Goal: Task Accomplishment & Management: Manage account settings

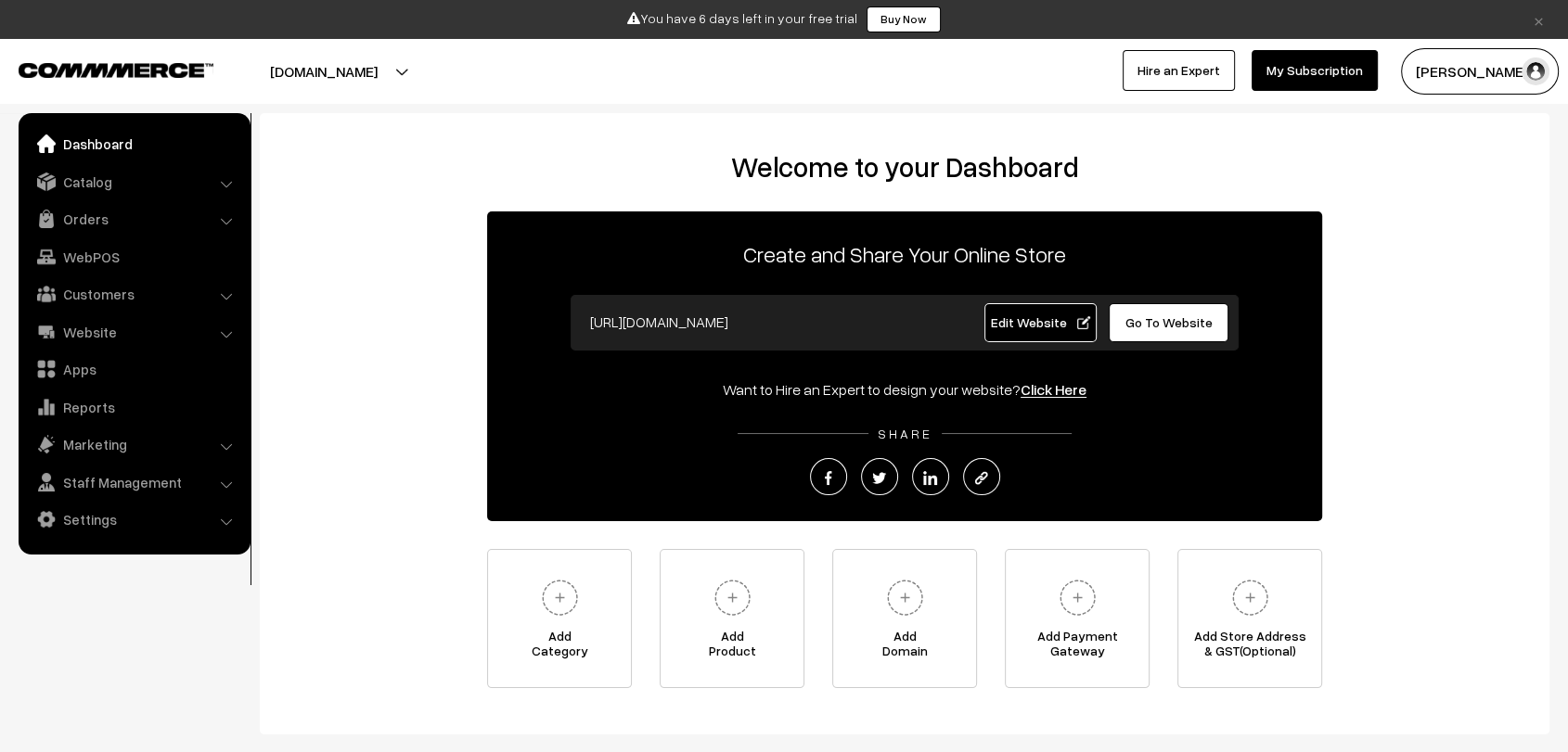
click at [1541, 26] on link "×" at bounding box center [1539, 19] width 25 height 22
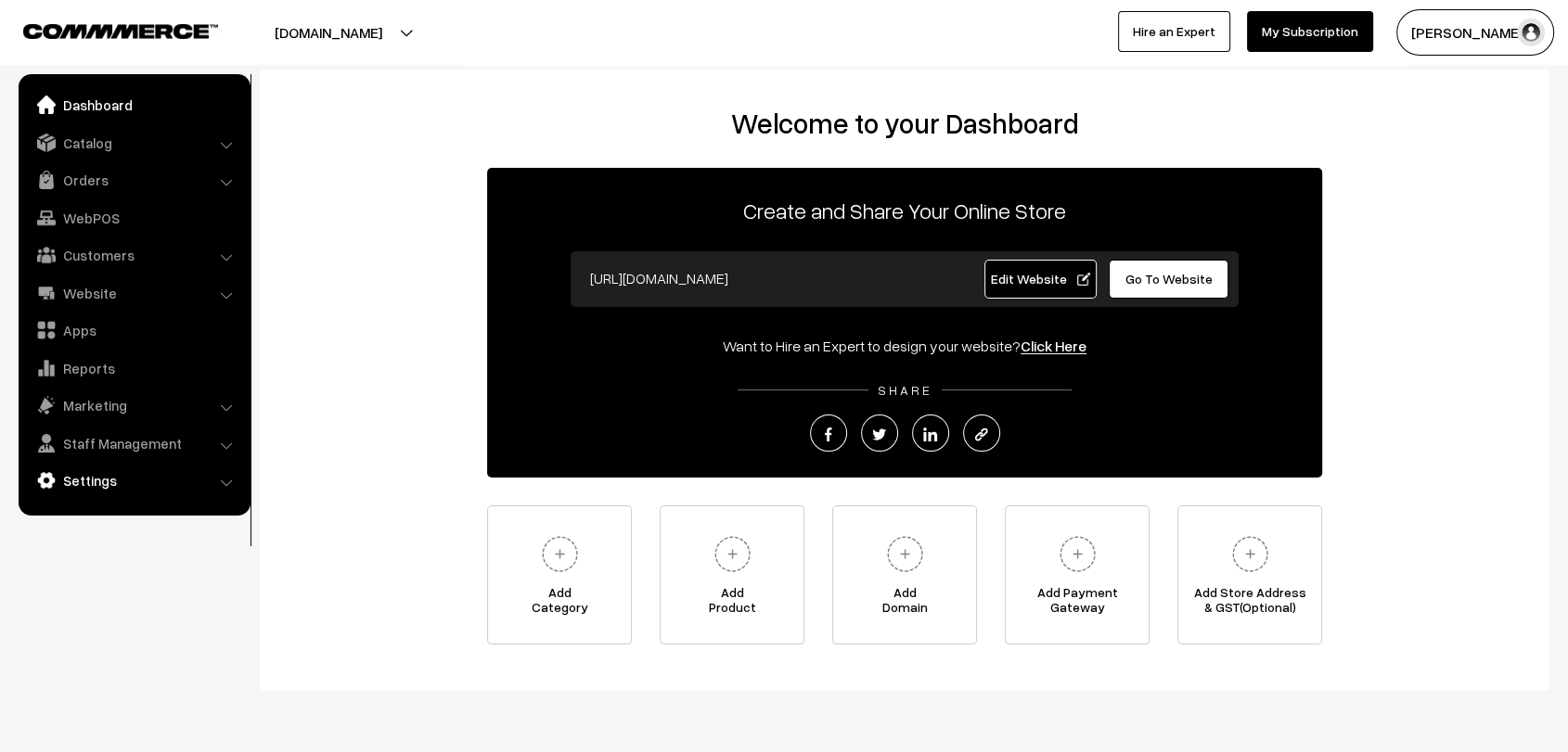
click at [99, 479] on link "Settings" at bounding box center [133, 480] width 221 height 34
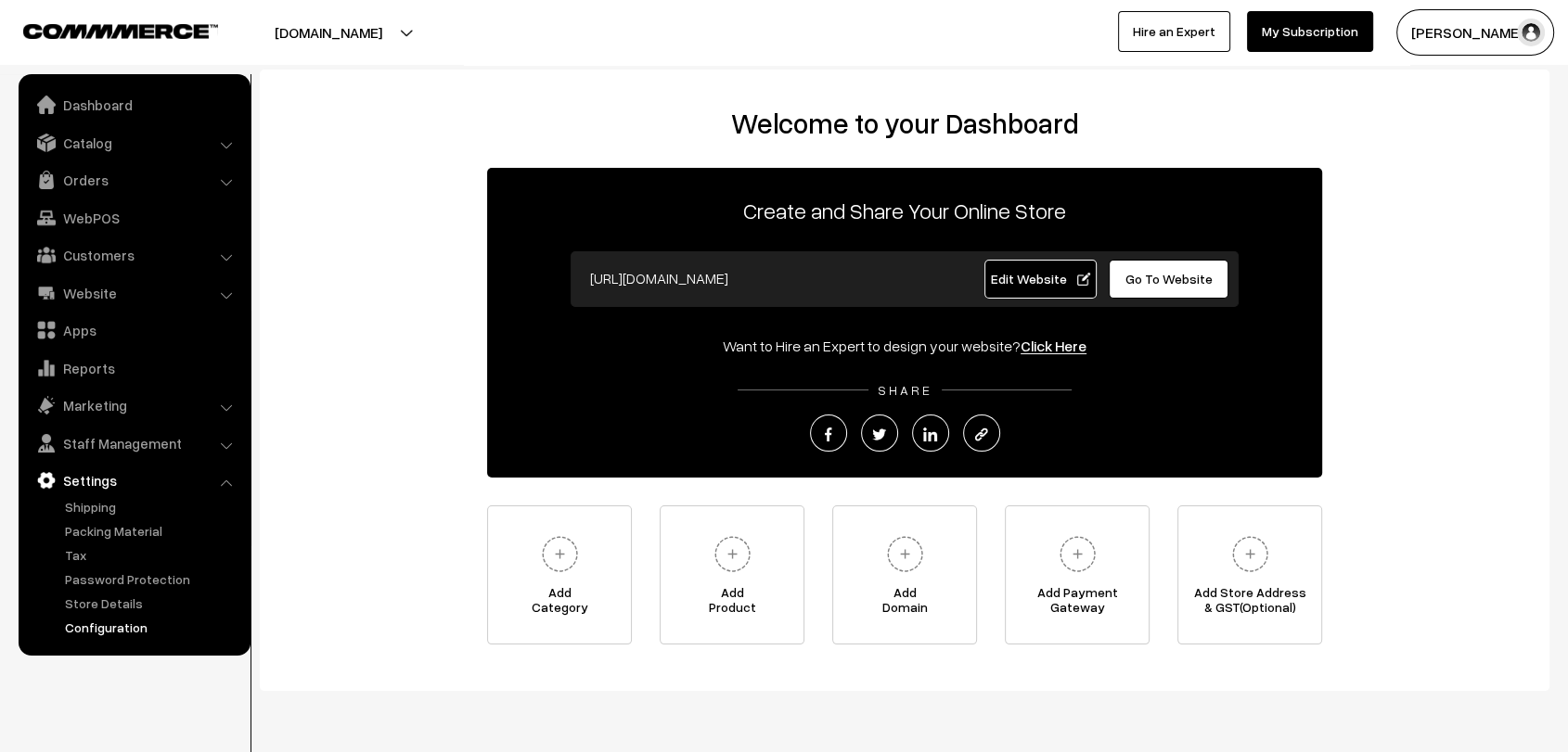
click at [125, 632] on link "Configuration" at bounding box center [152, 628] width 184 height 19
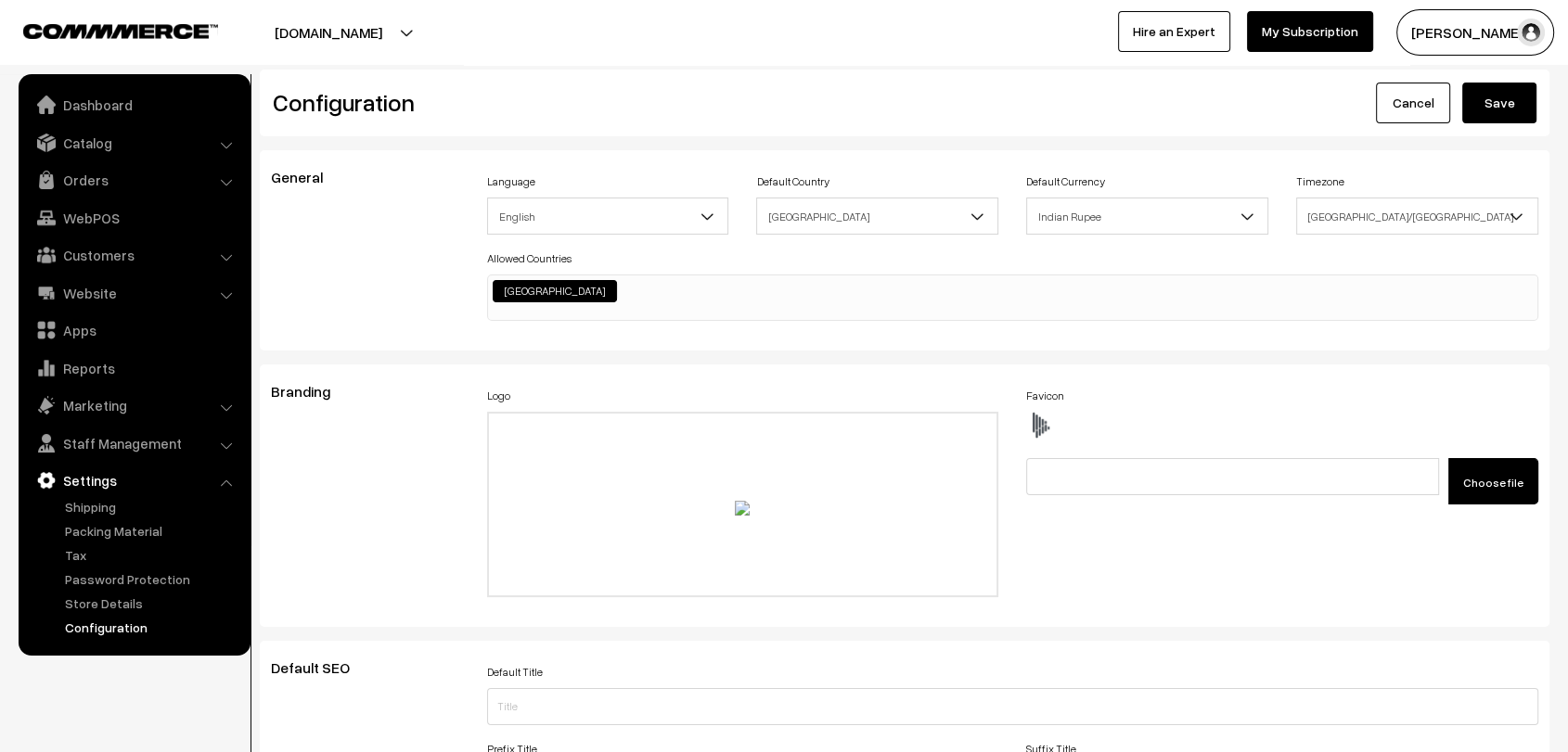
scroll to position [1491, 0]
click at [107, 407] on link "Marketing" at bounding box center [133, 405] width 221 height 34
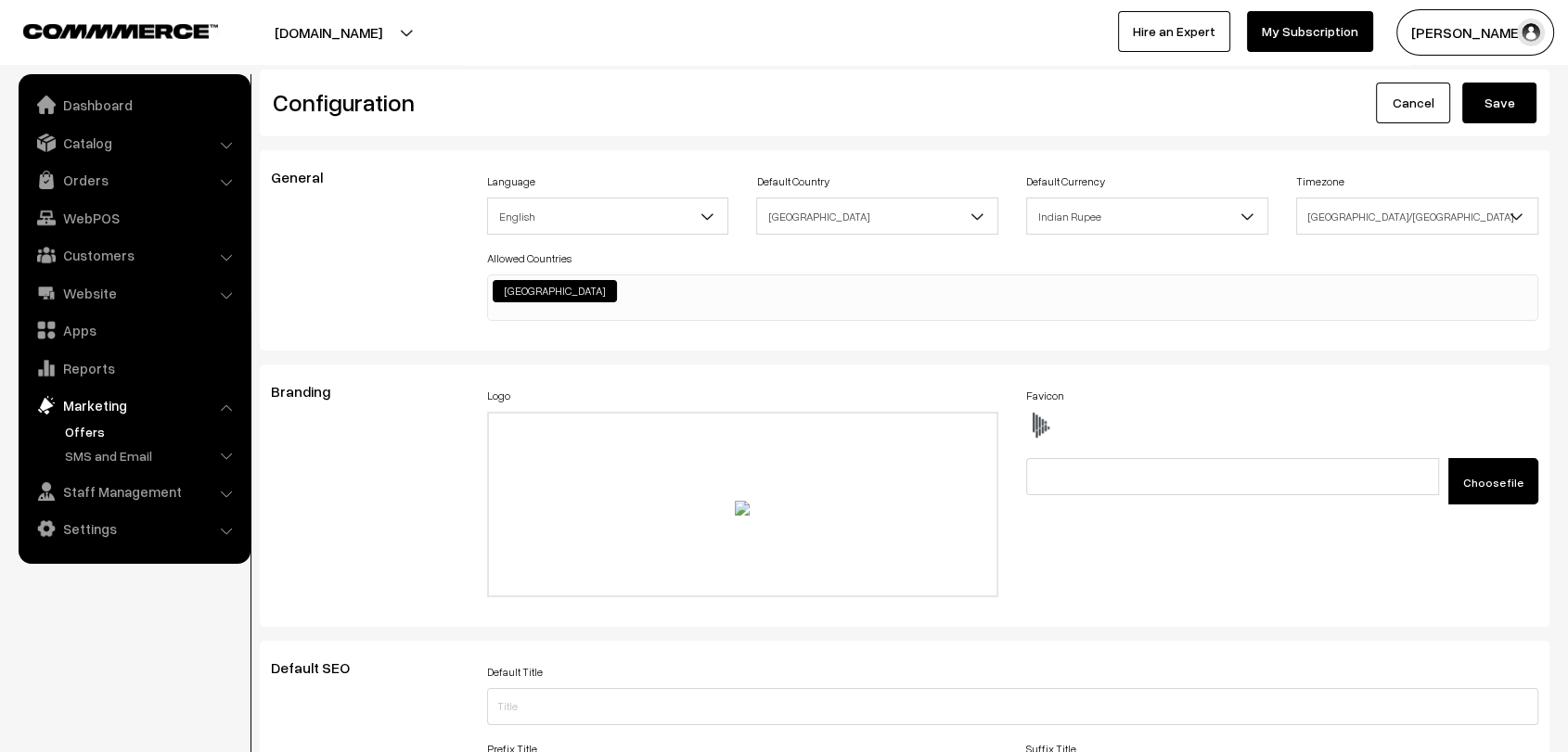
click at [89, 433] on link "Offers" at bounding box center [152, 431] width 184 height 19
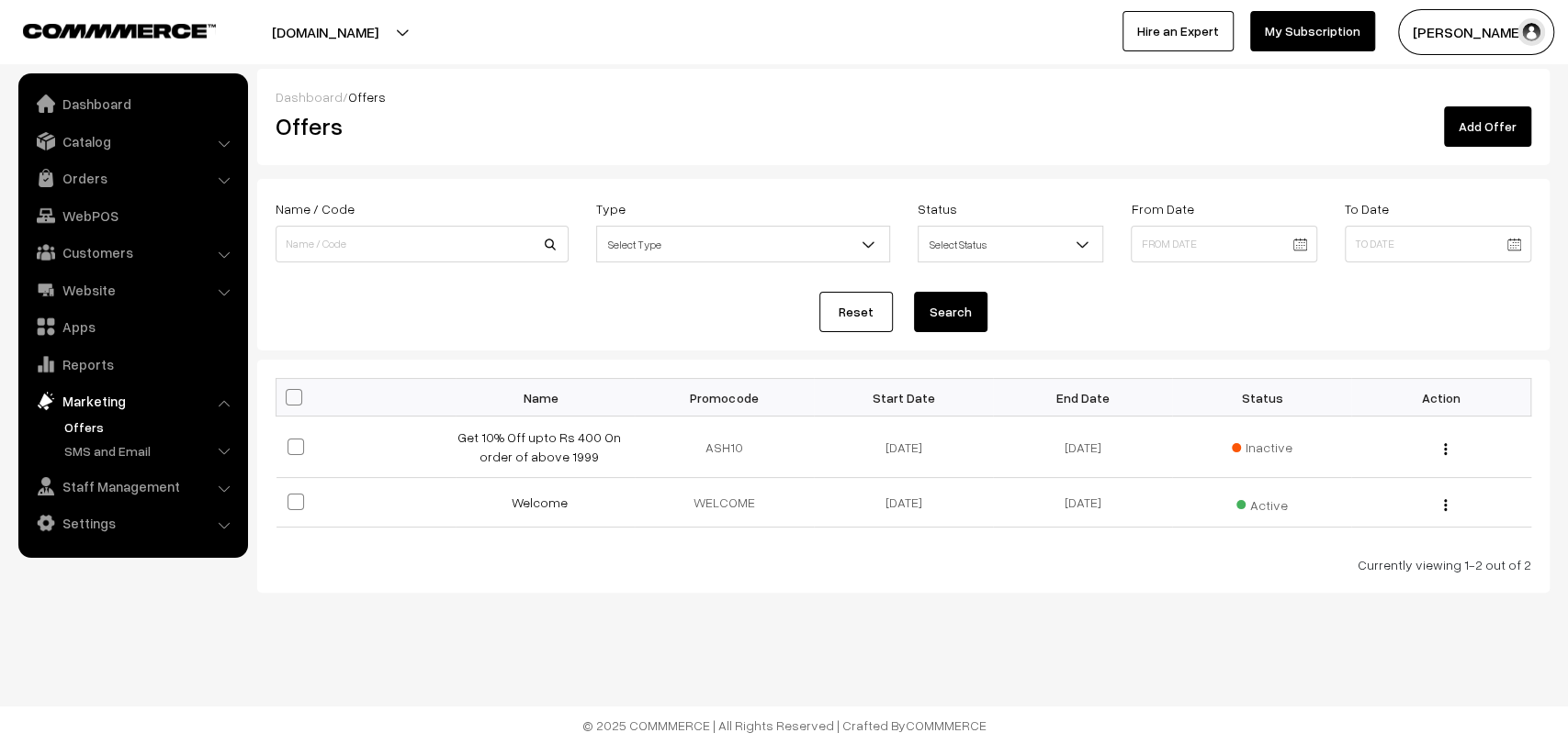
click at [1486, 119] on link "Add Offer" at bounding box center [1487, 127] width 88 height 40
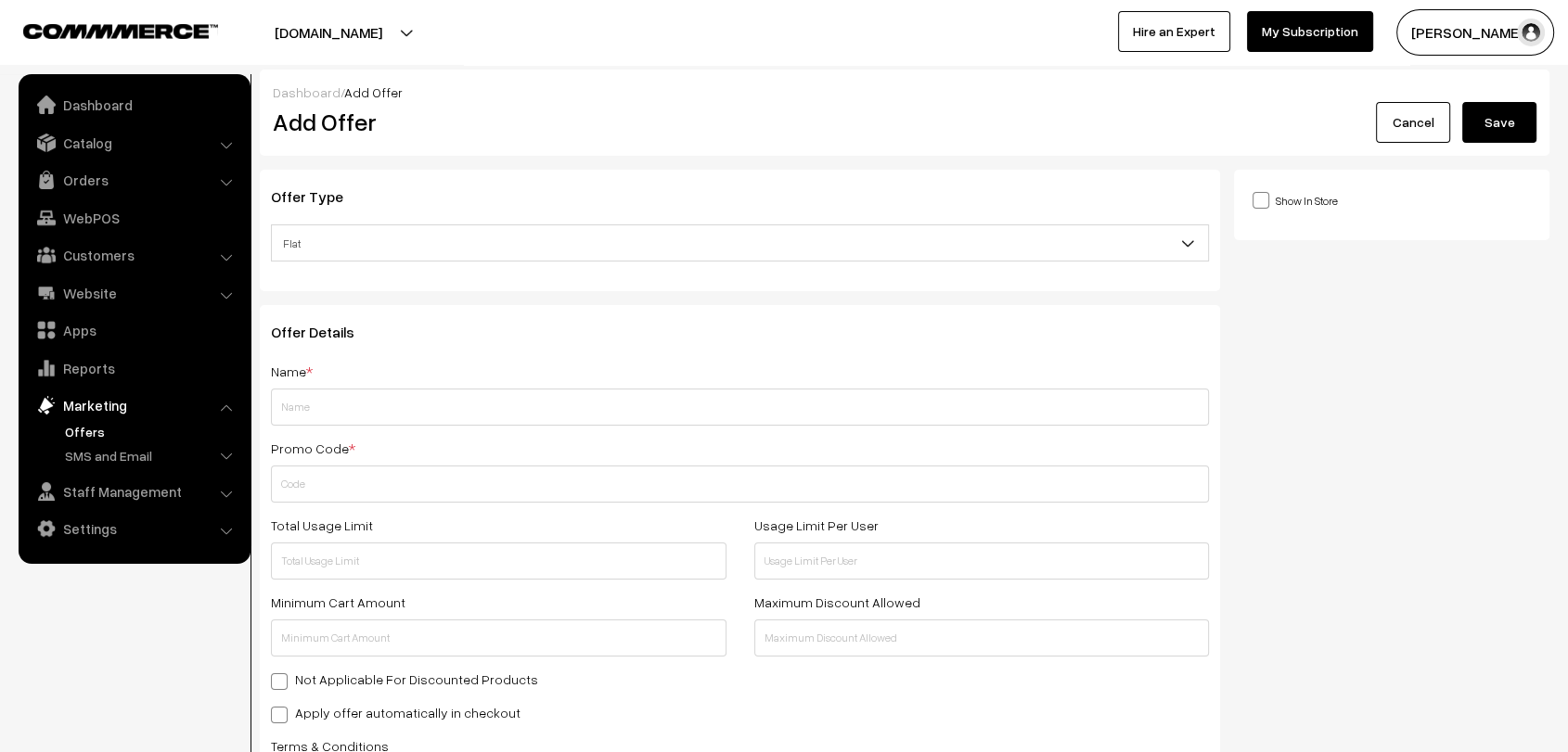
click at [513, 244] on span "Flat" at bounding box center [740, 244] width 936 height 33
click at [1269, 365] on div "Show In Store Publish Date" at bounding box center [1398, 714] width 329 height 1091
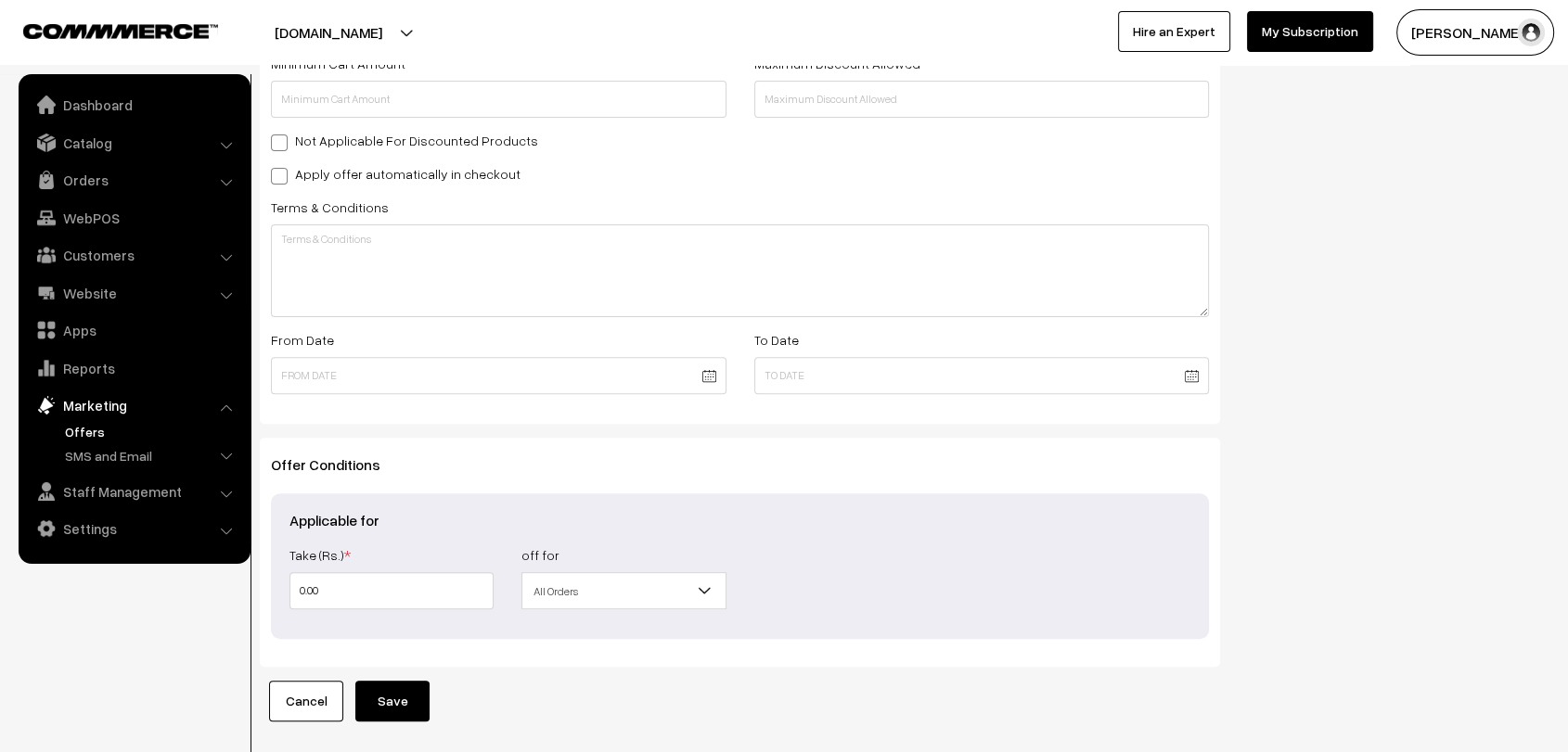
scroll to position [613, 0]
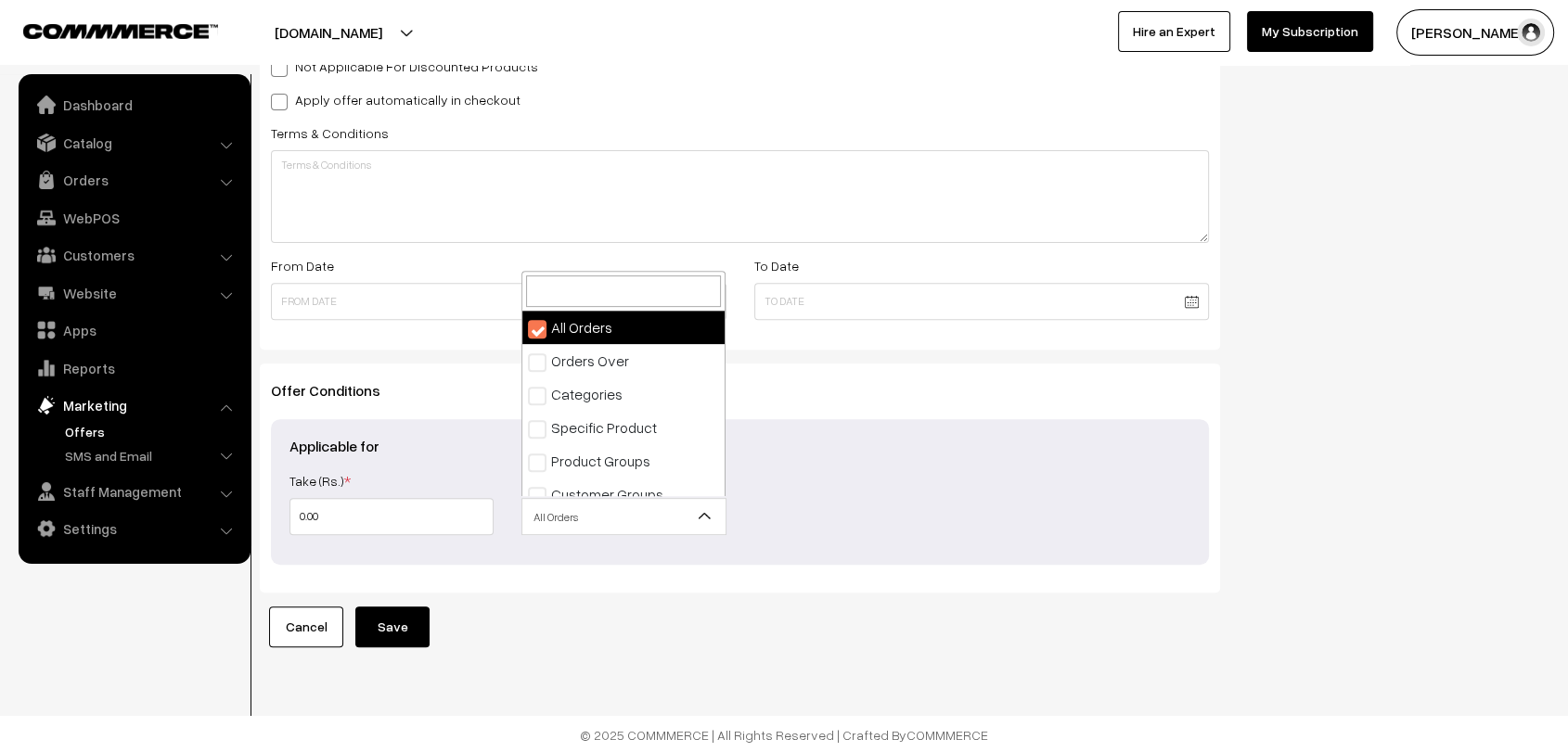
click at [678, 514] on span "All Orders" at bounding box center [623, 517] width 202 height 33
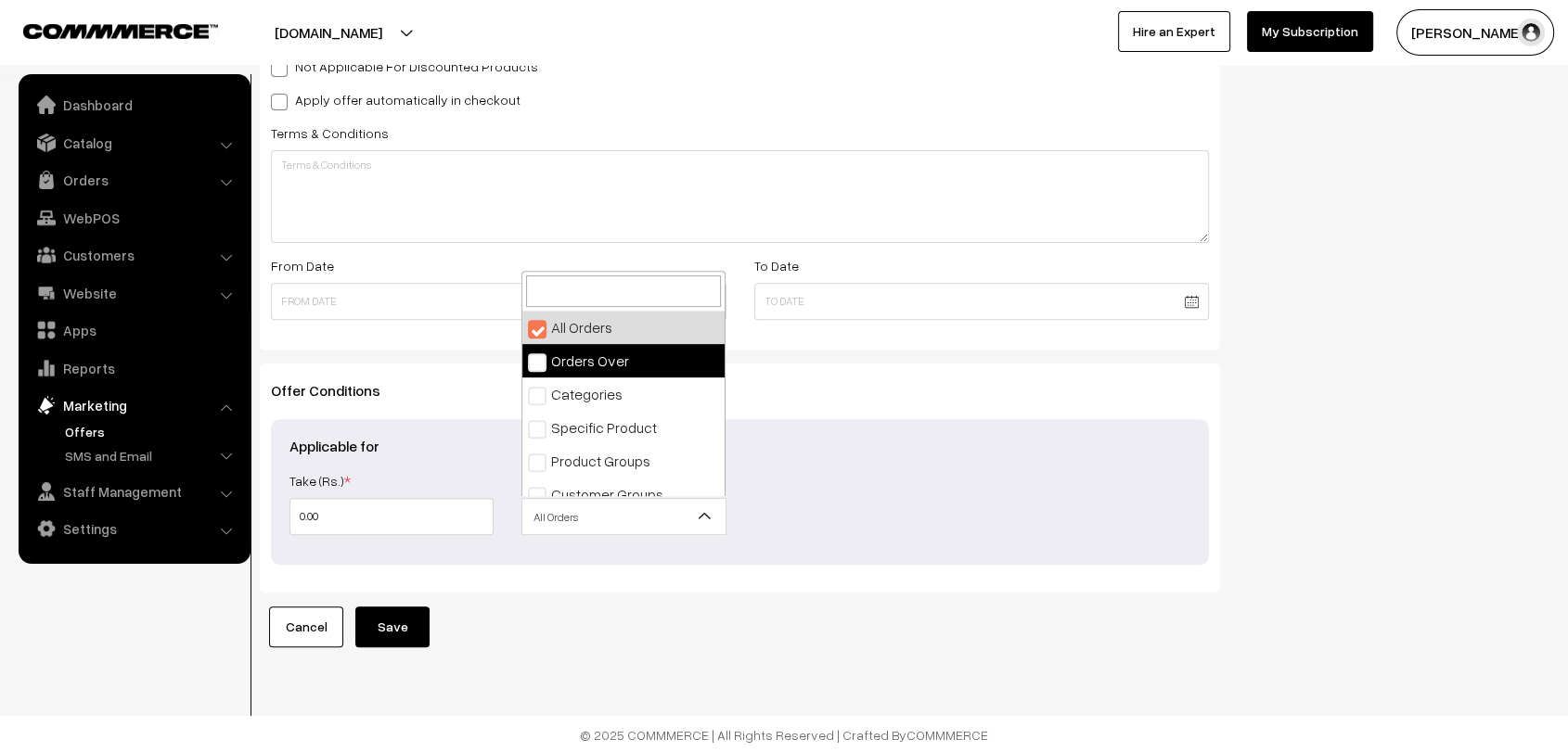
select select "2"
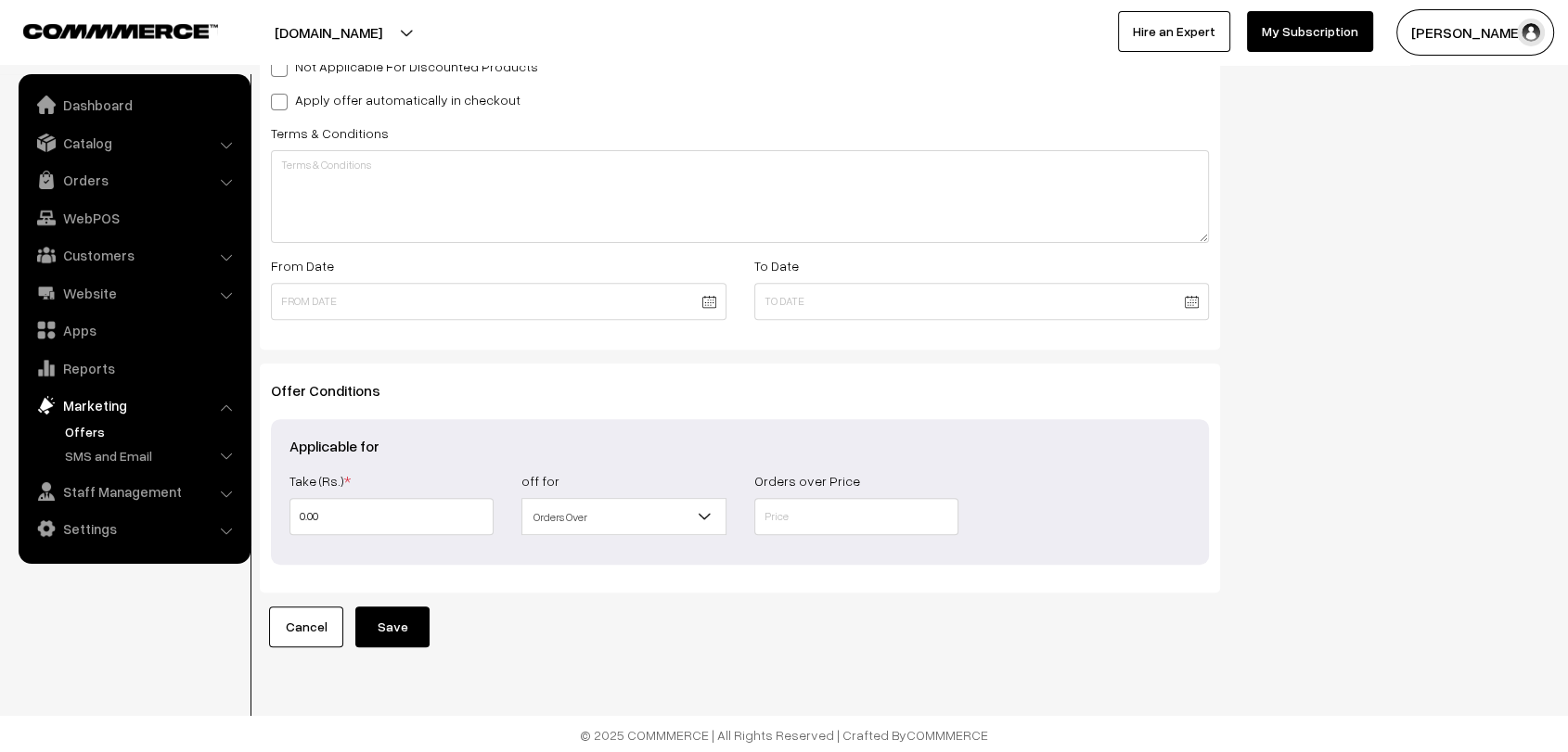
click at [661, 536] on div "Take (Rs.) * 0.00 Take (%) * off for All Orders Orders Over Categories Specific…" at bounding box center [740, 507] width 928 height 77
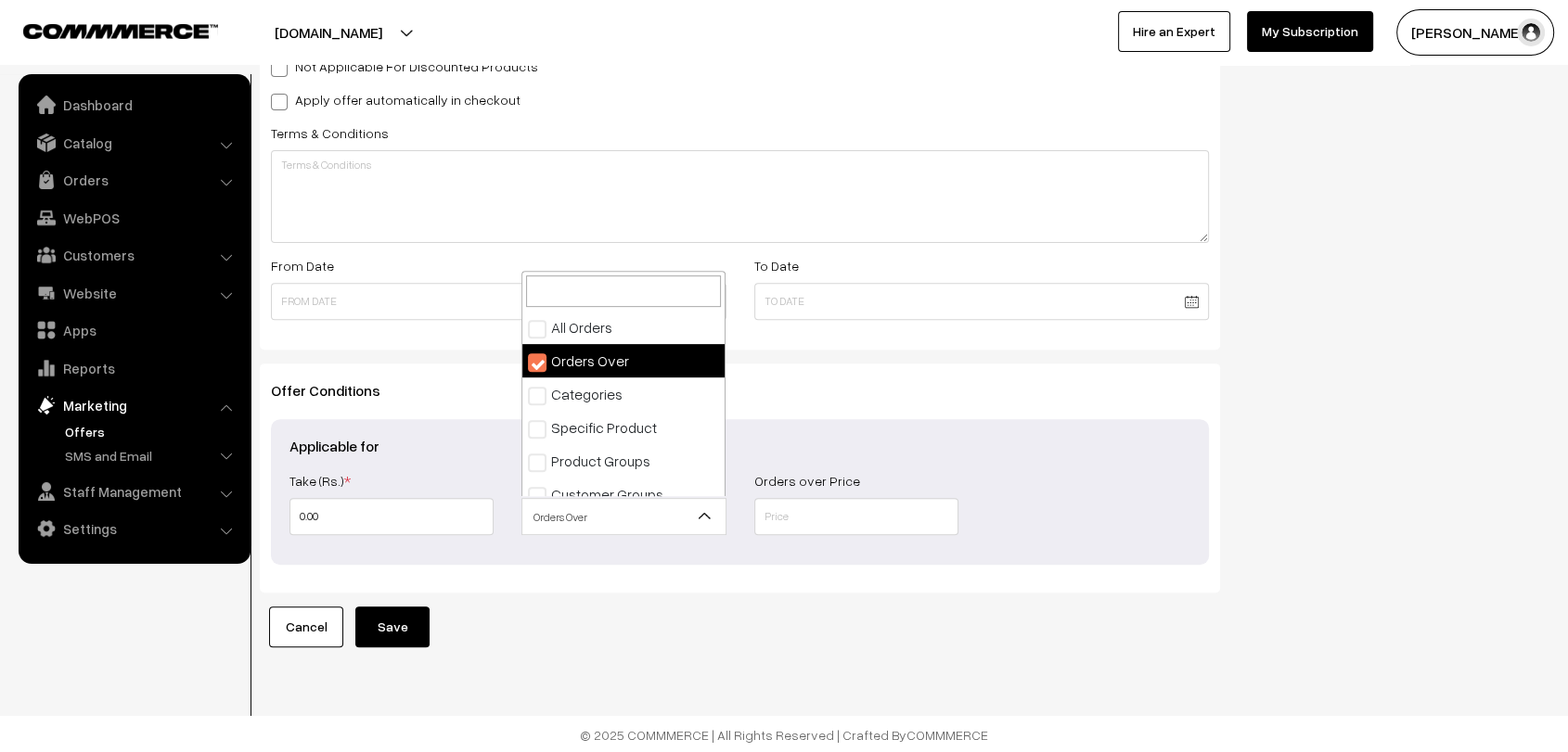
click at [666, 529] on span "Orders Over" at bounding box center [623, 517] width 202 height 33
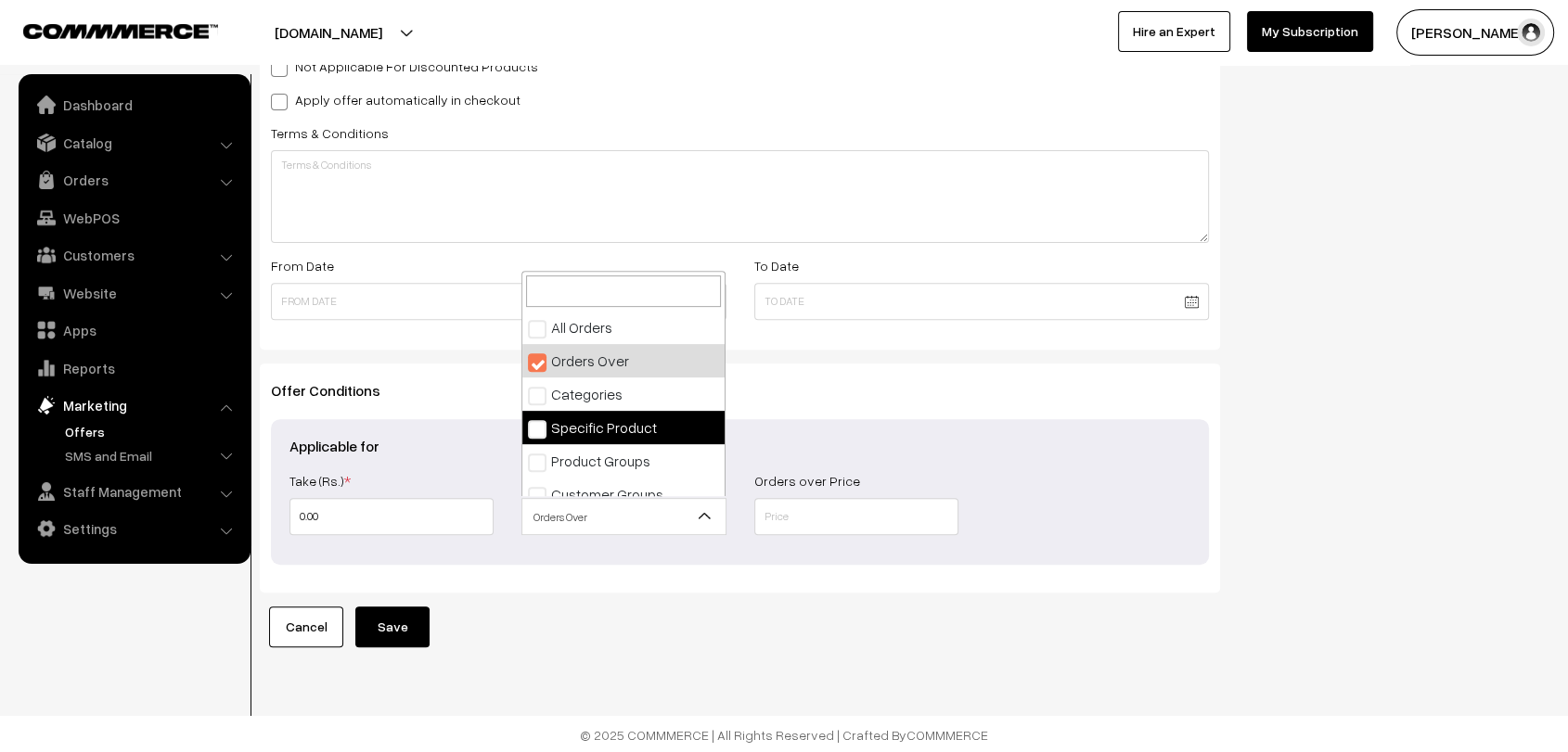
scroll to position [14, 0]
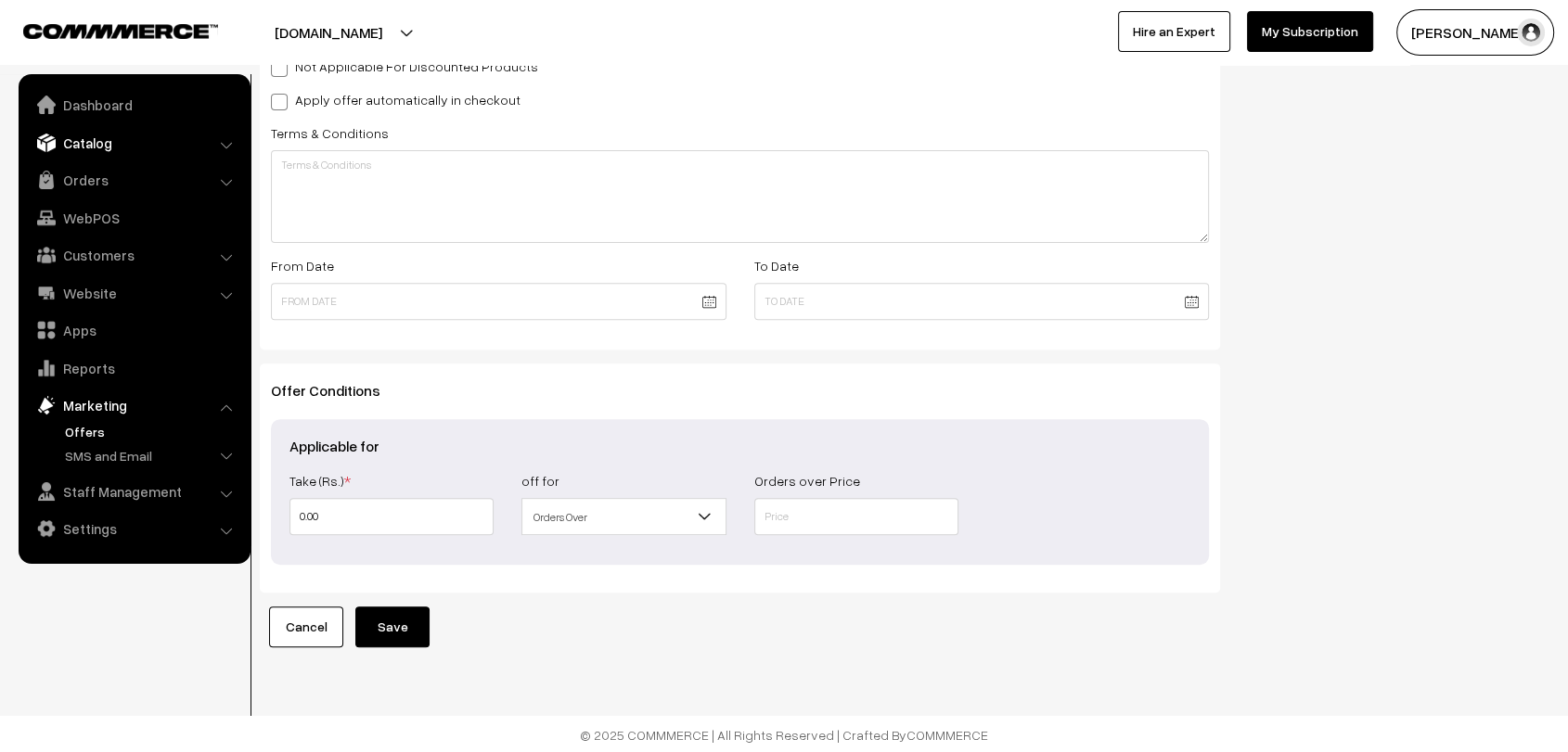
click at [114, 148] on link "Catalog" at bounding box center [133, 143] width 221 height 34
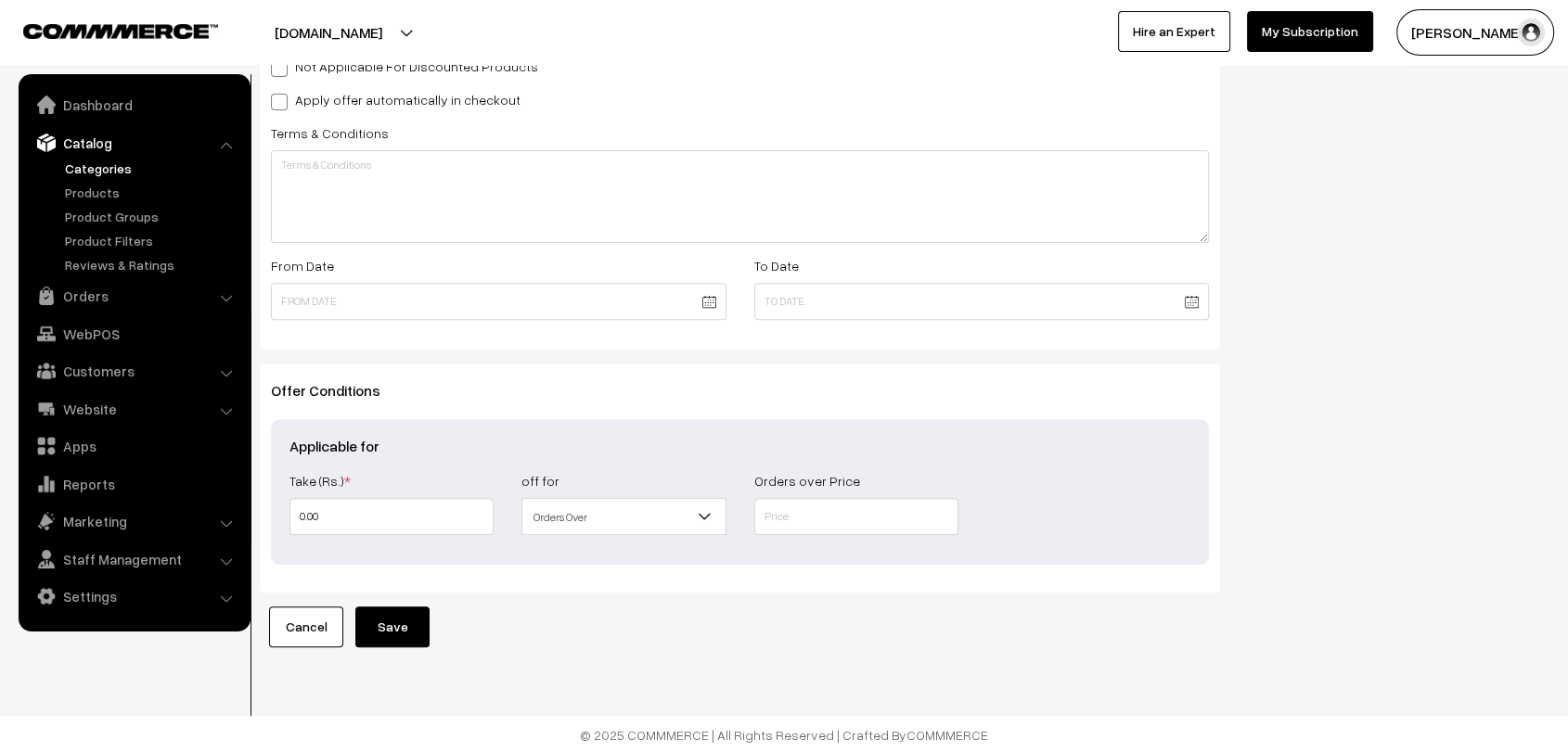
click at [110, 170] on link "Categories" at bounding box center [152, 169] width 184 height 19
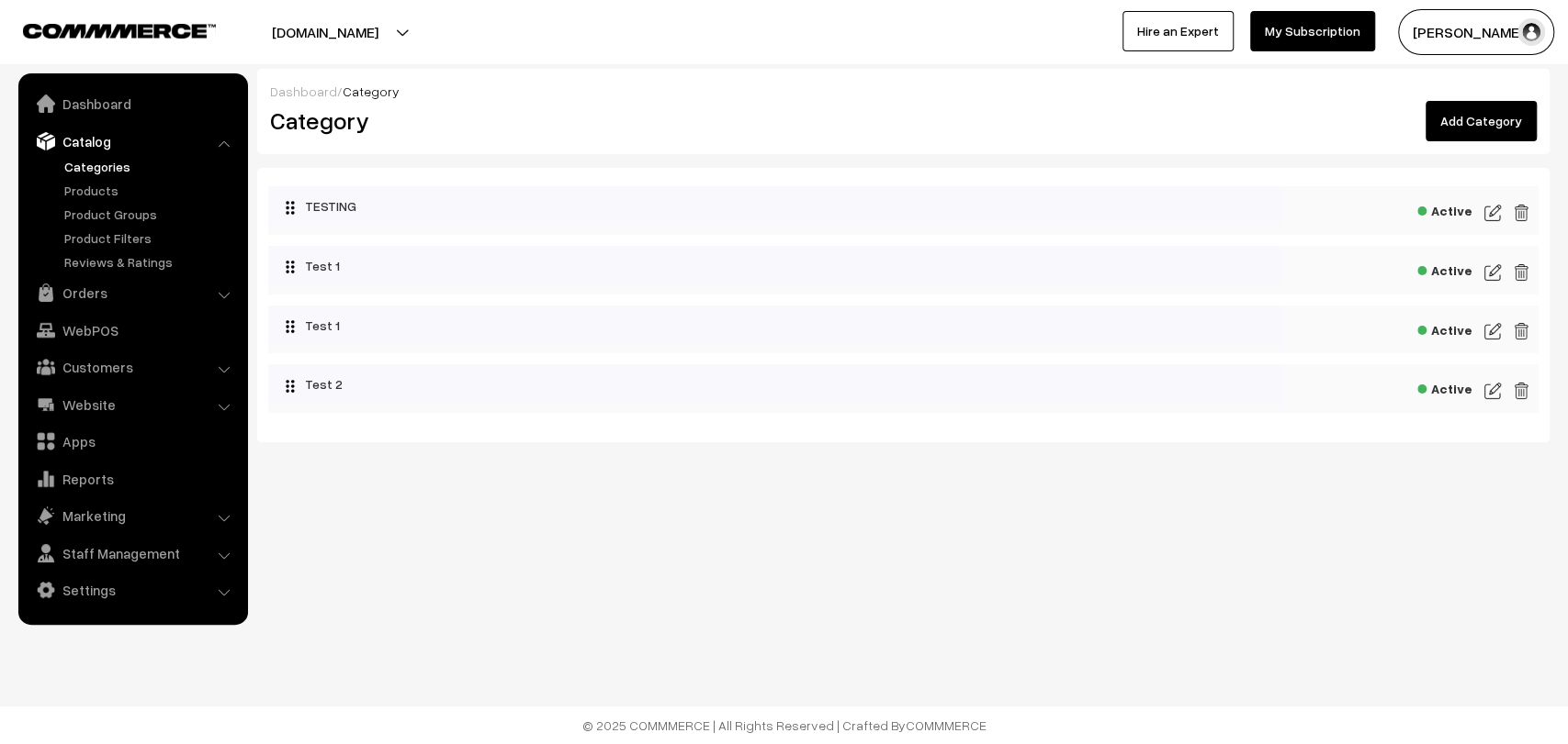
click at [1477, 128] on link "Add Category" at bounding box center [1480, 121] width 112 height 40
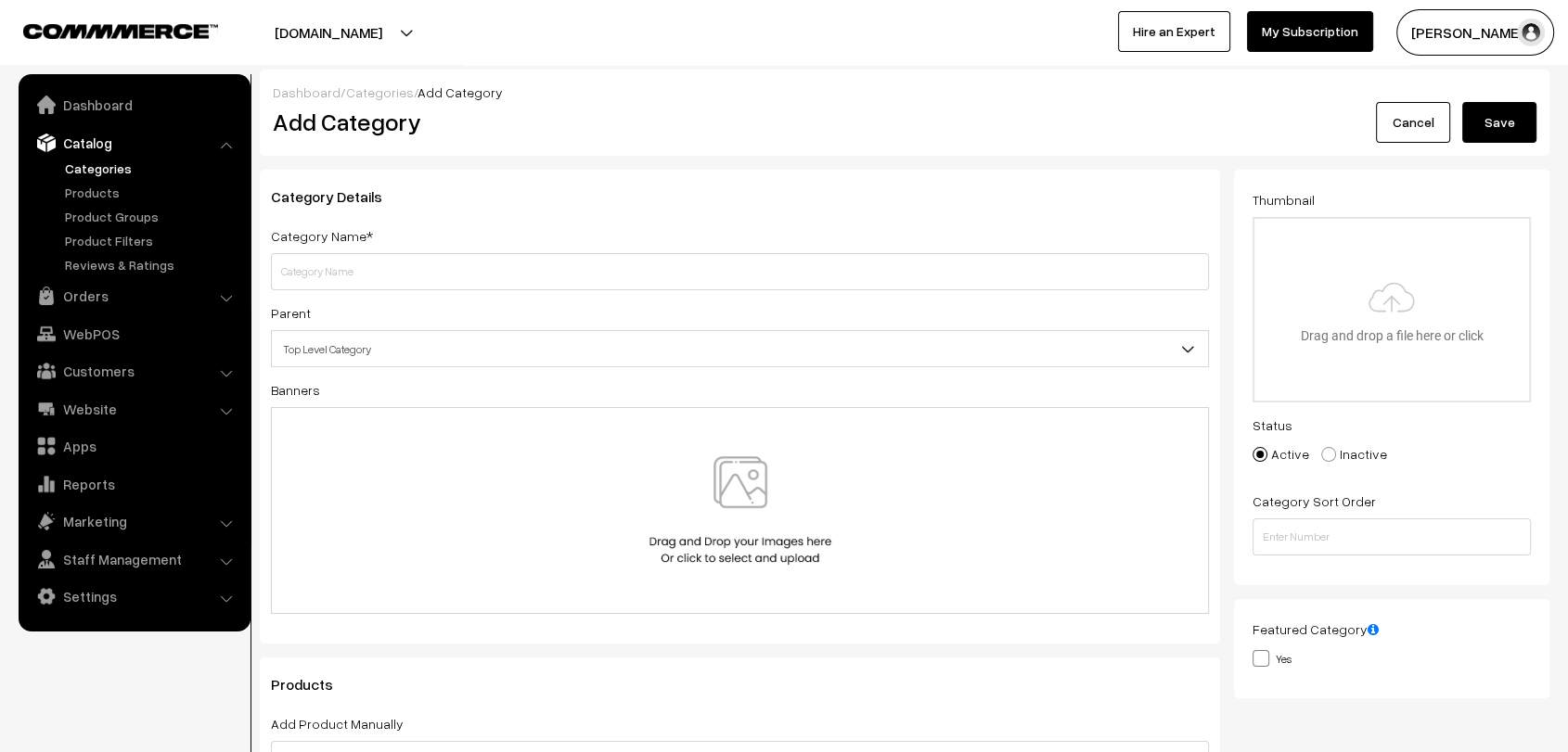
click at [381, 91] on link "Categories" at bounding box center [379, 92] width 67 height 15
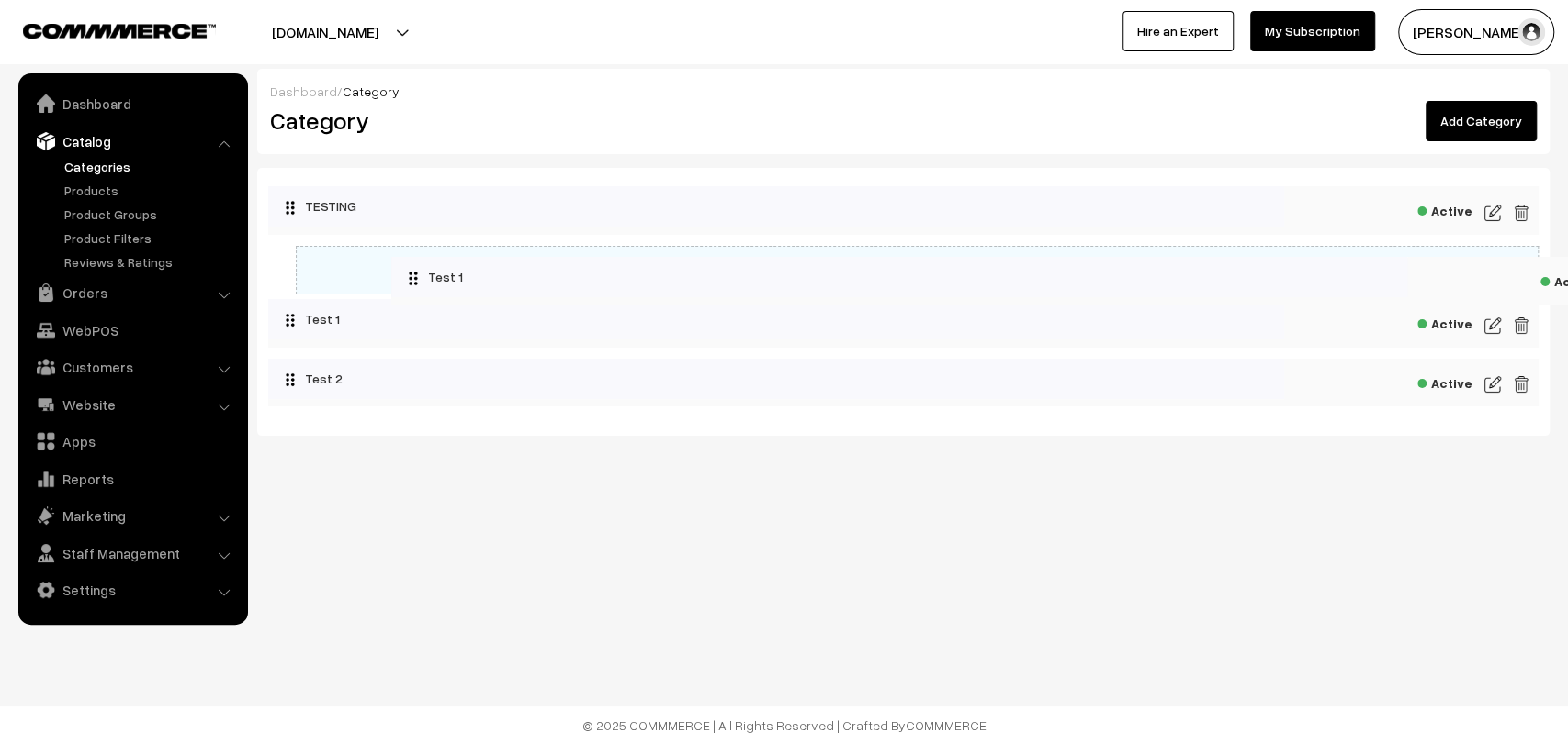
drag, startPoint x: 316, startPoint y: 269, endPoint x: 446, endPoint y: 281, distance: 130.6
drag, startPoint x: 376, startPoint y: 333, endPoint x: 551, endPoint y: 327, distance: 175.1
drag, startPoint x: 427, startPoint y: 372, endPoint x: 691, endPoint y: 394, distance: 264.9
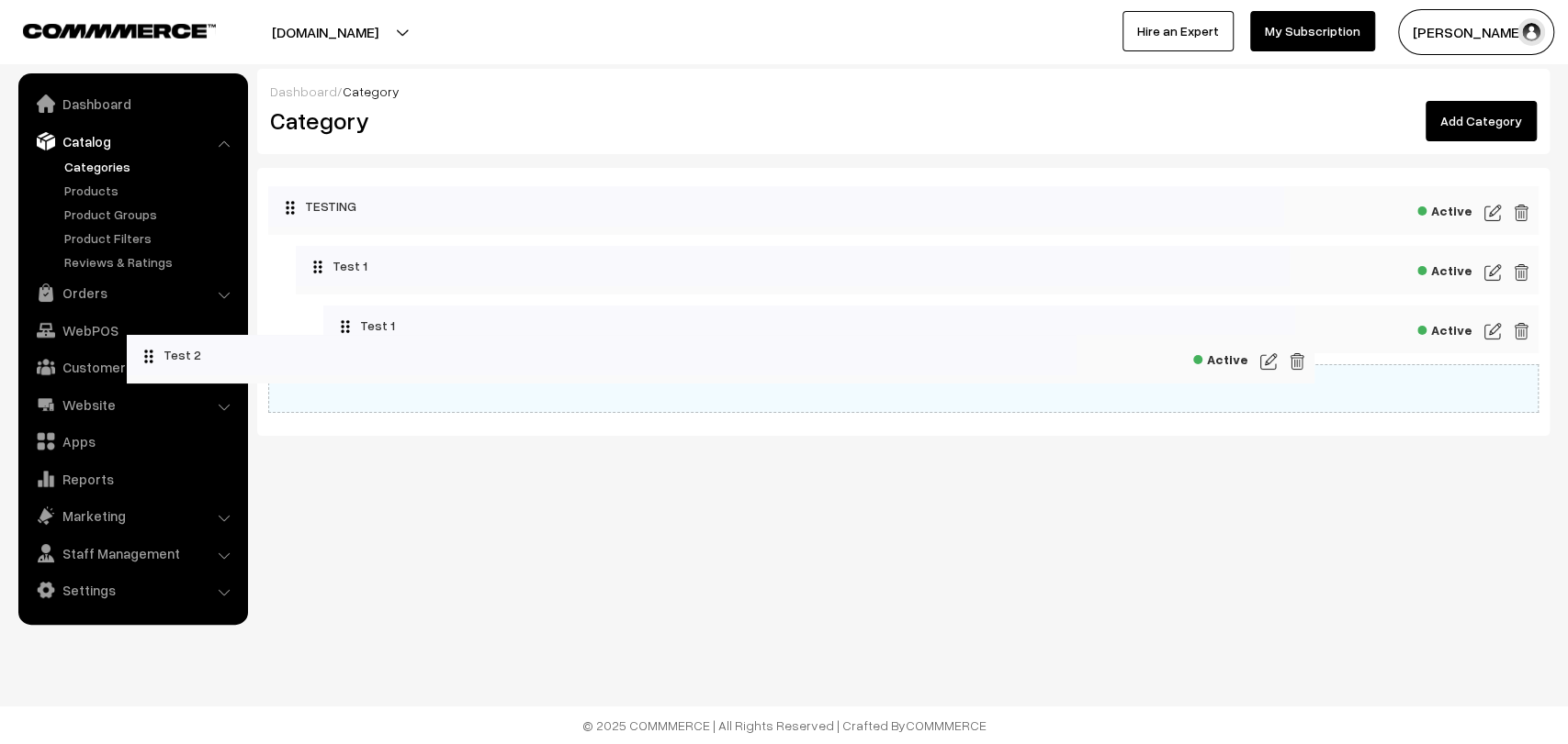
drag, startPoint x: 492, startPoint y: 376, endPoint x: 268, endPoint y: 347, distance: 225.9
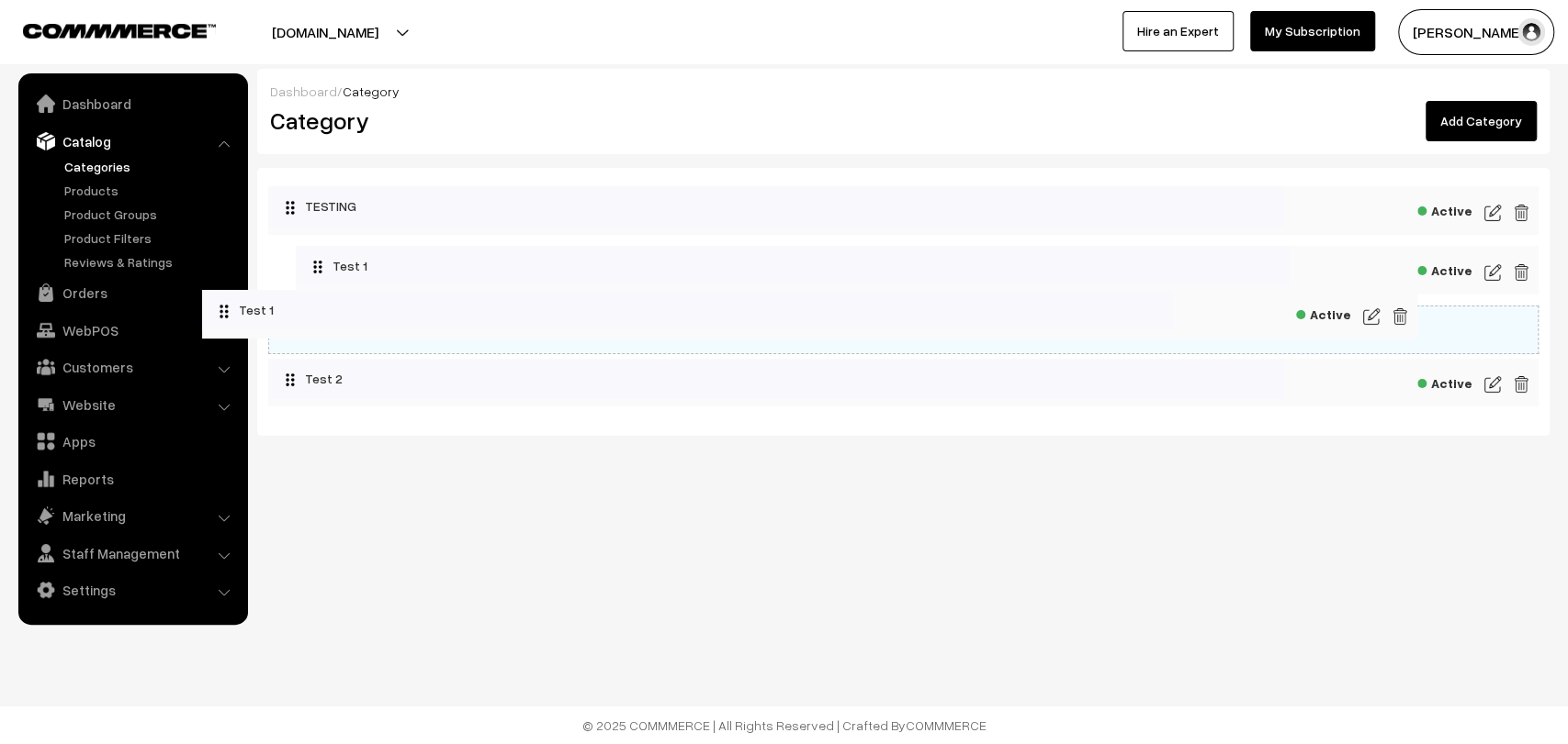
drag, startPoint x: 485, startPoint y: 325, endPoint x: 350, endPoint y: 308, distance: 136.1
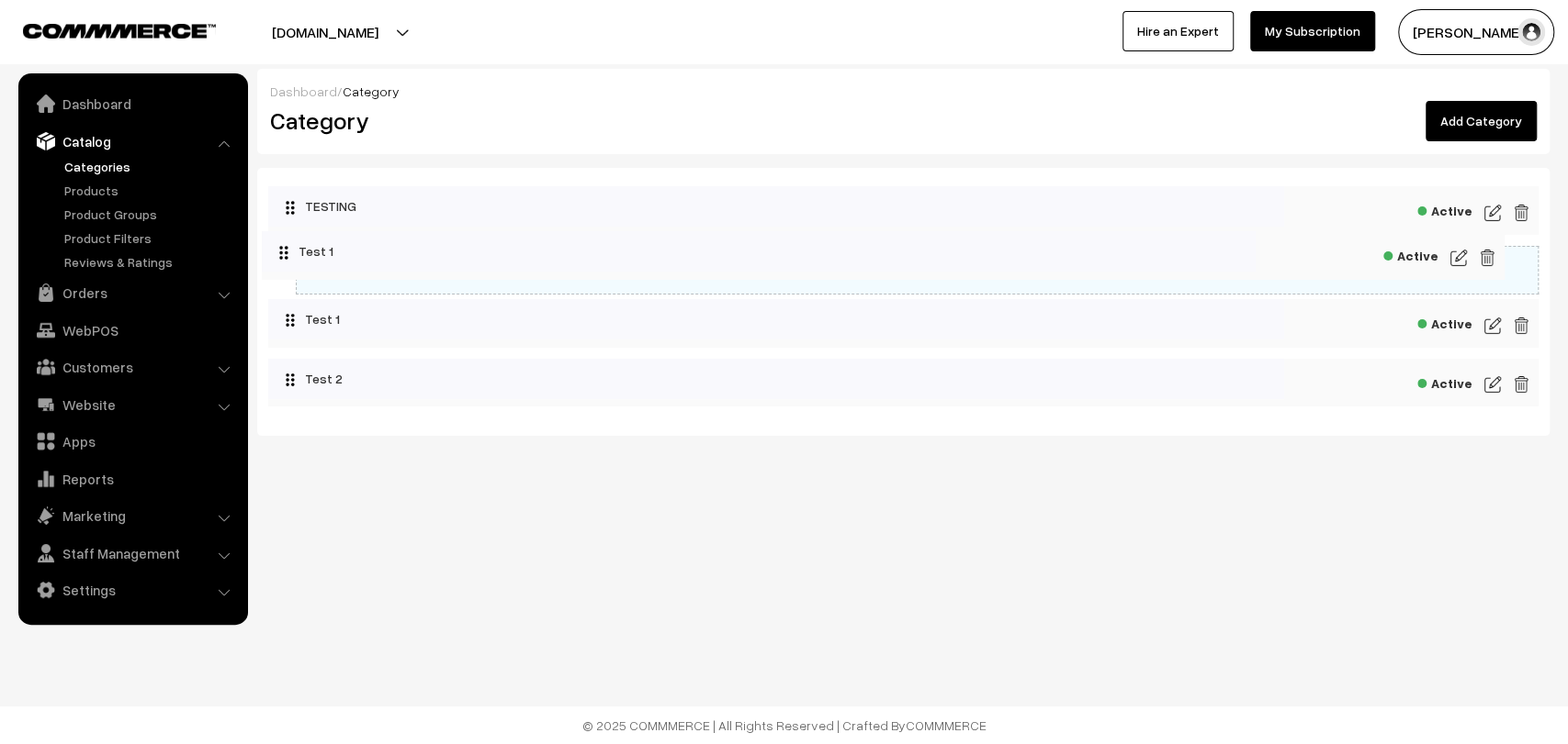
drag, startPoint x: 485, startPoint y: 266, endPoint x: 331, endPoint y: 251, distance: 154.7
click at [95, 188] on link "Products" at bounding box center [151, 191] width 182 height 19
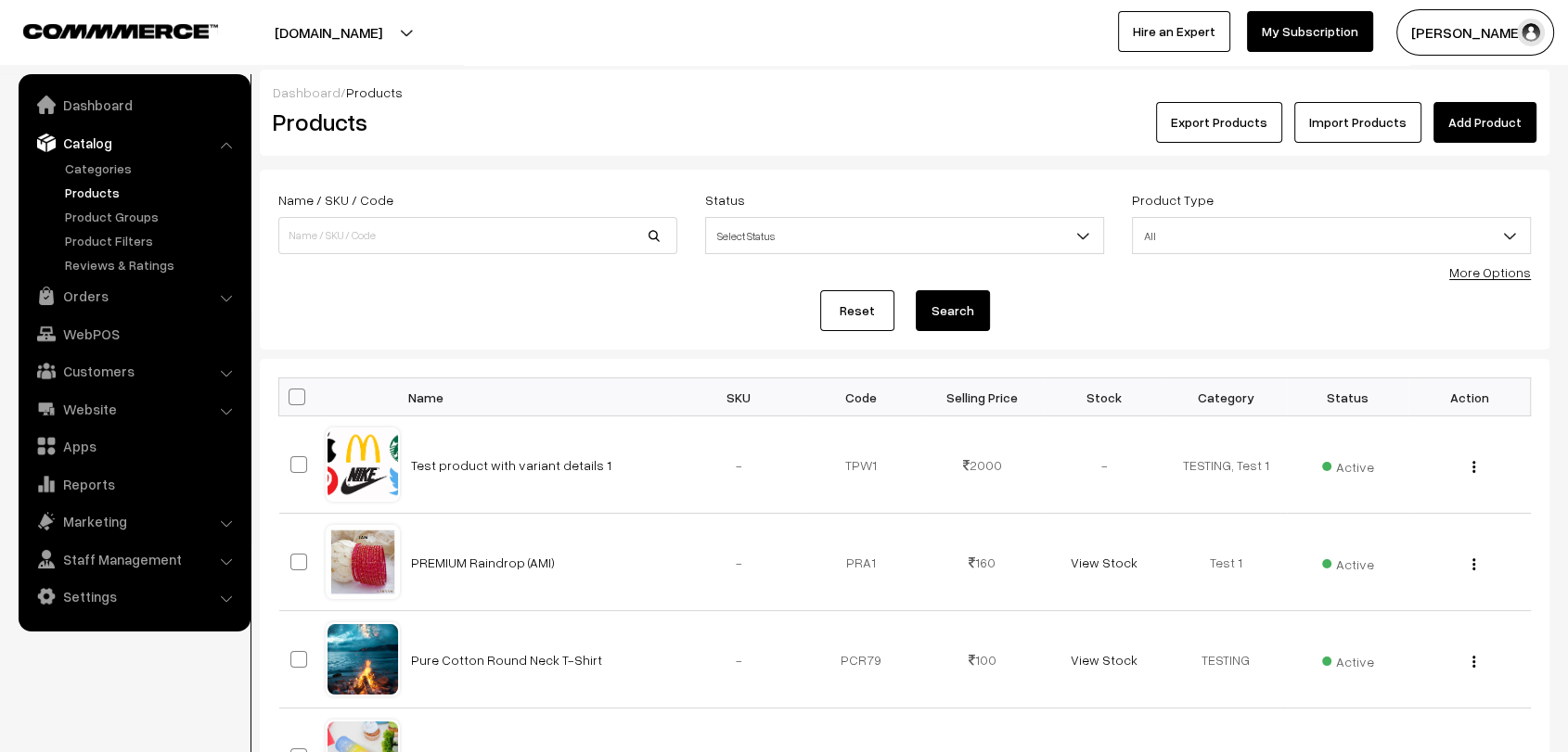
click at [1492, 131] on link "Add Product" at bounding box center [1484, 122] width 103 height 40
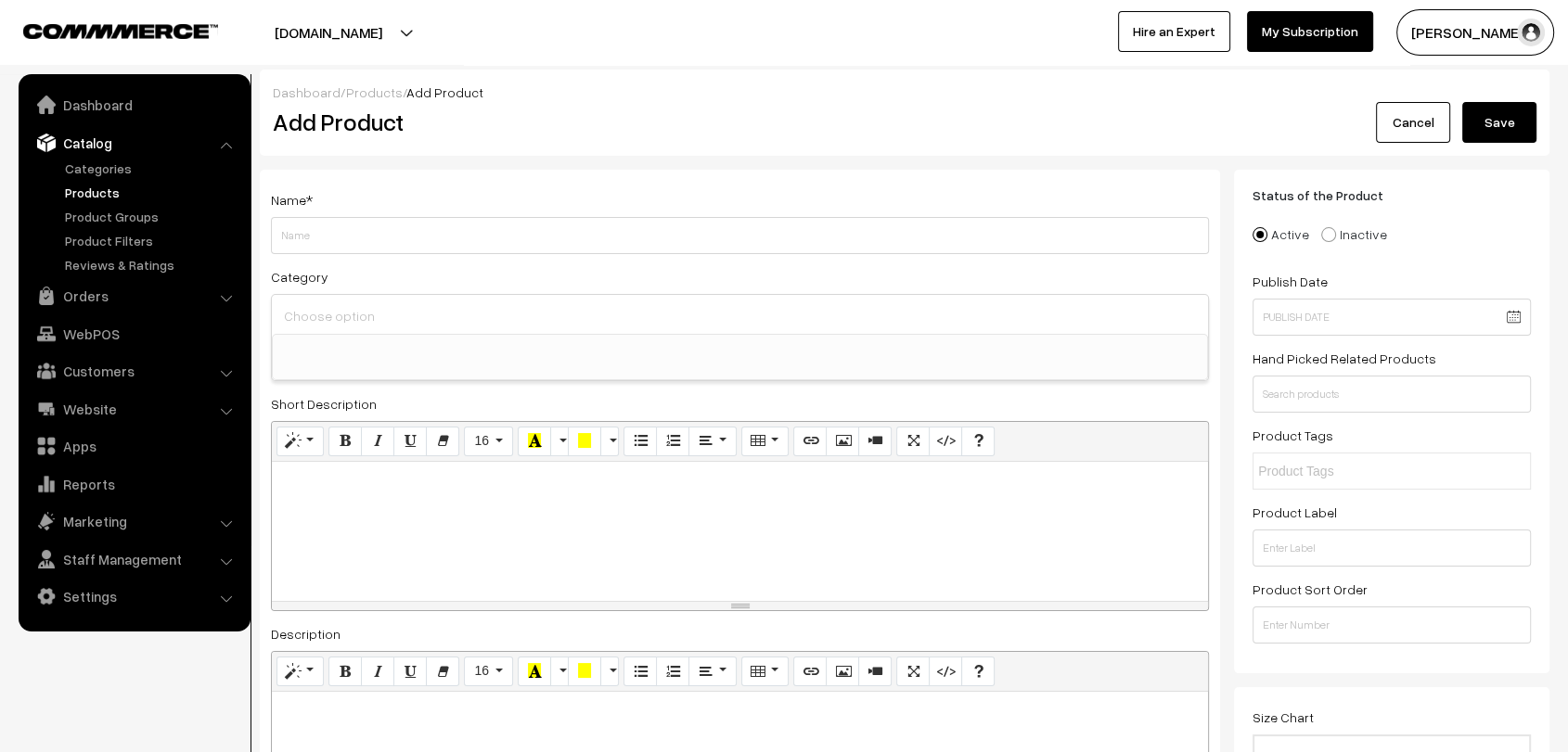
click at [381, 323] on input at bounding box center [740, 316] width 922 height 27
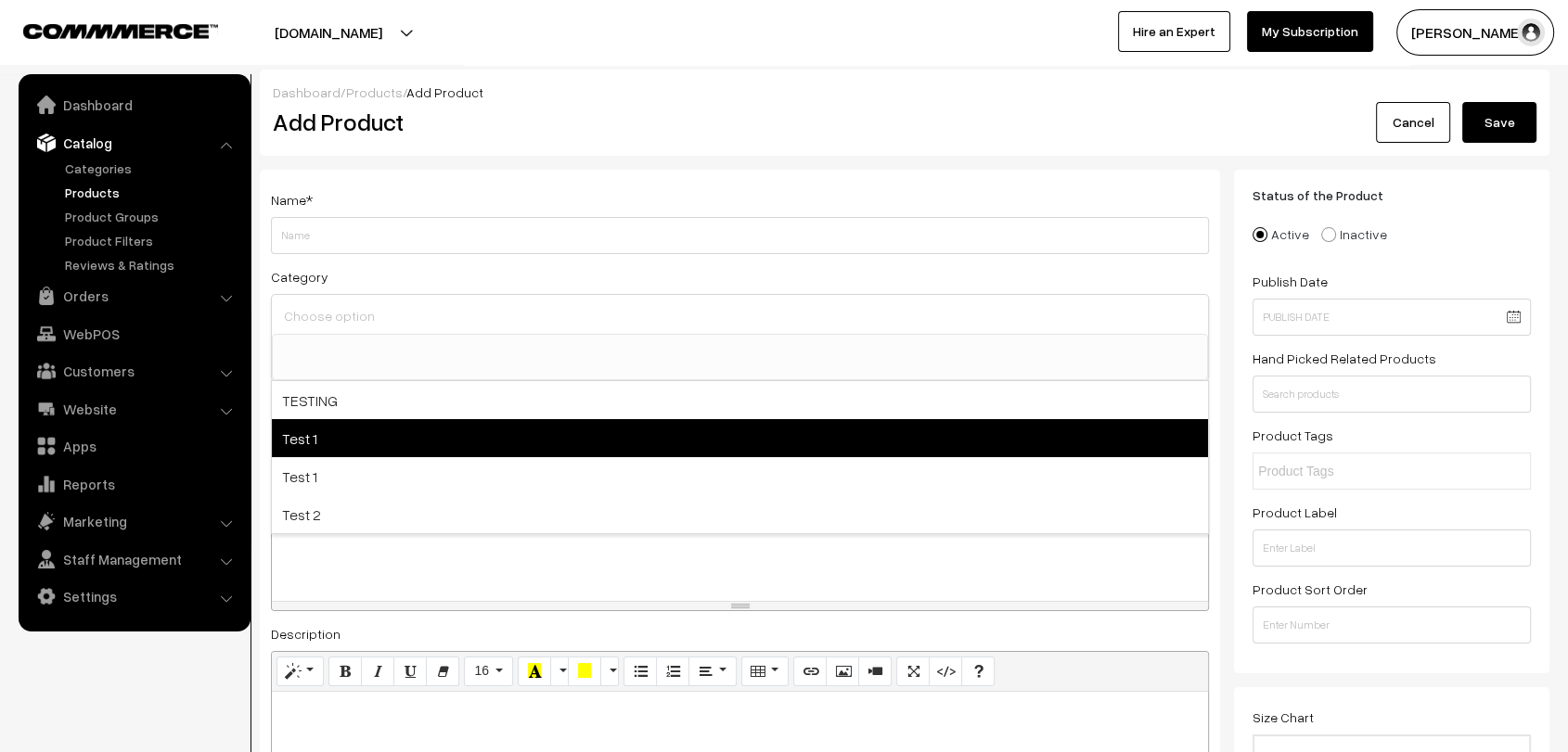
click at [397, 426] on span "Test 1" at bounding box center [740, 437] width 936 height 38
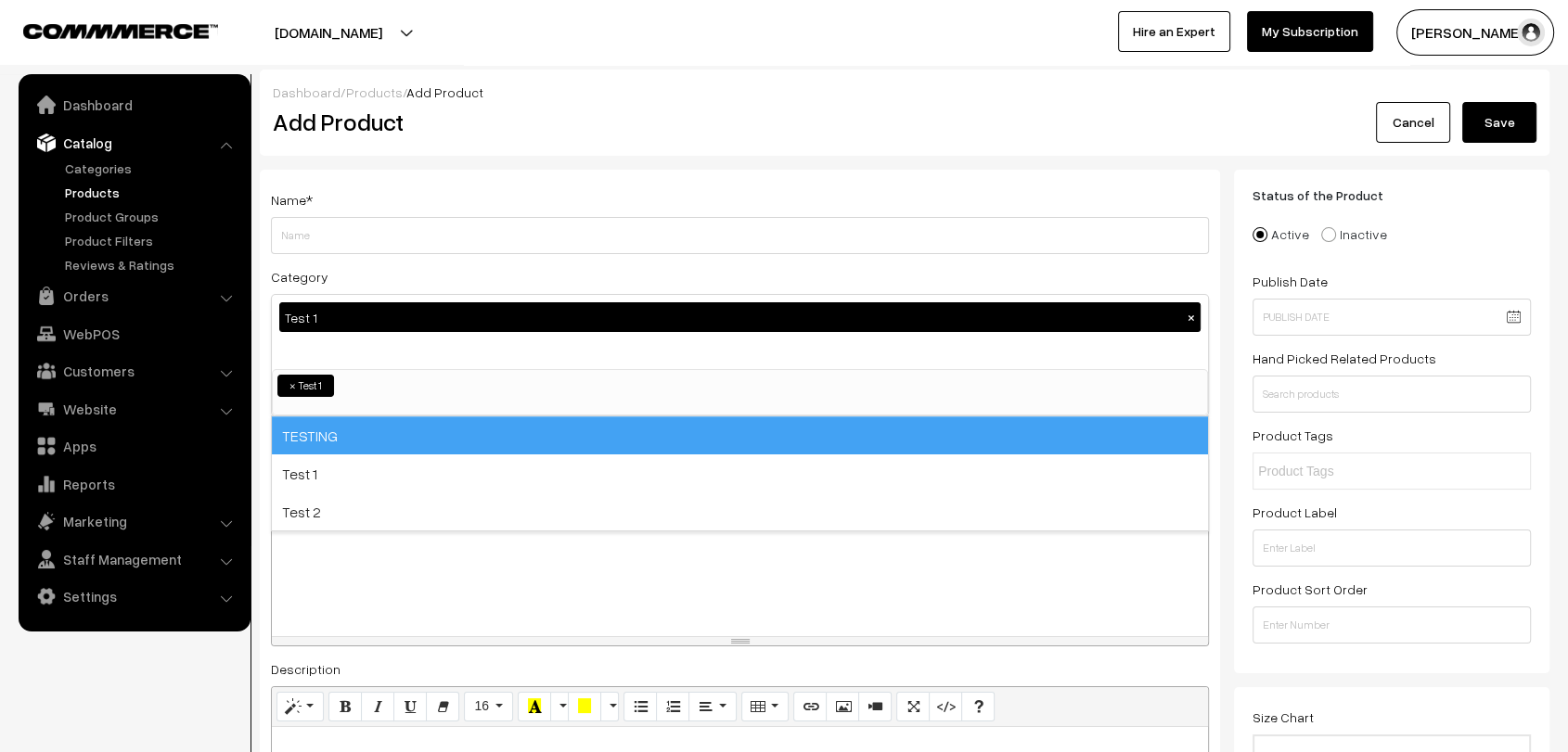
click at [397, 426] on span "TESTING" at bounding box center [740, 435] width 936 height 38
select select "1"
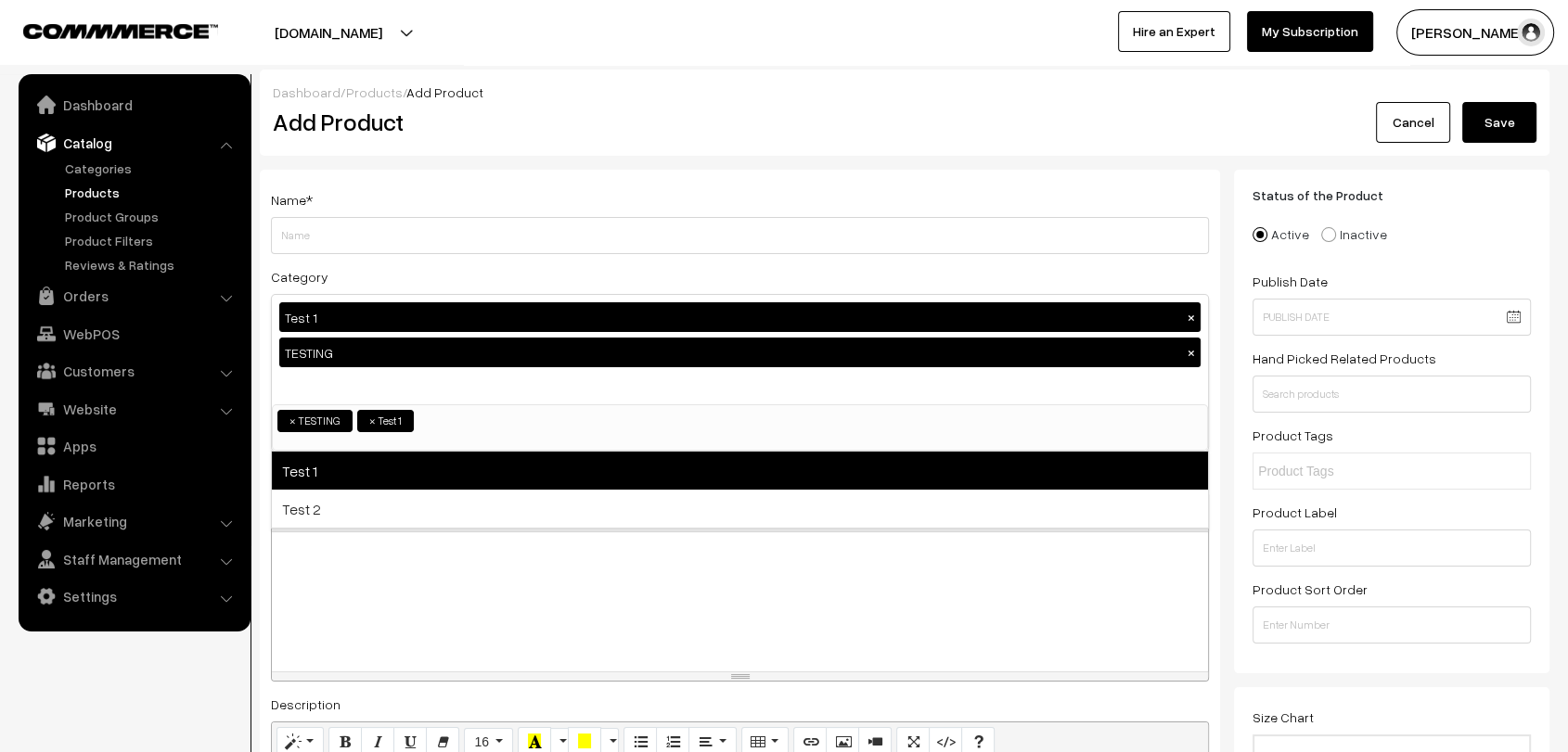
click at [389, 463] on span "Test 1" at bounding box center [740, 470] width 936 height 38
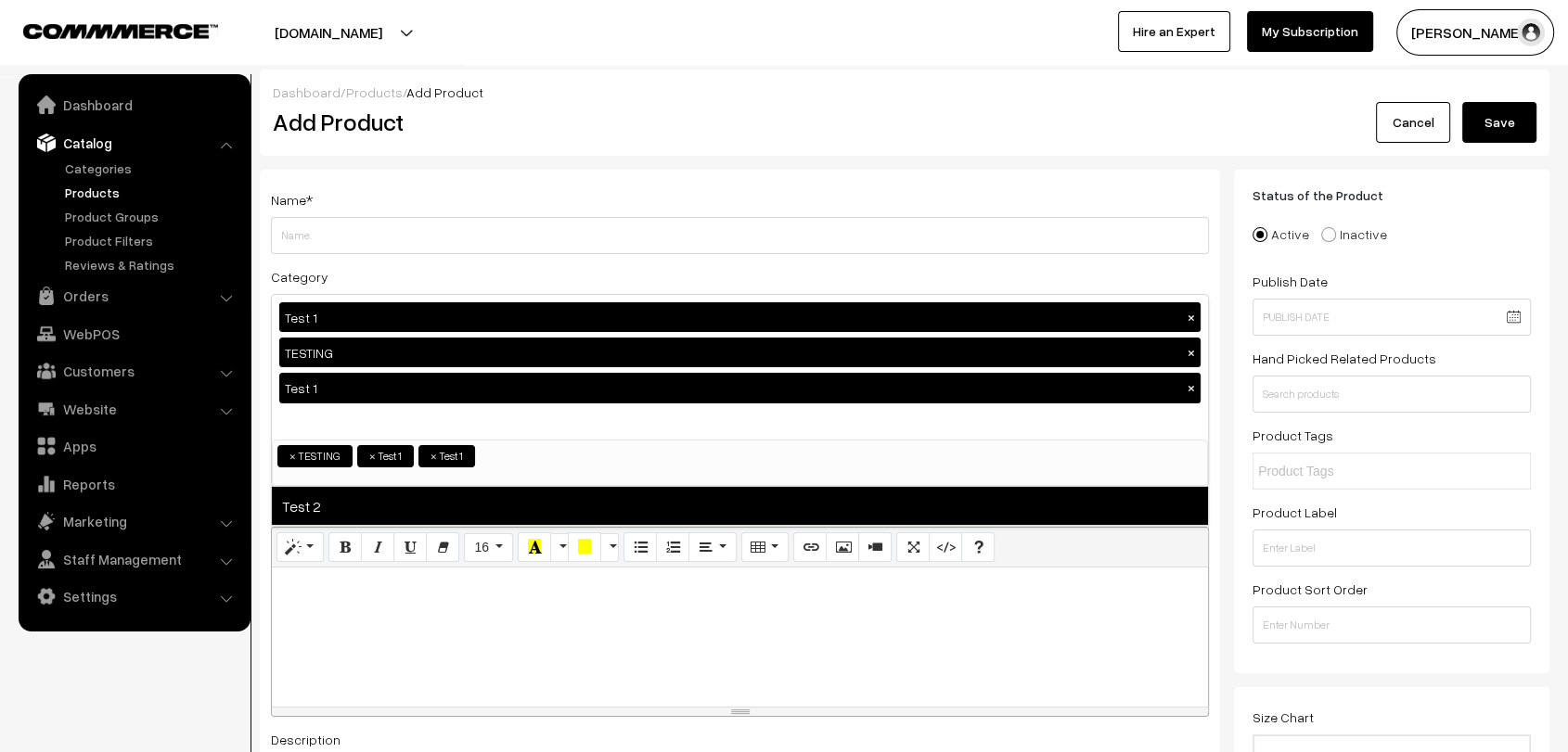
click at [386, 495] on span "Test 2" at bounding box center [740, 506] width 936 height 38
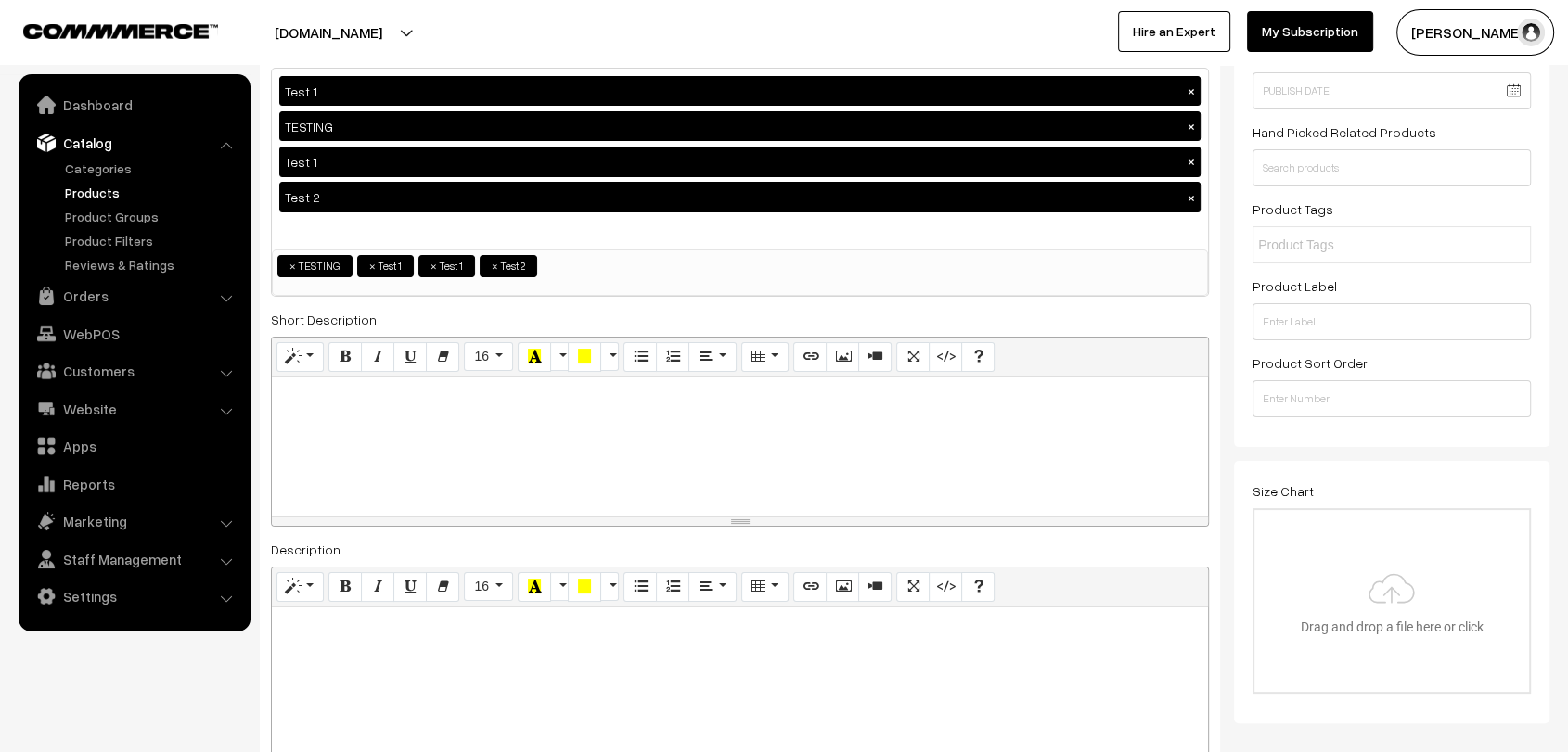
scroll to position [246, 0]
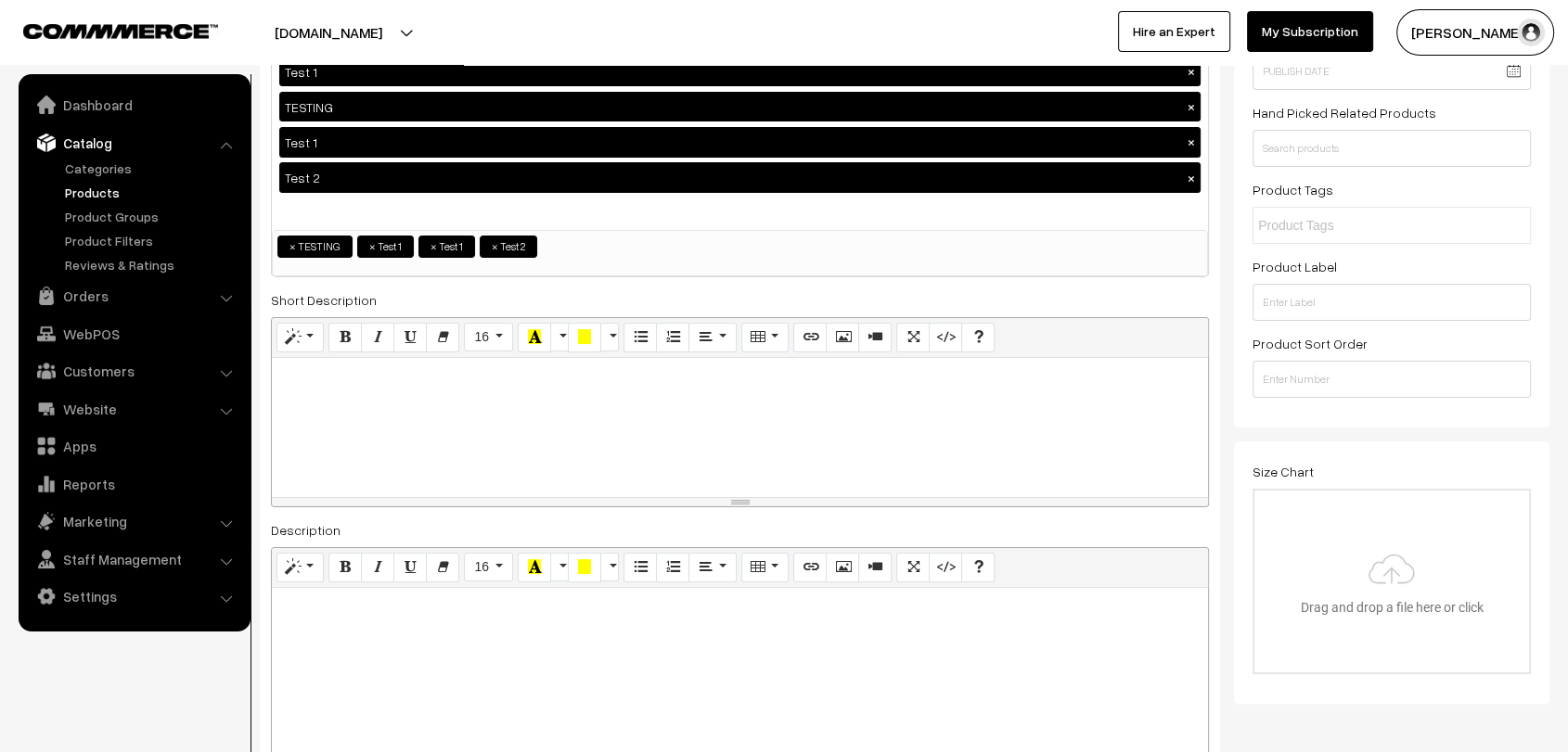
click at [324, 392] on div at bounding box center [740, 428] width 936 height 140
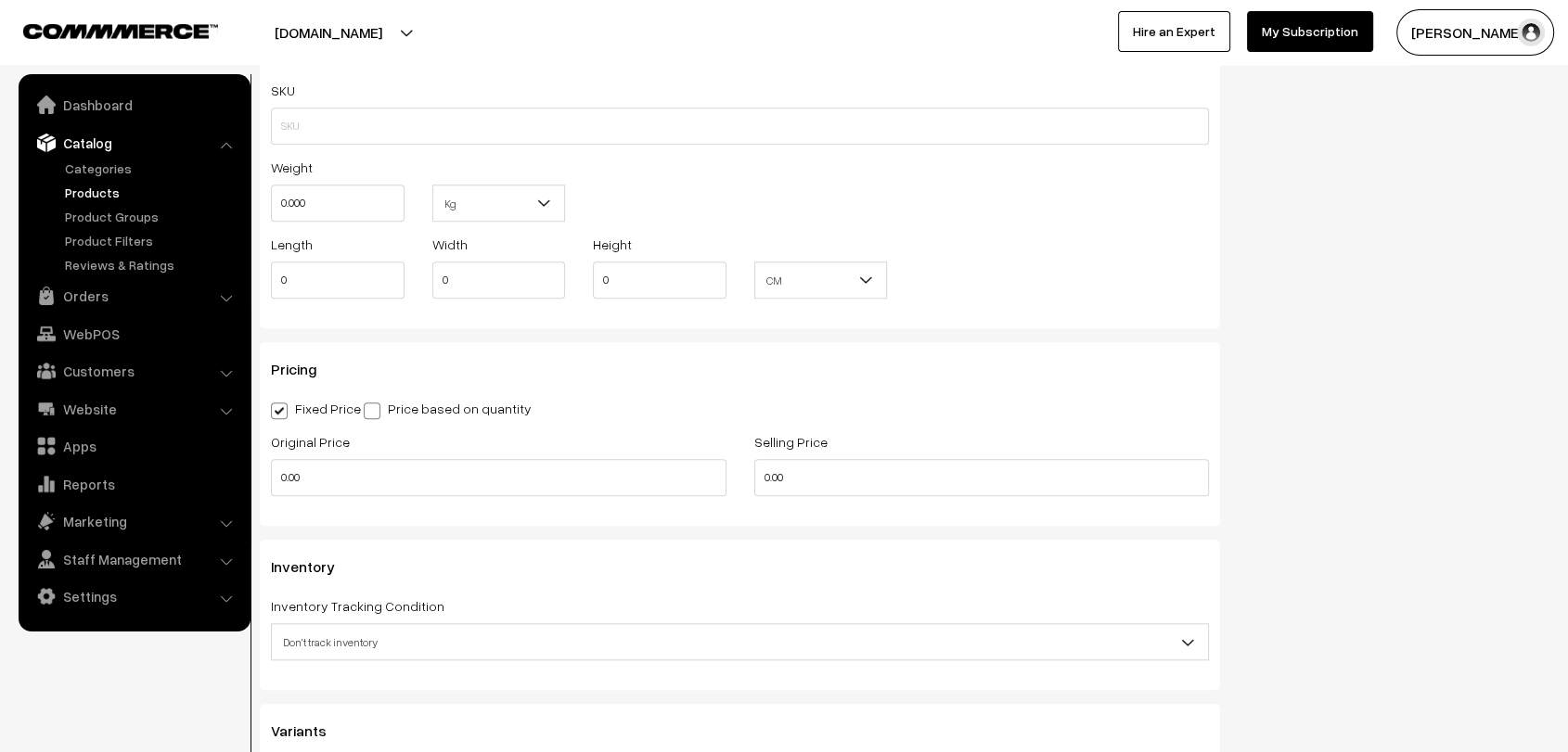
scroll to position [1606, 0]
click at [458, 401] on label "Price based on quantity" at bounding box center [448, 406] width 168 height 19
click at [376, 401] on input "Price based on quantity" at bounding box center [370, 405] width 13 height 13
radio input "true"
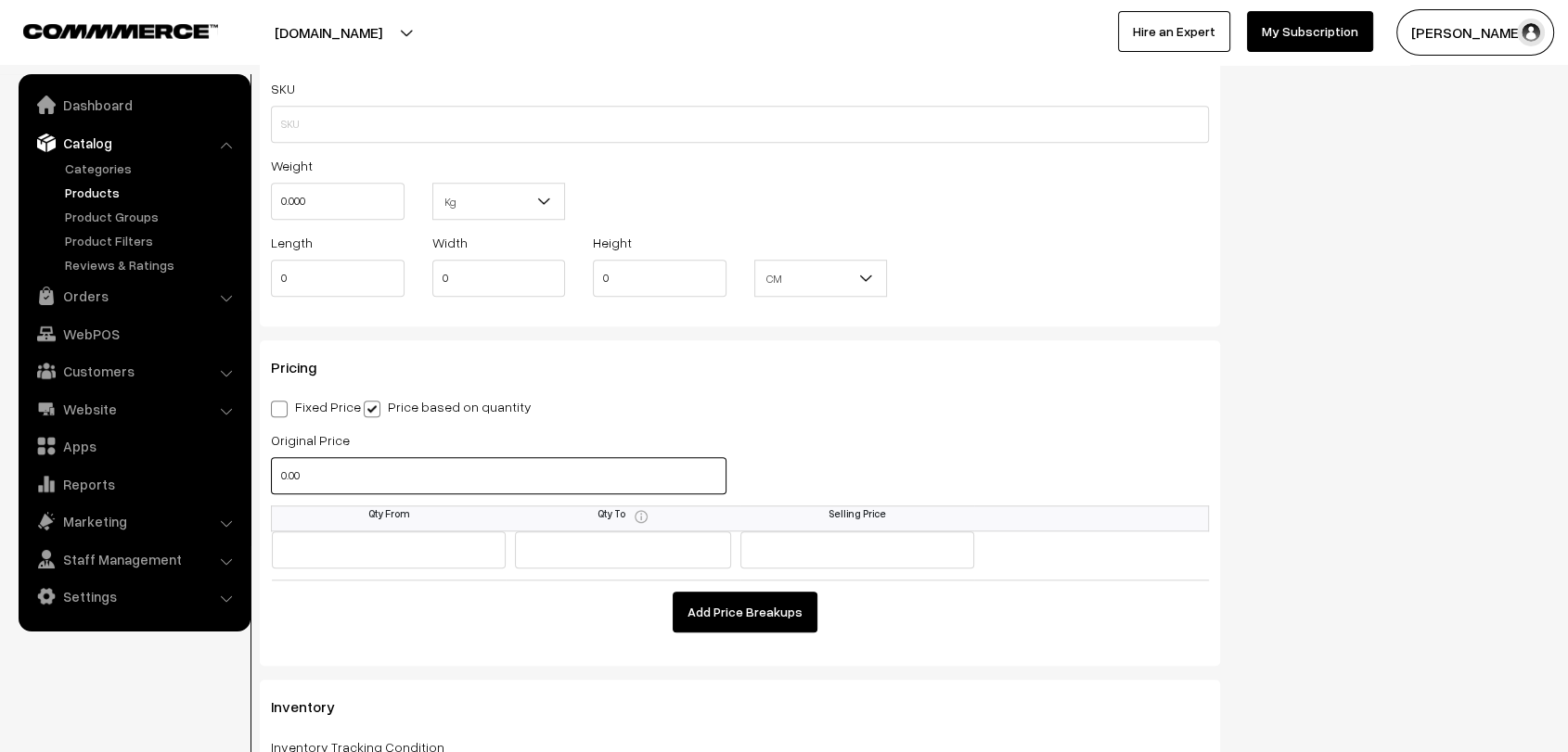
click at [282, 470] on input "0.00" at bounding box center [498, 476] width 456 height 38
type input "100"
click at [414, 544] on input "text" at bounding box center [389, 550] width 235 height 38
type input "1"
type input "5"
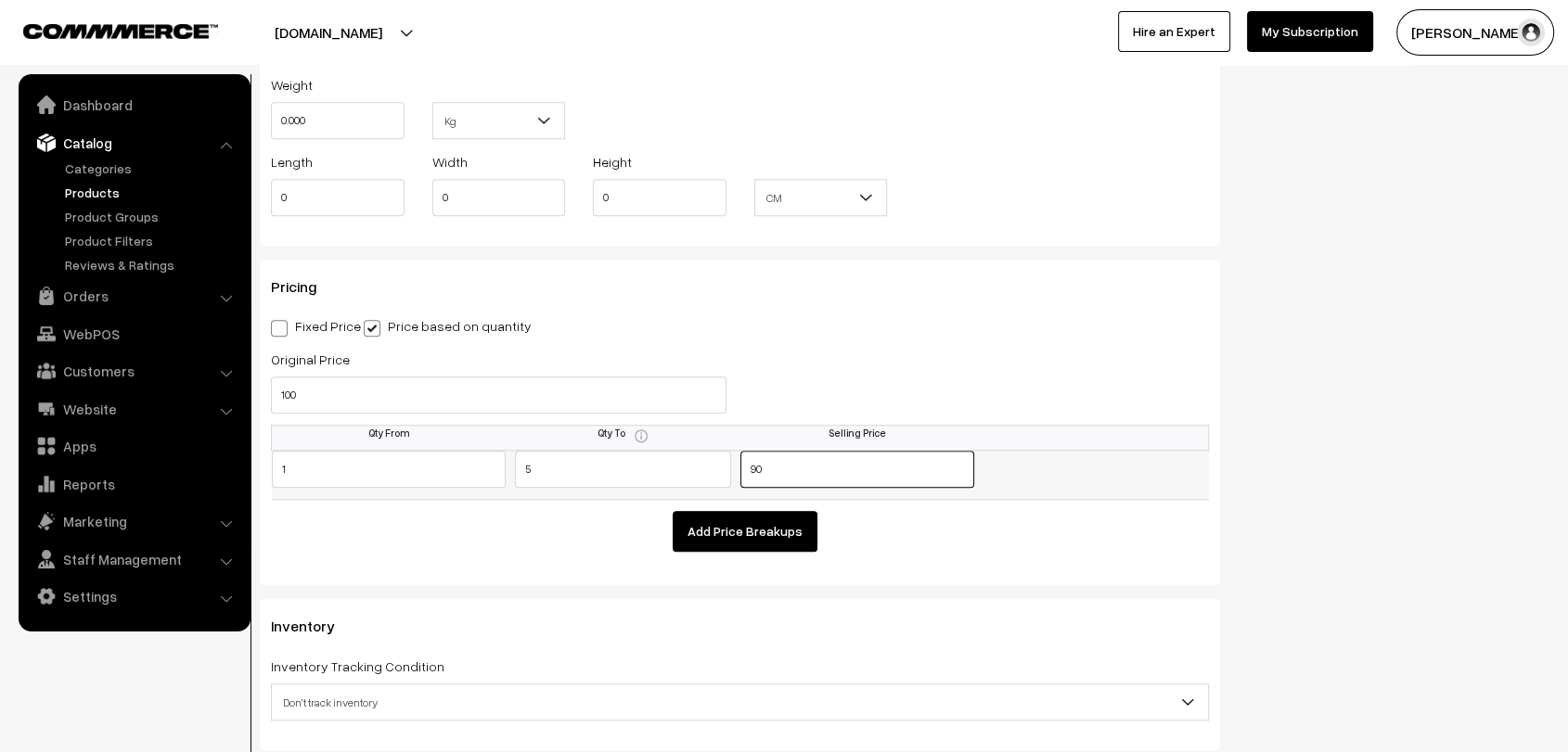
scroll to position [1688, 0]
type input "90"
click at [739, 517] on button "Add Price Breakups" at bounding box center [745, 530] width 144 height 40
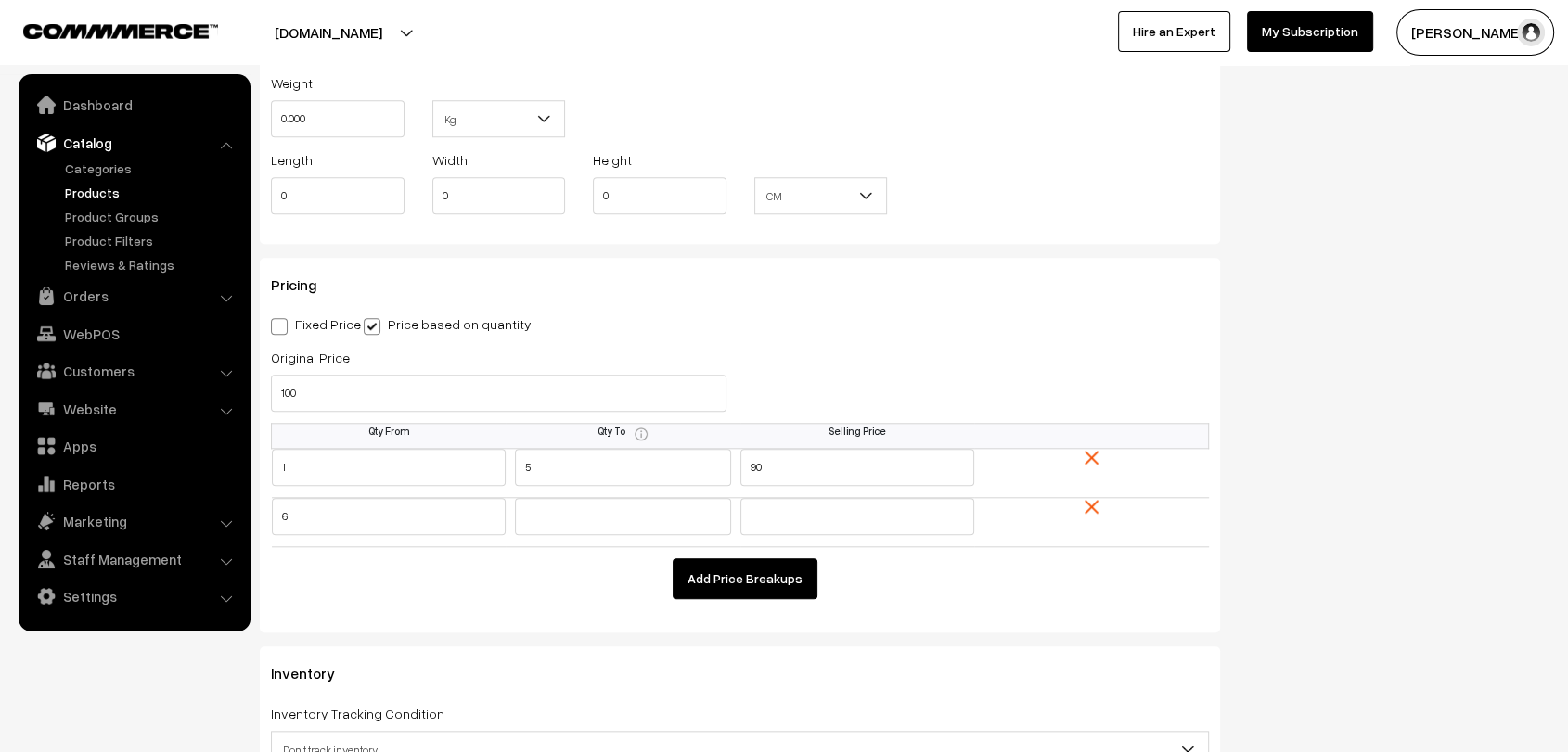
type input "6"
type input "10"
type input "80"
click at [791, 576] on button "Add Price Breakups" at bounding box center [745, 579] width 144 height 40
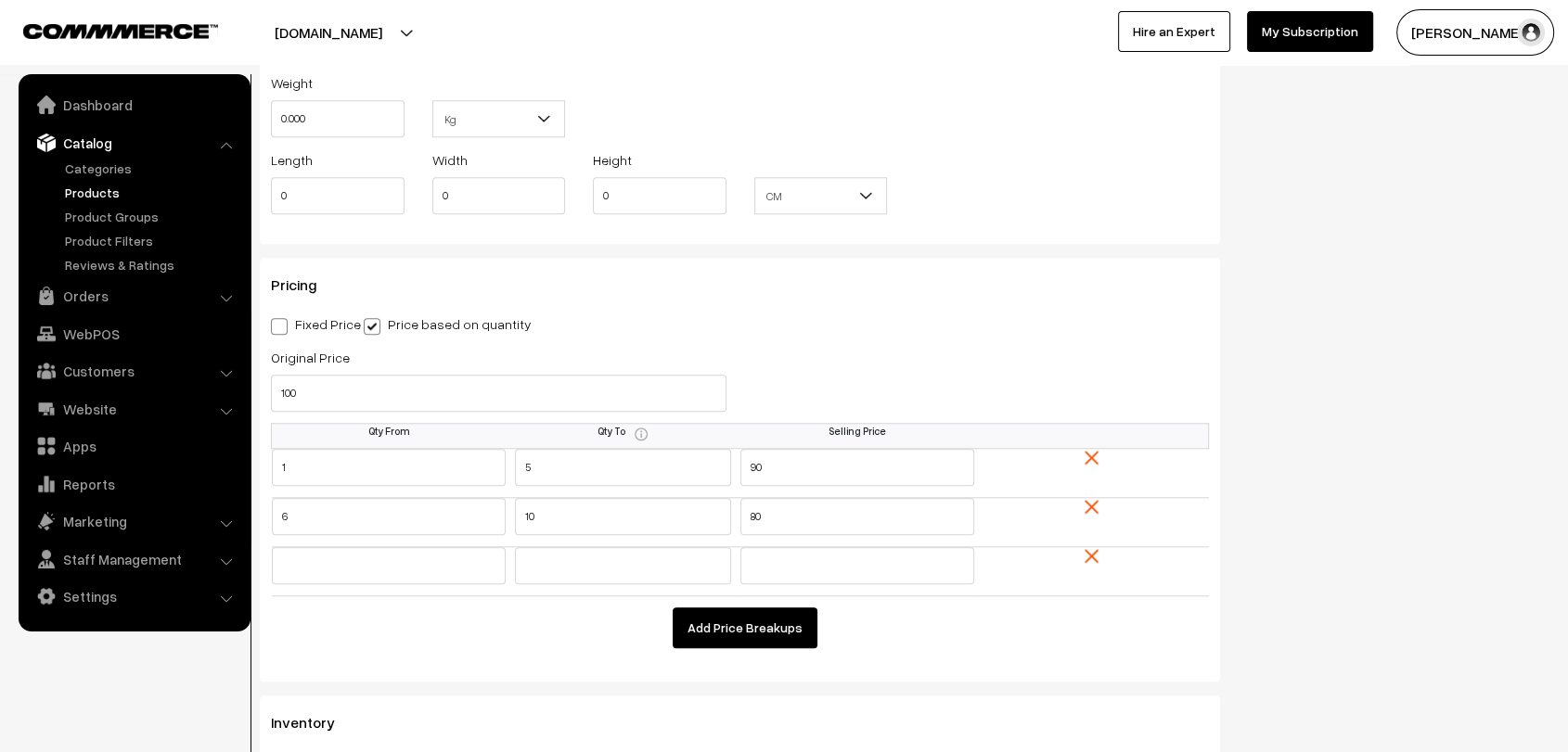
click at [720, 645] on div "Pricing Fixed Price Price based on quantity Original Price 100 Selling Price 0.…" at bounding box center [740, 470] width 960 height 425
click at [749, 622] on button "Add Price Breakups" at bounding box center [745, 628] width 144 height 40
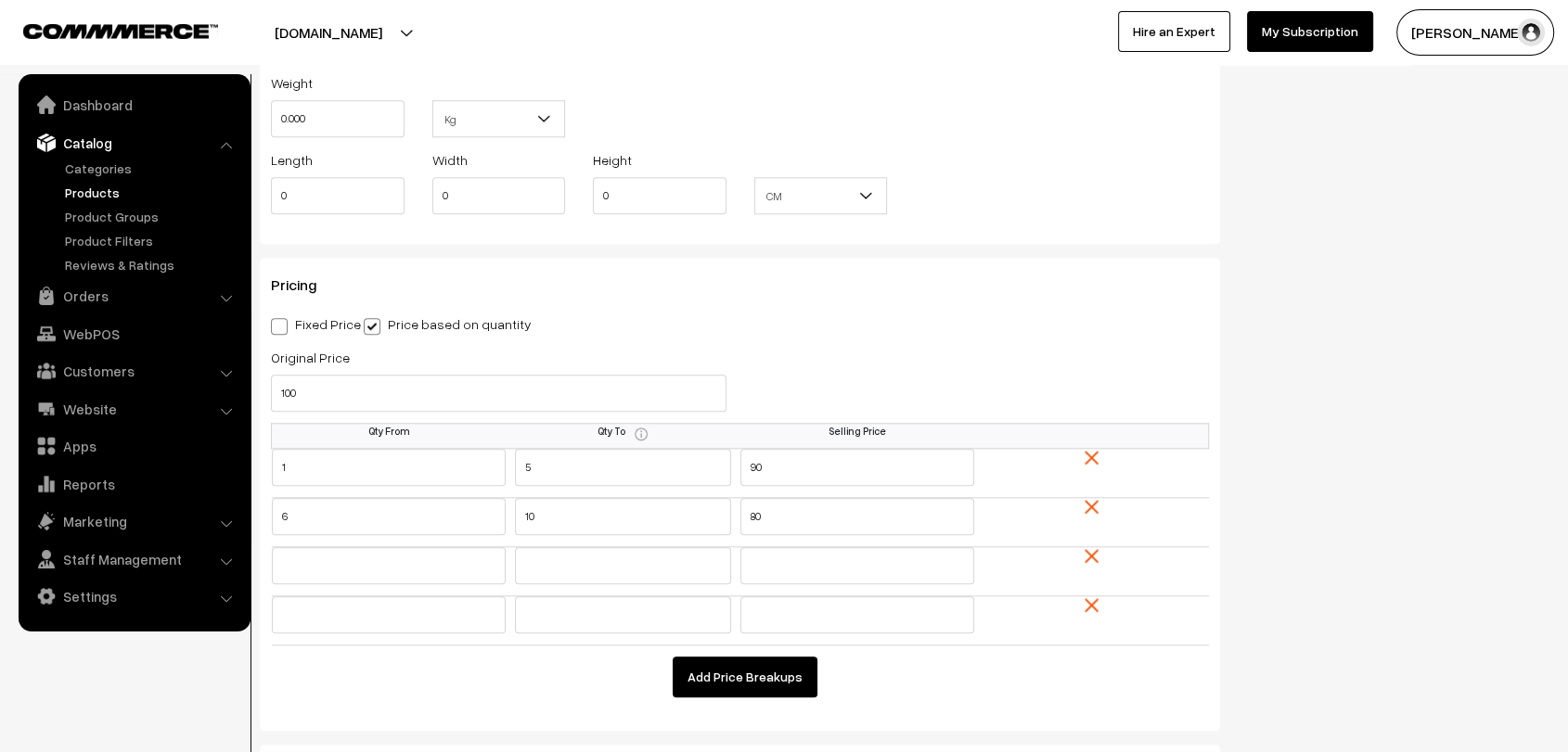
click at [747, 687] on button "Add Price Breakups" at bounding box center [745, 677] width 144 height 40
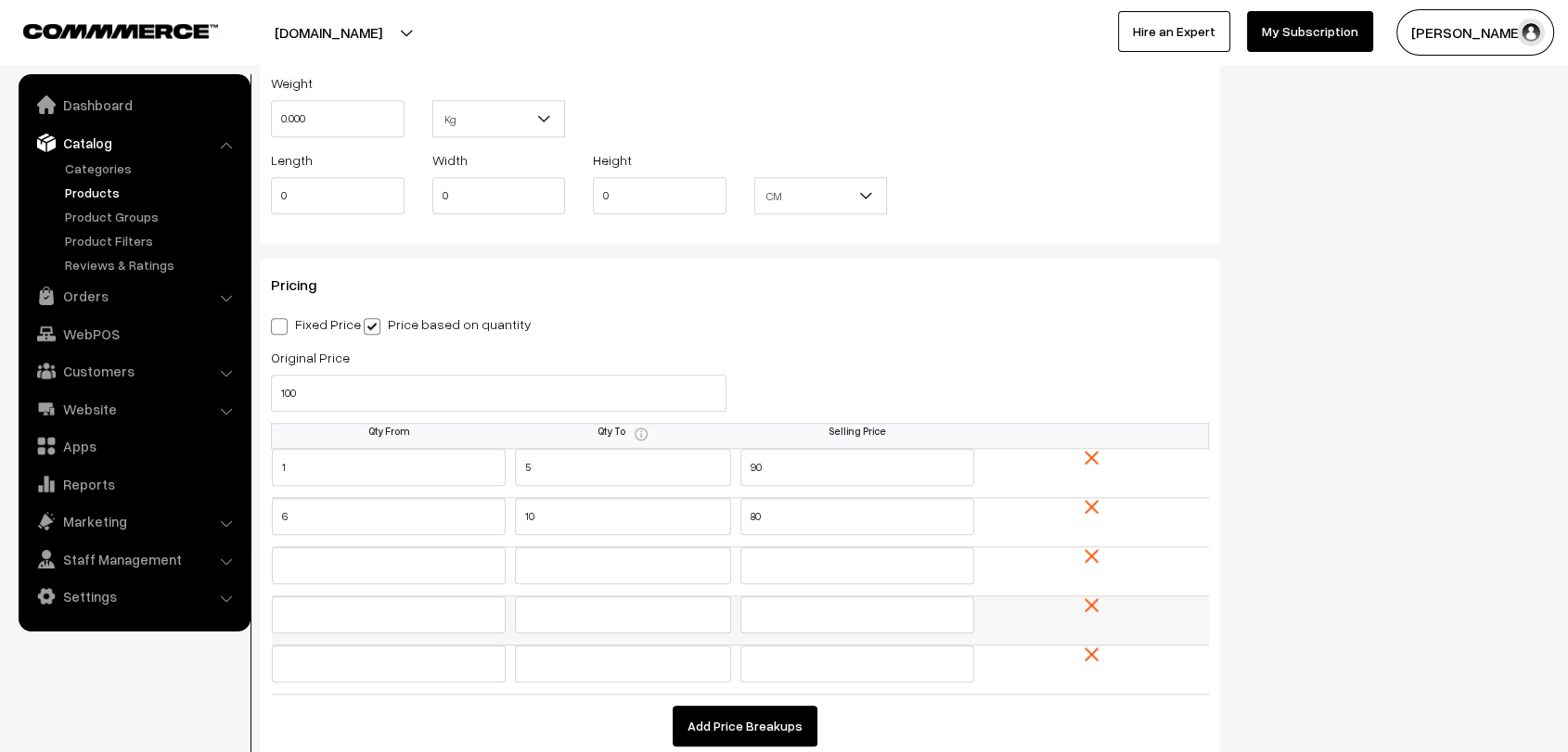
scroll to position [1766, 0]
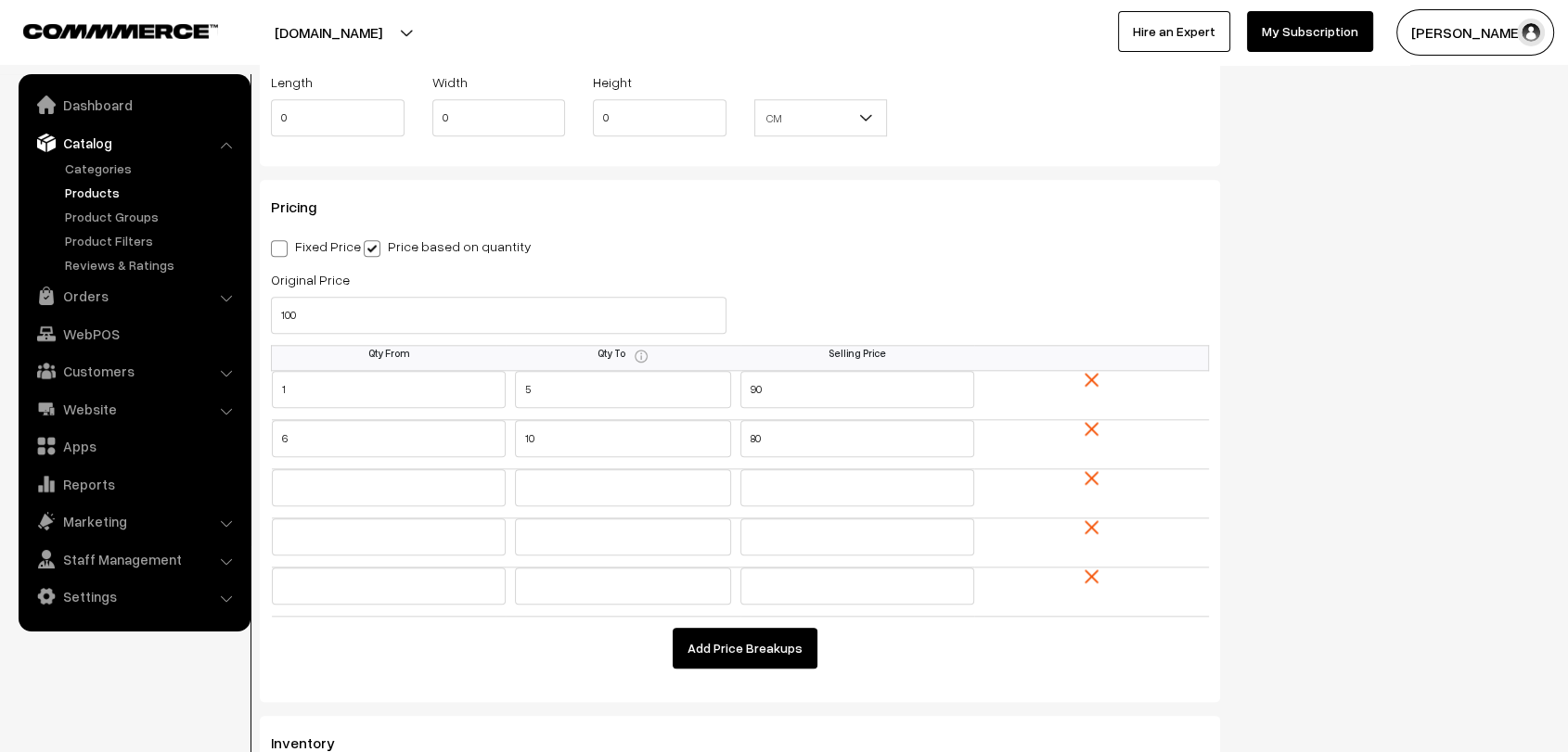
click at [782, 632] on button "Add Price Breakups" at bounding box center [745, 648] width 144 height 40
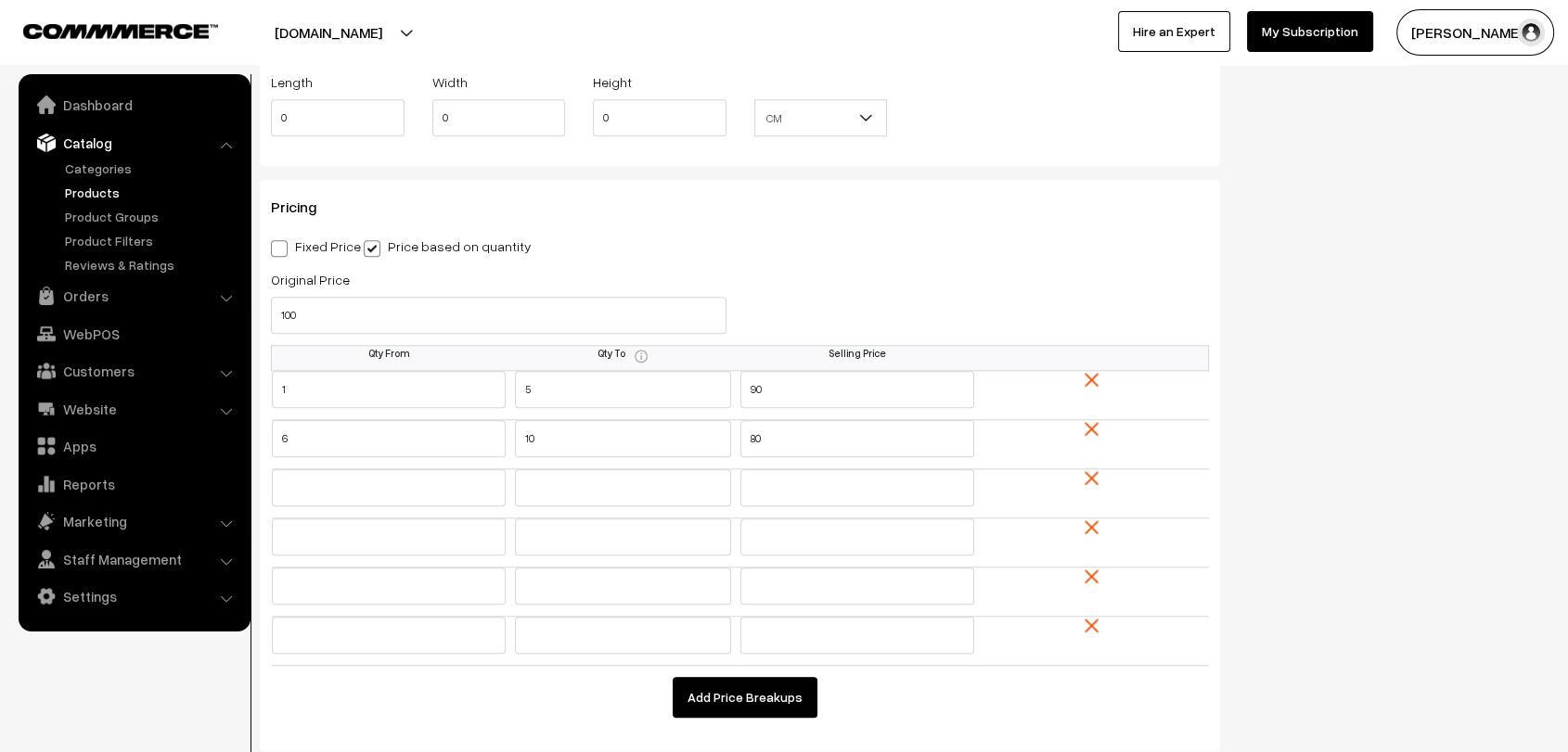
scroll to position [1880, 0]
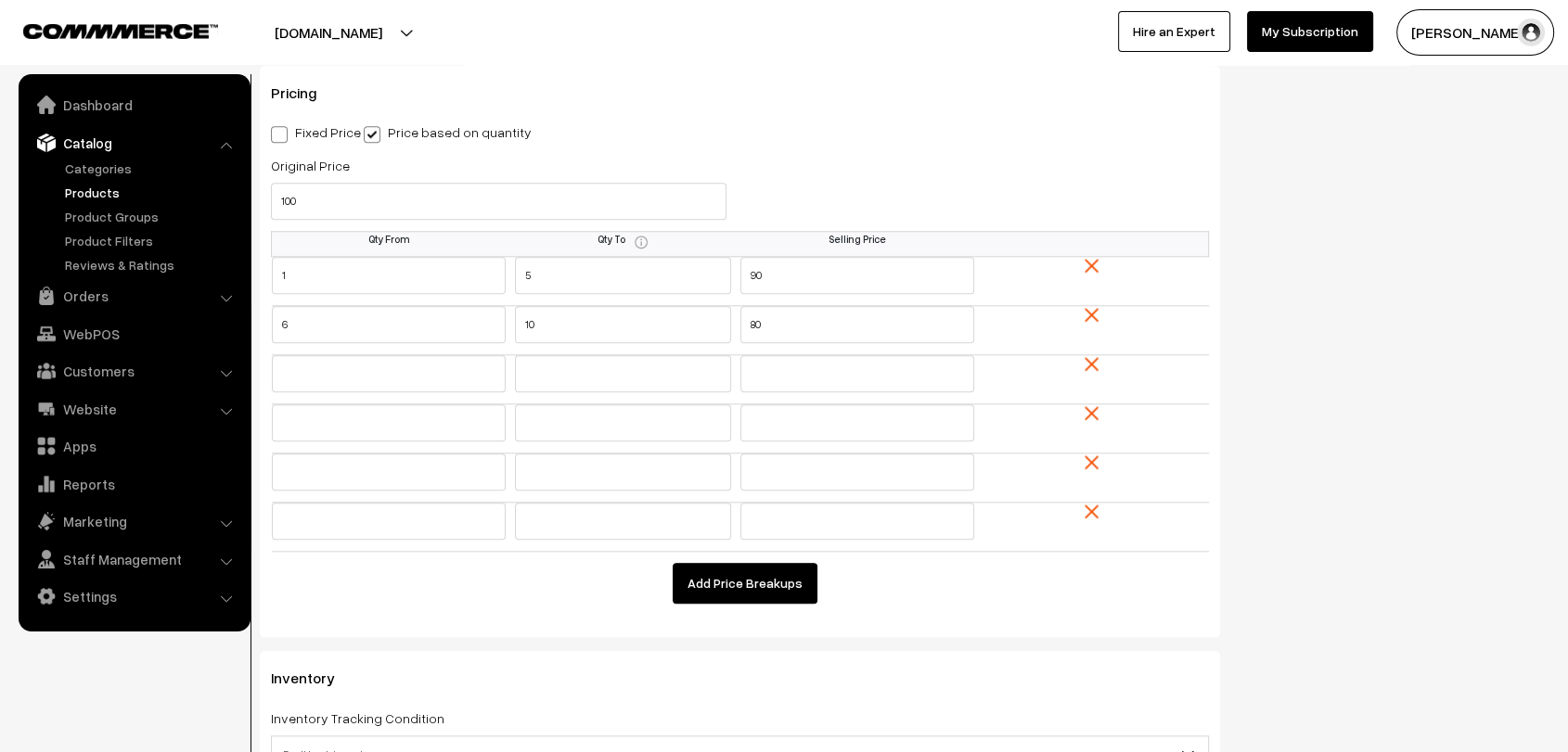
click at [742, 588] on button "Add Price Breakups" at bounding box center [745, 583] width 144 height 40
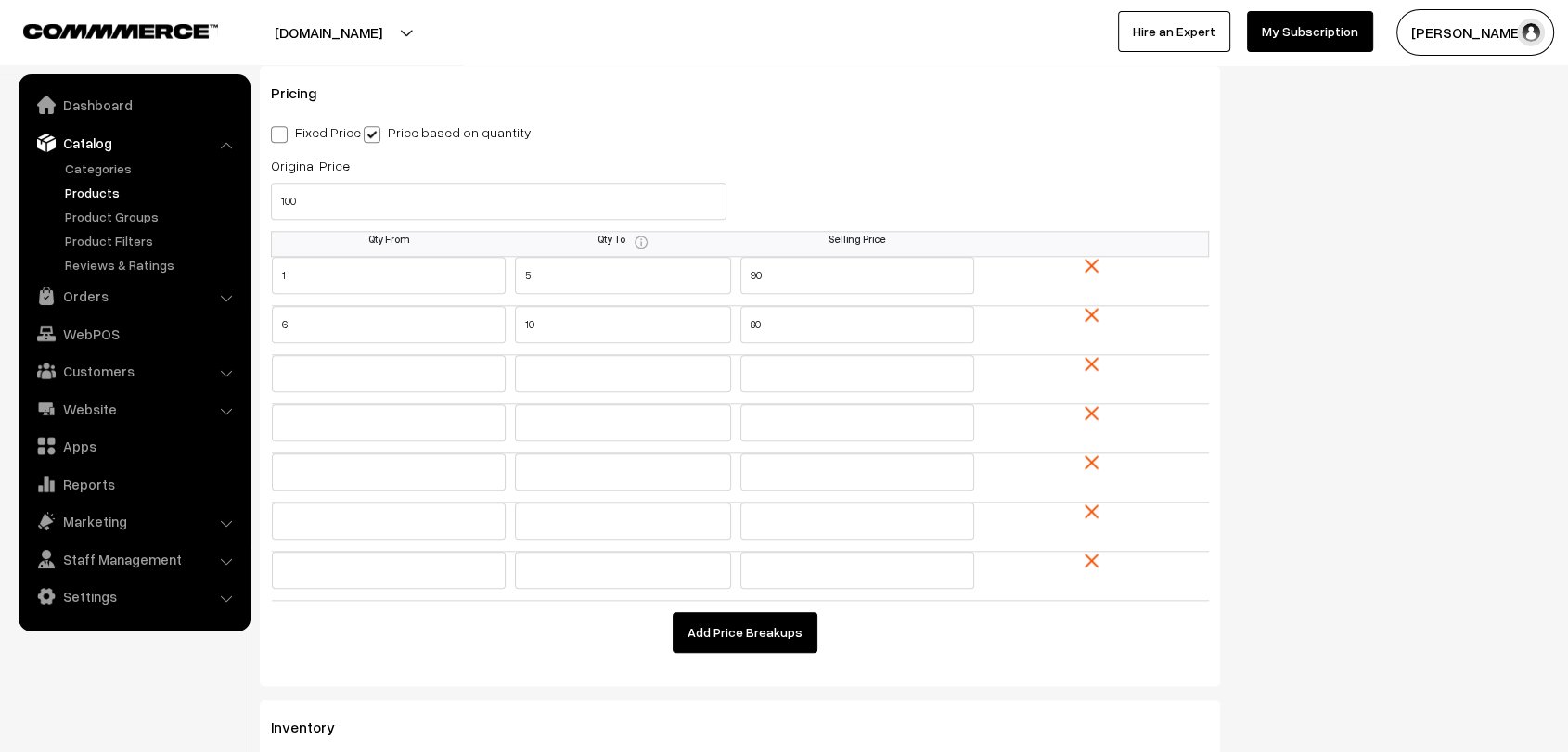
click at [732, 640] on button "Add Price Breakups" at bounding box center [745, 633] width 144 height 40
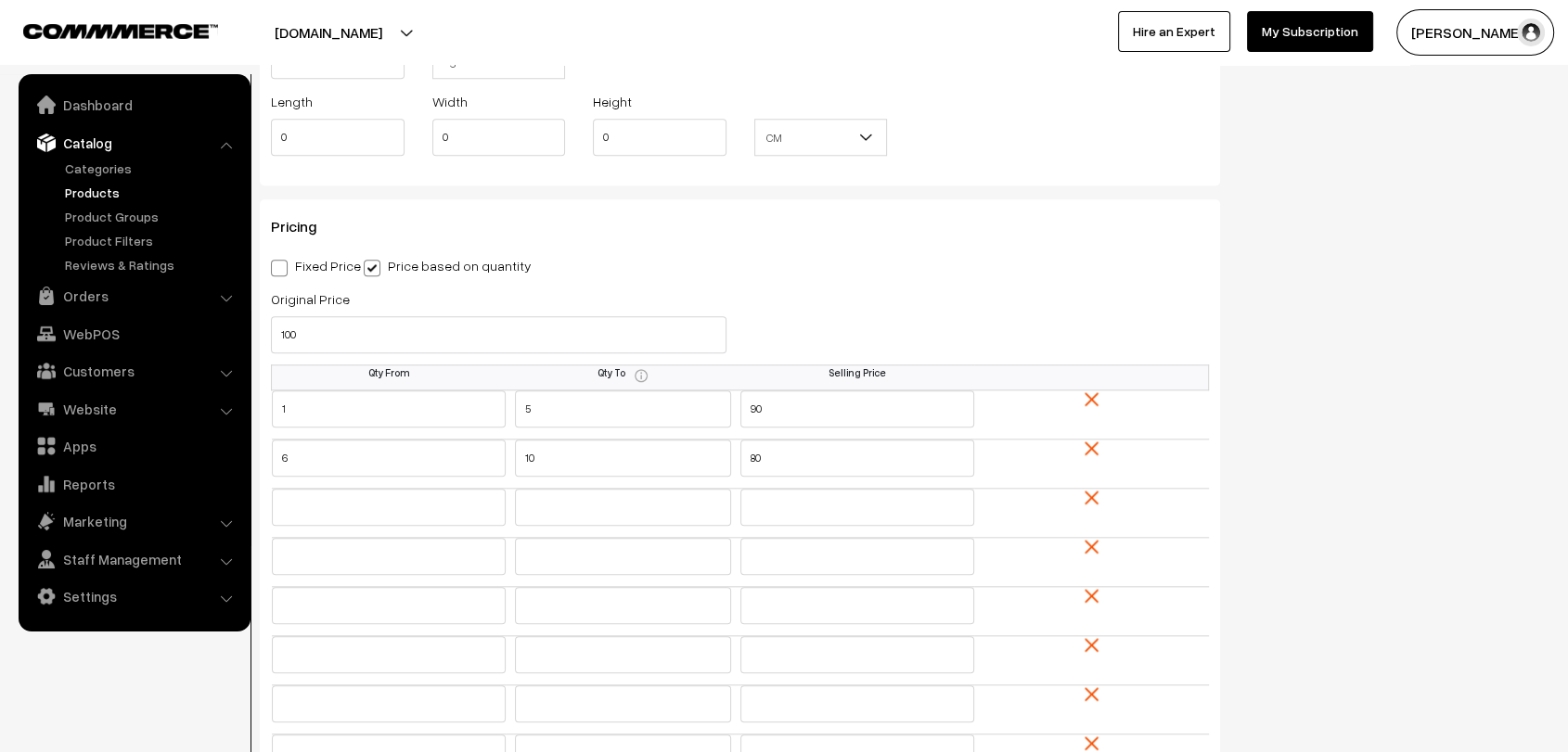
scroll to position [1746, 0]
click at [300, 261] on label "Fixed Price" at bounding box center [315, 267] width 90 height 19
click at [283, 261] on input "Fixed Price" at bounding box center [276, 266] width 13 height 13
radio input "true"
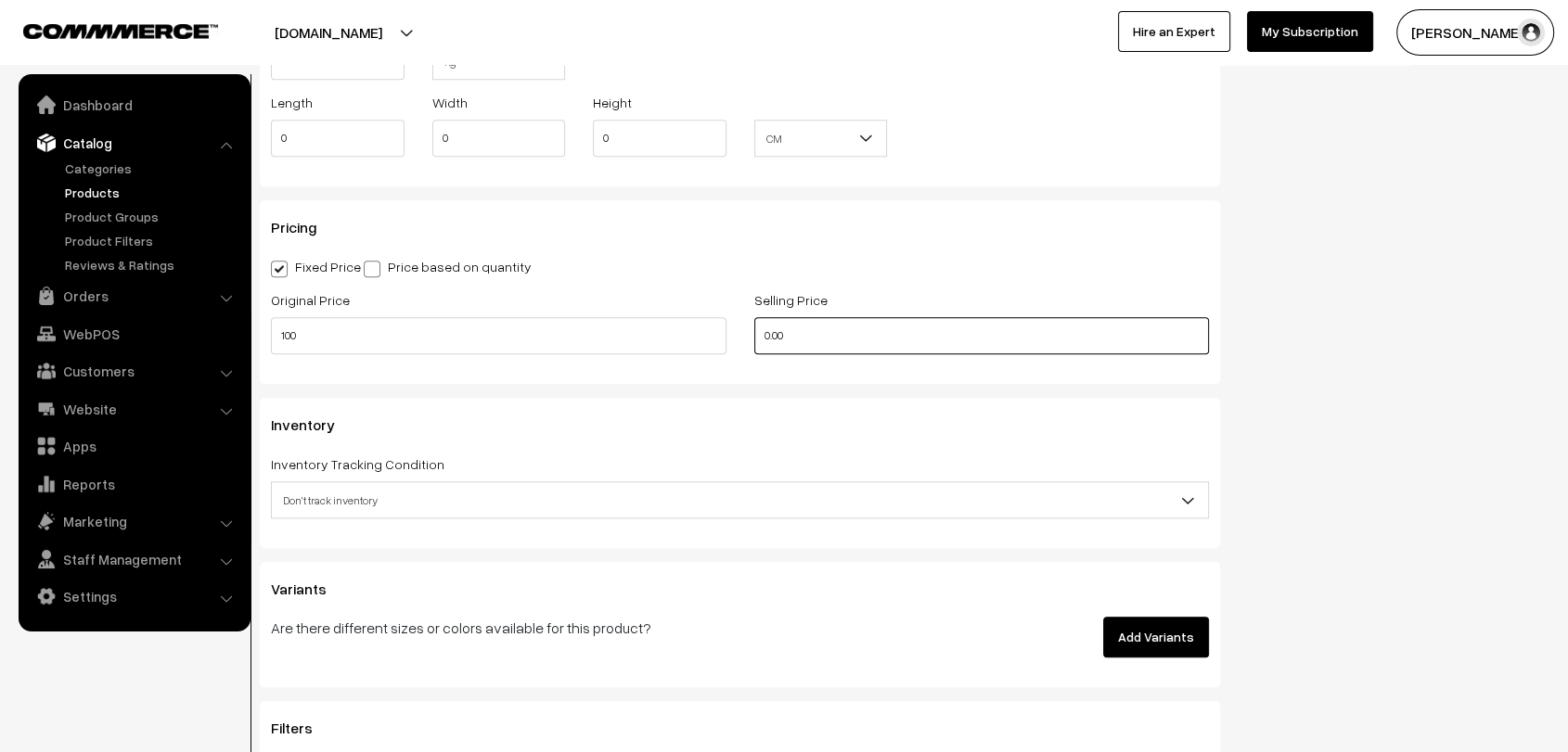
click at [763, 330] on input "0.00" at bounding box center [981, 335] width 456 height 38
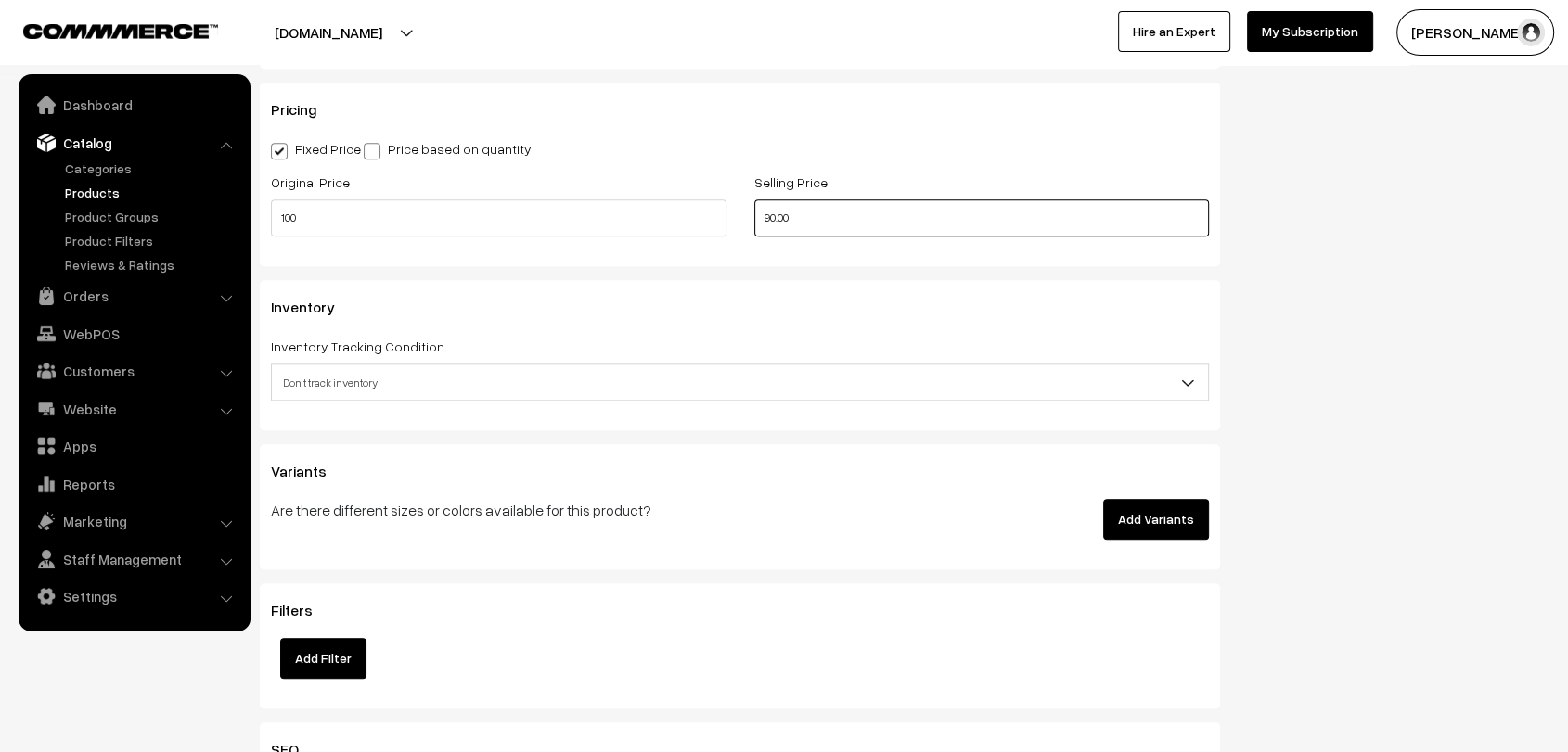
scroll to position [1872, 0]
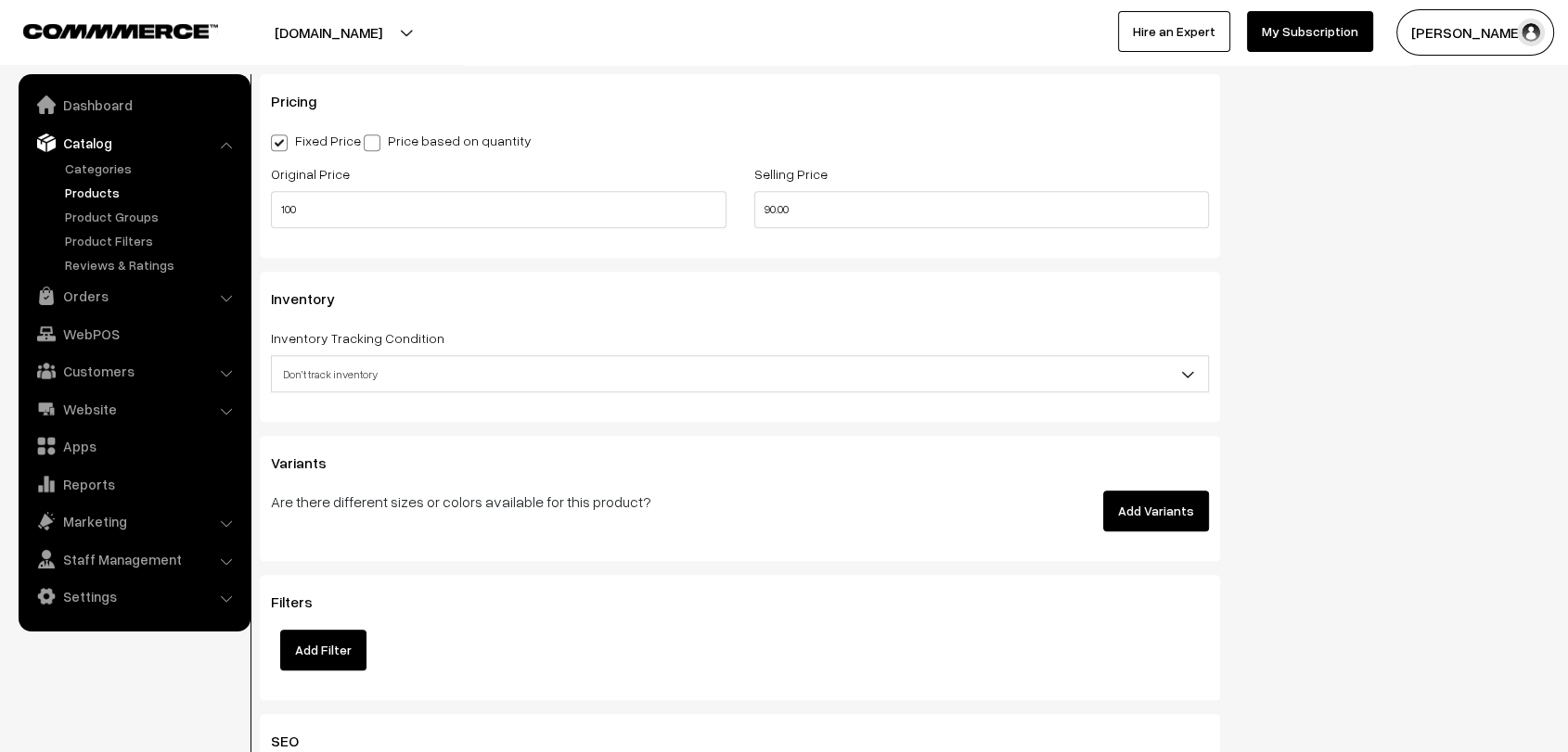
type input "90"
click at [520, 341] on div "Inventory Tracking Condition Don't track inventory Track product's inventory Do…" at bounding box center [740, 359] width 938 height 65
click at [454, 365] on span "Don't track inventory" at bounding box center [740, 375] width 936 height 33
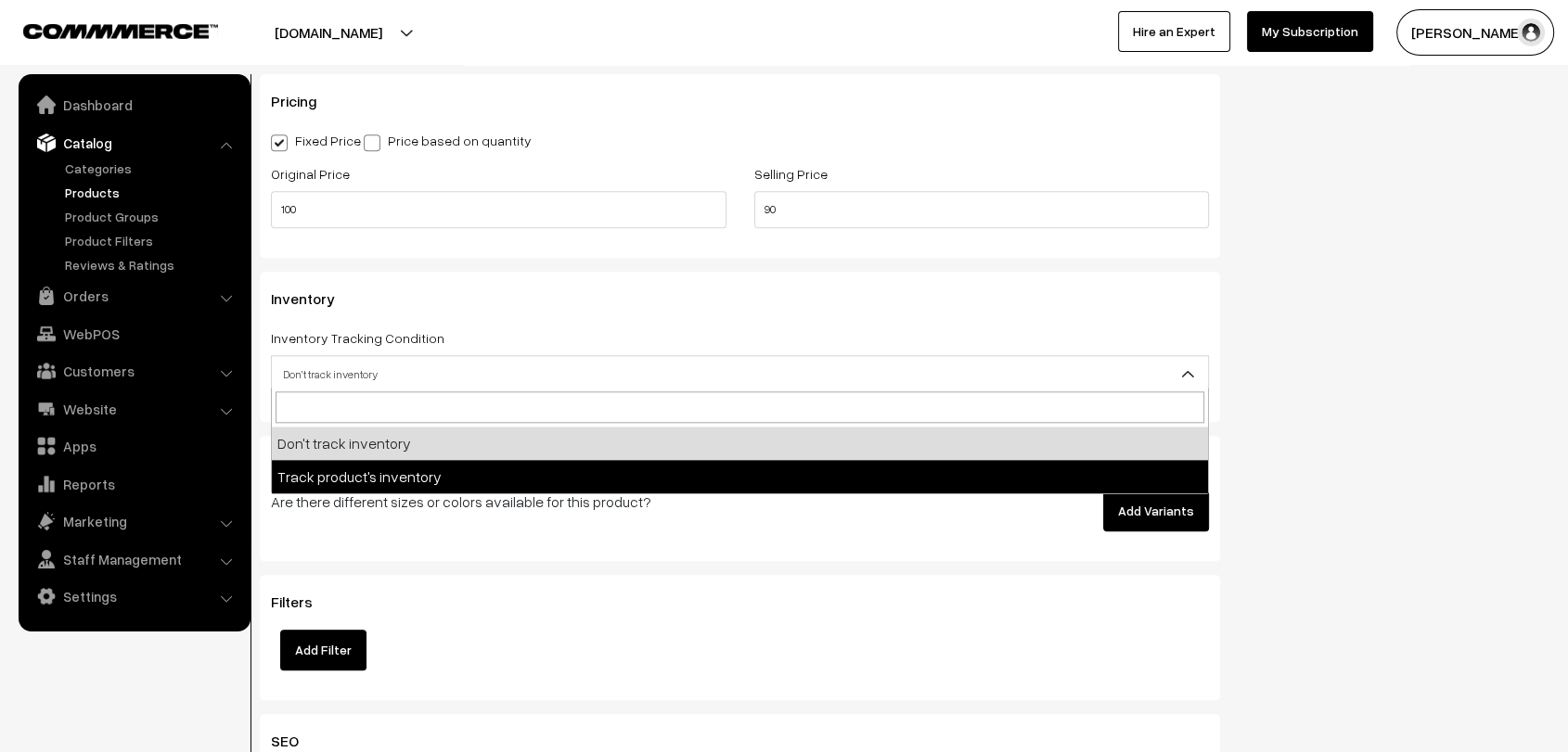
select select "2"
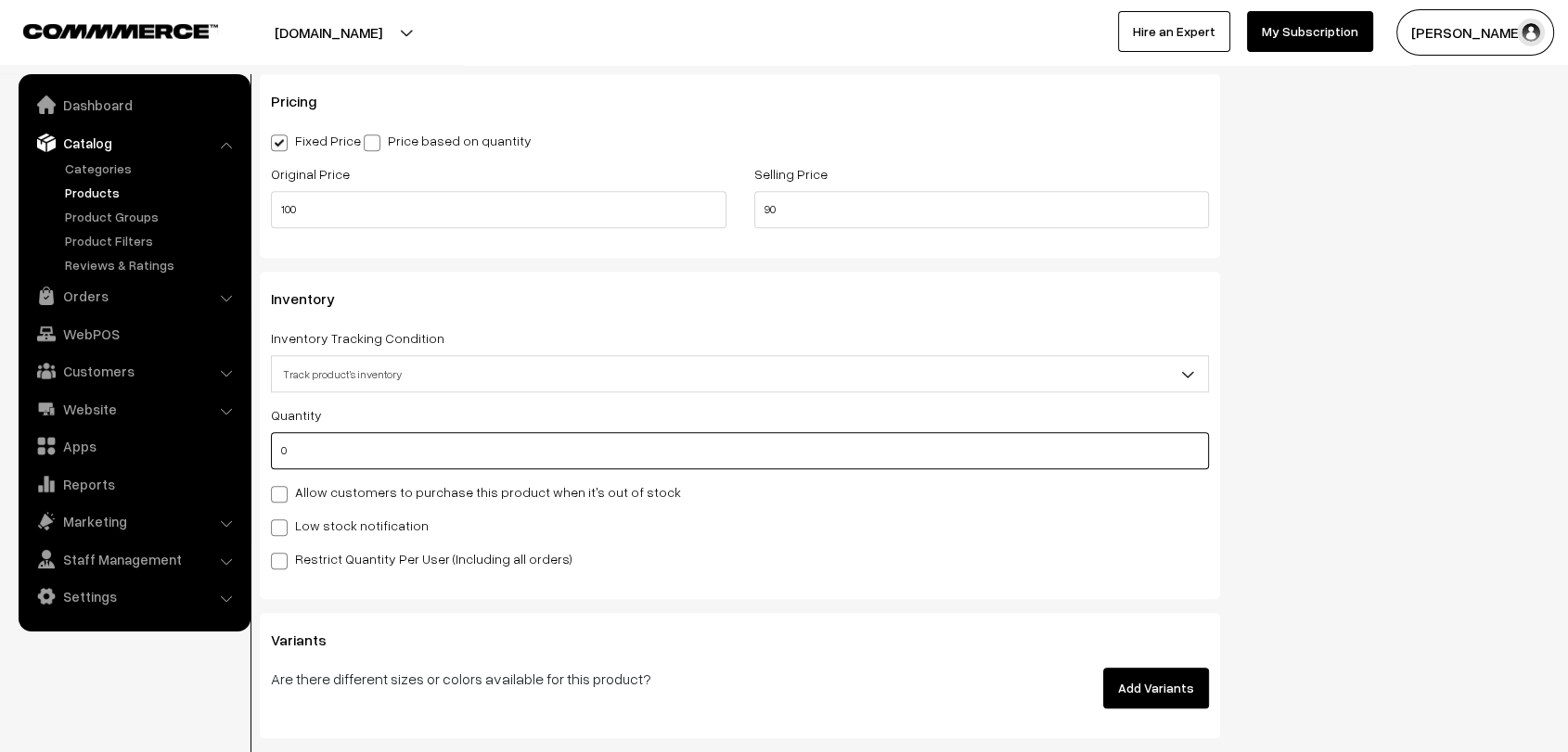
click at [355, 435] on input "0" at bounding box center [740, 451] width 938 height 38
click at [355, 435] on input "30" at bounding box center [740, 451] width 938 height 38
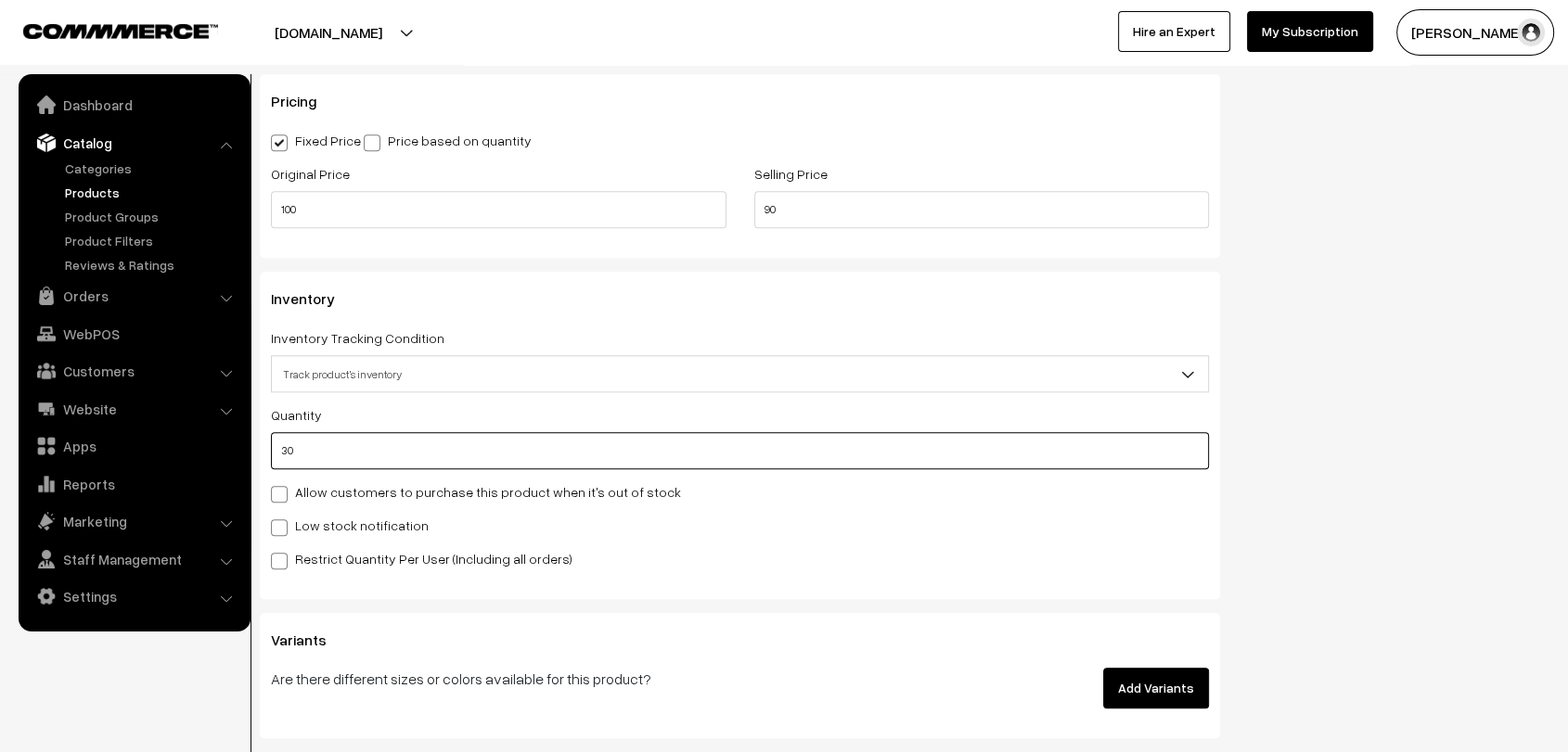
click at [355, 435] on input "30" at bounding box center [740, 451] width 938 height 38
click at [334, 447] on input "30" at bounding box center [740, 451] width 938 height 38
type input "0"
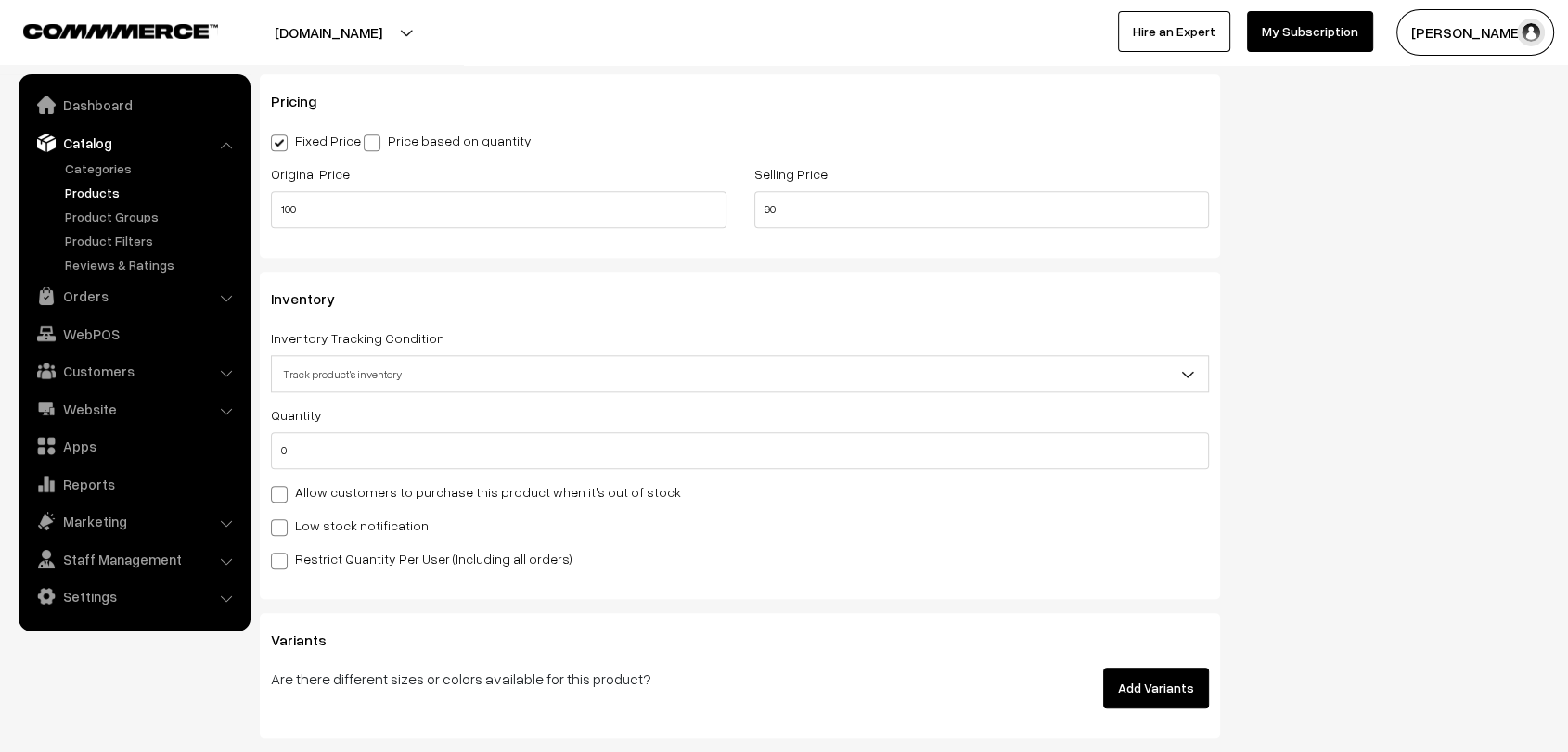
click at [284, 486] on span at bounding box center [278, 494] width 16 height 16
click at [283, 485] on input "Allow customers to purchase this product when it's out of stock" at bounding box center [276, 491] width 13 height 13
click at [300, 486] on label "Allow customers to purchase this product when it's out of stock" at bounding box center [476, 492] width 410 height 19
click at [283, 486] on input "Allow customers to purchase this product when it's out of stock" at bounding box center [276, 491] width 13 height 13
checkbox input "false"
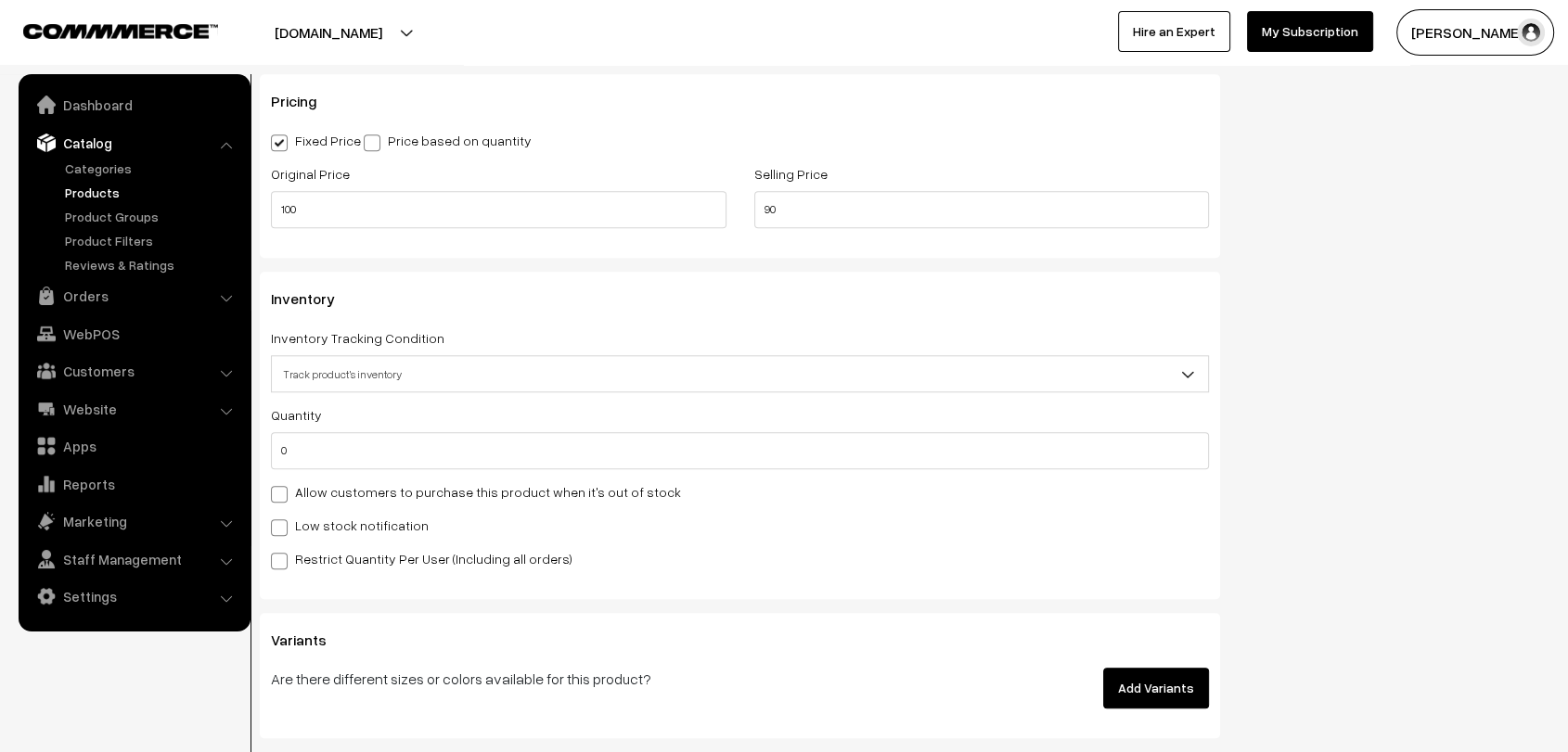
click at [282, 527] on span at bounding box center [278, 528] width 16 height 16
click at [282, 527] on input "Low stock notification" at bounding box center [276, 525] width 13 height 13
checkbox input "true"
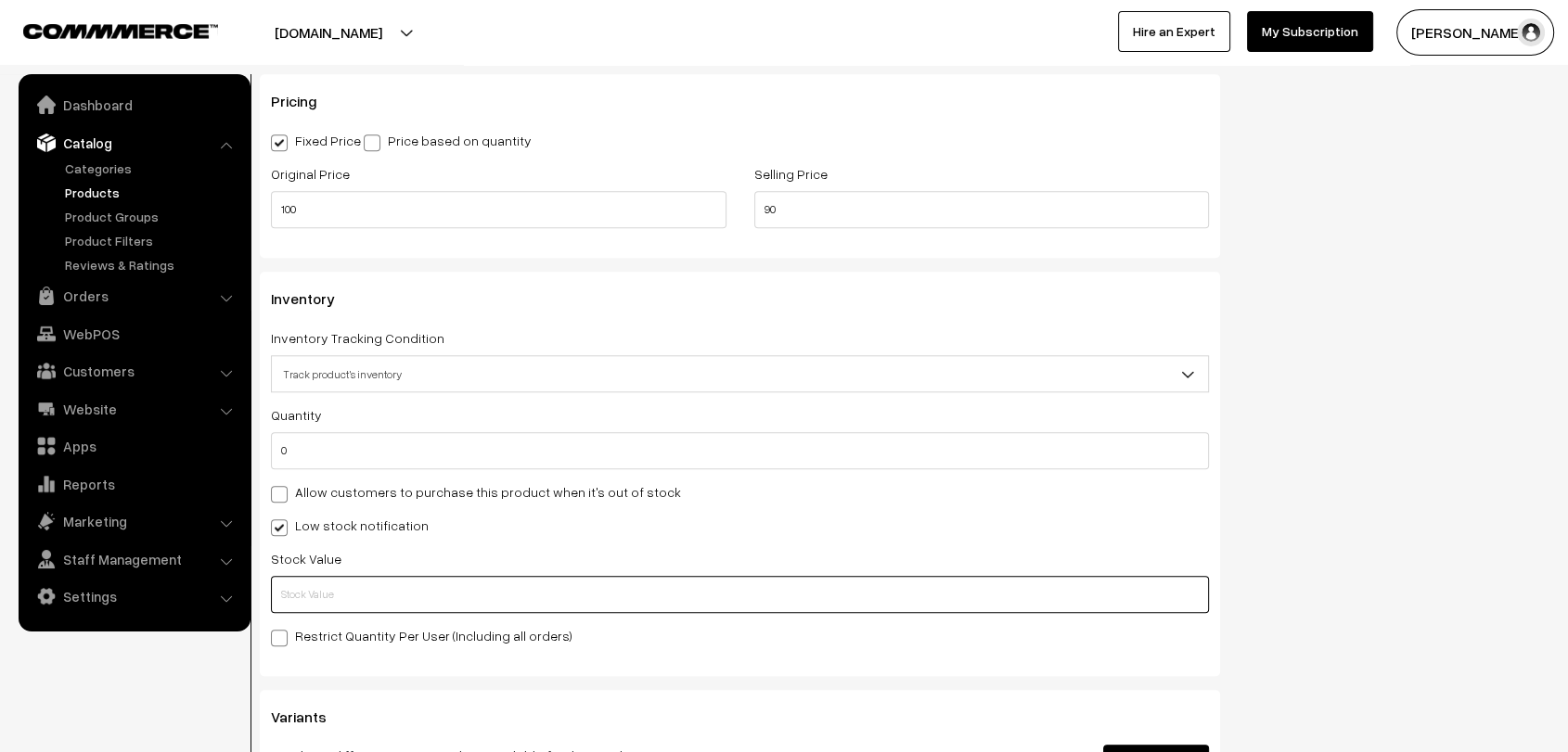
click at [426, 588] on input "text" at bounding box center [740, 594] width 938 height 38
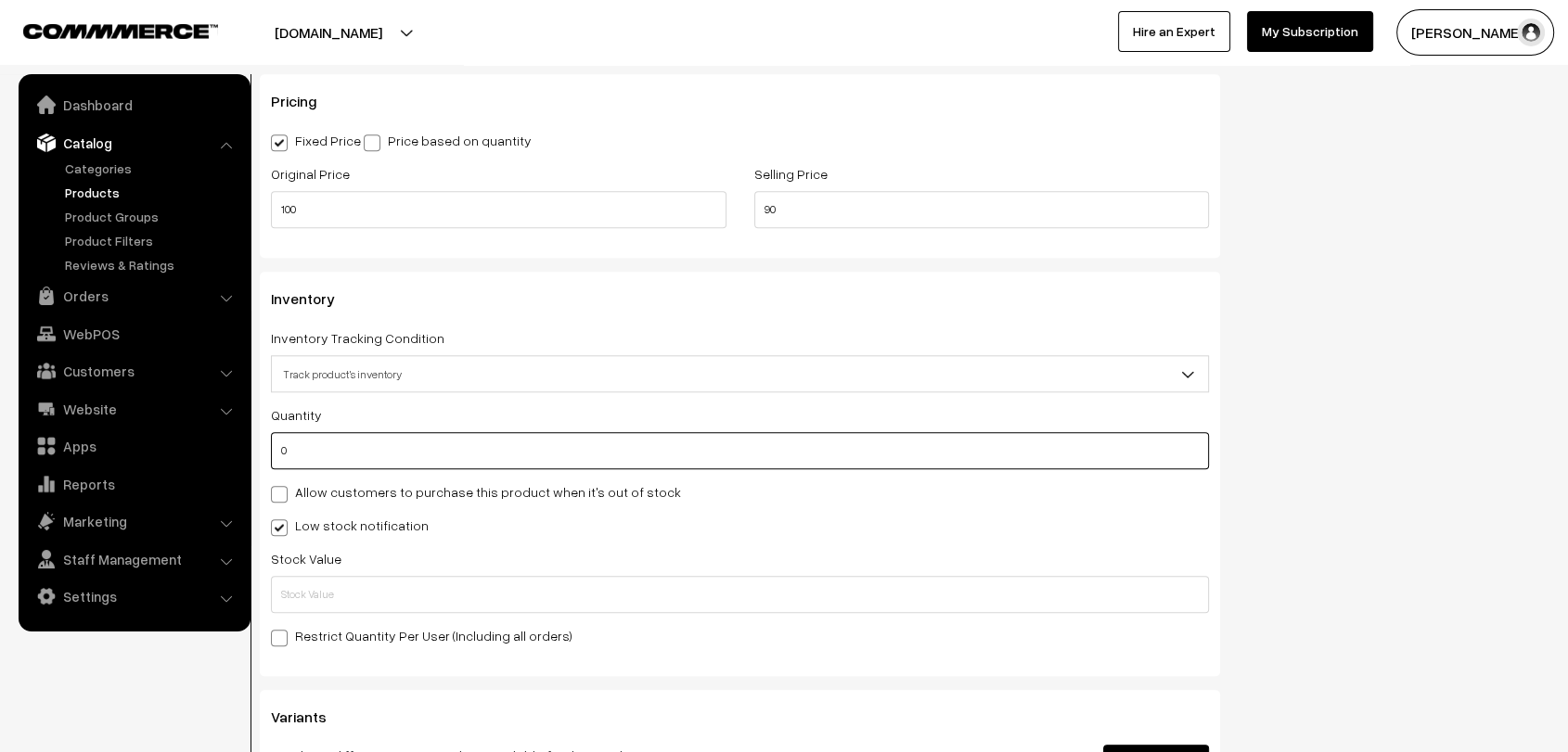
click at [296, 437] on input "0" at bounding box center [740, 451] width 938 height 38
type input "30"
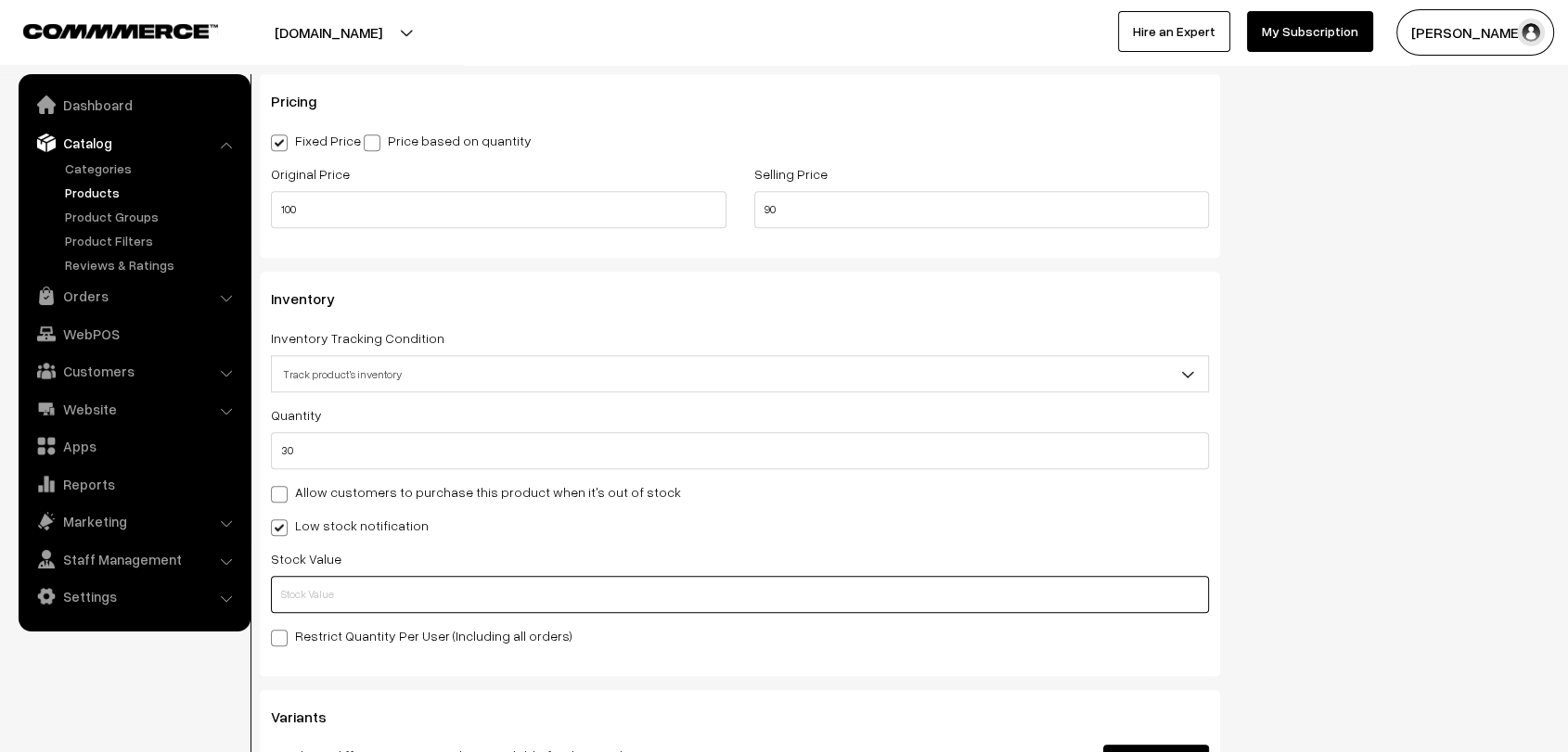
click at [345, 582] on input "text" at bounding box center [740, 594] width 938 height 38
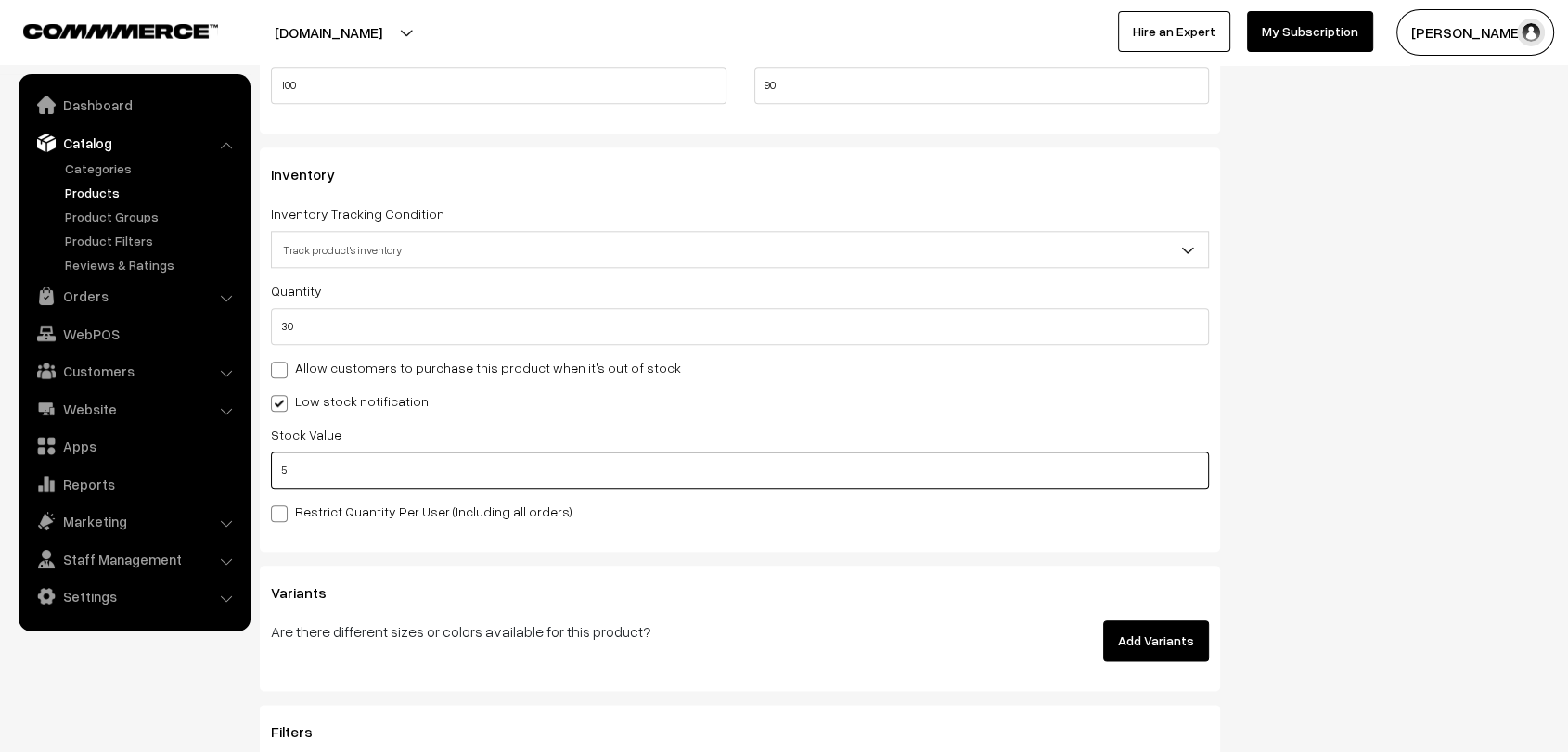
scroll to position [2000, 0]
type input "5"
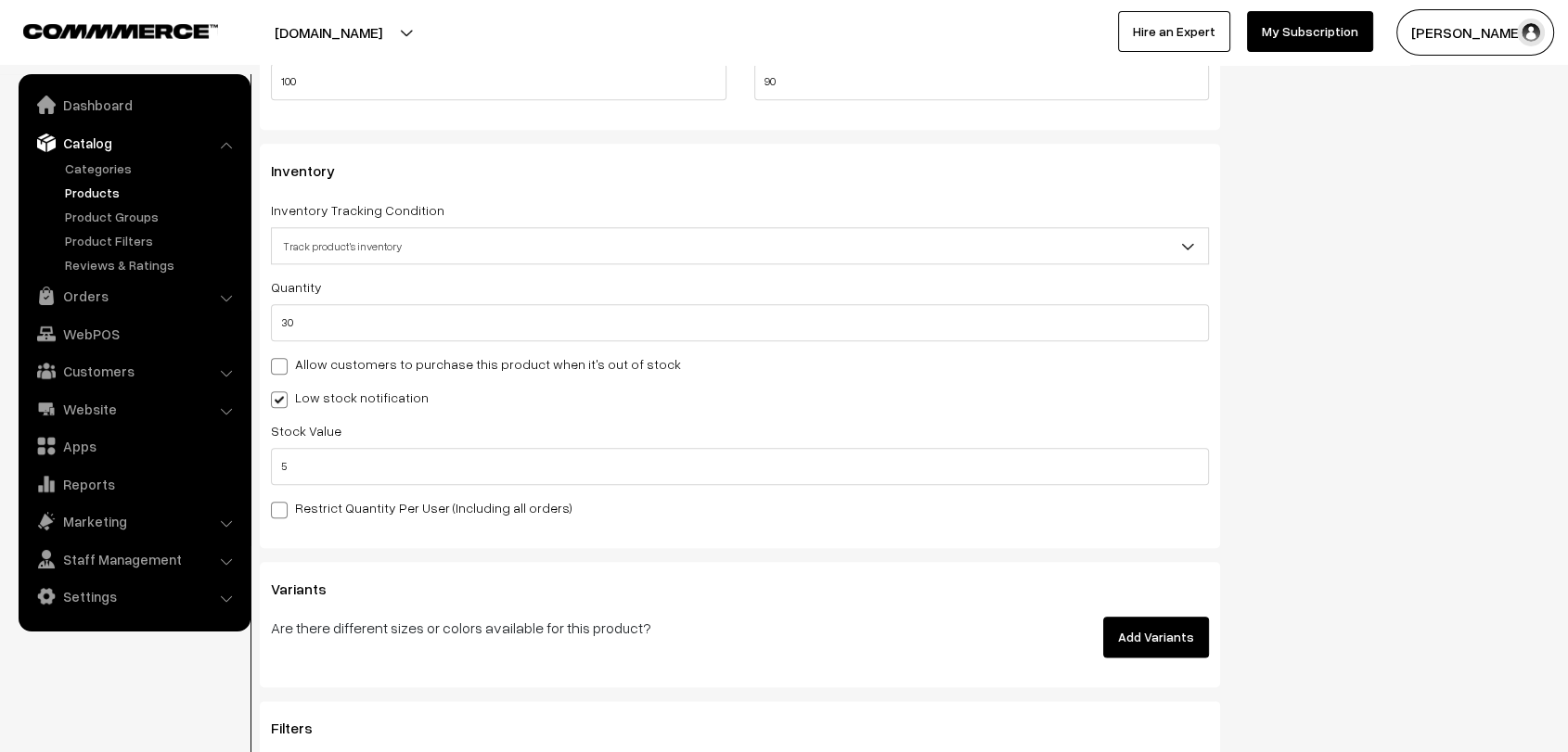
click at [278, 506] on span at bounding box center [278, 509] width 16 height 16
click at [278, 506] on input "Restrict Quantity Per User (Including all orders)" at bounding box center [276, 506] width 13 height 13
checkbox input "true"
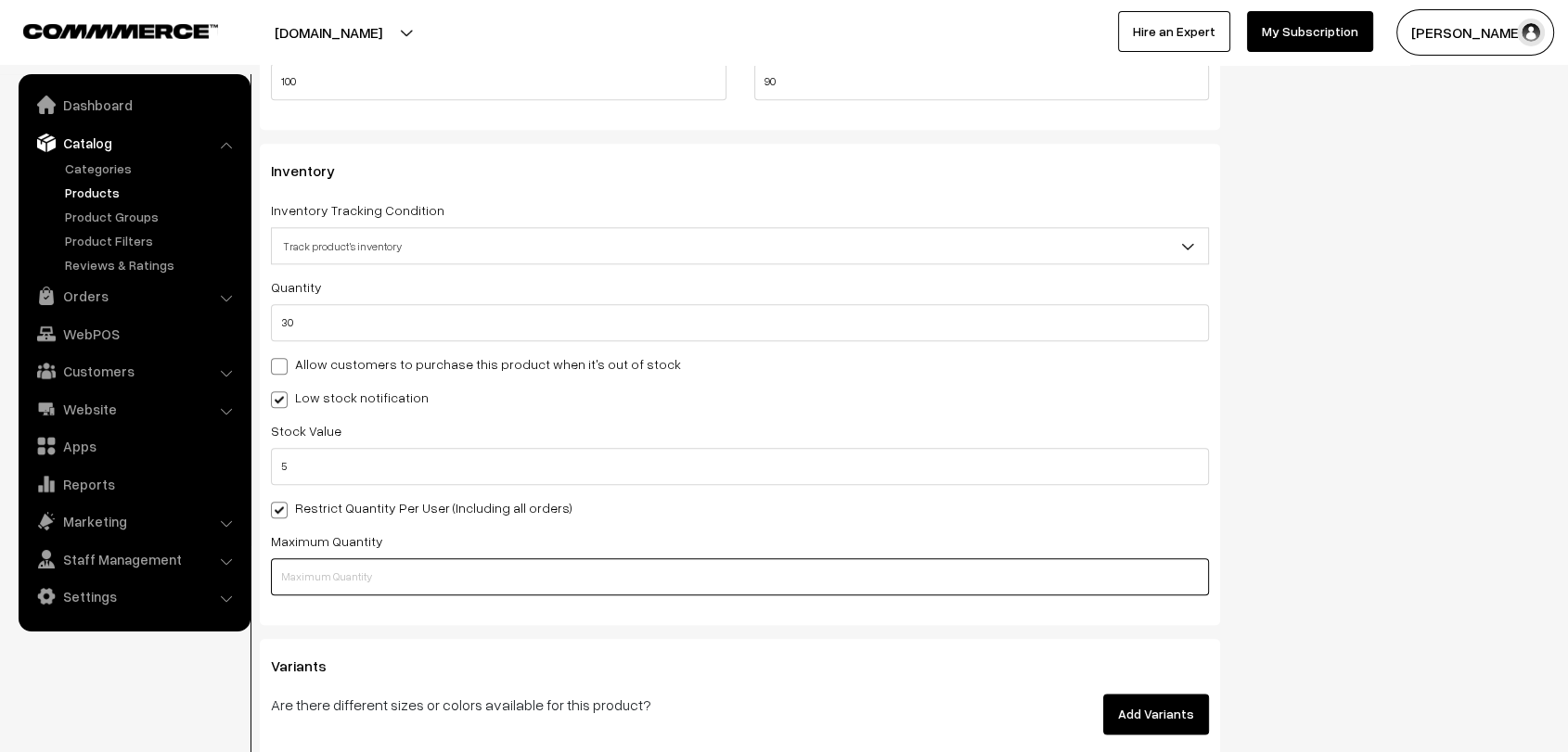
click at [334, 578] on input "text" at bounding box center [740, 577] width 938 height 38
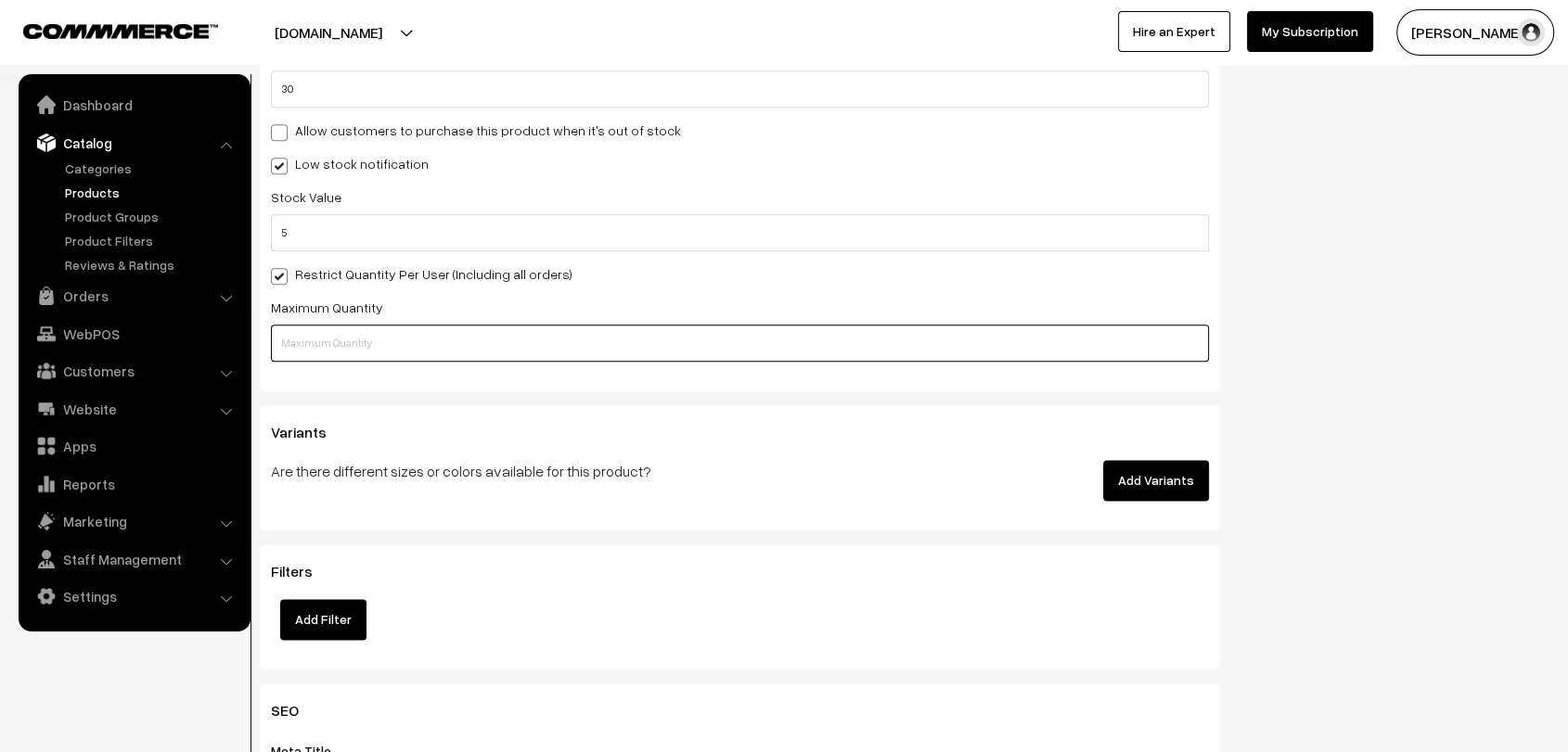
scroll to position [2235, 0]
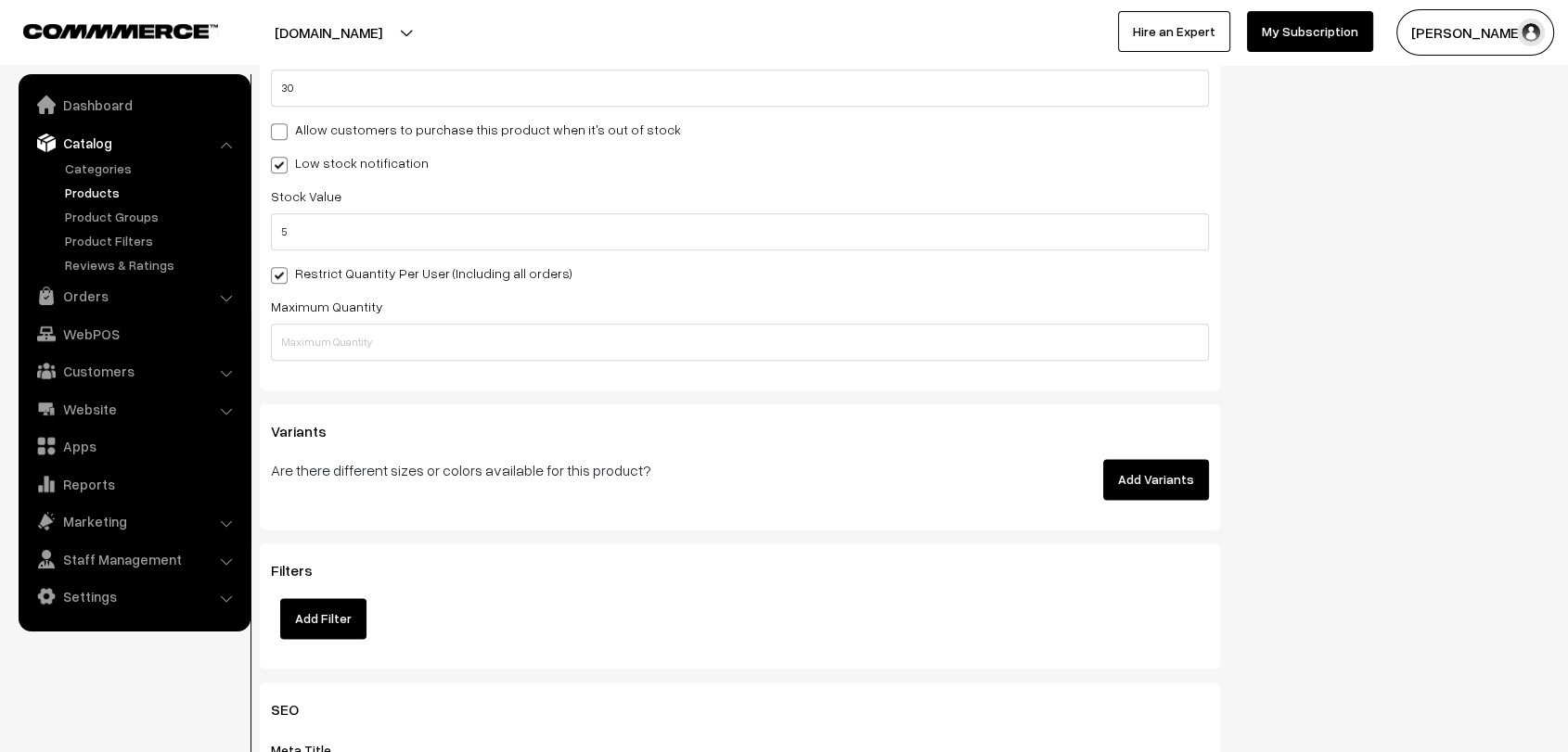
click at [1144, 488] on button "Add Variants" at bounding box center [1156, 480] width 106 height 40
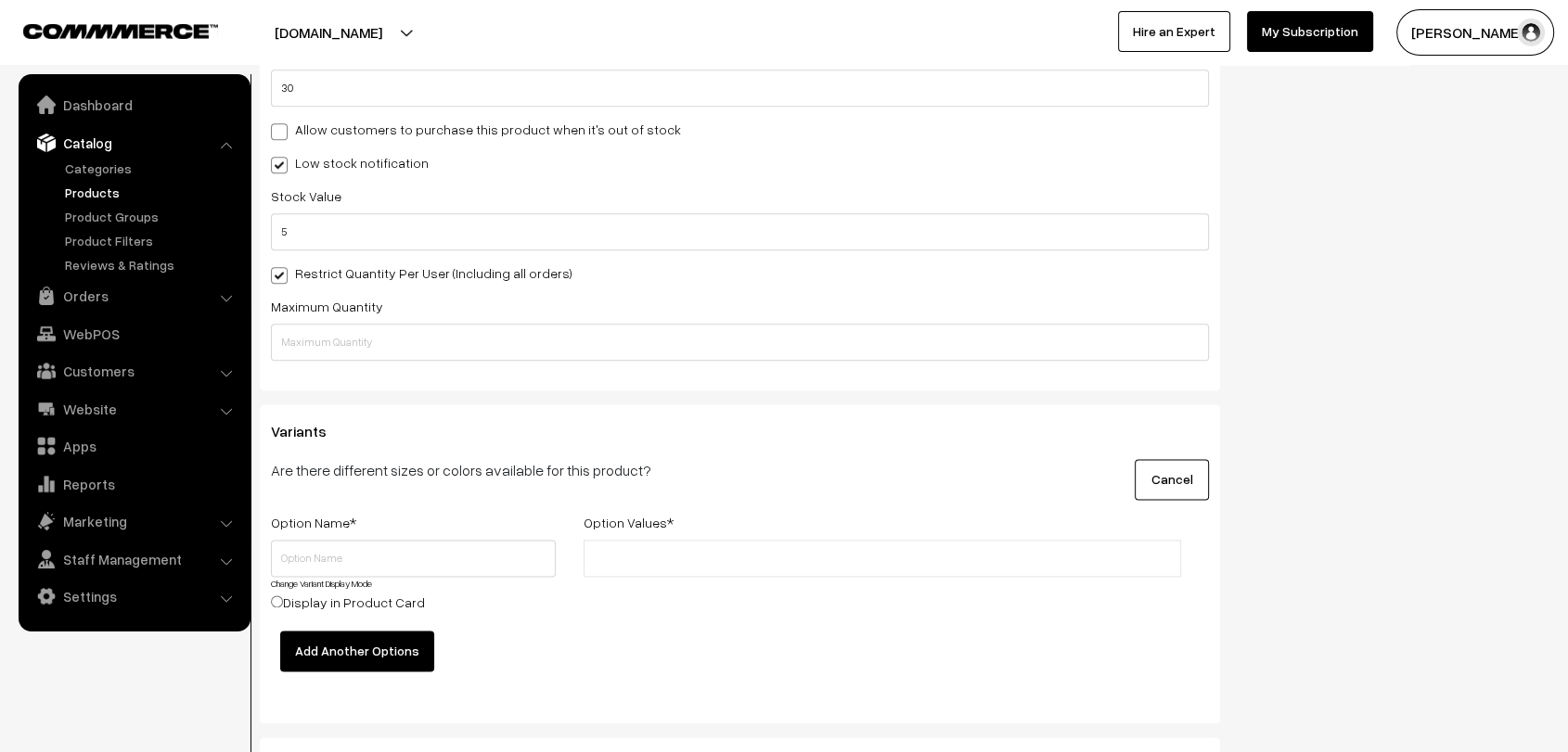
click at [381, 636] on button "Add Another Options" at bounding box center [357, 651] width 154 height 40
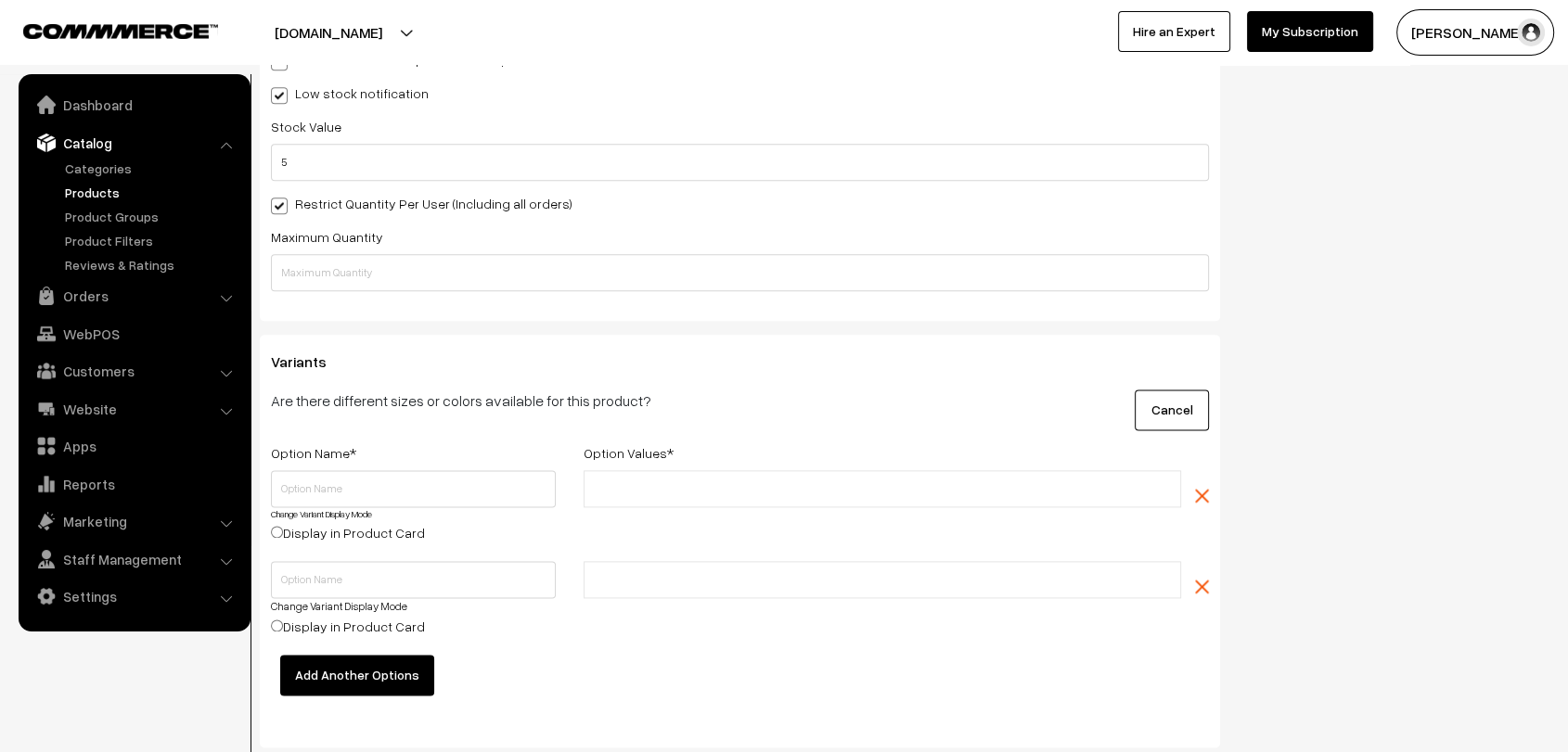
scroll to position [2305, 0]
click at [355, 668] on button "Add Another Options" at bounding box center [357, 674] width 154 height 40
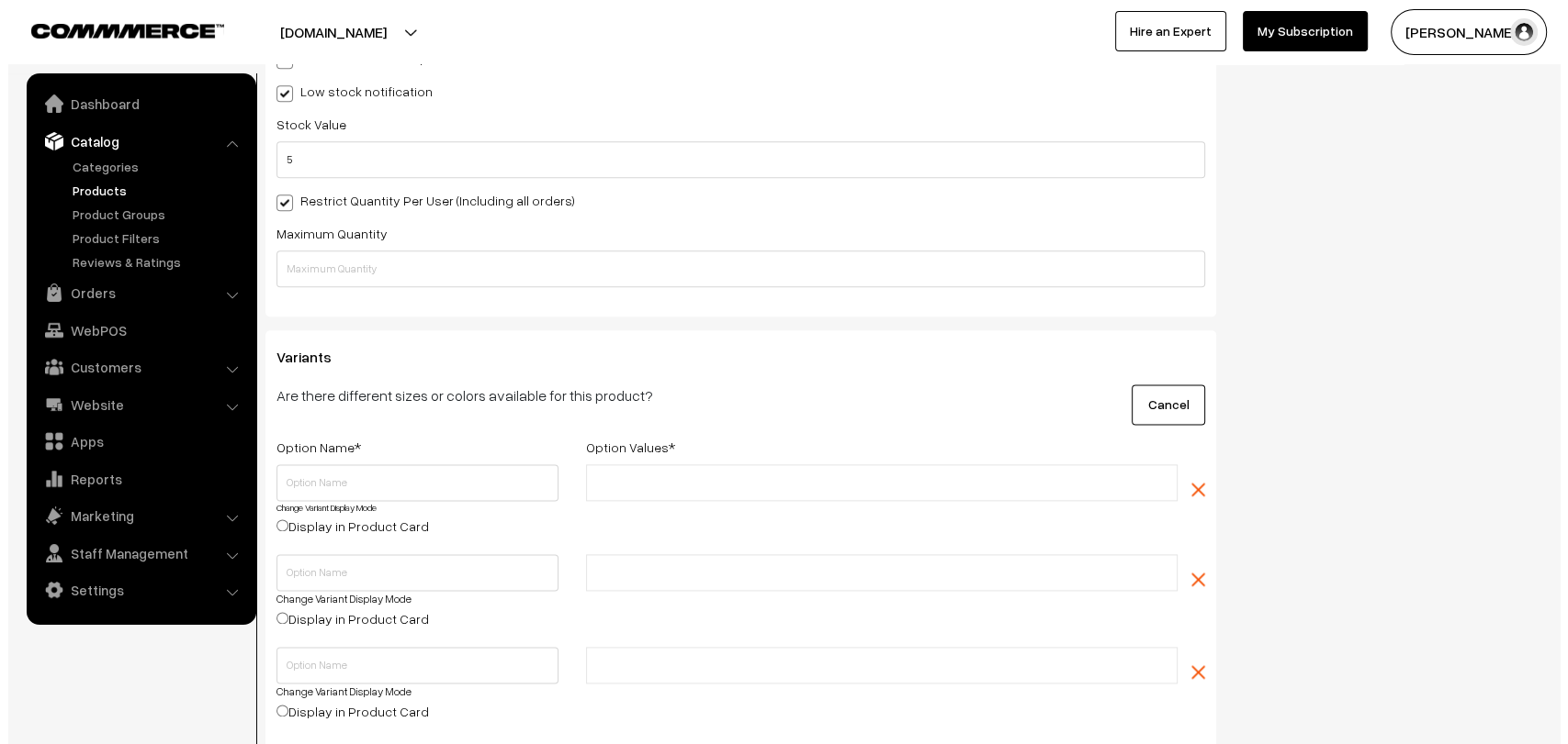
scroll to position [2343, 0]
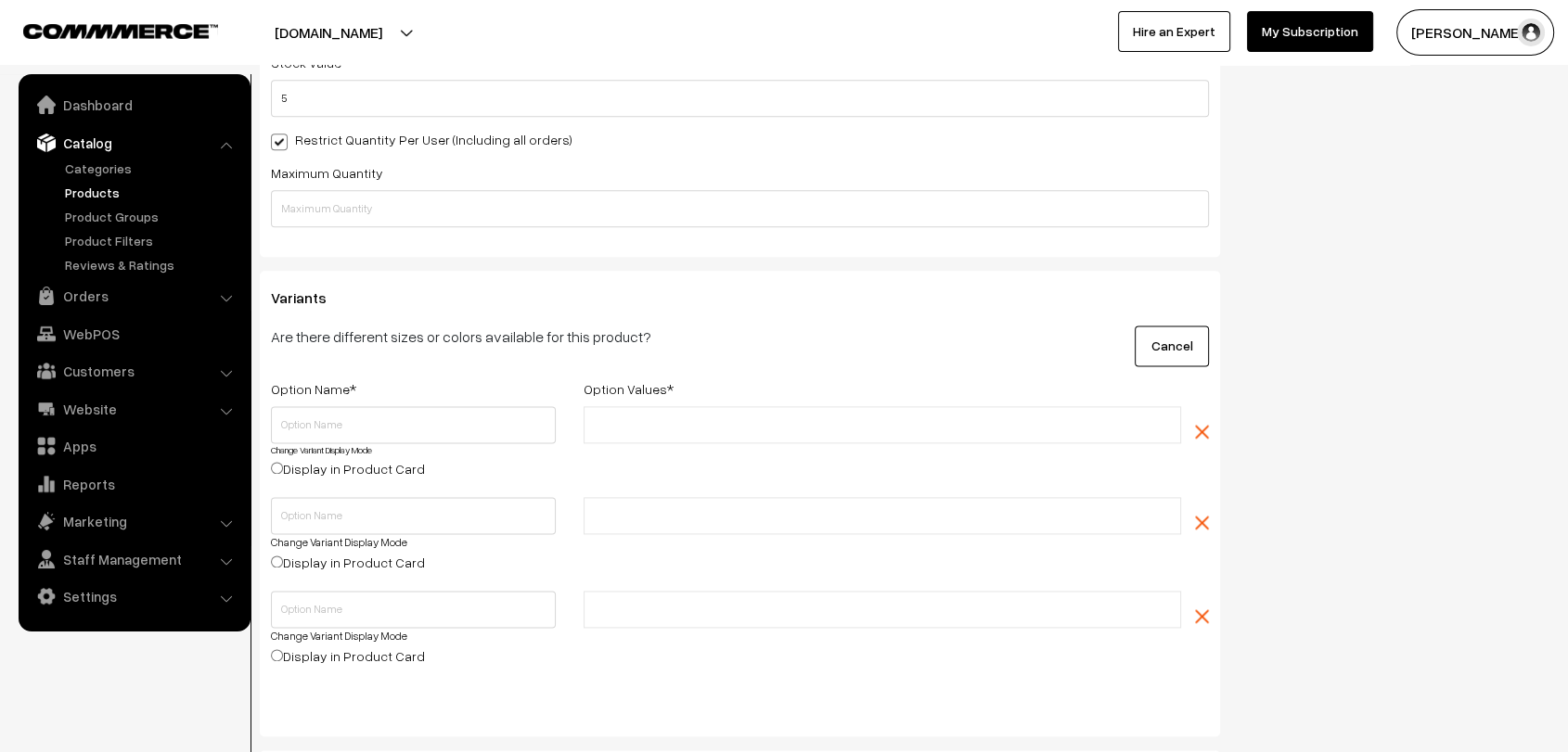
click at [645, 423] on input "text" at bounding box center [670, 426] width 163 height 19
click at [497, 426] on input "text" at bounding box center [413, 425] width 285 height 38
type input "Color"
click at [703, 422] on input "text" at bounding box center [670, 426] width 163 height 19
type input "Re"
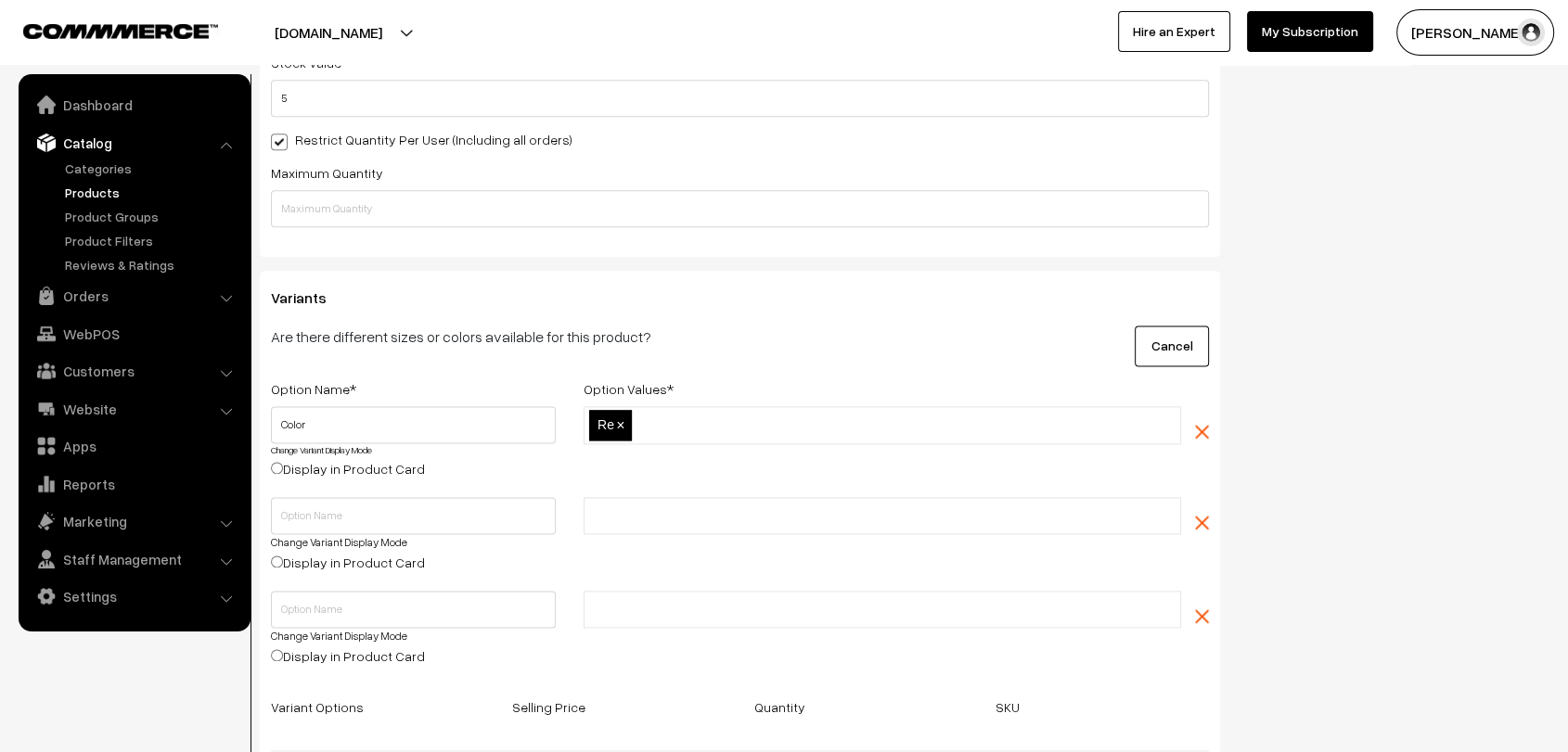
click at [703, 422] on input "text" at bounding box center [718, 426] width 163 height 19
click at [623, 418] on span "×" at bounding box center [620, 426] width 9 height 15
click at [618, 418] on input "text" at bounding box center [670, 426] width 163 height 19
type input "Red"
type input "Black"
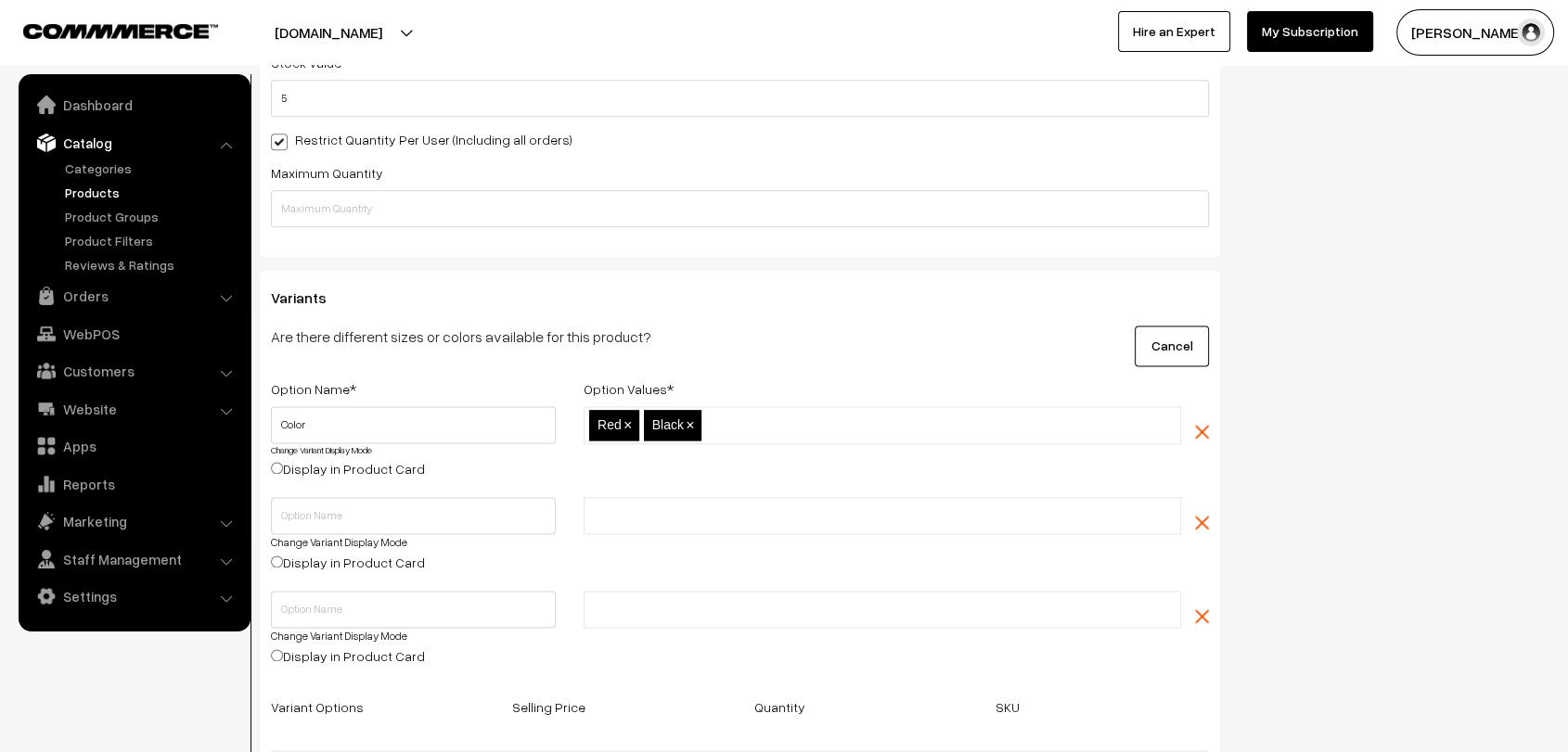
click at [337, 444] on link "Change Variant Display Mode" at bounding box center [321, 450] width 101 height 12
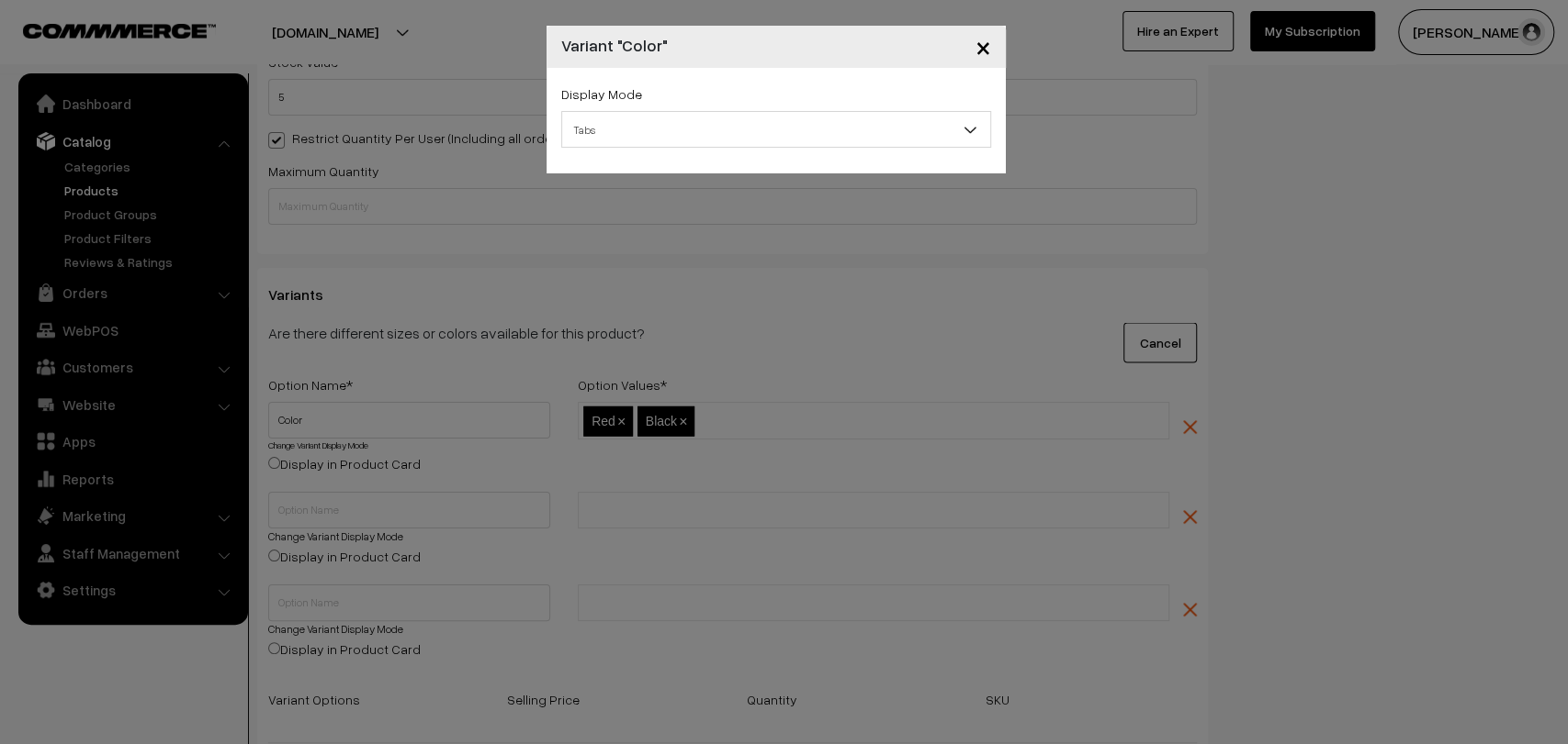
click at [668, 132] on span "Tabs" at bounding box center [776, 130] width 428 height 32
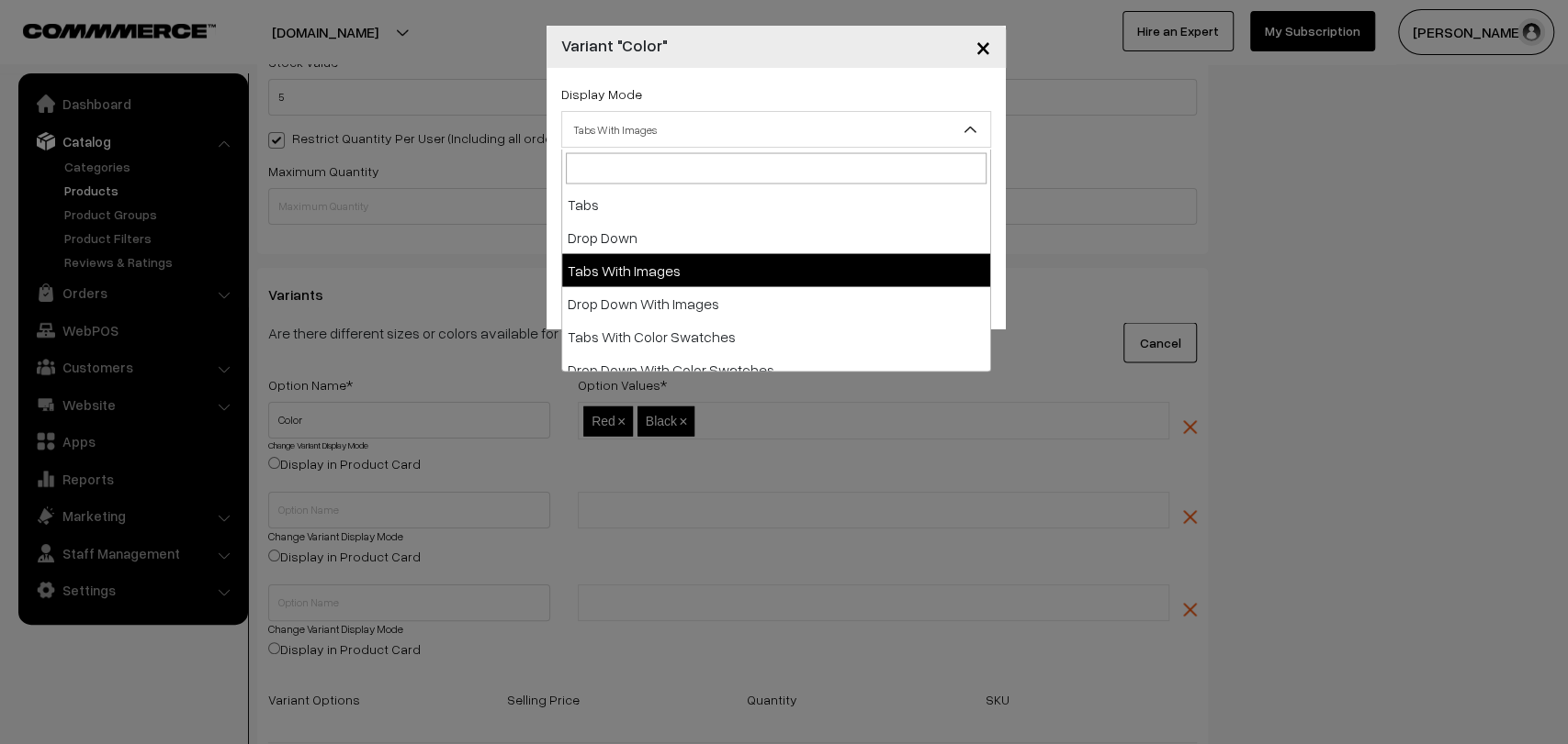
click at [743, 124] on span "Tabs With Images" at bounding box center [776, 130] width 428 height 32
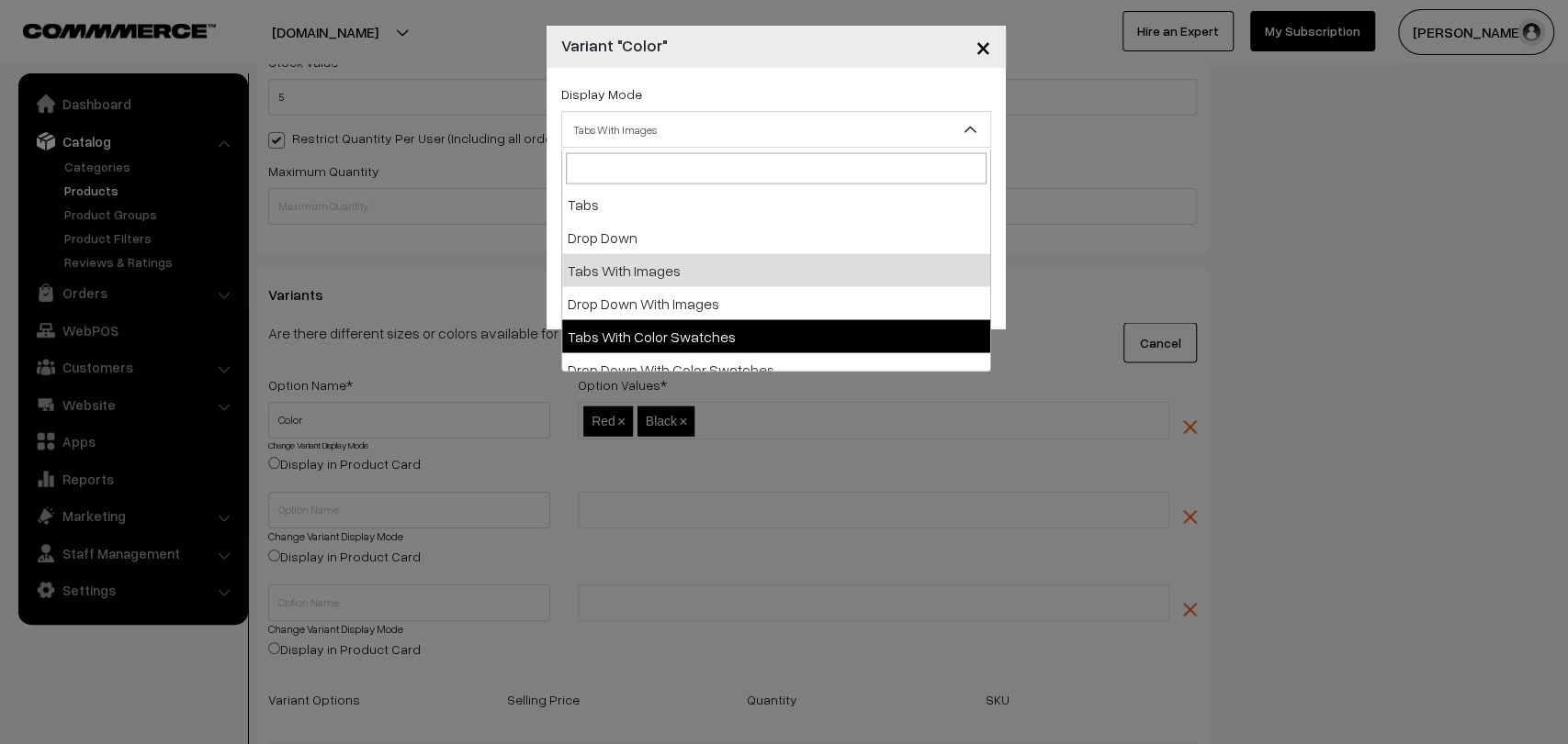
scroll to position [14, 0]
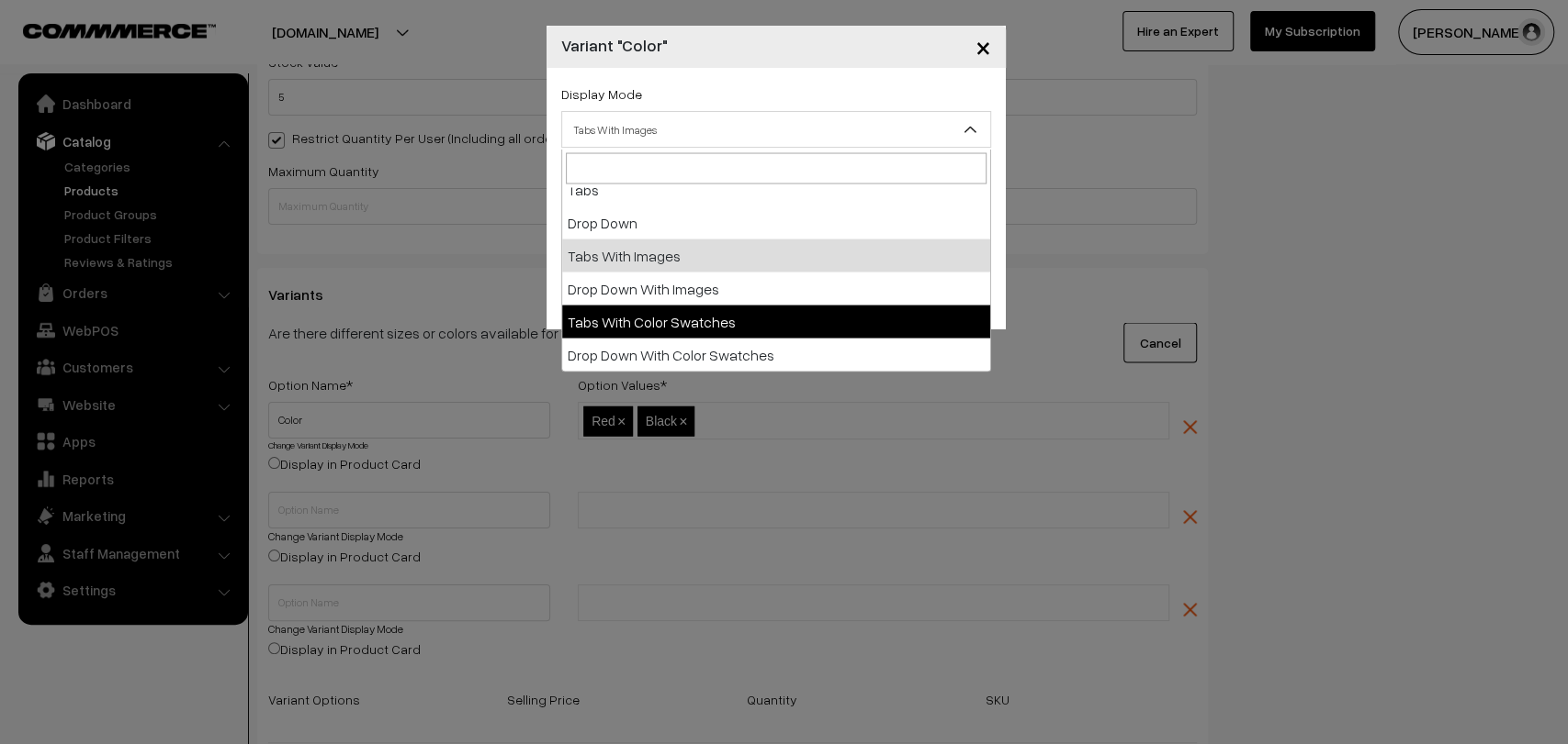
select select "clr"
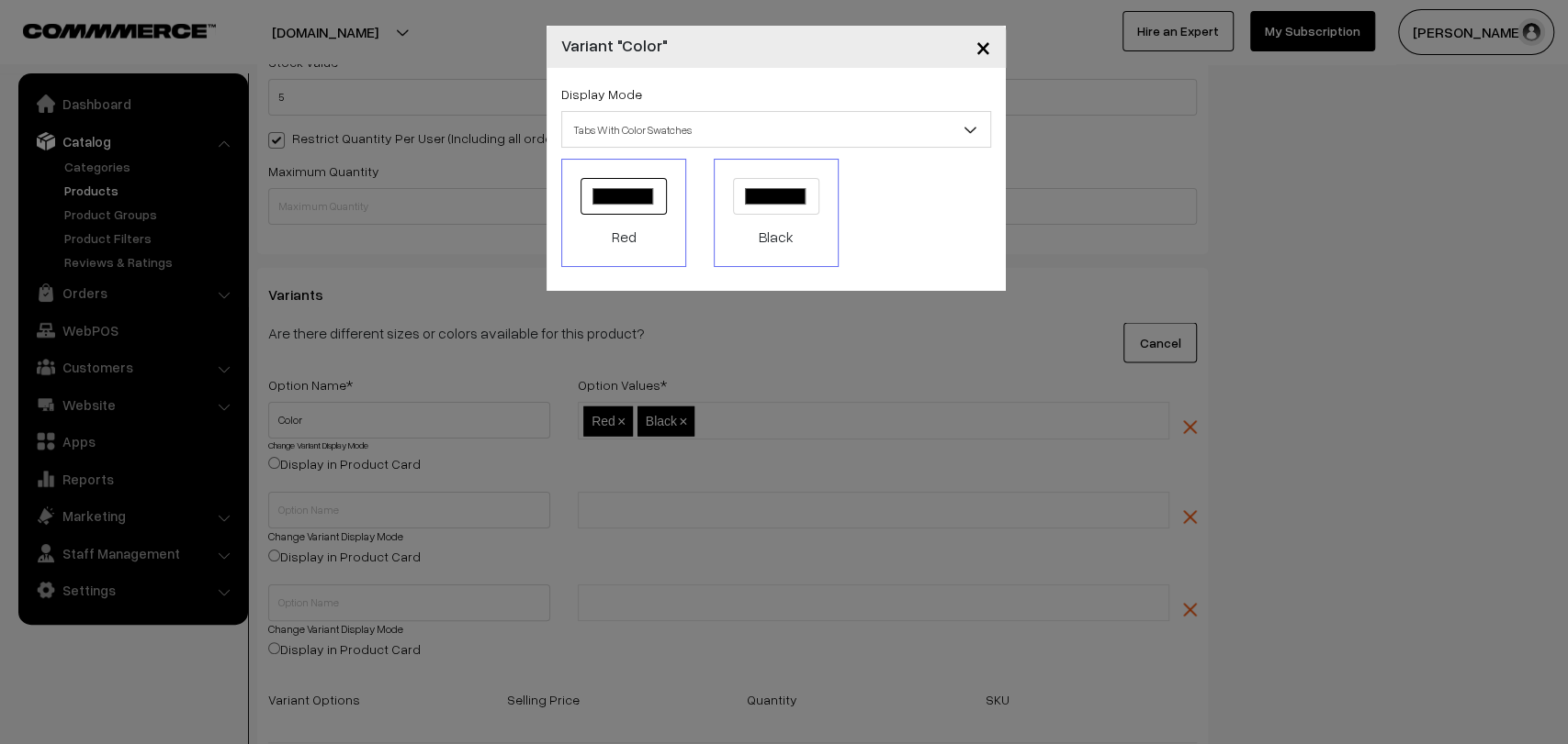
click at [626, 203] on input "#000000" at bounding box center [623, 196] width 87 height 37
type input "#e41b1b"
click at [882, 259] on div "#e41b1b Red Red #000000 Black Black" at bounding box center [776, 217] width 458 height 117
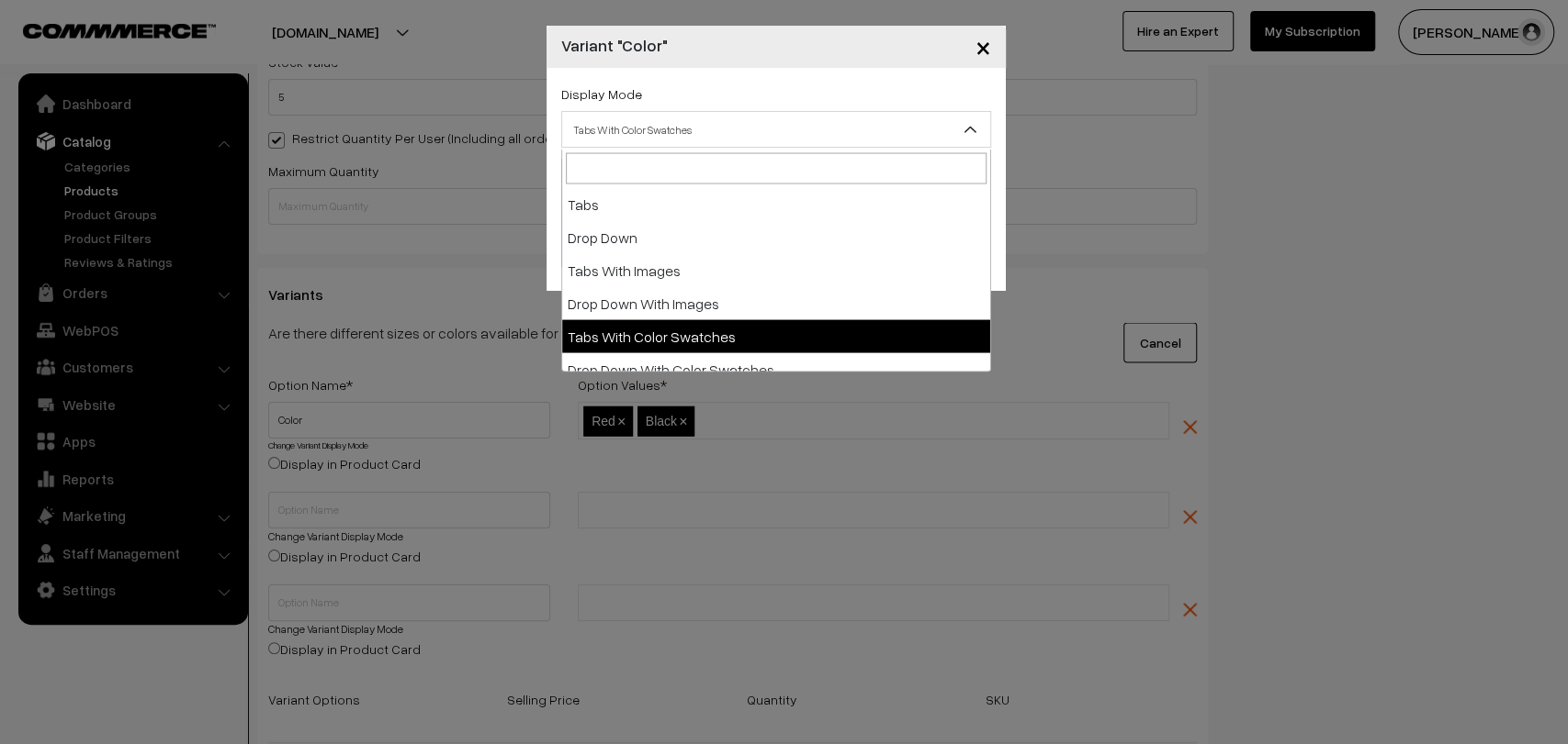
click at [689, 131] on span "Tabs With Color Swatches" at bounding box center [776, 130] width 428 height 32
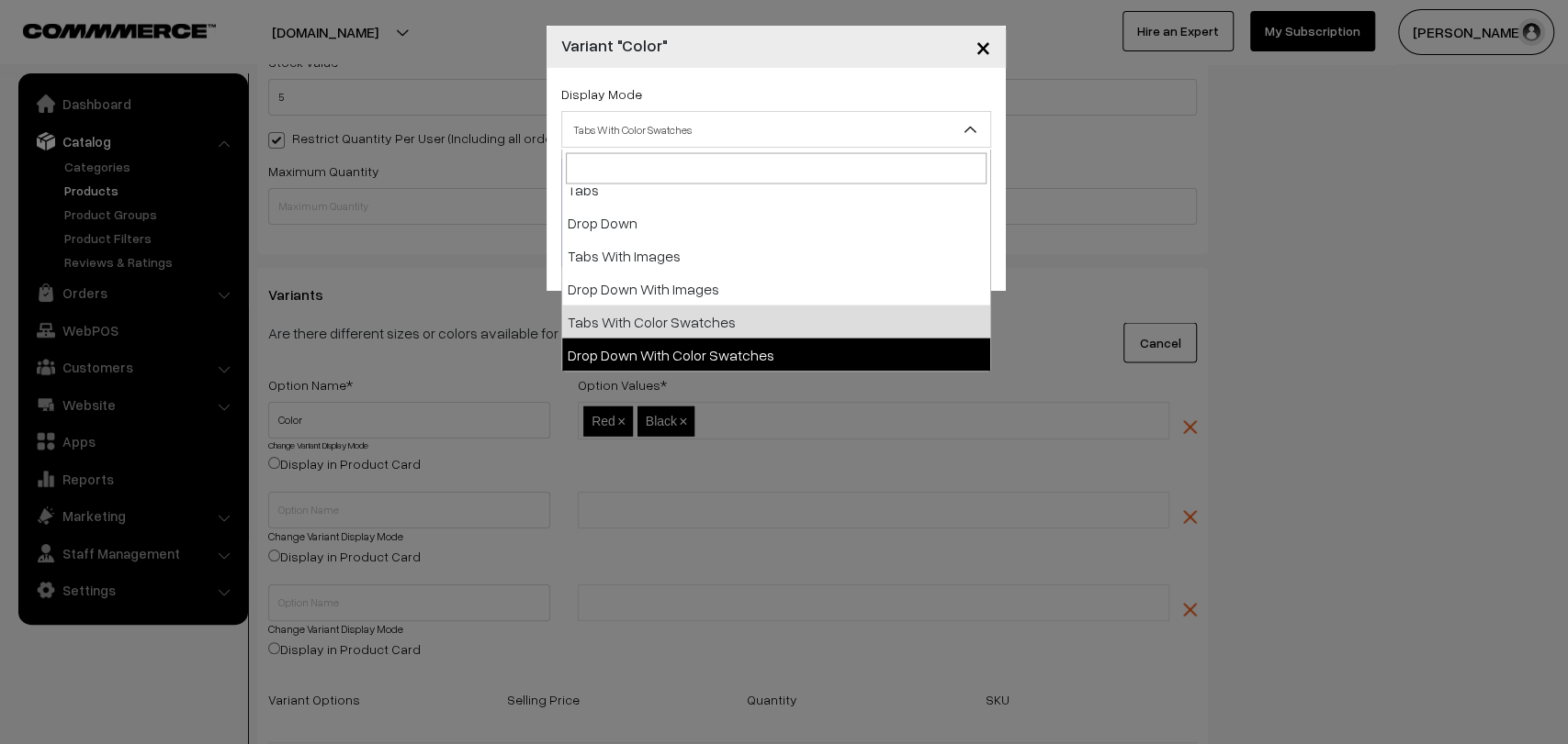
select select "dd-clr"
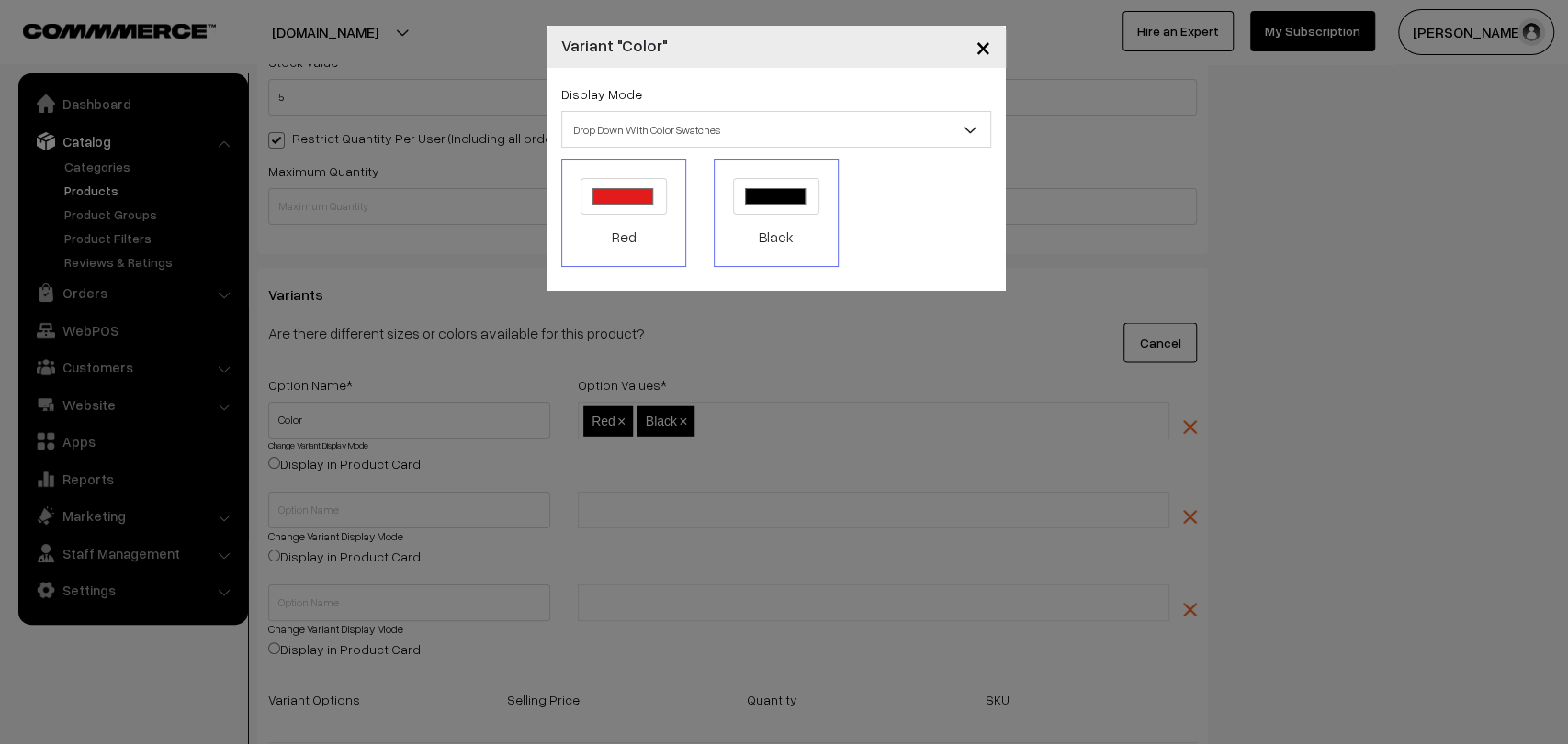
click at [979, 47] on button "×" at bounding box center [983, 47] width 45 height 57
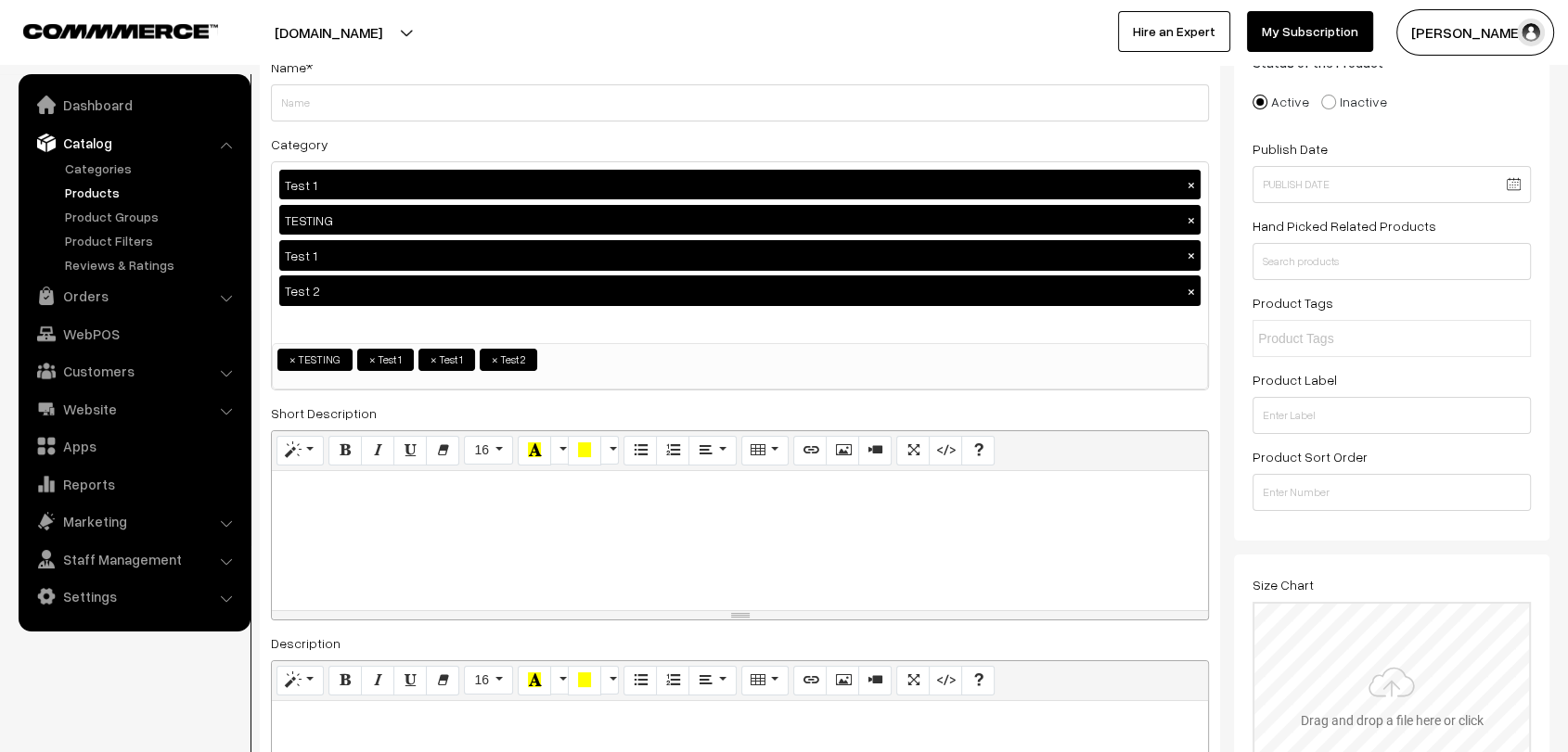
scroll to position [128, 0]
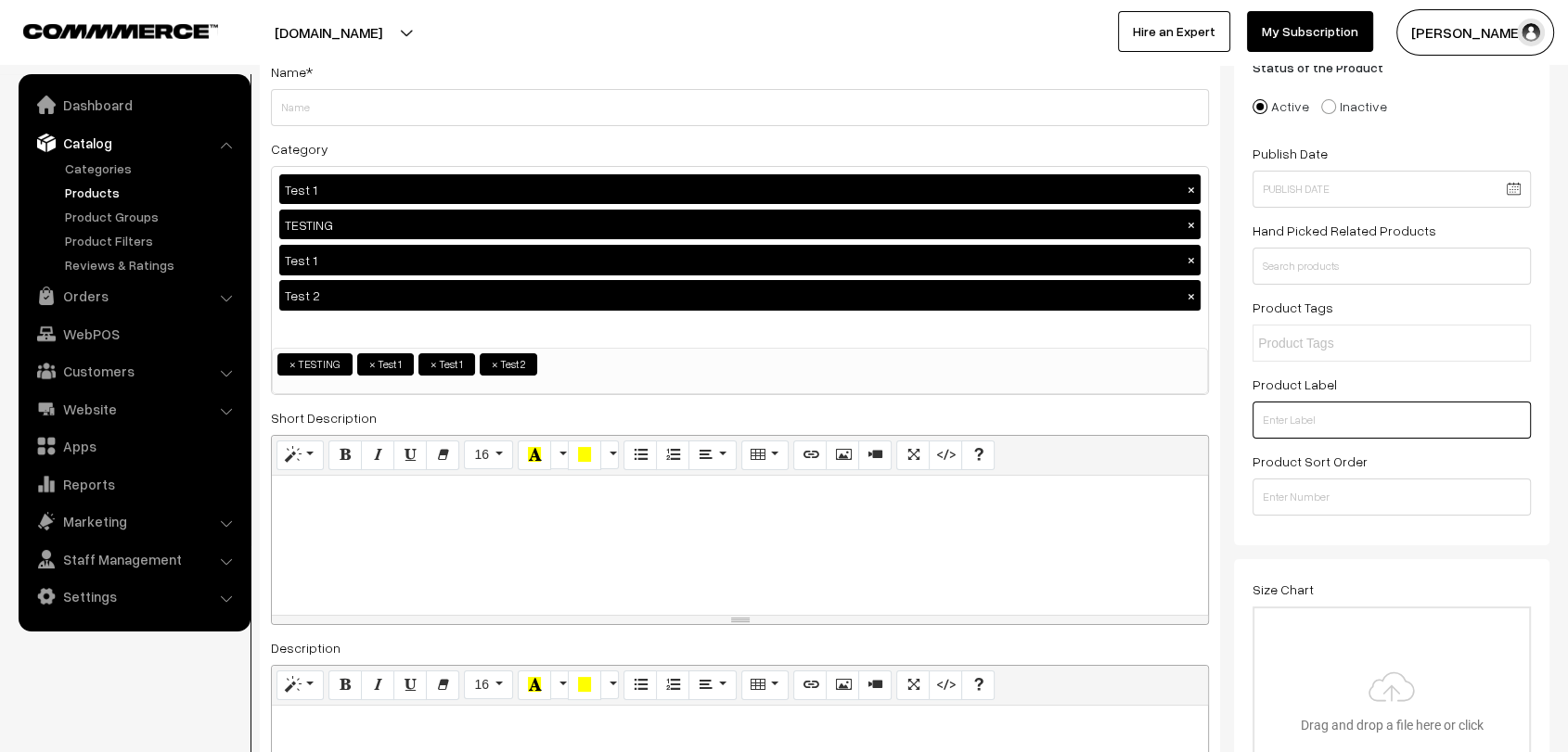
click at [1309, 413] on input "text" at bounding box center [1392, 420] width 278 height 38
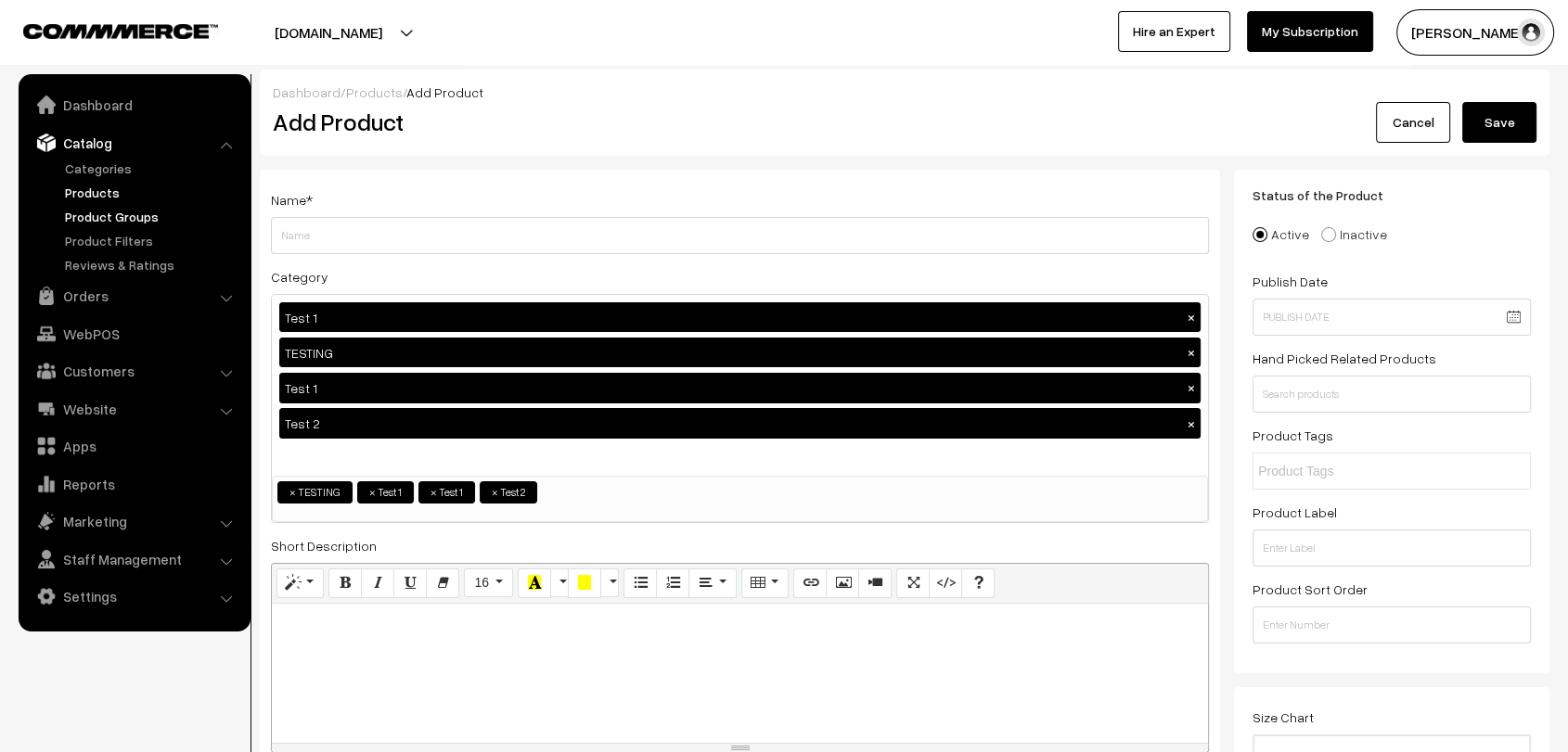
click at [129, 222] on link "Product Groups" at bounding box center [152, 217] width 184 height 19
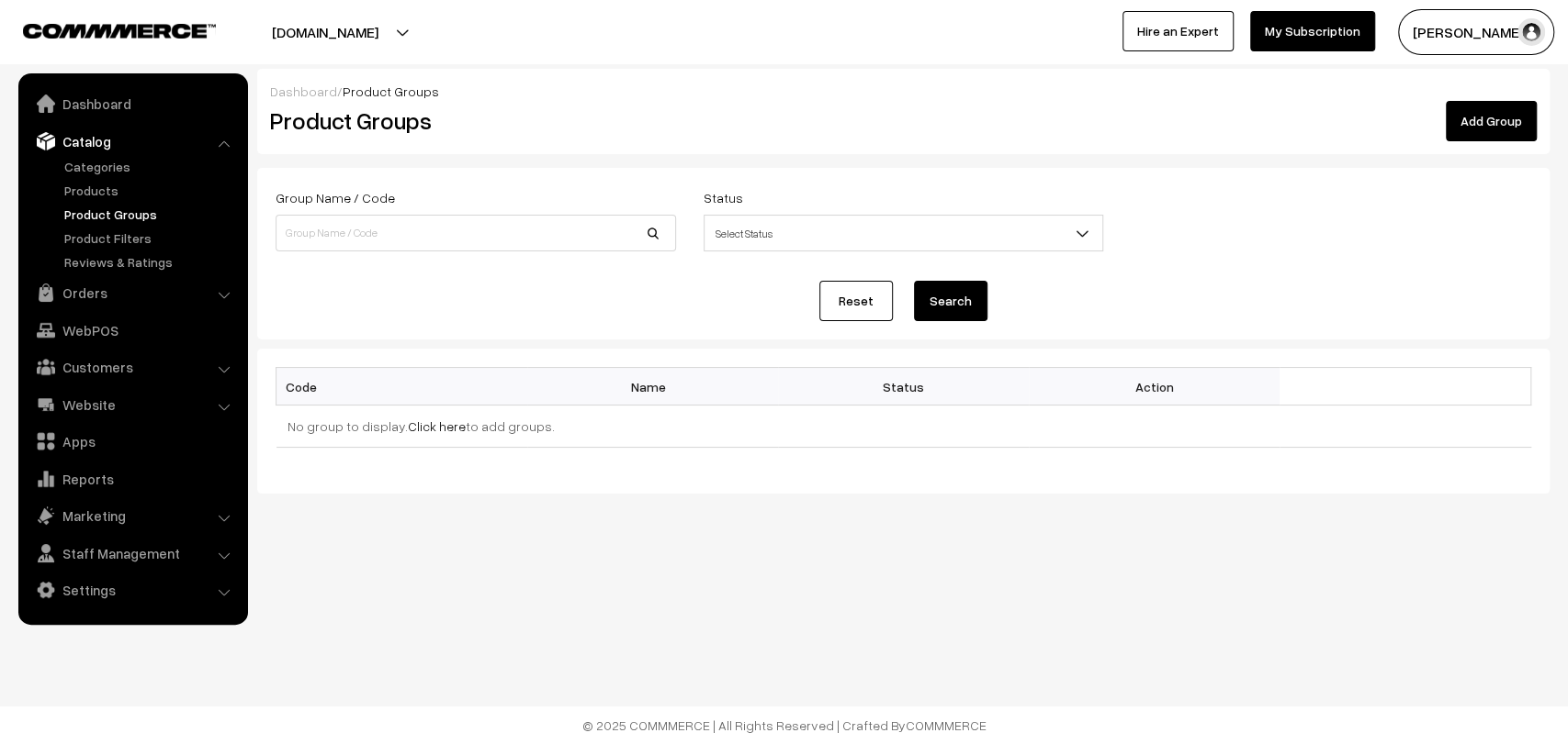
click at [1510, 123] on link "Add Group" at bounding box center [1490, 121] width 91 height 40
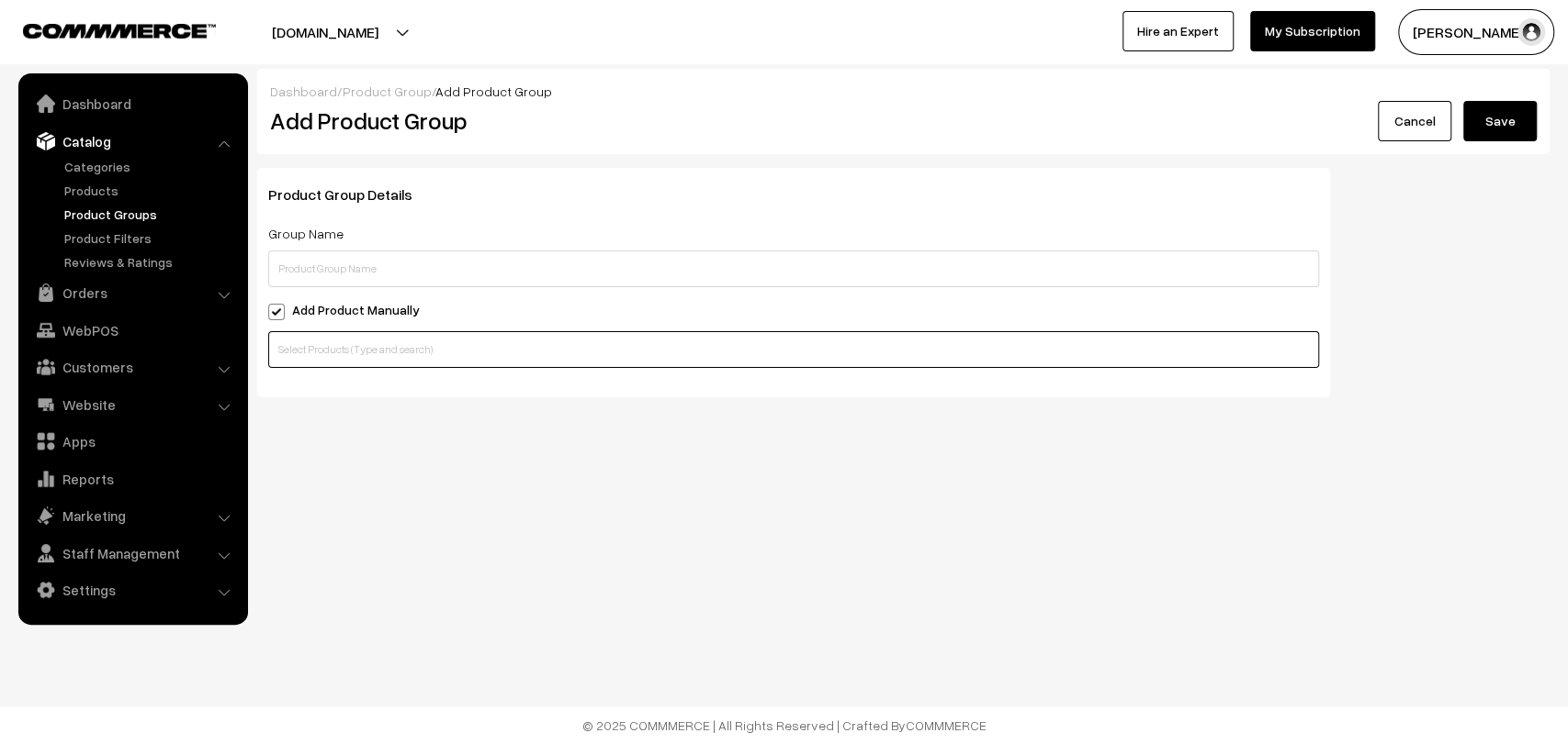
click at [442, 358] on input "text" at bounding box center [793, 350] width 1050 height 37
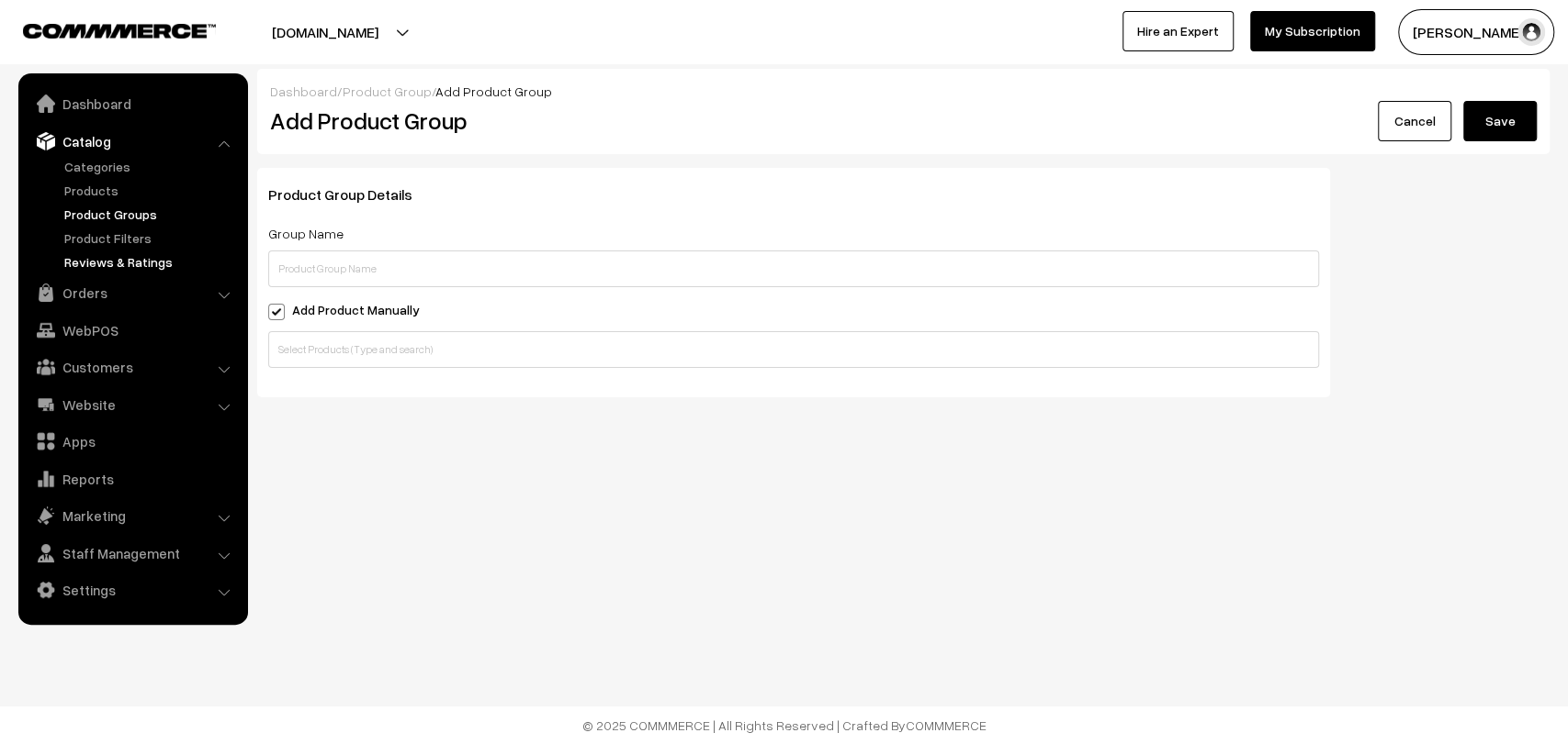
click at [121, 262] on link "Reviews & Ratings" at bounding box center [151, 262] width 182 height 19
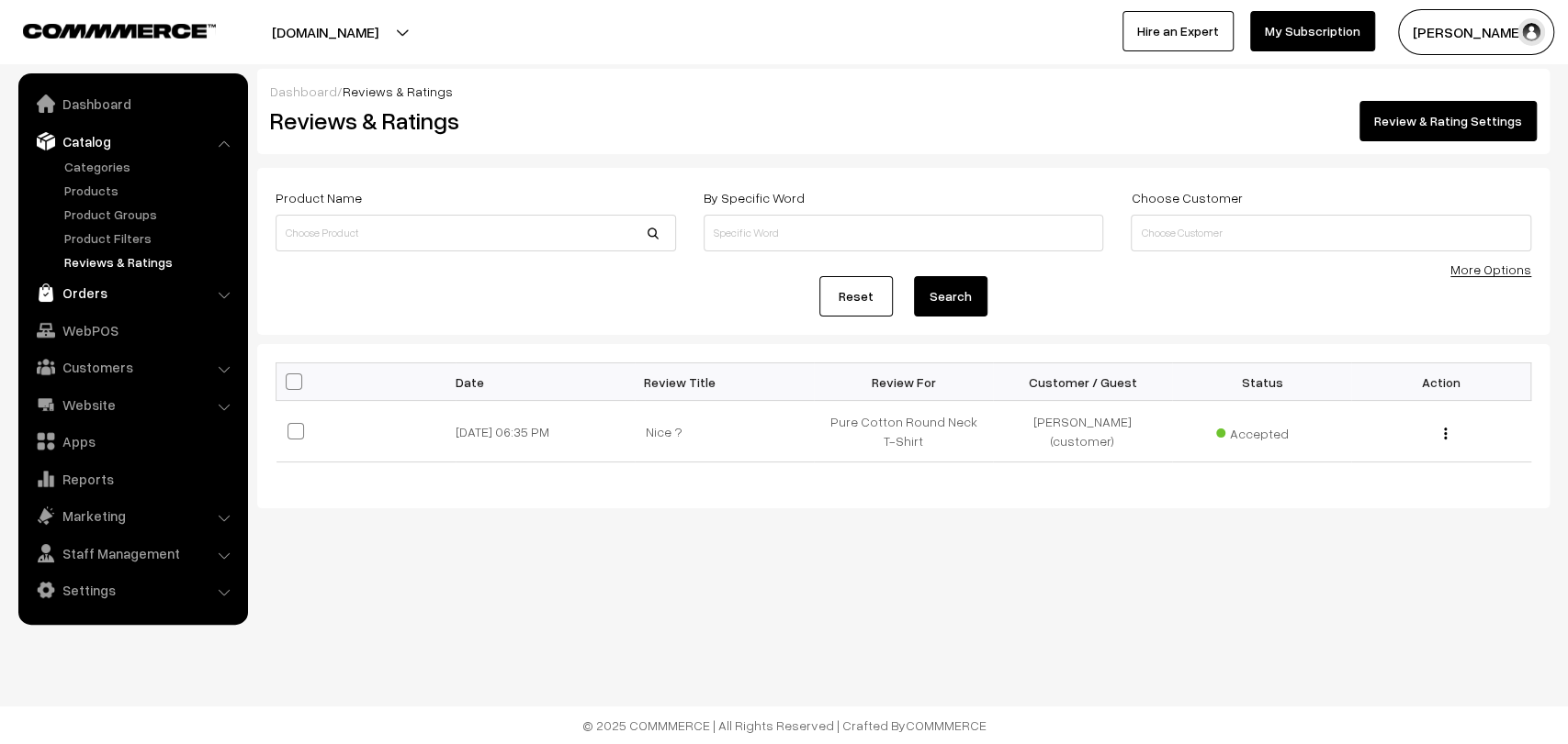
click at [110, 301] on link "Orders" at bounding box center [132, 292] width 218 height 33
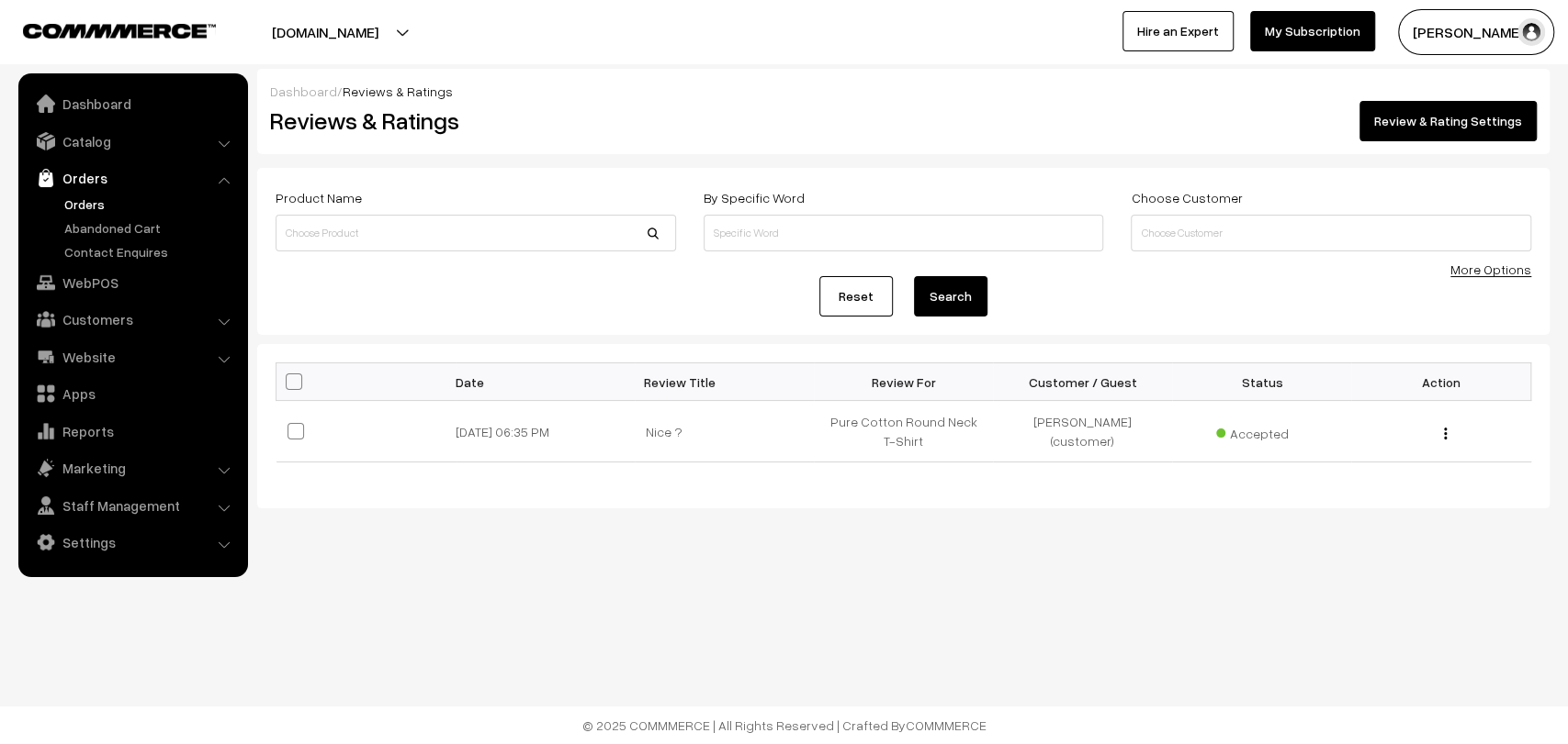
click at [88, 200] on link "Orders" at bounding box center [151, 204] width 182 height 19
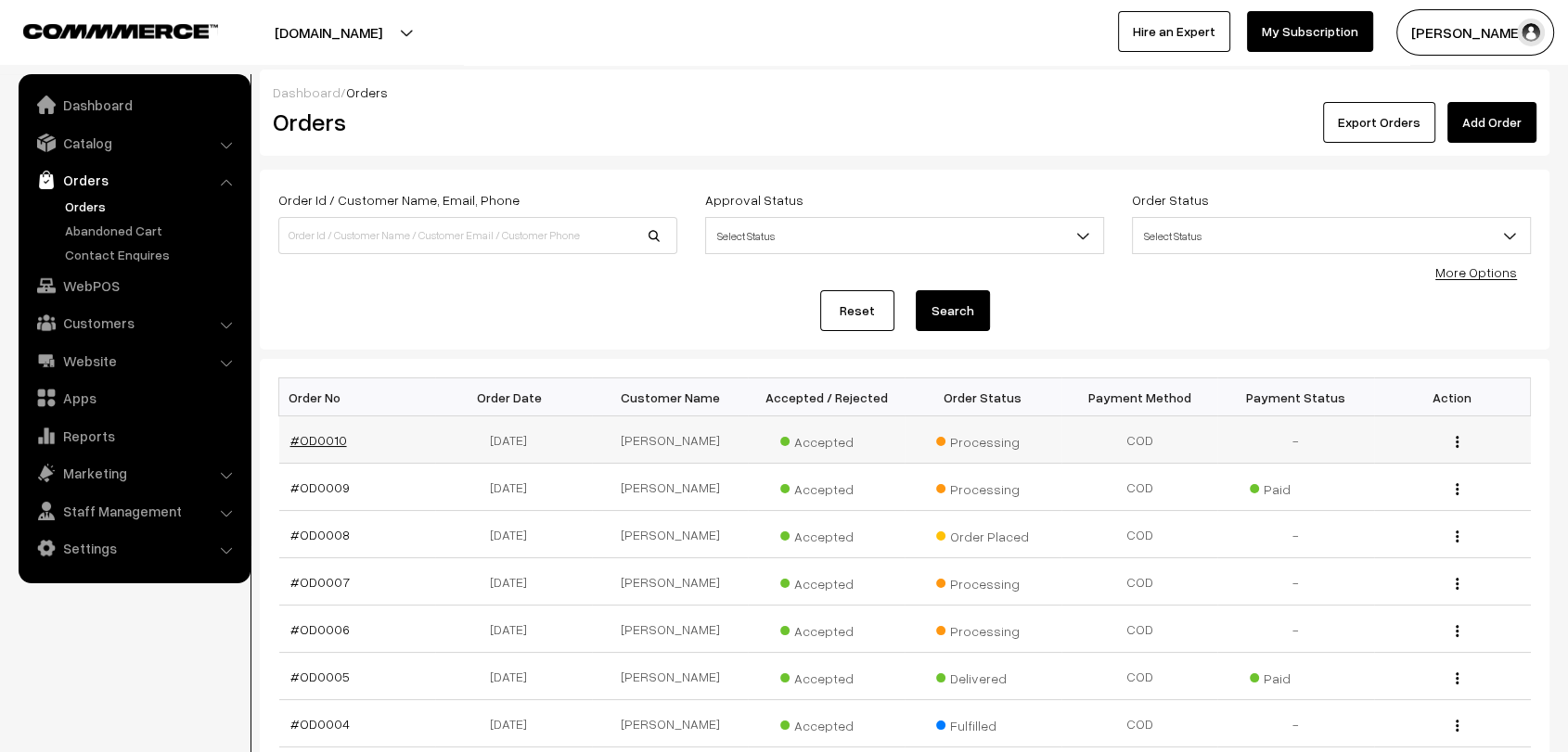
click at [309, 436] on link "#OD0010" at bounding box center [319, 440] width 57 height 15
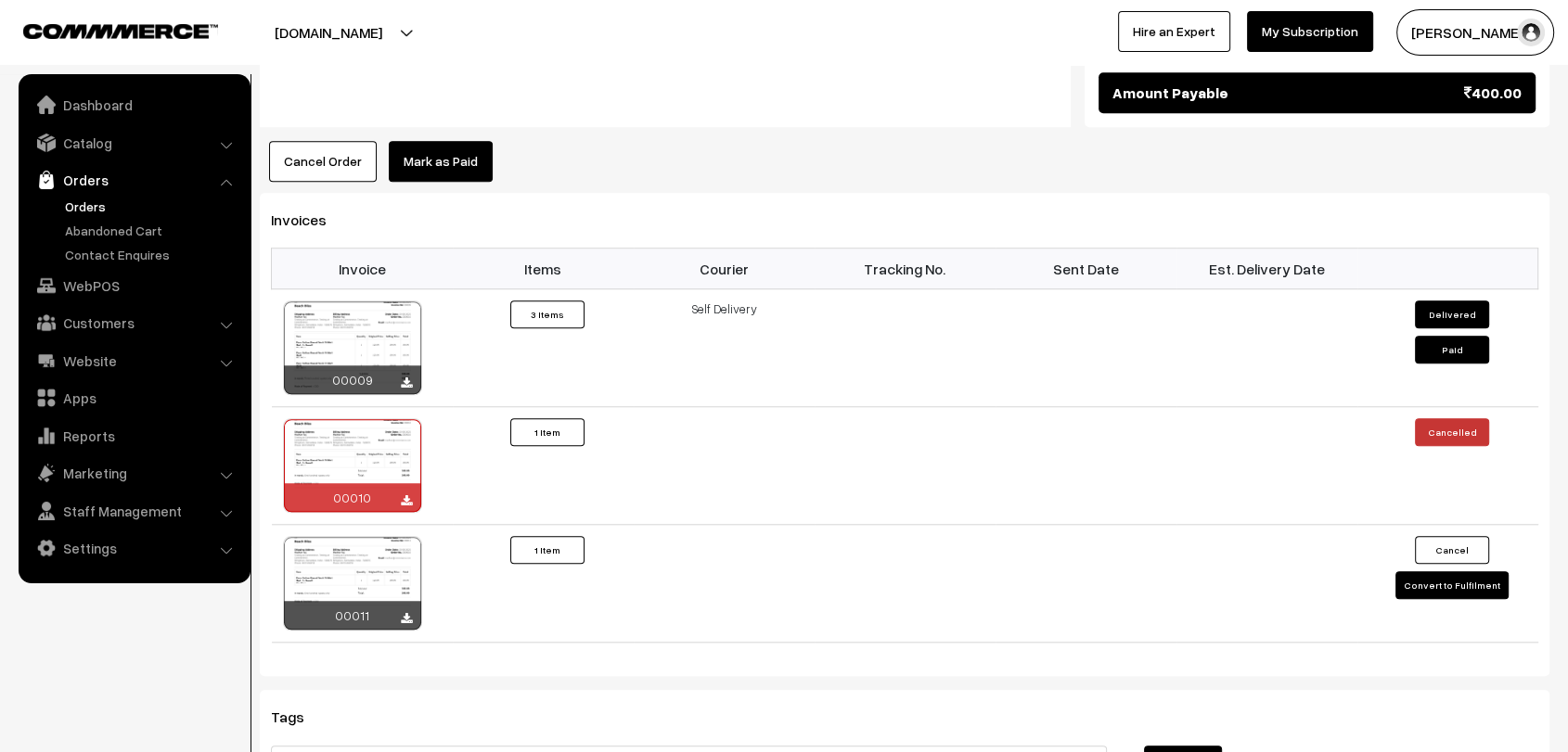
scroll to position [1552, 0]
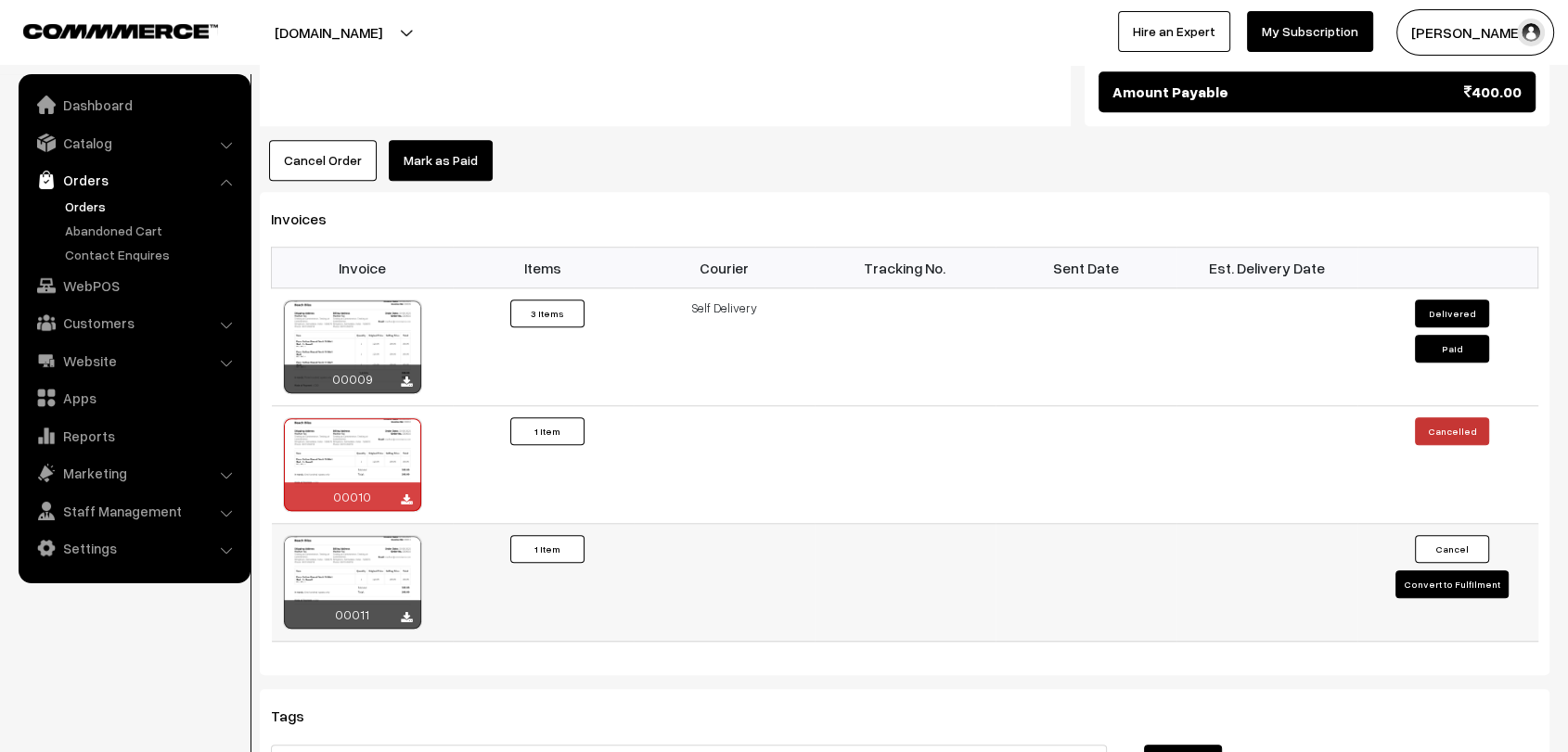
click at [1435, 570] on button "Convert to Fulfilment" at bounding box center [1452, 583] width 114 height 28
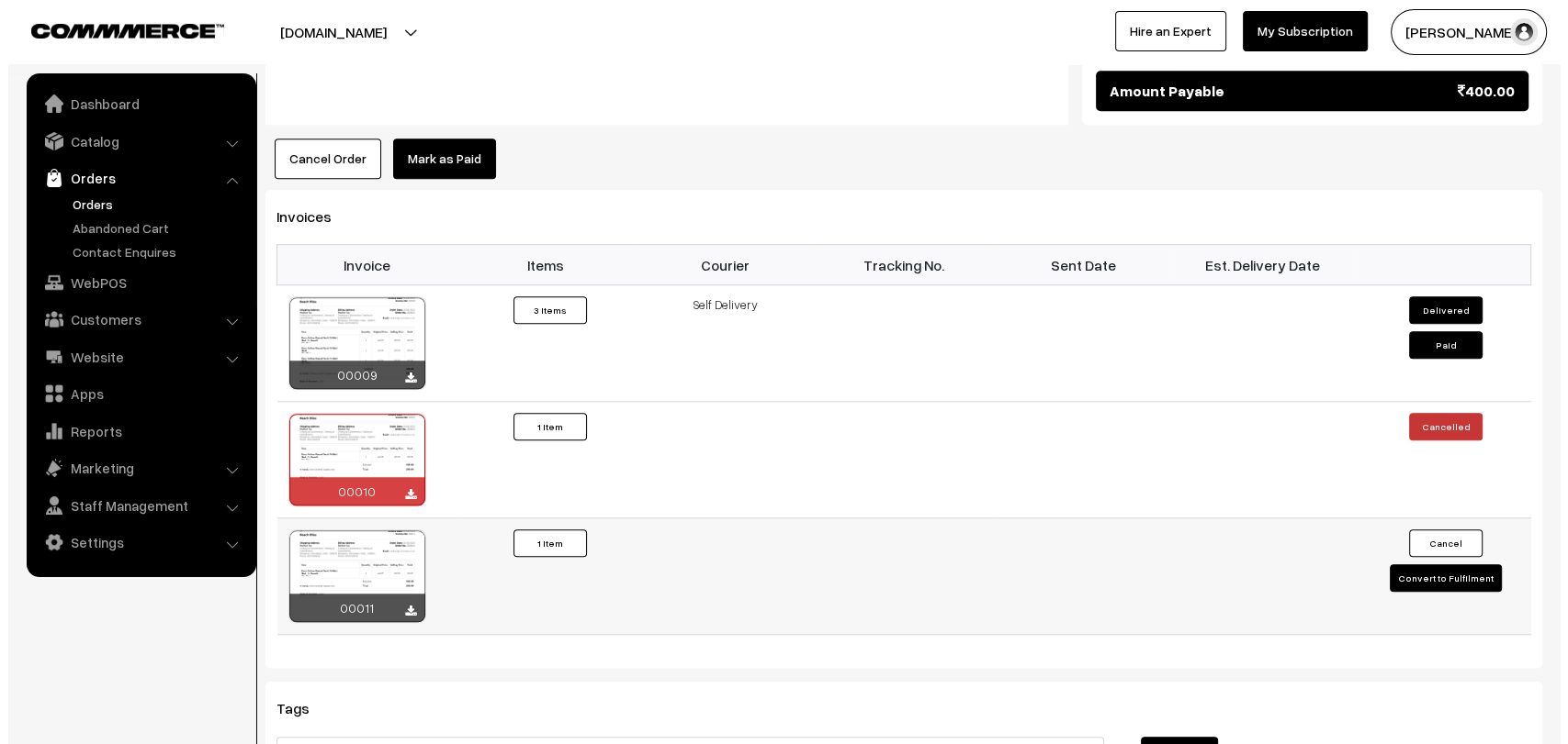
scroll to position [1542, 0]
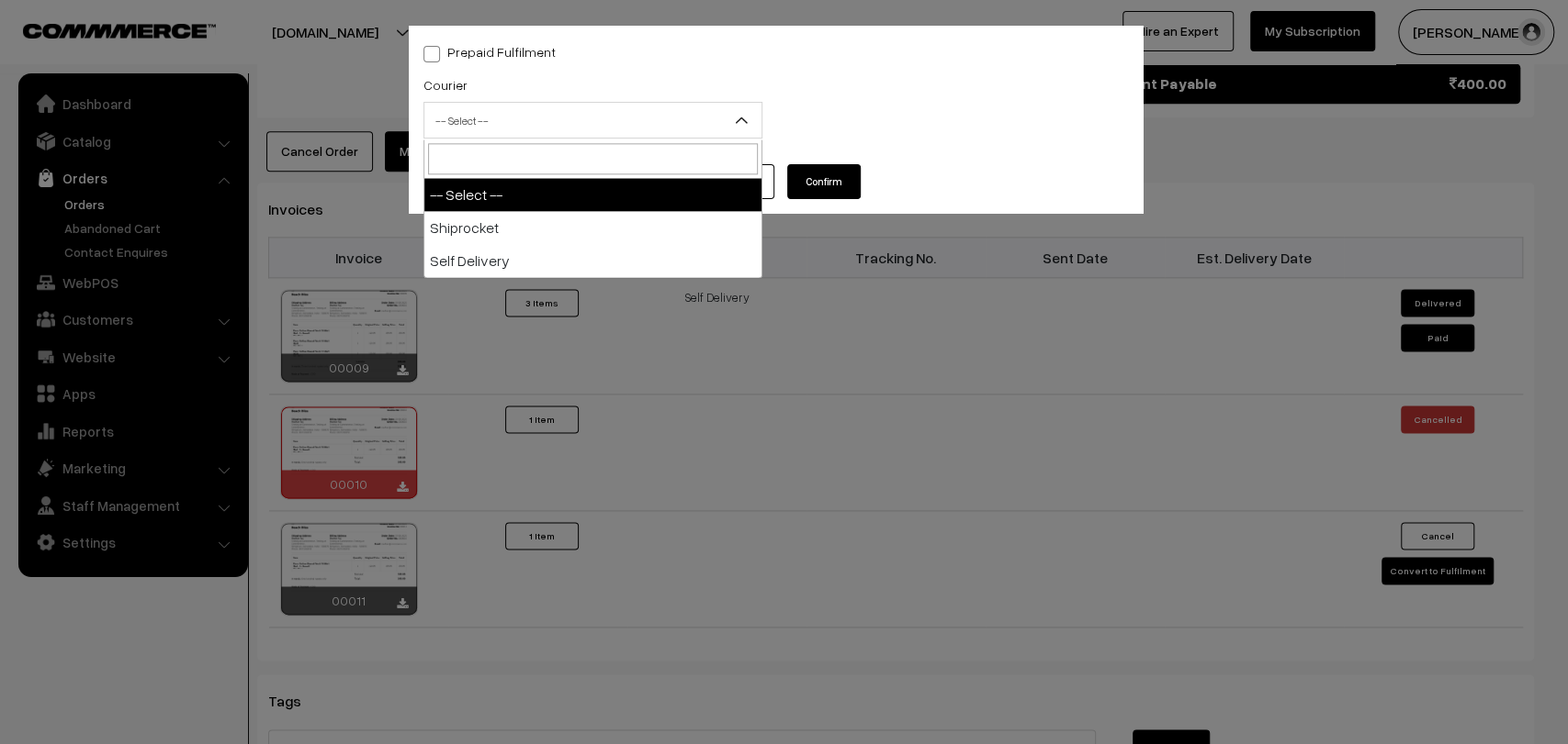
click at [634, 114] on span "-- Select --" at bounding box center [593, 121] width 337 height 32
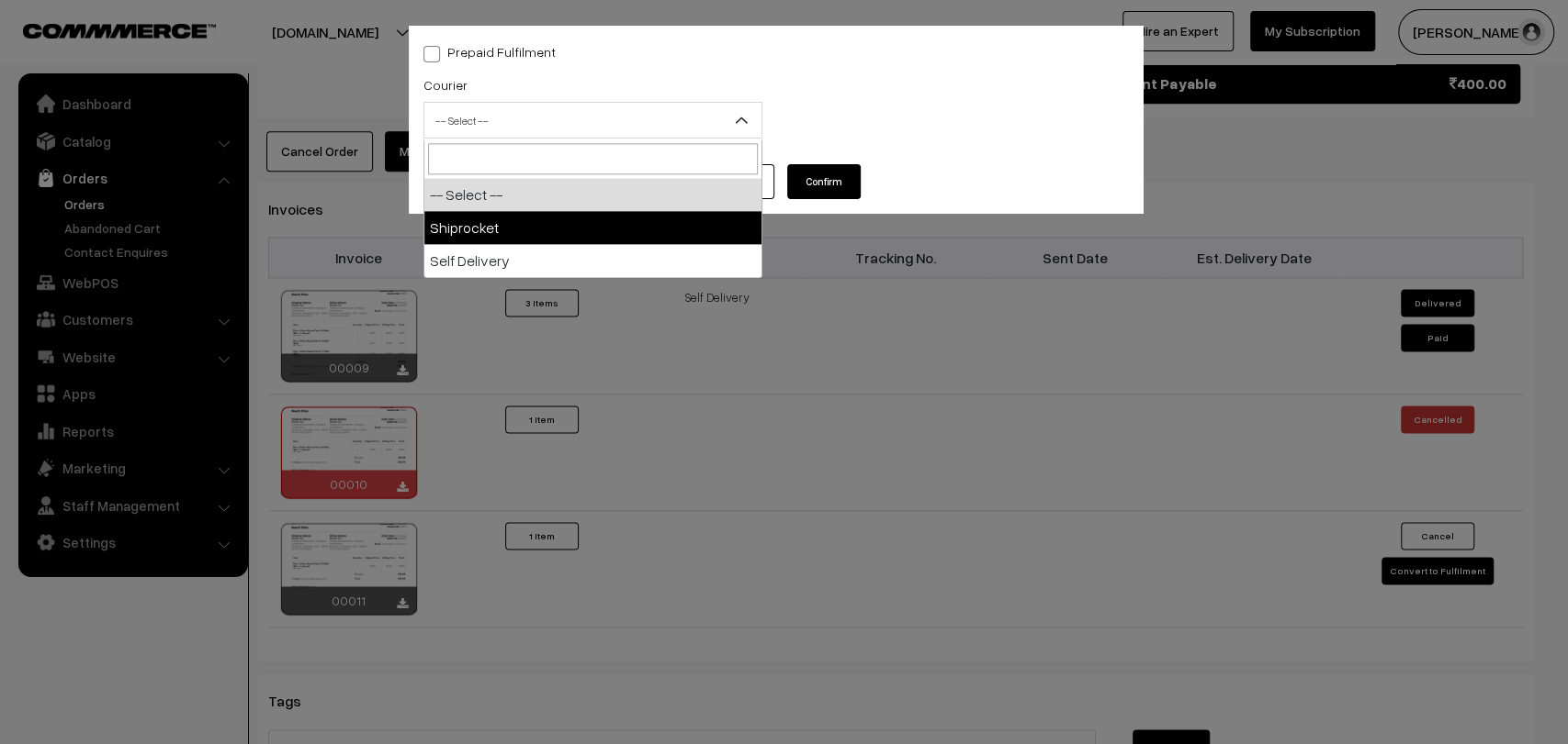
select select "1"
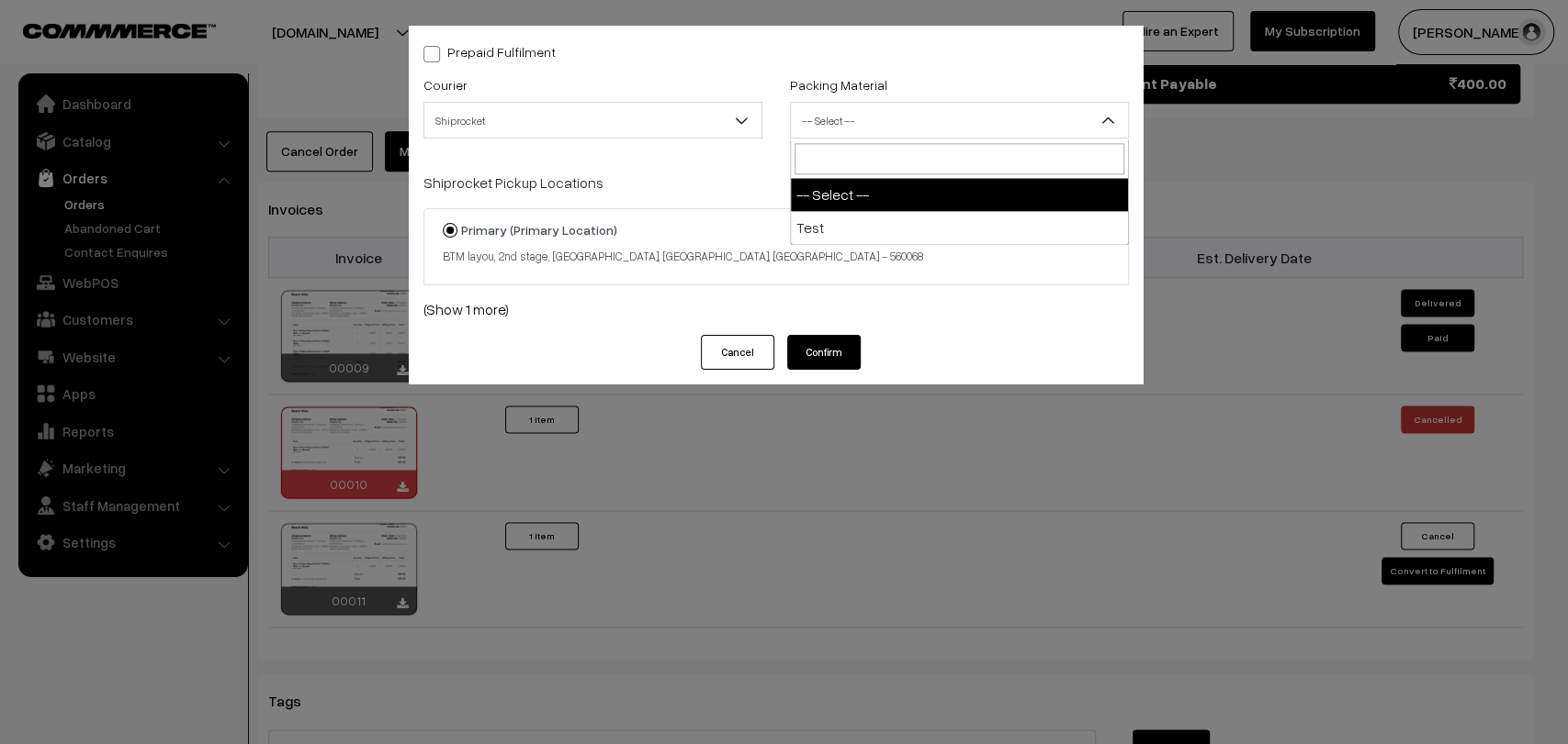
click at [992, 121] on span "-- Select --" at bounding box center [959, 121] width 337 height 32
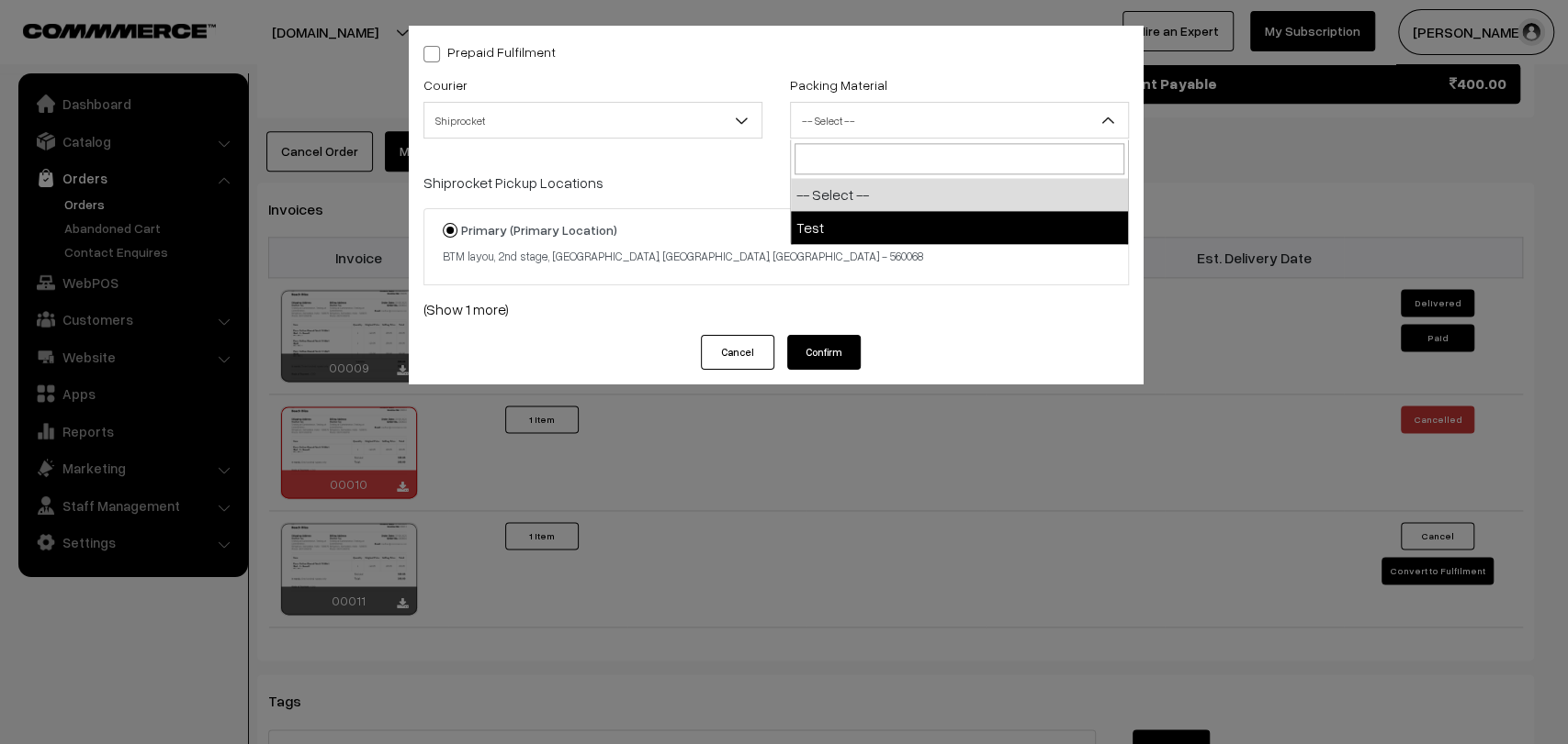
select select "1"
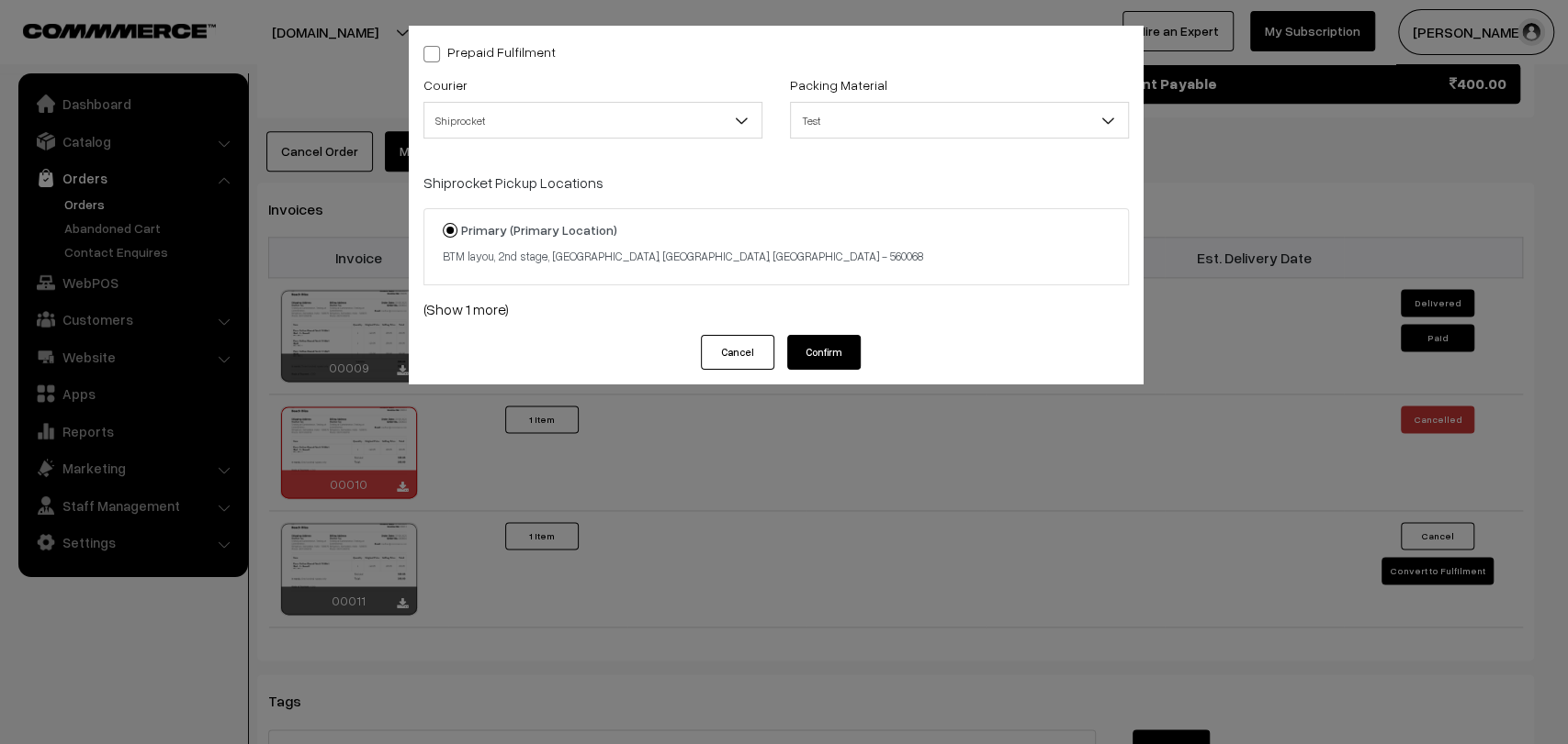
click at [741, 348] on button "Cancel" at bounding box center [737, 352] width 73 height 35
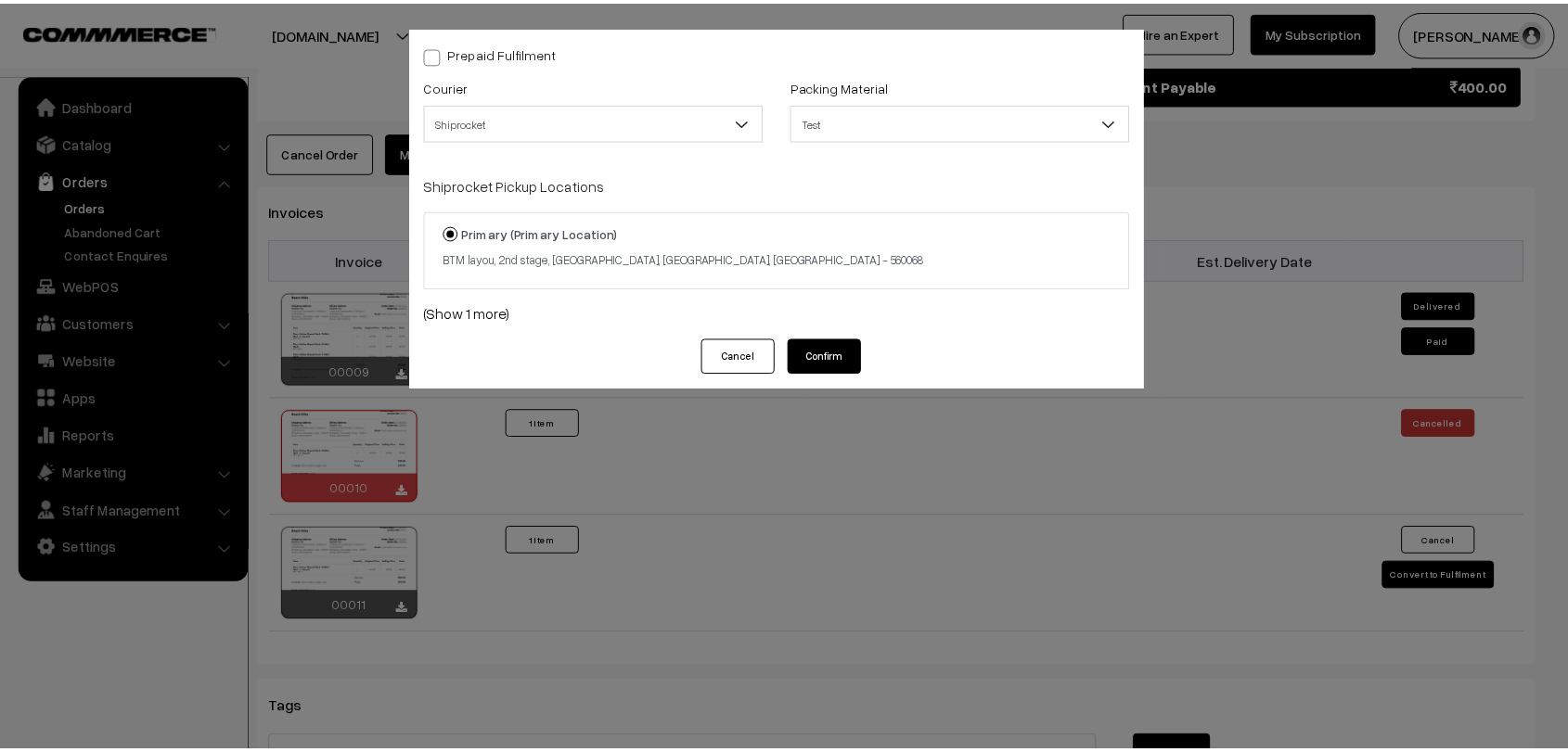
scroll to position [1551, 0]
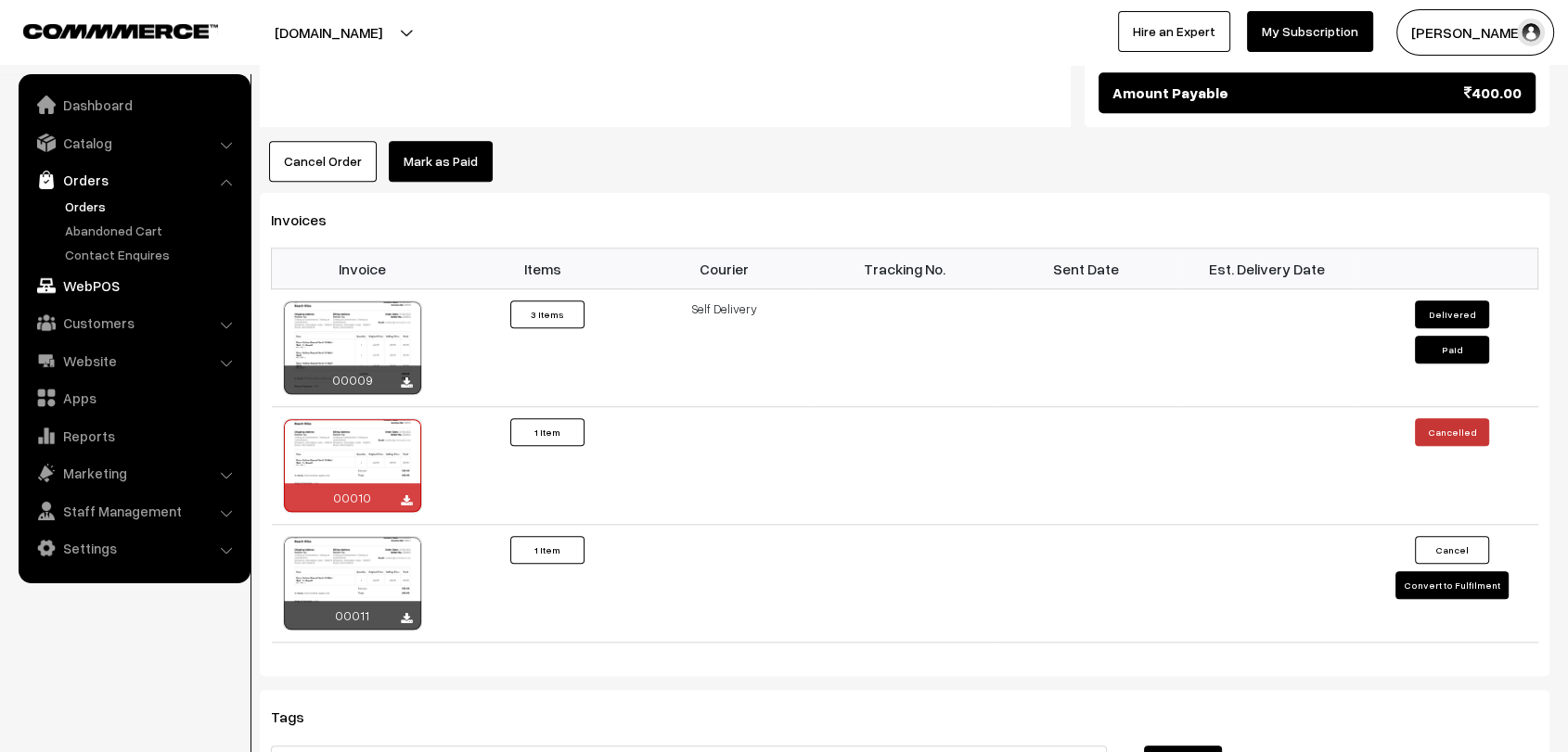
click at [87, 285] on link "WebPOS" at bounding box center [133, 285] width 221 height 34
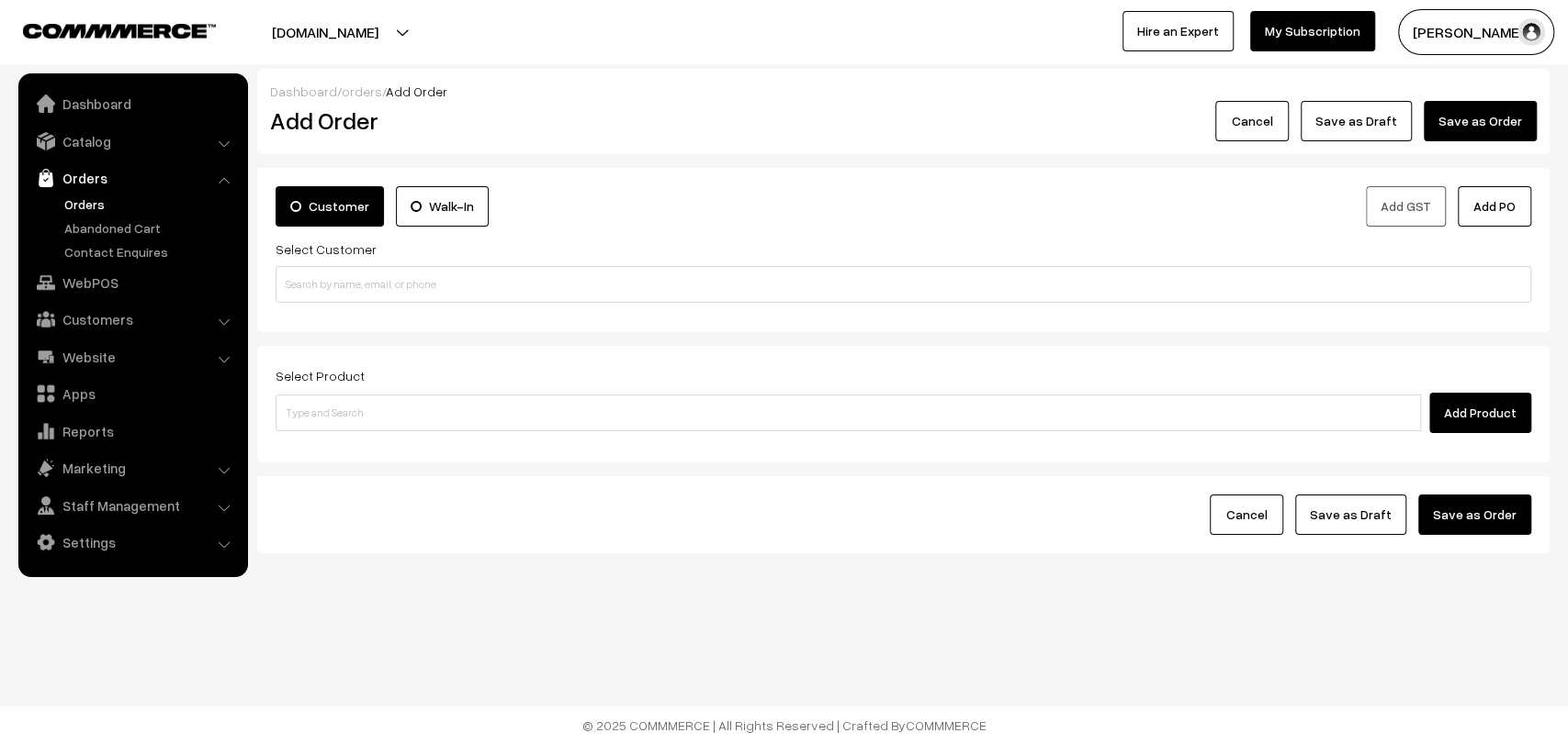
click at [96, 207] on link "Orders" at bounding box center [151, 204] width 182 height 19
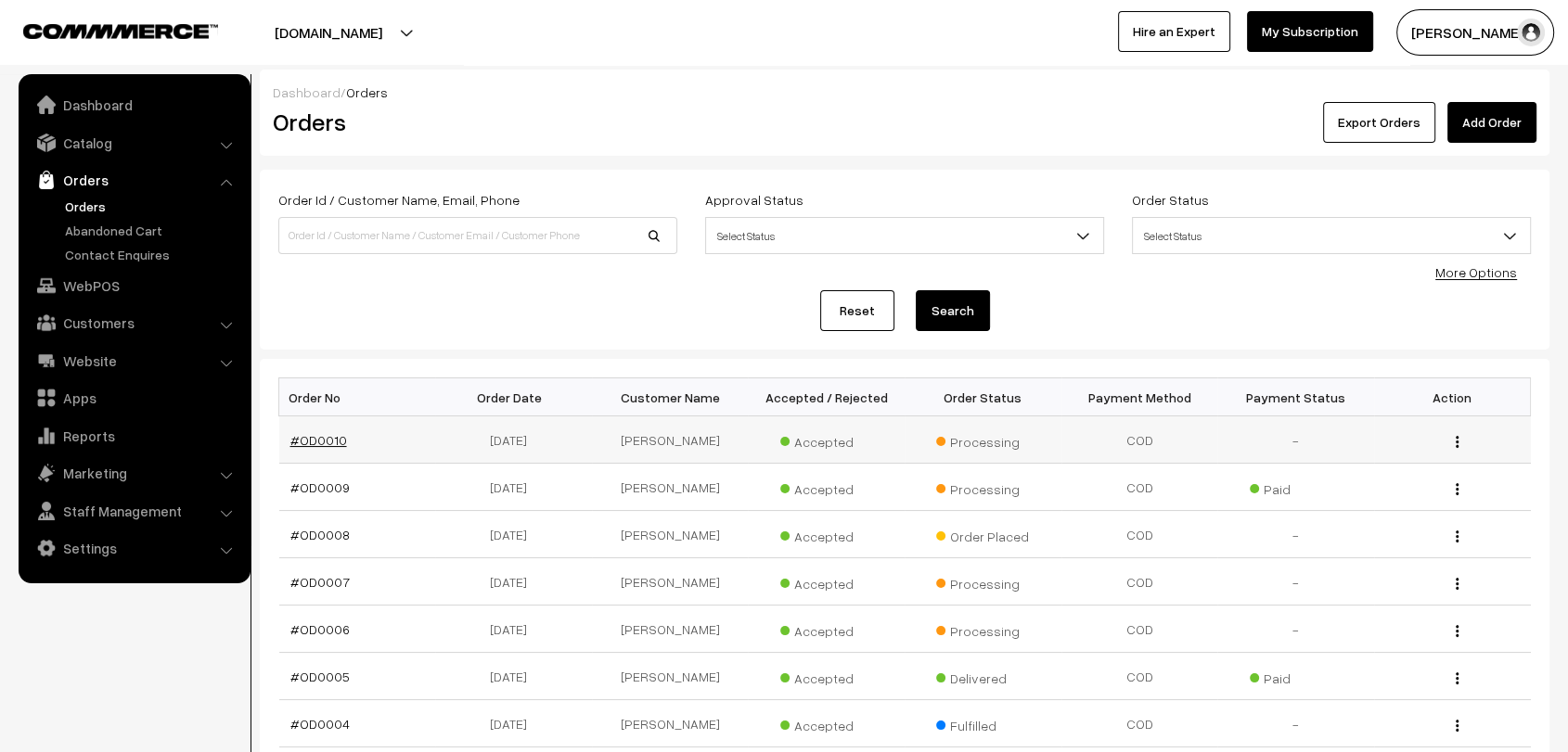
click at [316, 437] on link "#OD0010" at bounding box center [319, 440] width 57 height 15
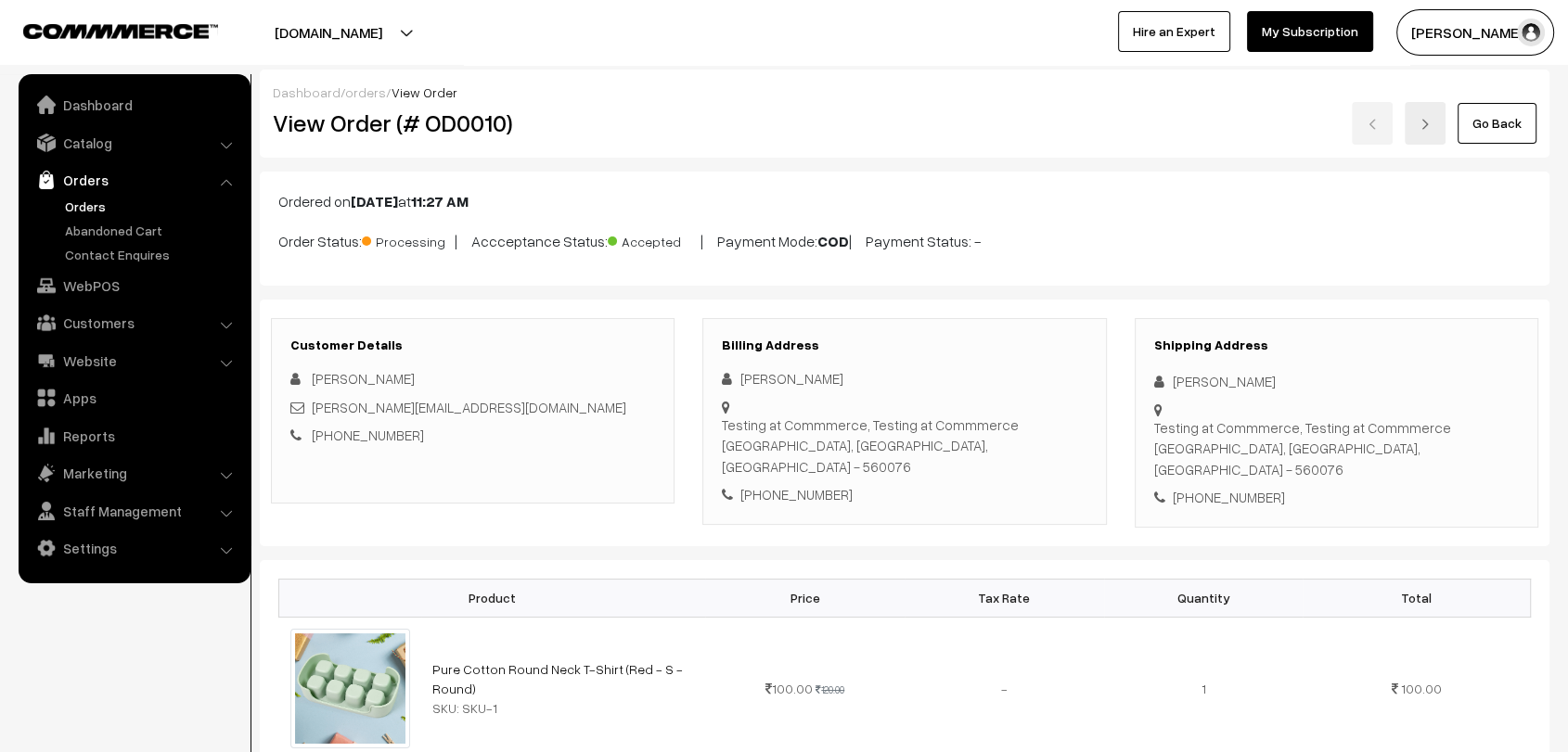
click at [353, 91] on link "orders" at bounding box center [365, 92] width 40 height 15
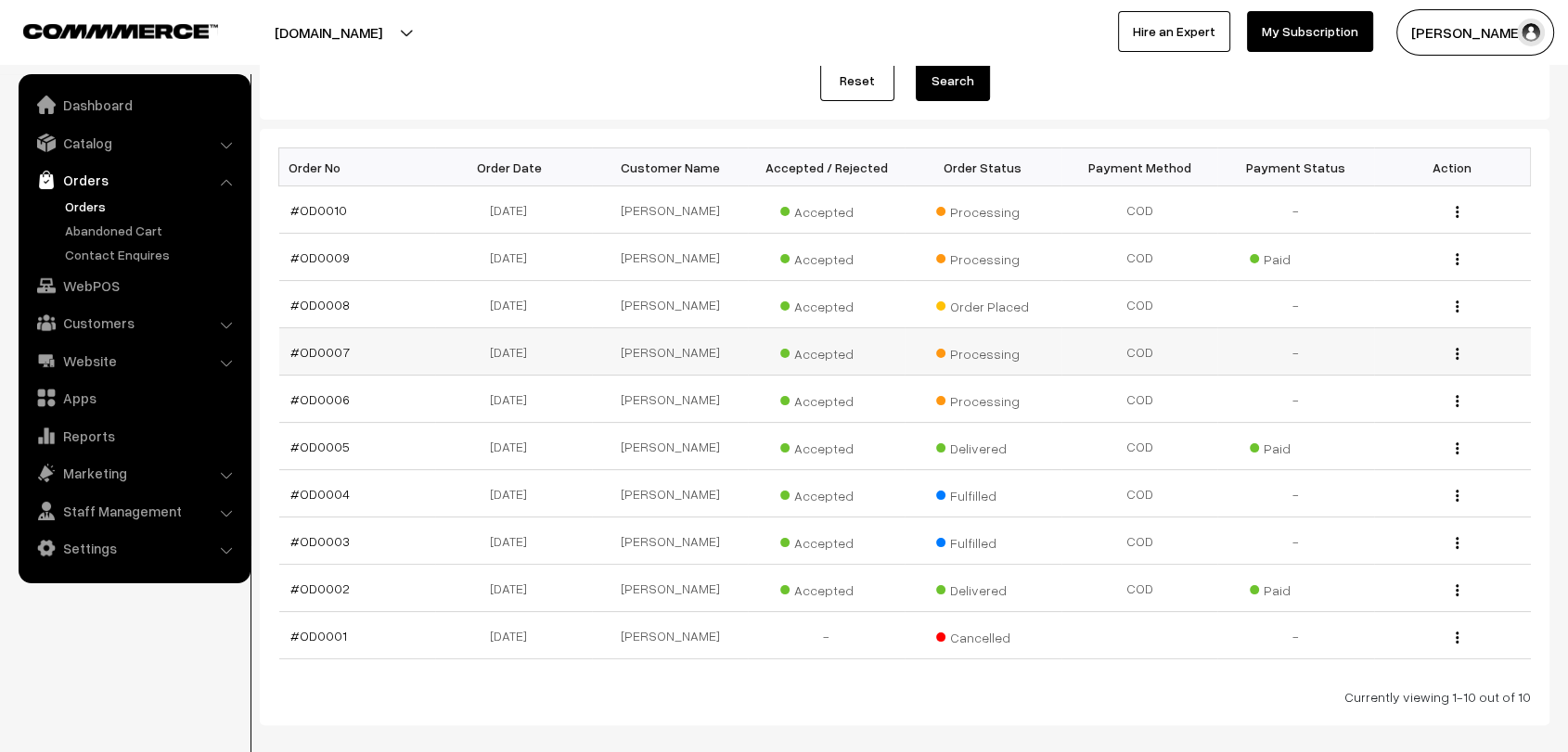
scroll to position [239, 0]
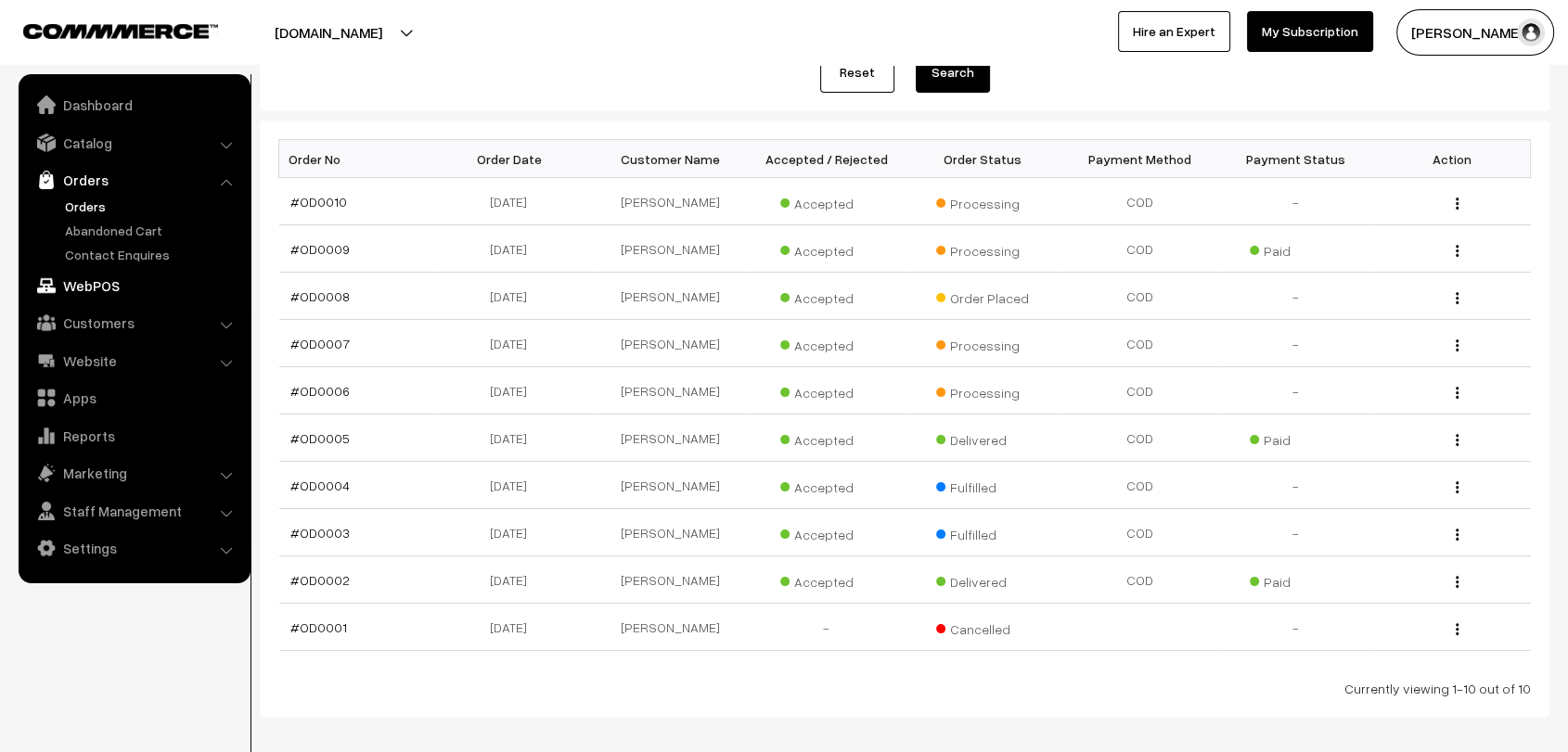
click at [109, 281] on link "WebPOS" at bounding box center [133, 285] width 221 height 34
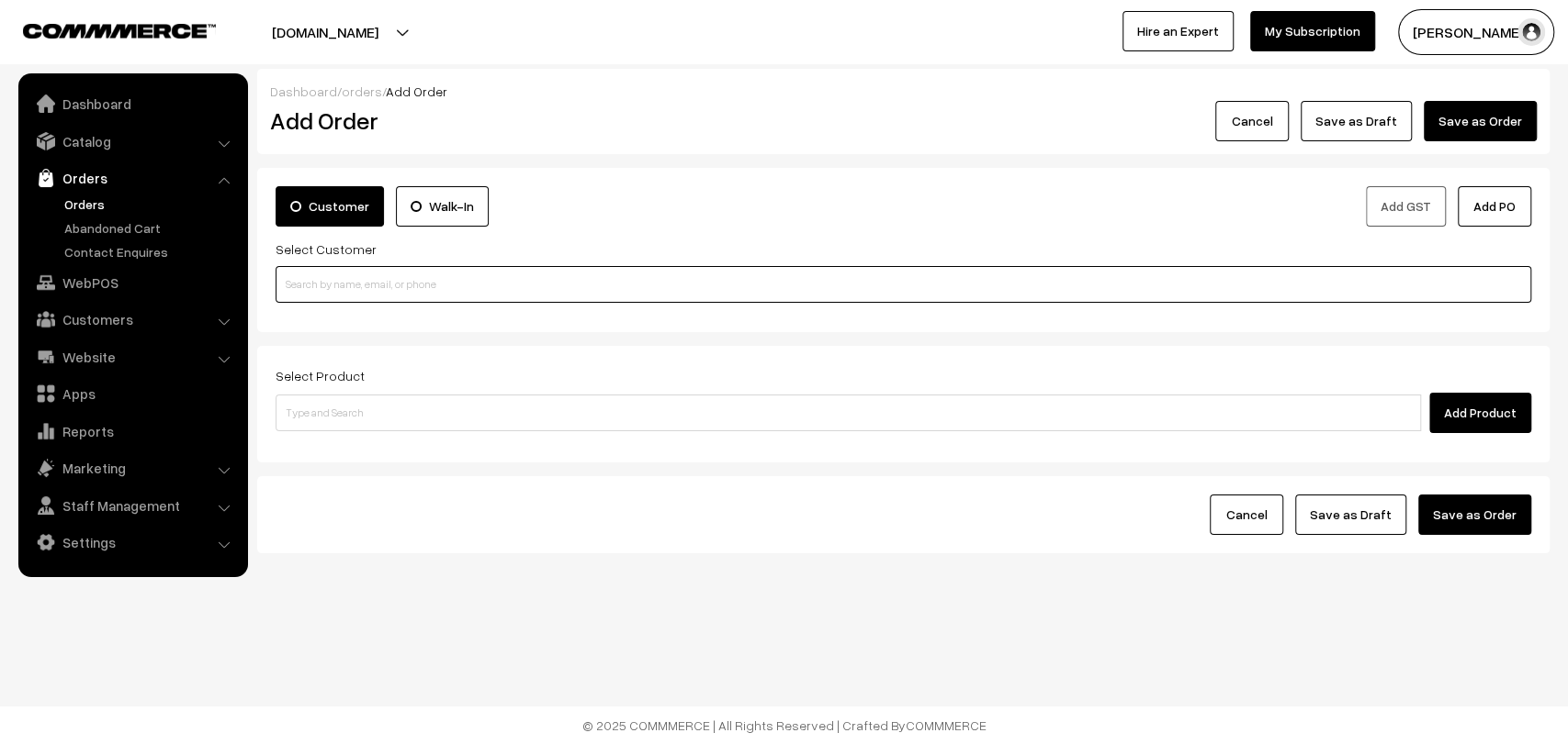
click at [521, 289] on input at bounding box center [903, 284] width 1255 height 37
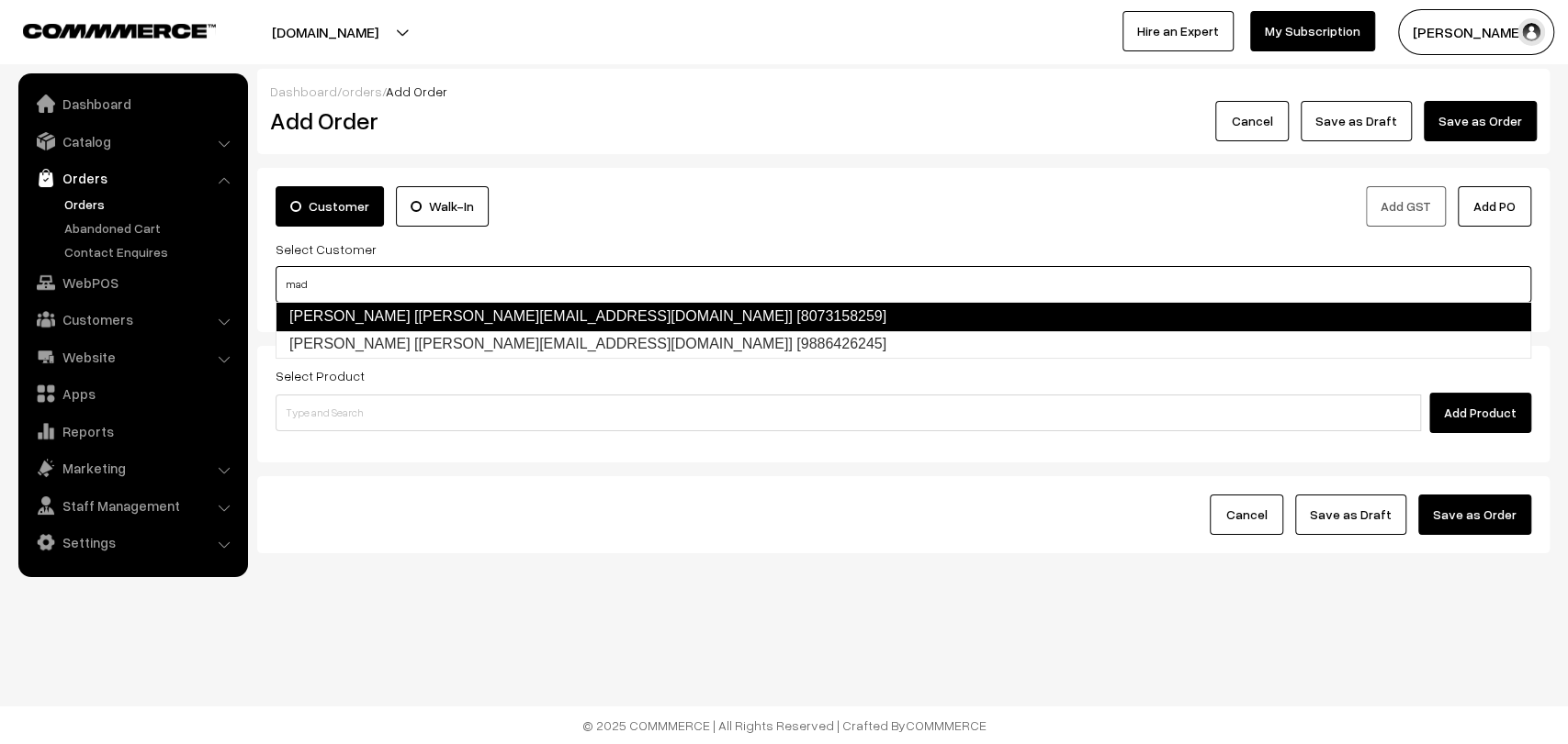
click at [477, 313] on link "Madhan Raj [madhan@commmerce.com] [8073158259]" at bounding box center [903, 316] width 1255 height 30
type input "mad"
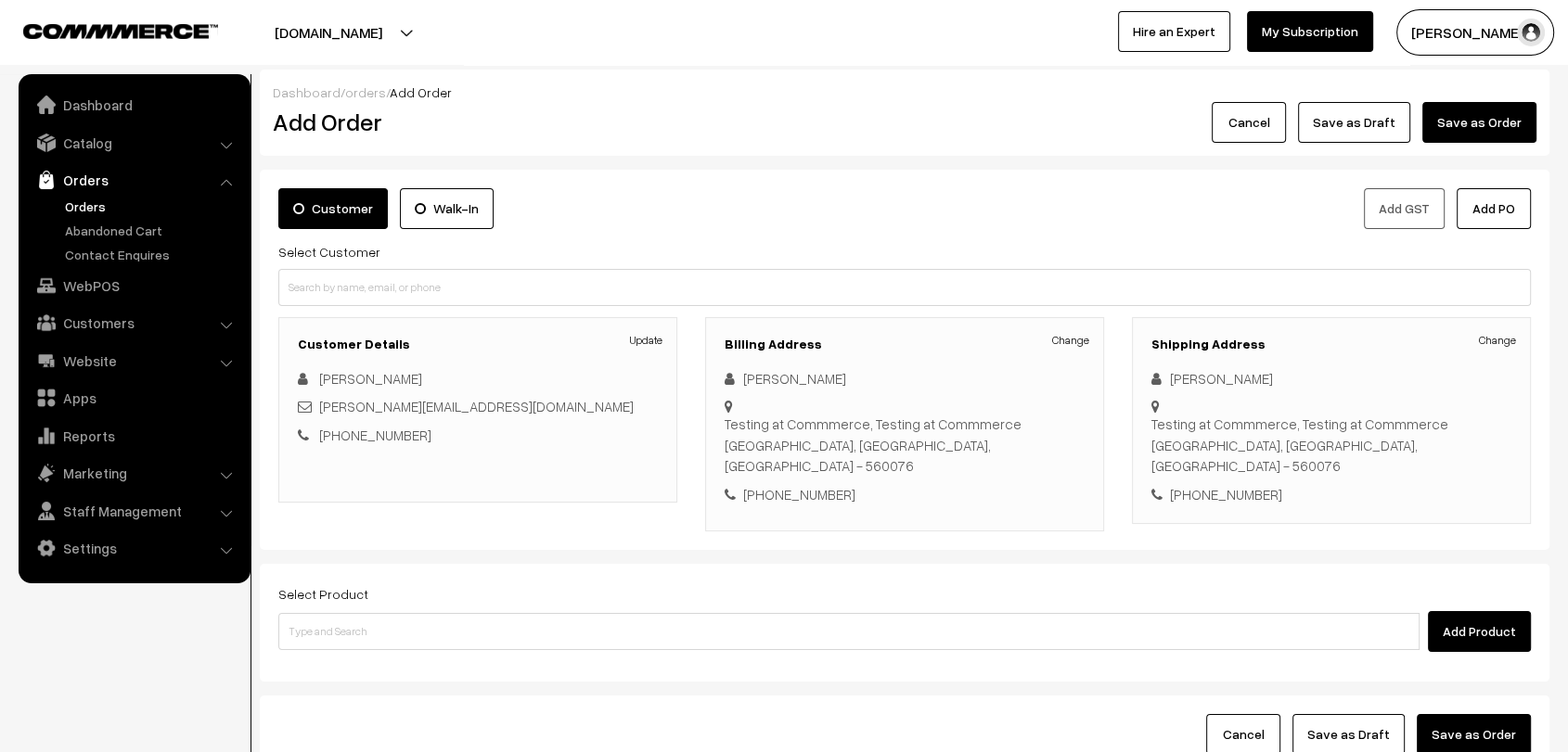
scroll to position [126, 0]
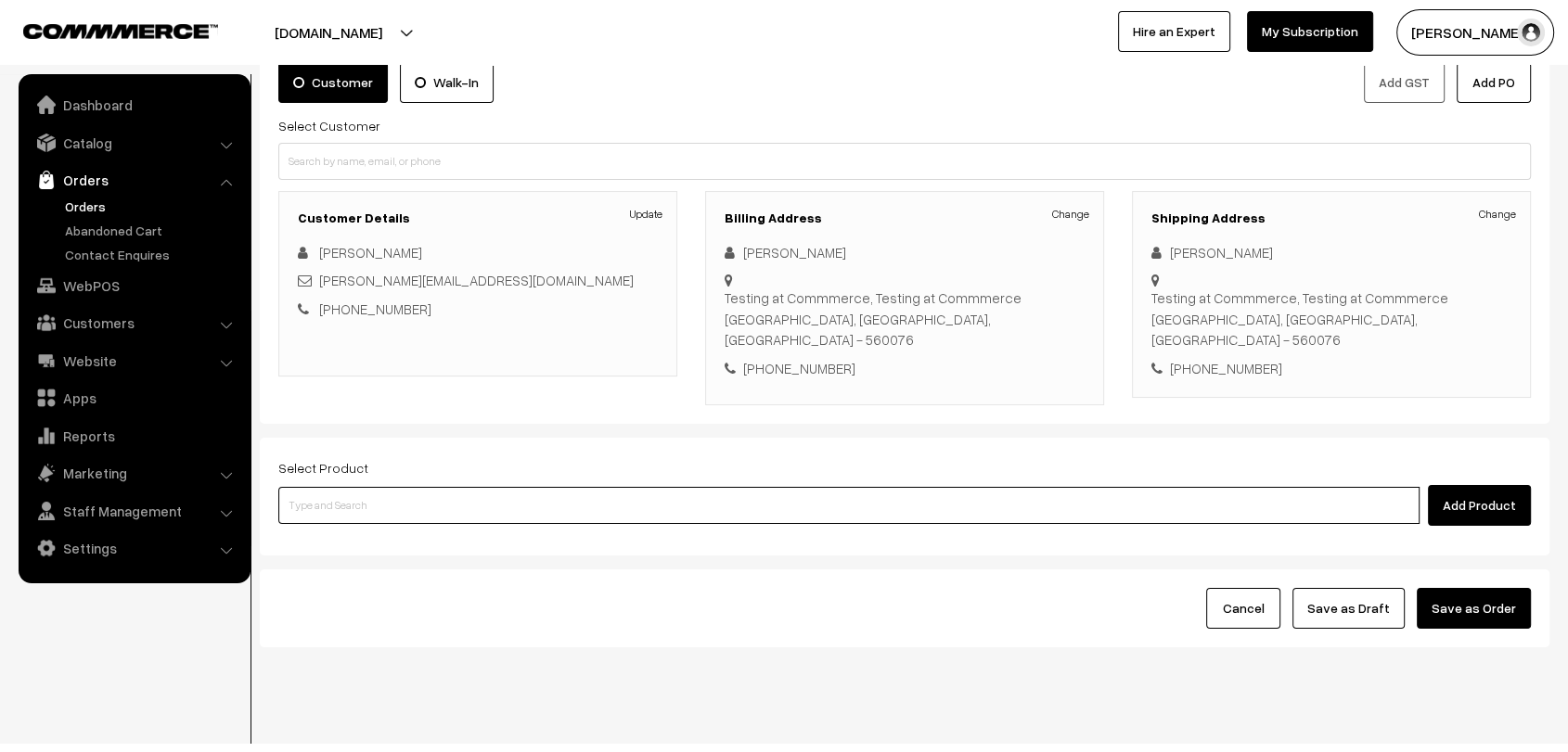
click at [431, 487] on input at bounding box center [849, 506] width 1141 height 38
type input "t"
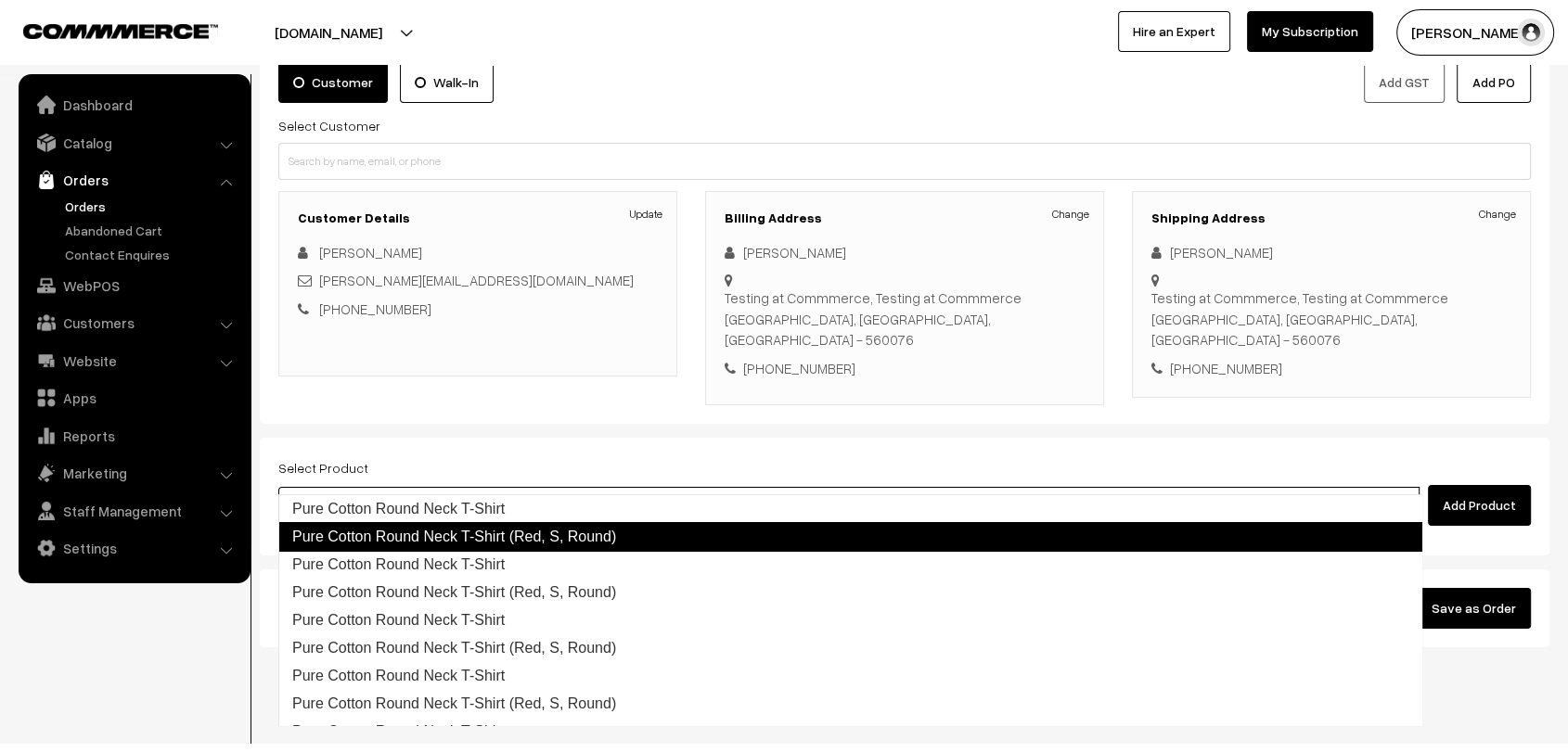
click at [454, 535] on link "Pure Cotton Round Neck T-Shirt (Red, S, Round)" at bounding box center [850, 536] width 1144 height 30
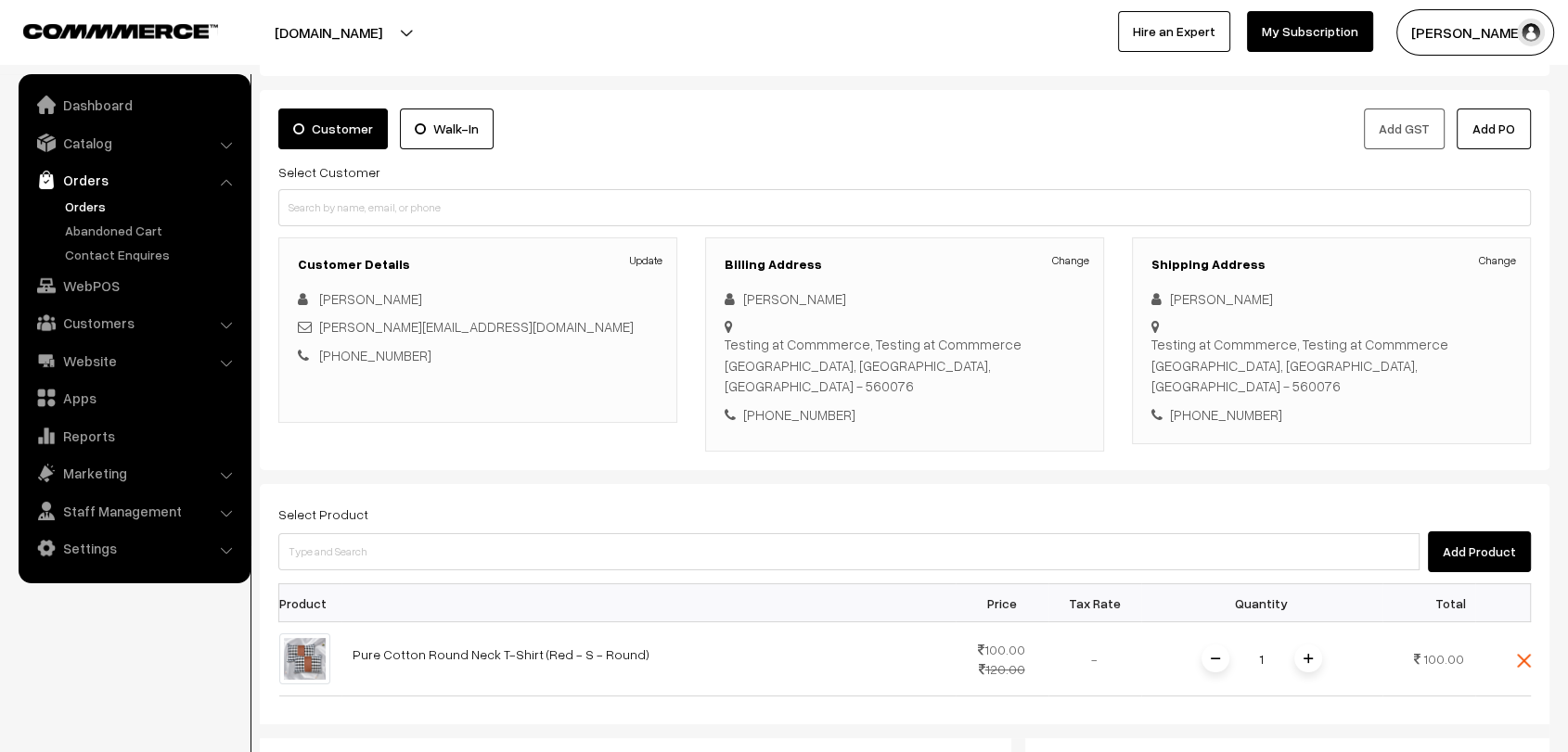
scroll to position [0, 0]
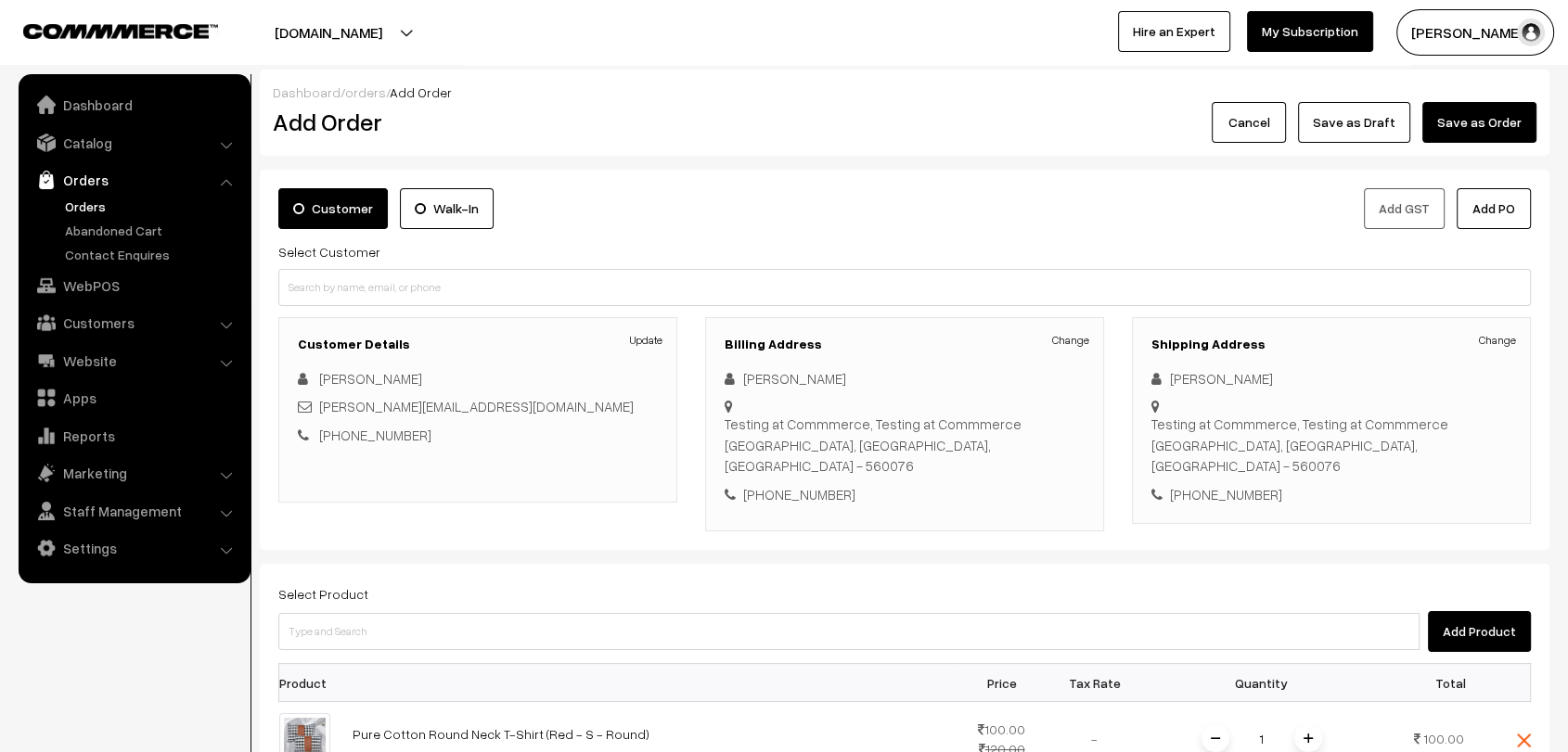
click at [424, 200] on label "Walk-In" at bounding box center [446, 209] width 93 height 40
click at [0, 0] on input "Walk-In" at bounding box center [0, 0] width 0 height 0
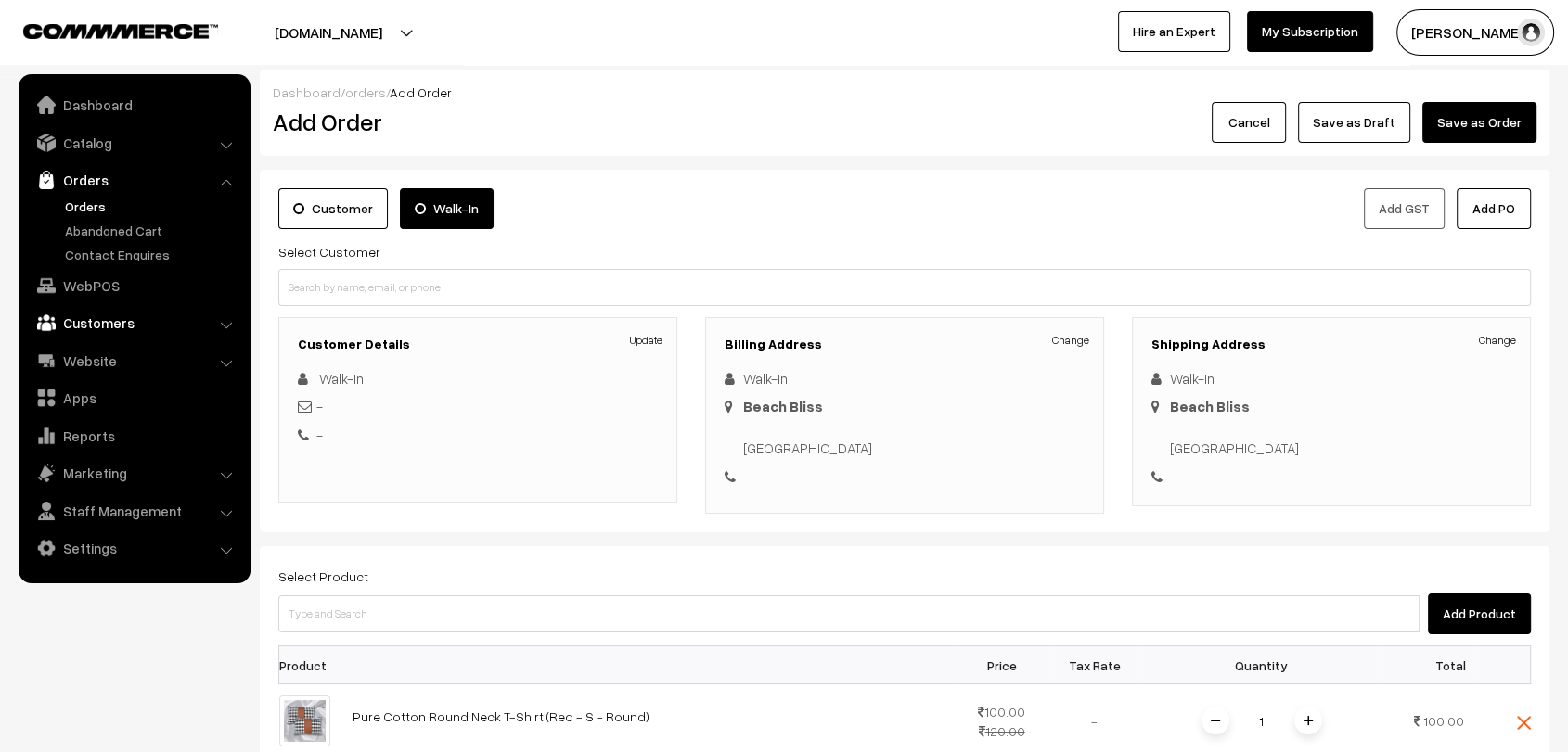
click at [87, 324] on link "Customers" at bounding box center [133, 323] width 221 height 34
click at [100, 275] on link "Customers" at bounding box center [152, 281] width 184 height 19
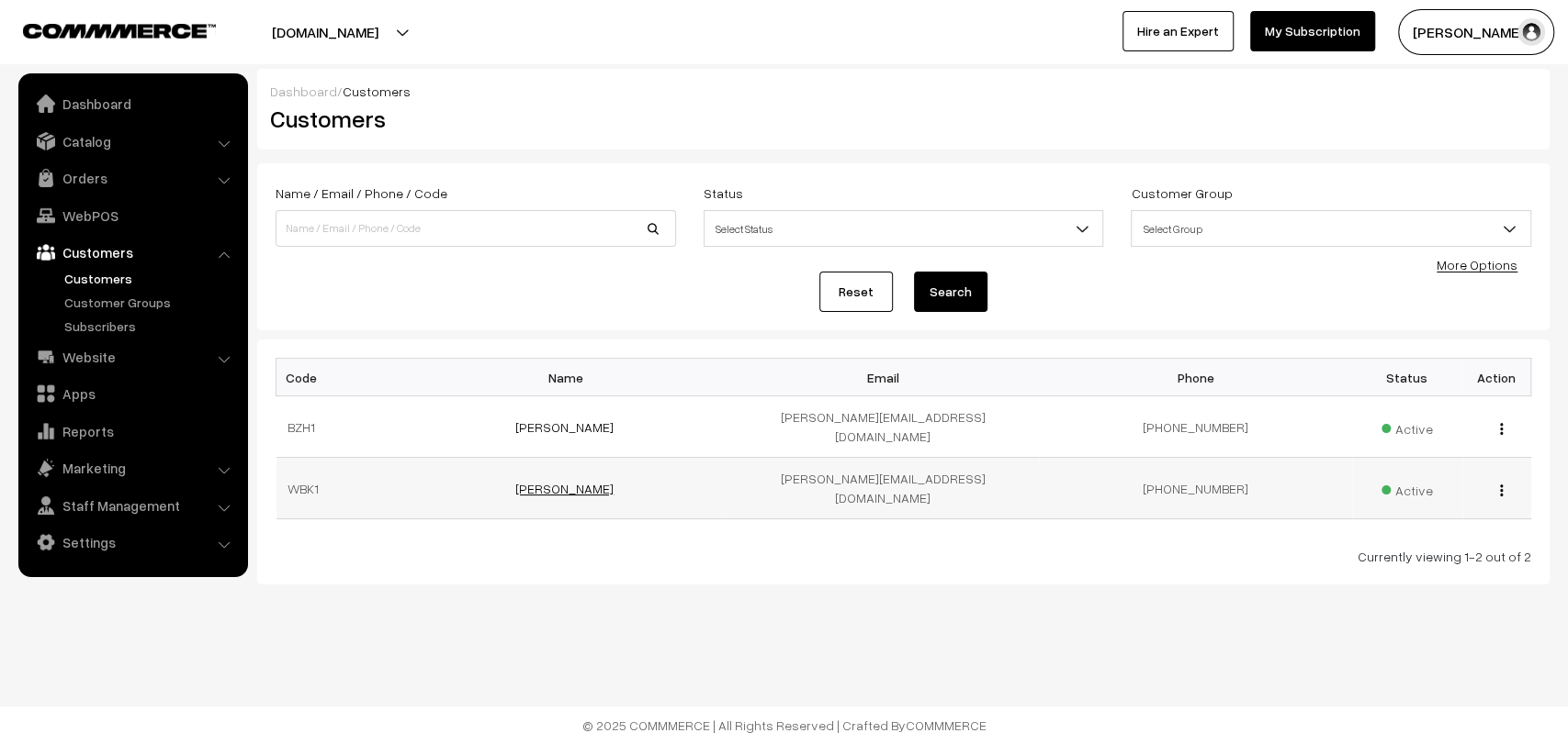
click at [560, 481] on link "[PERSON_NAME]" at bounding box center [563, 489] width 98 height 15
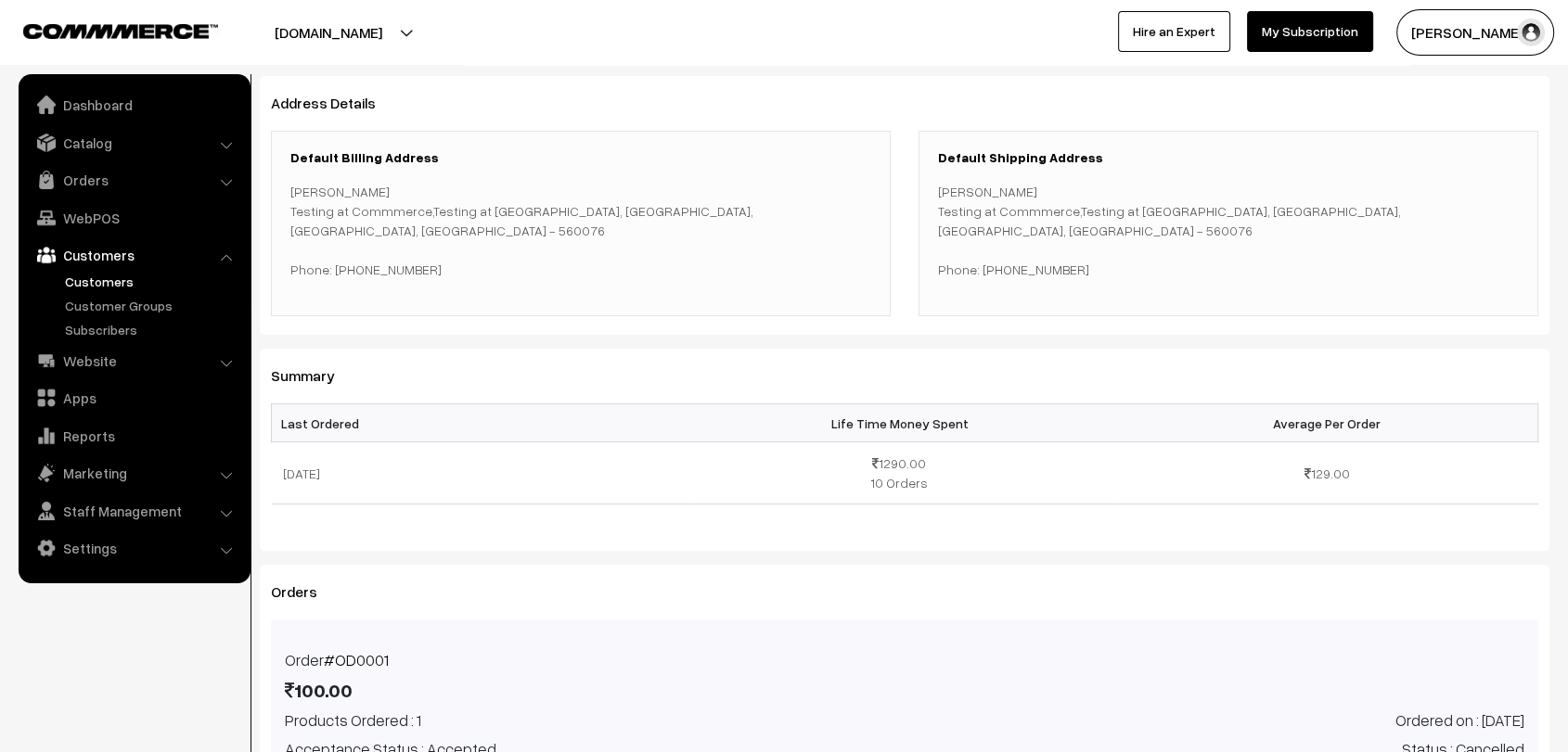
scroll to position [263, 0]
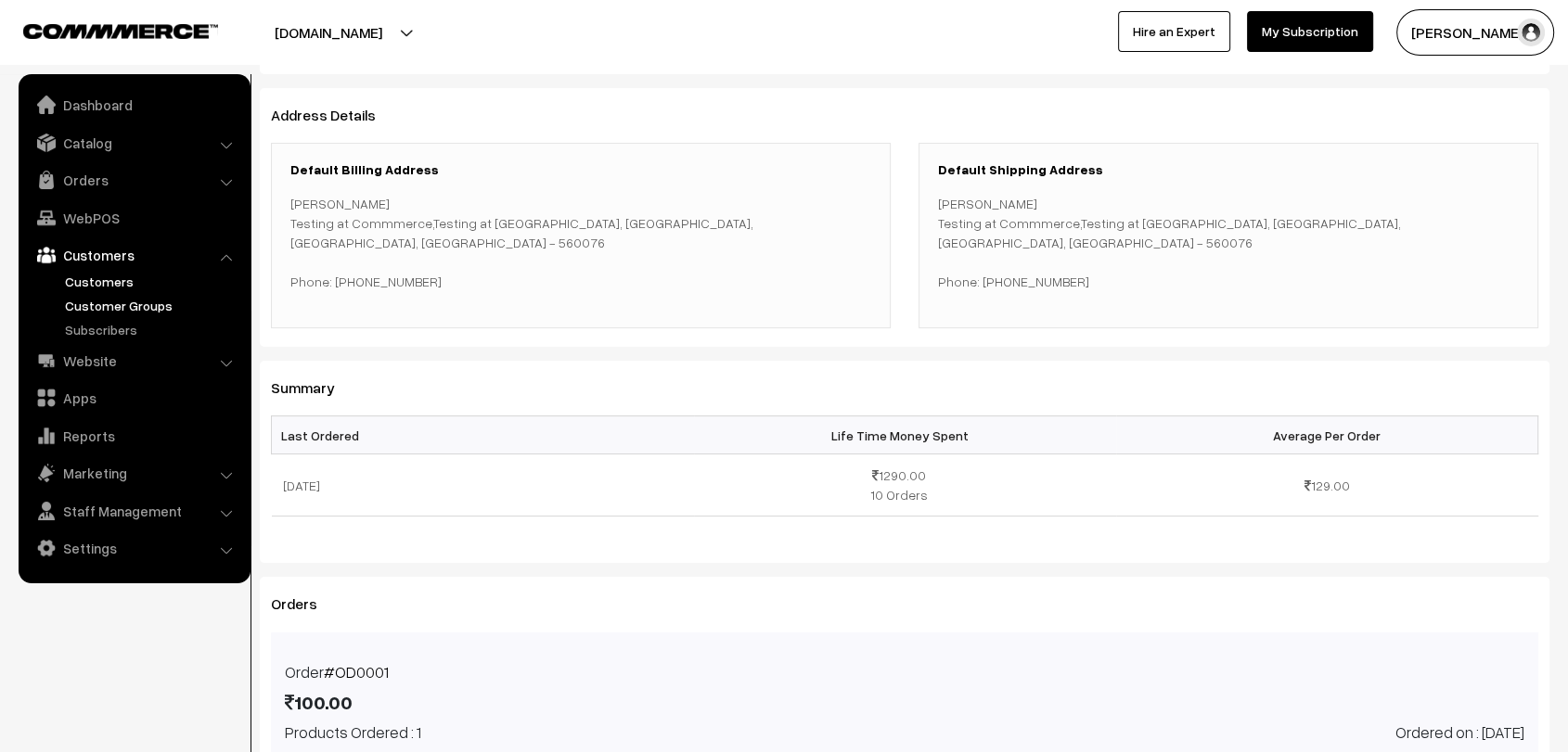
click at [146, 302] on link "Customer Groups" at bounding box center [152, 305] width 184 height 19
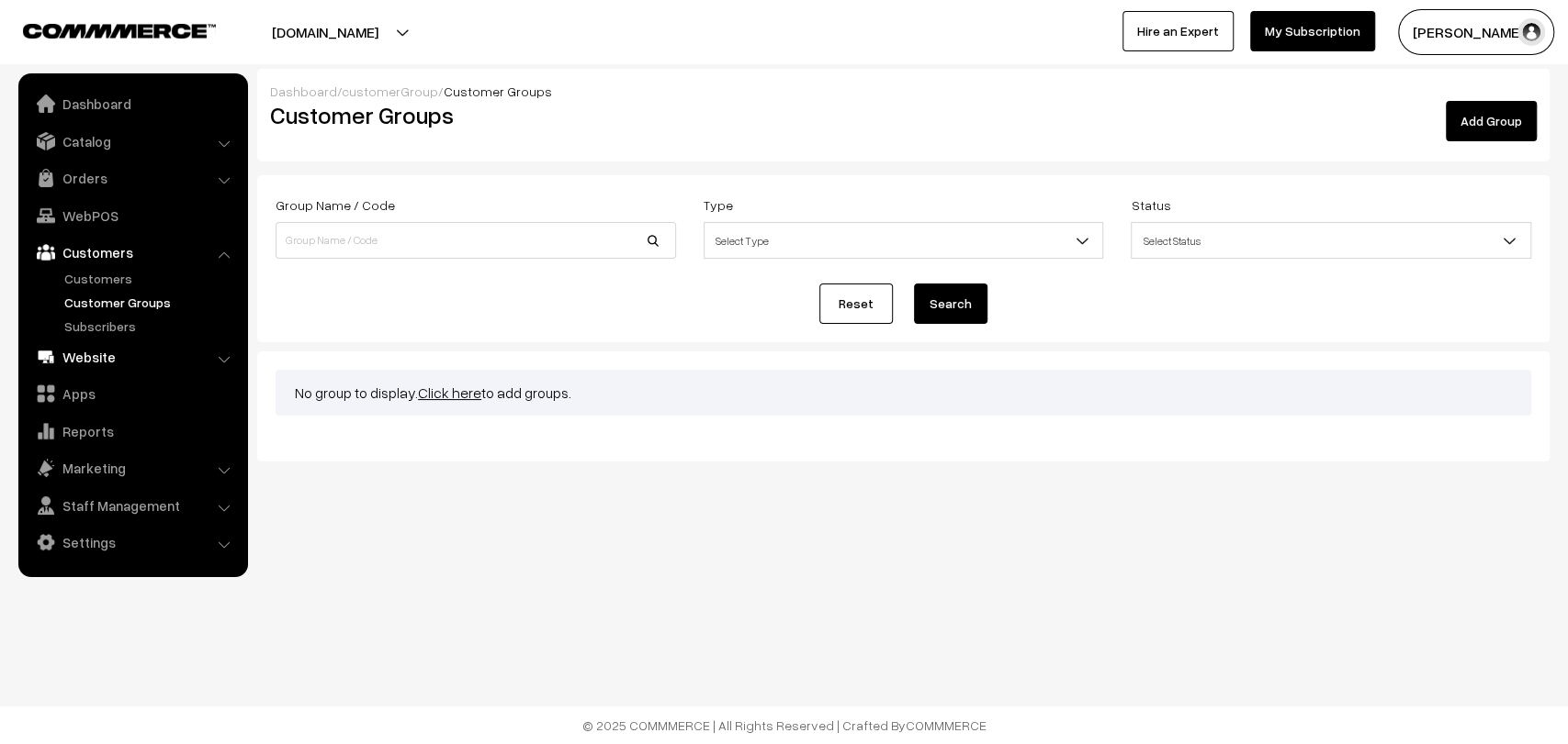
click at [85, 357] on link "Website" at bounding box center [132, 356] width 218 height 33
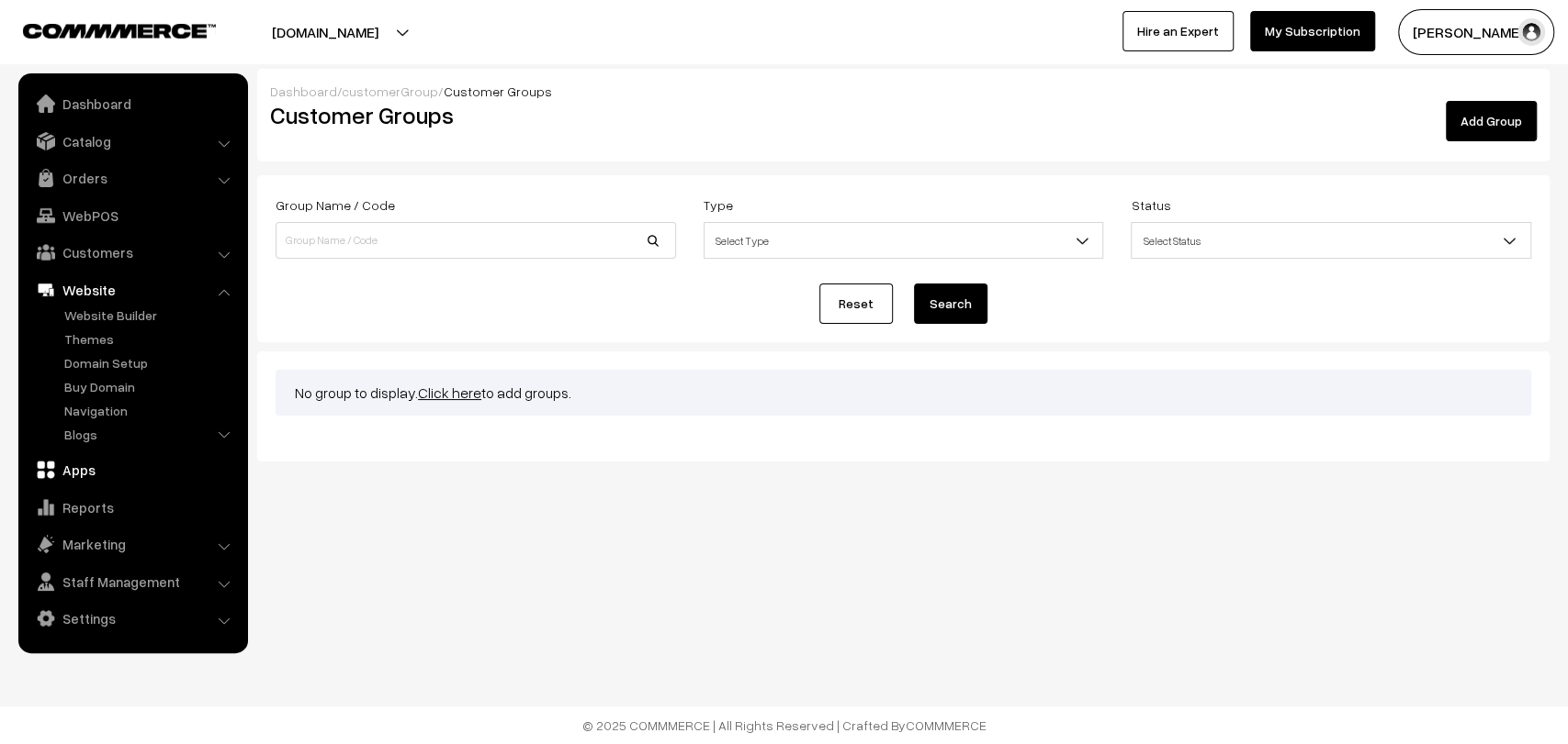
click at [66, 470] on link "Apps" at bounding box center [132, 470] width 218 height 33
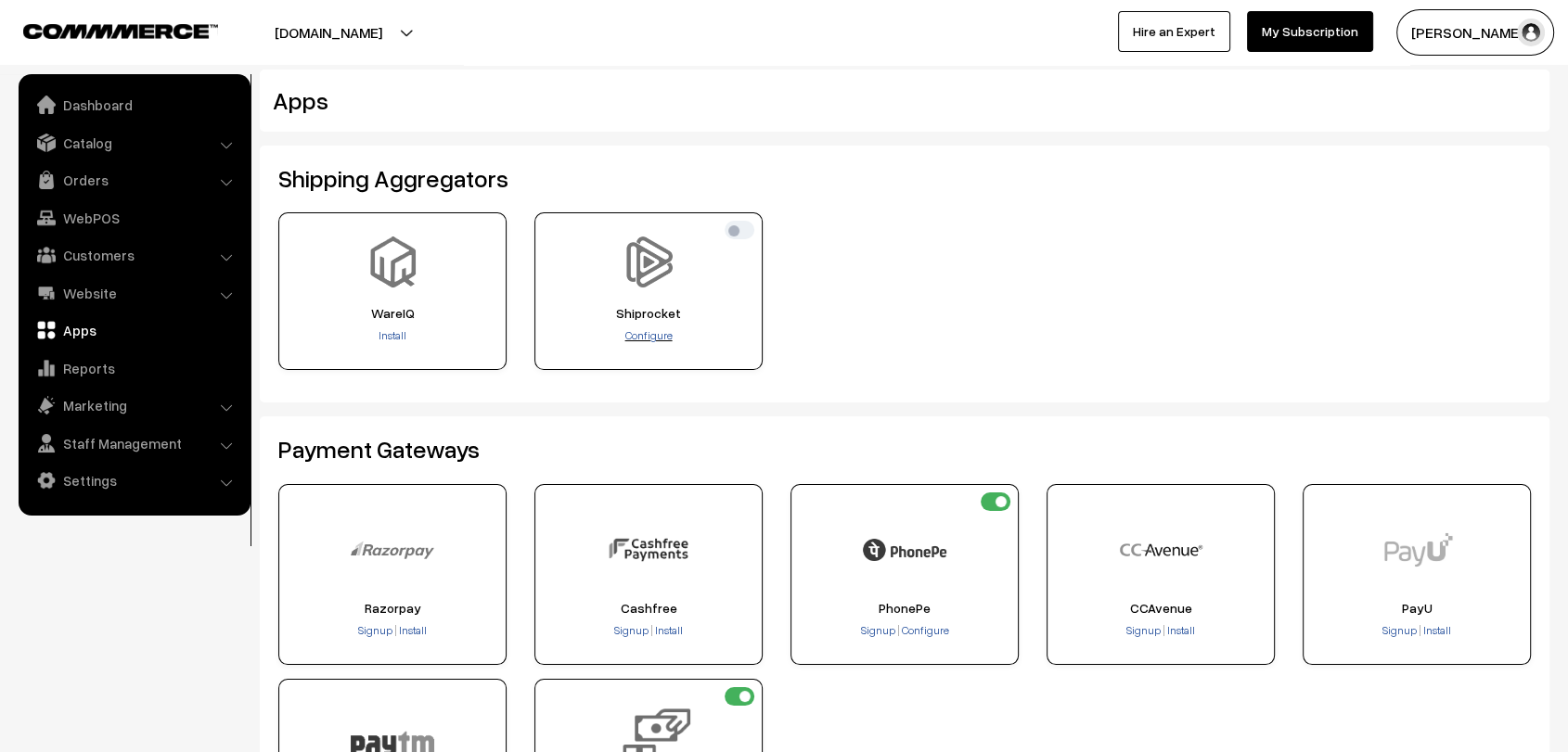
click at [655, 336] on span "Configure" at bounding box center [648, 335] width 47 height 13
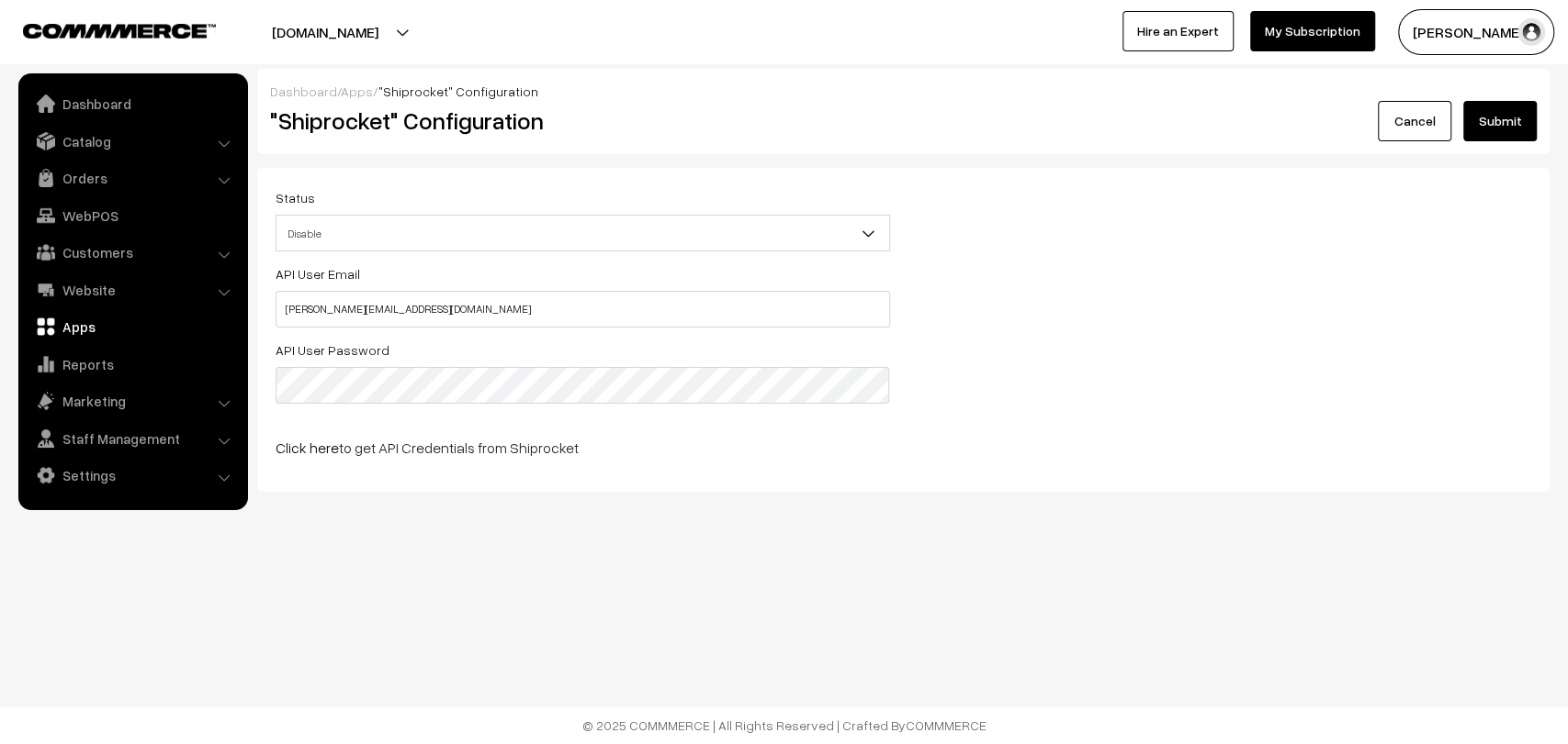
click at [360, 91] on link "Apps" at bounding box center [356, 91] width 32 height 15
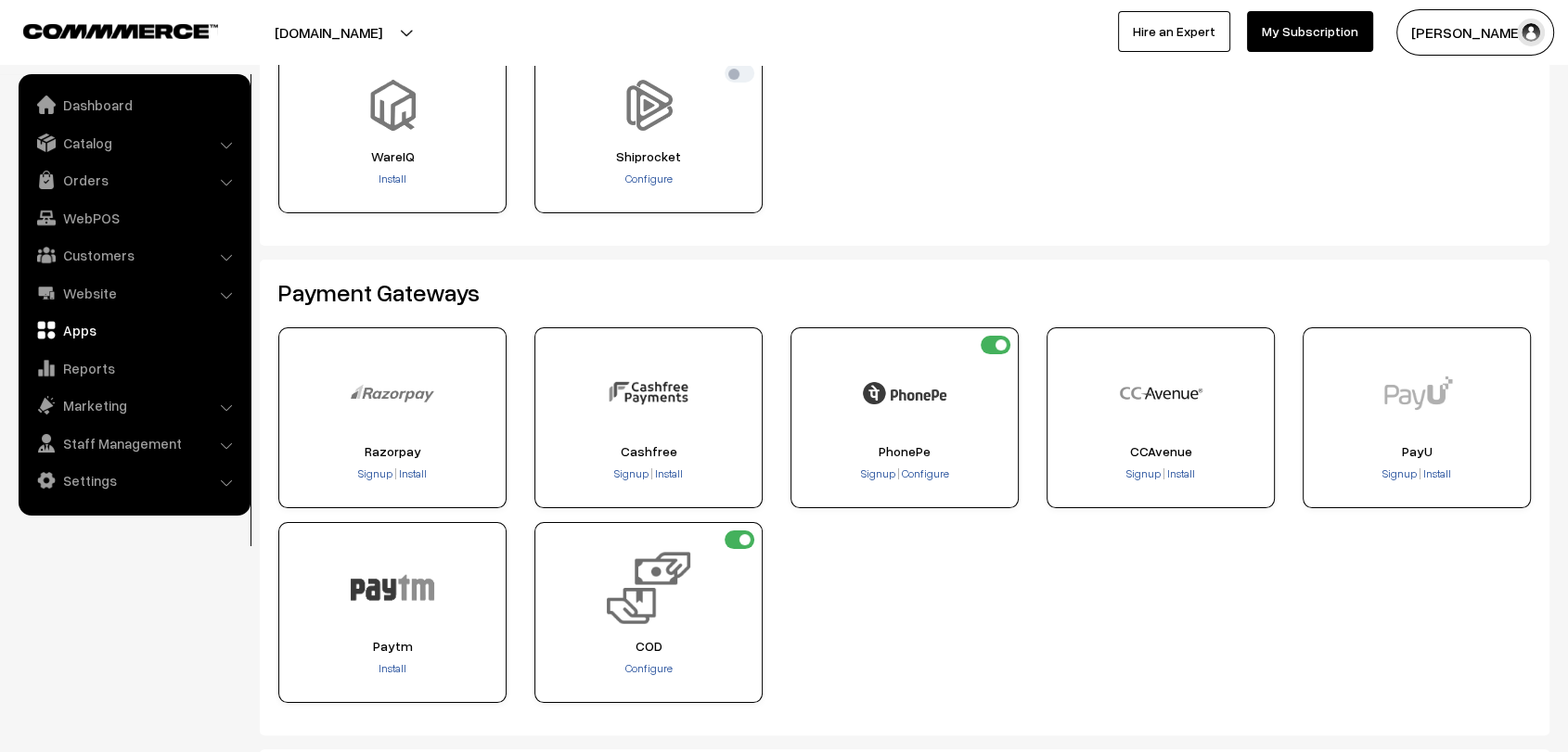
scroll to position [160, 0]
click at [407, 464] on span "Install" at bounding box center [412, 471] width 28 height 13
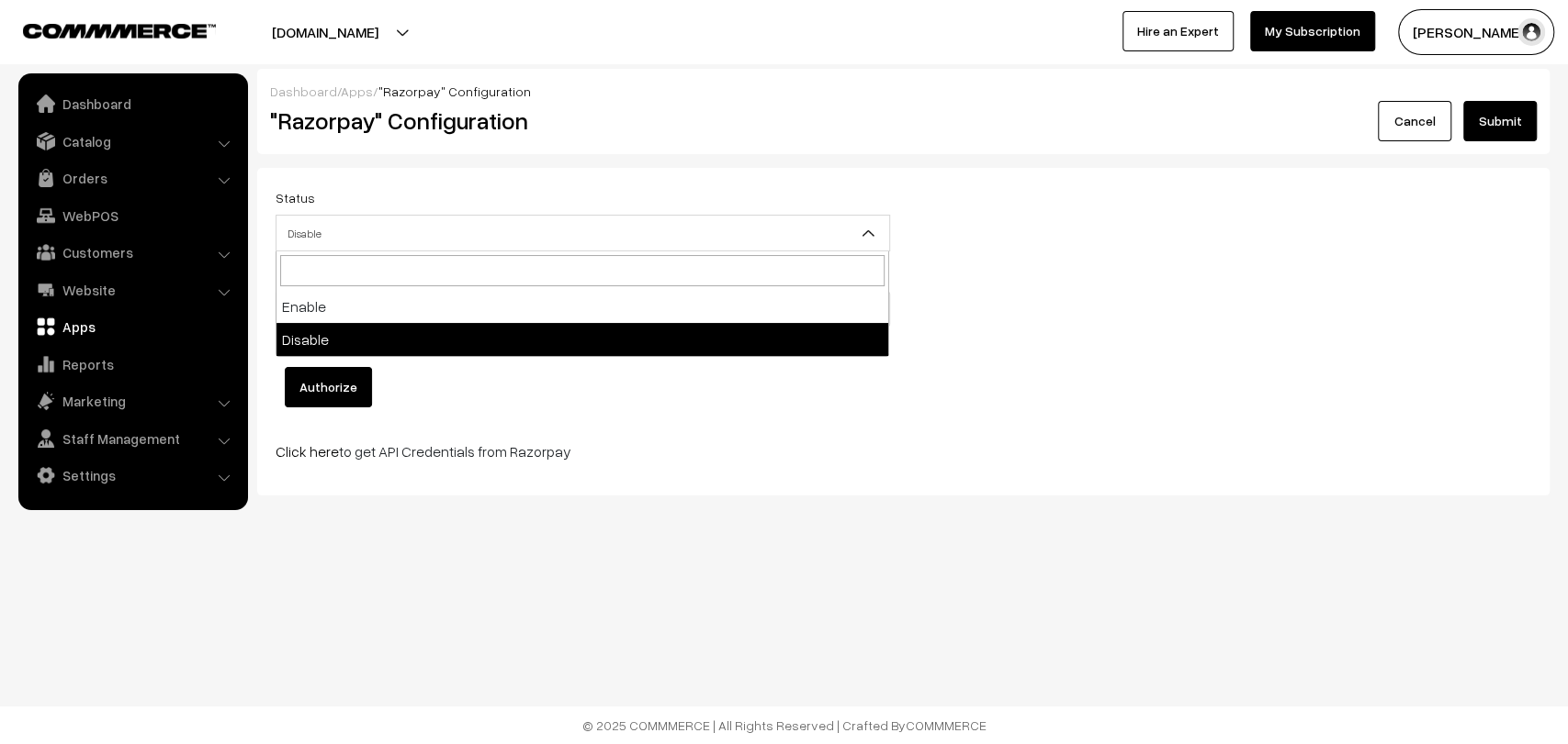
click at [354, 230] on span "Disable" at bounding box center [582, 233] width 613 height 32
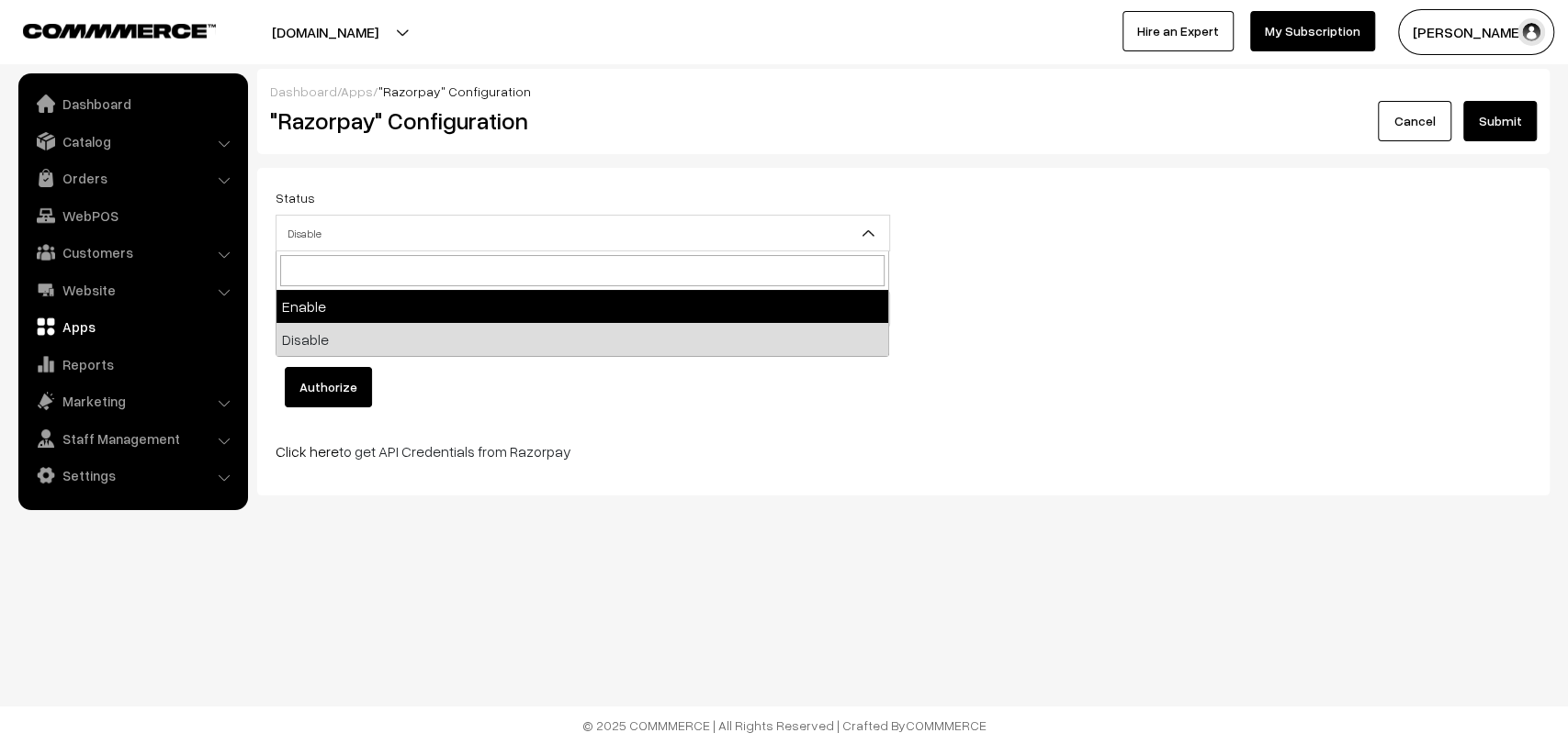
select select "1"
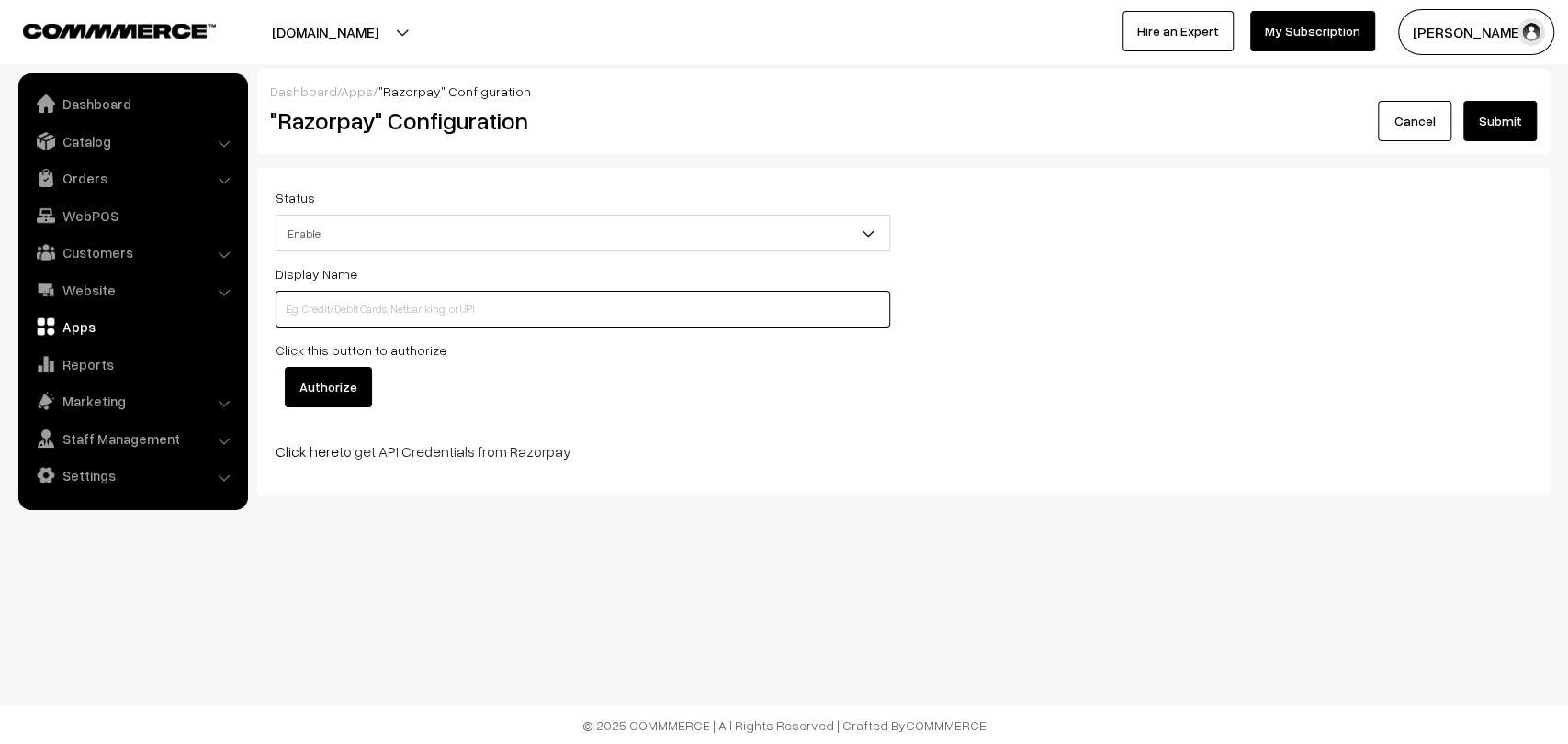
click at [397, 323] on input at bounding box center [582, 309] width 615 height 37
type input "Debit Card/Credit card, Netbanking or UPI"
click at [642, 361] on div "Click this button to authorize Authorize" at bounding box center [582, 372] width 615 height 69
click at [106, 283] on link "Website" at bounding box center [132, 290] width 218 height 33
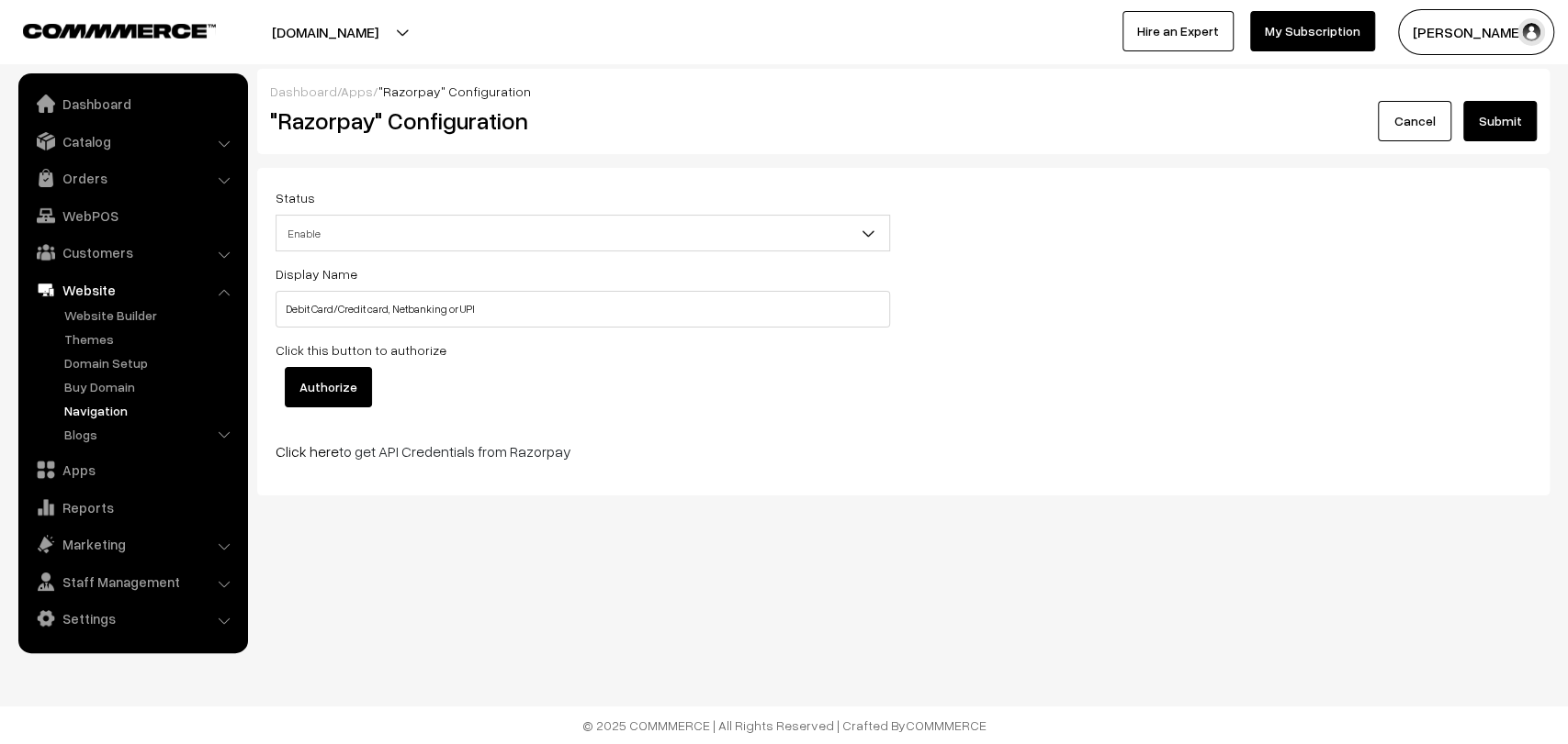
click at [88, 412] on link "Navigation" at bounding box center [151, 411] width 182 height 19
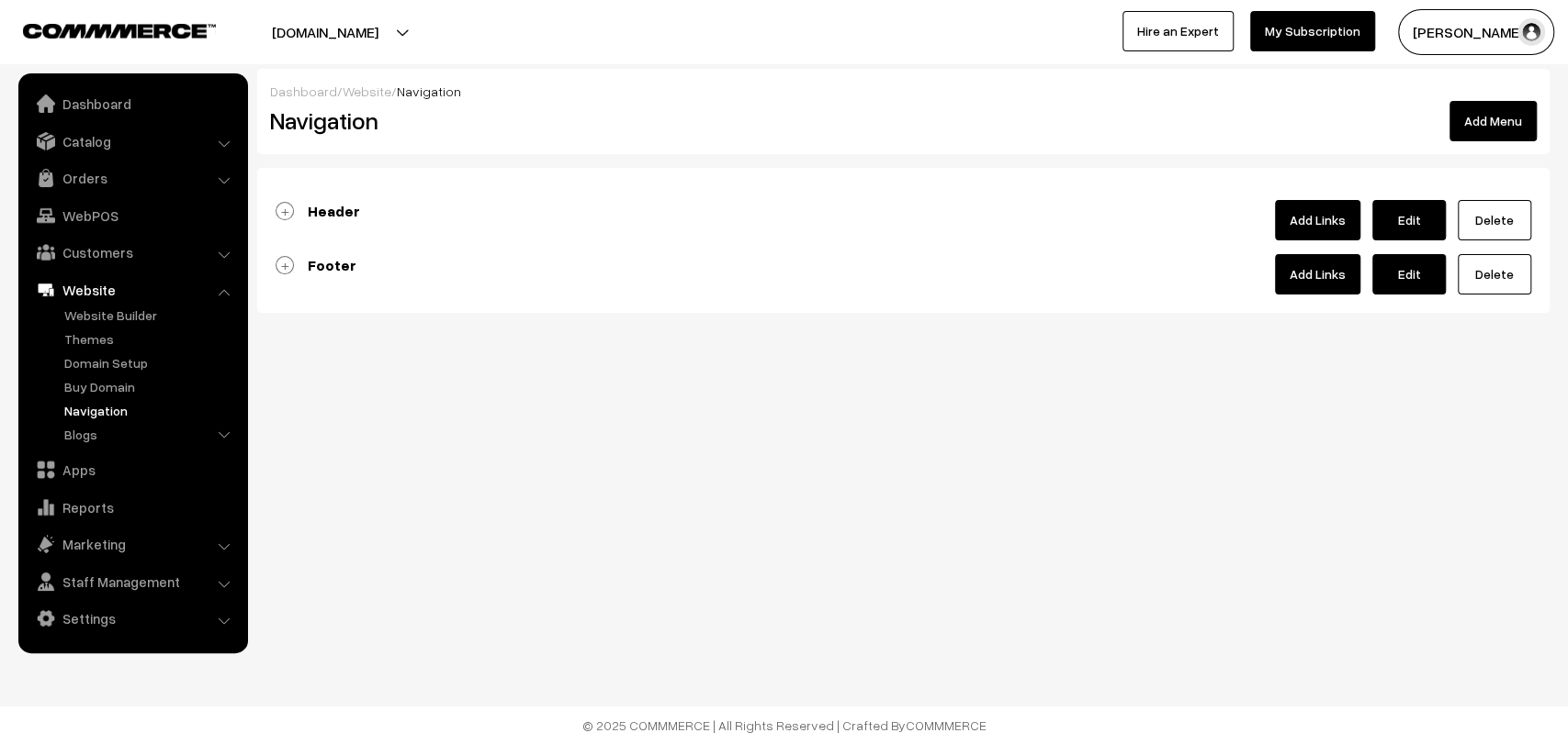
click at [318, 208] on b "Header" at bounding box center [334, 211] width 52 height 18
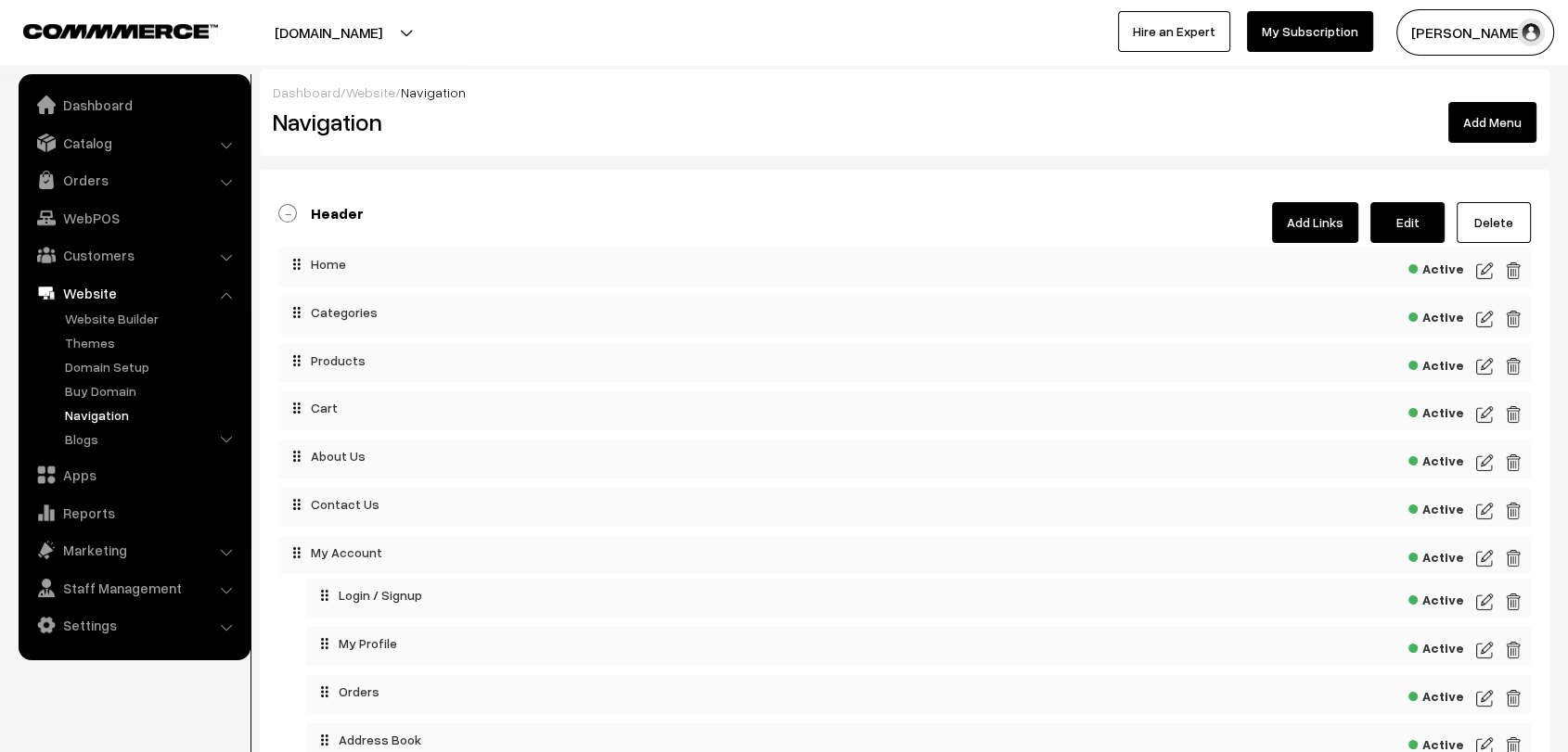
scroll to position [252, 0]
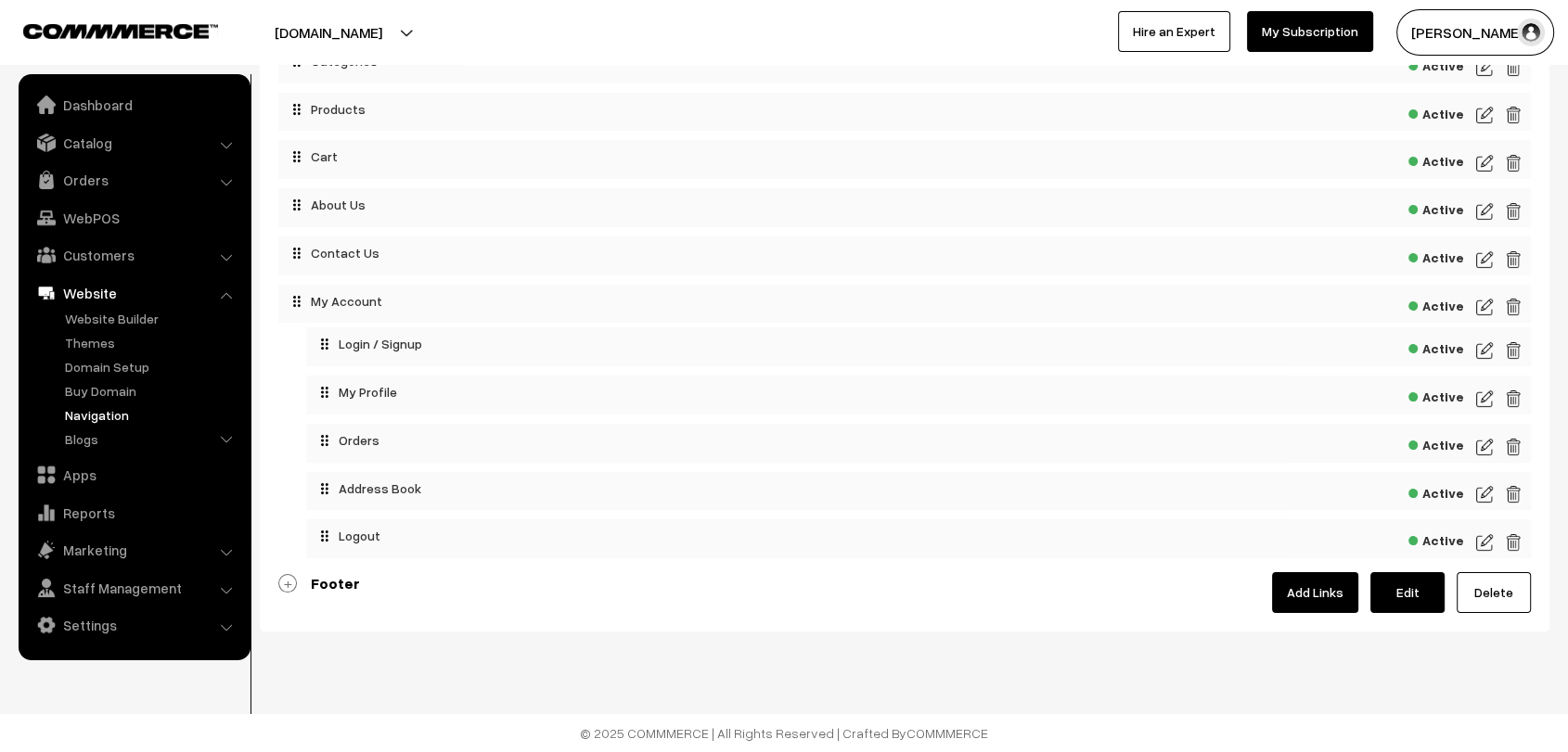
click at [316, 584] on b "Footer" at bounding box center [335, 583] width 49 height 18
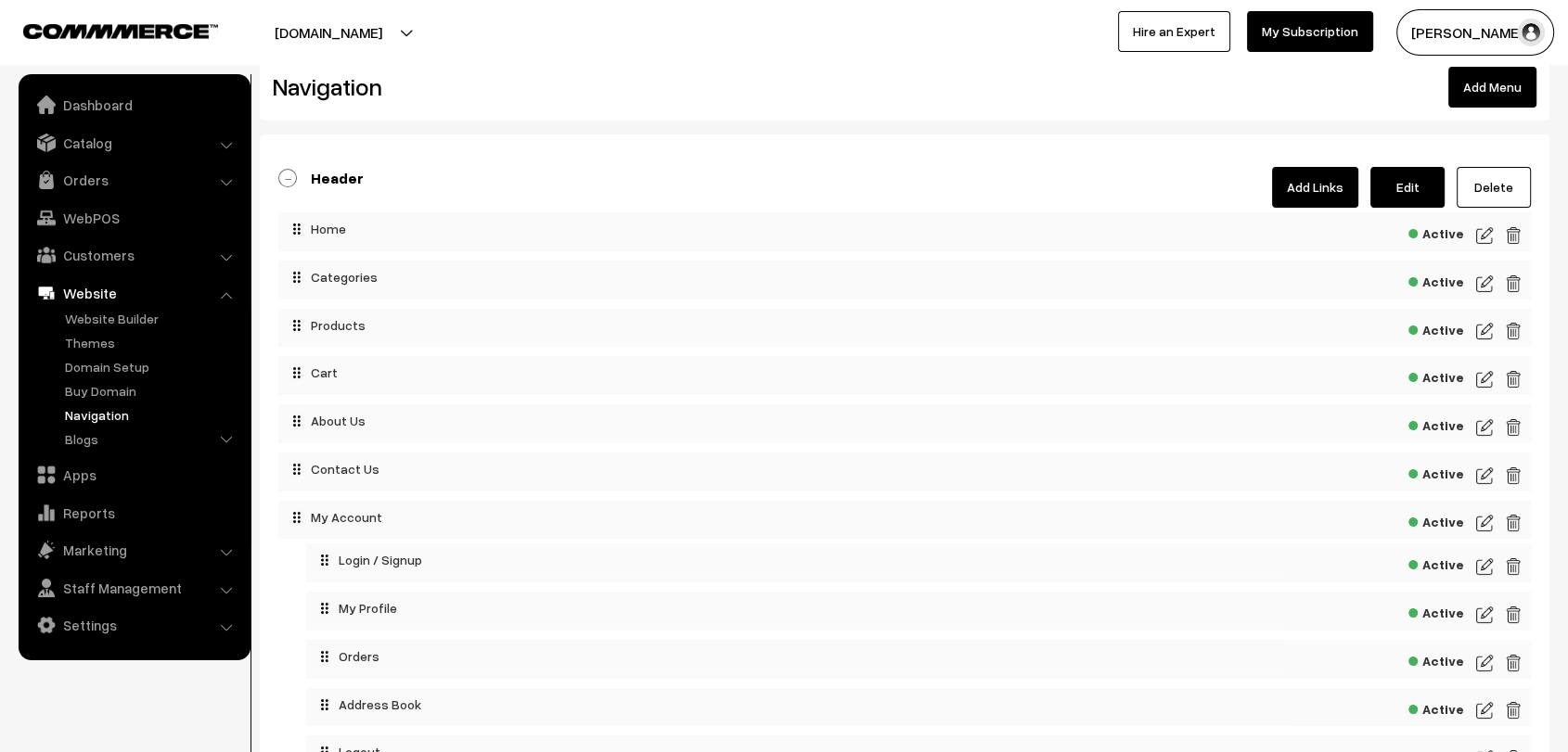
scroll to position [0, 0]
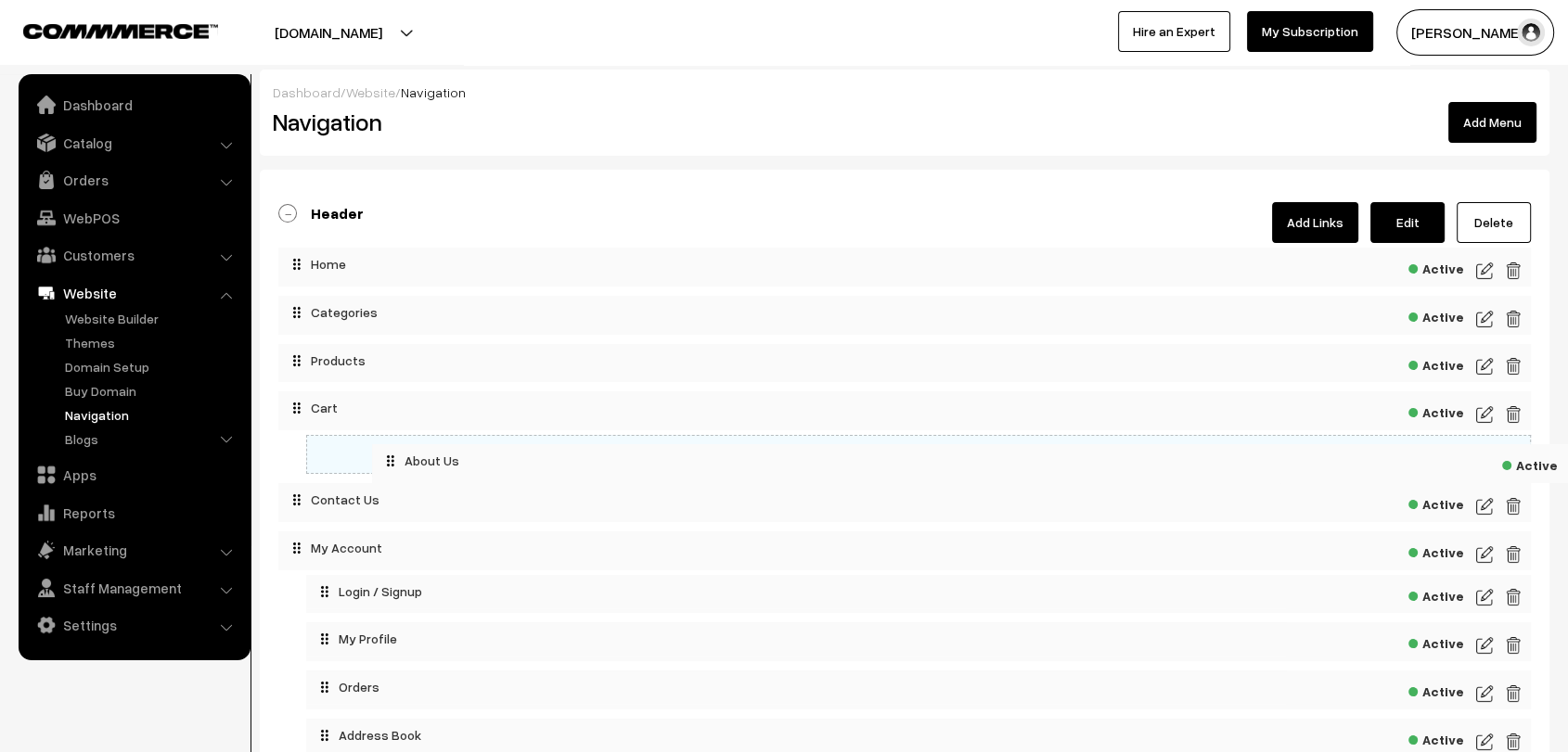
drag, startPoint x: 336, startPoint y: 447, endPoint x: 431, endPoint y: 448, distance: 95.0
drag, startPoint x: 431, startPoint y: 448, endPoint x: 377, endPoint y: 446, distance: 54.0
drag, startPoint x: 377, startPoint y: 446, endPoint x: 445, endPoint y: 454, distance: 68.5
drag, startPoint x: 445, startPoint y: 454, endPoint x: 373, endPoint y: 445, distance: 72.6
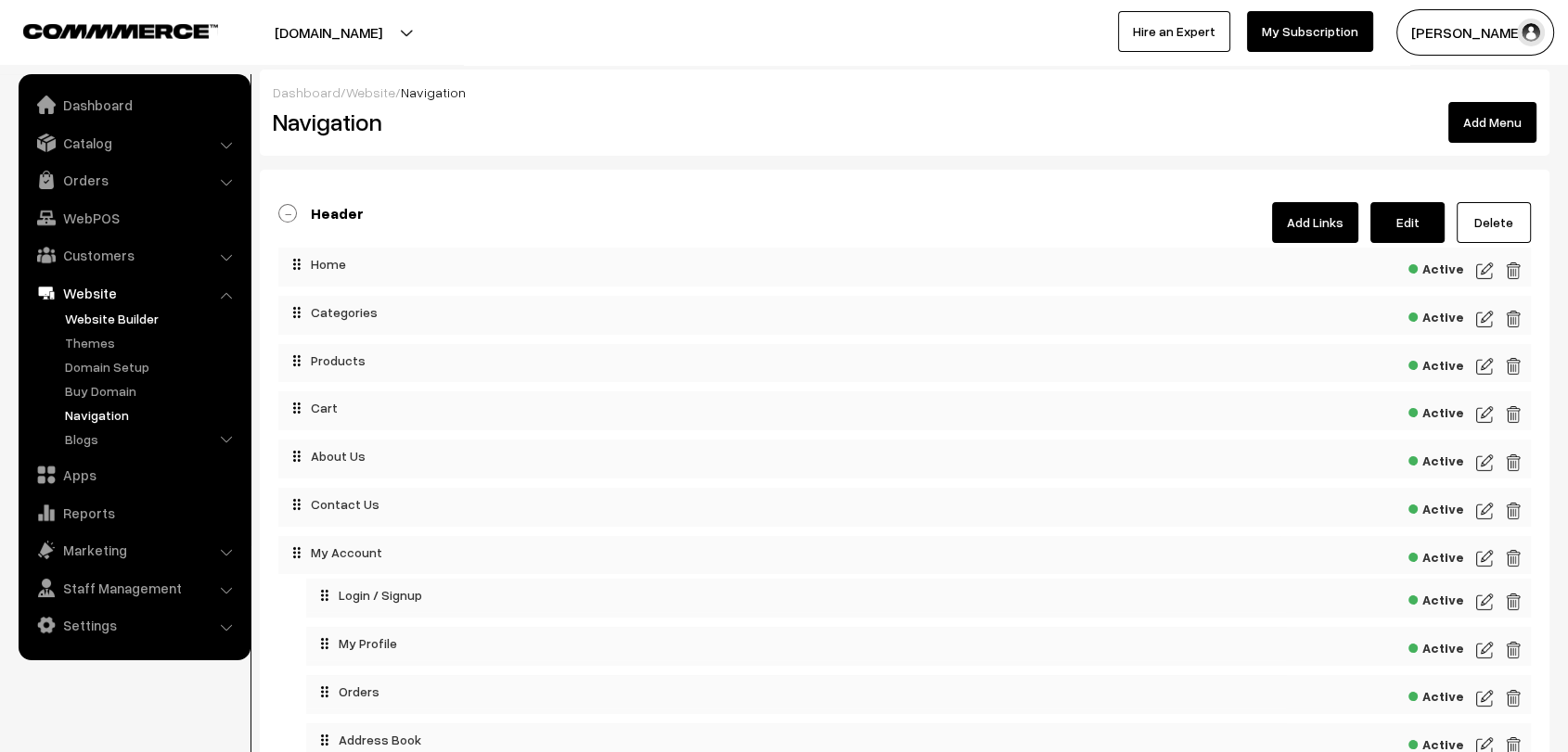
click at [118, 321] on link "Website Builder" at bounding box center [152, 319] width 184 height 19
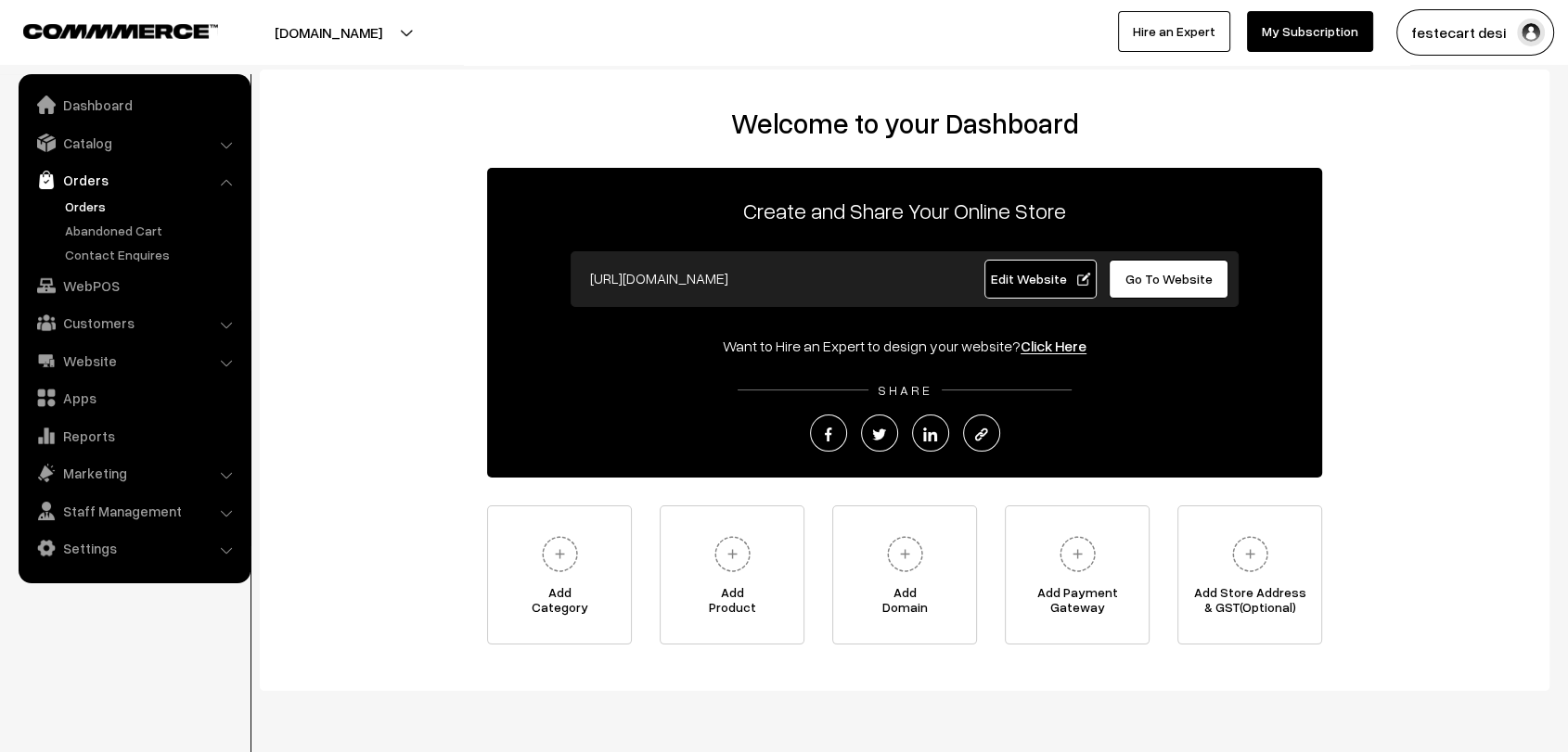
click at [97, 216] on link "Orders" at bounding box center [152, 206] width 184 height 19
